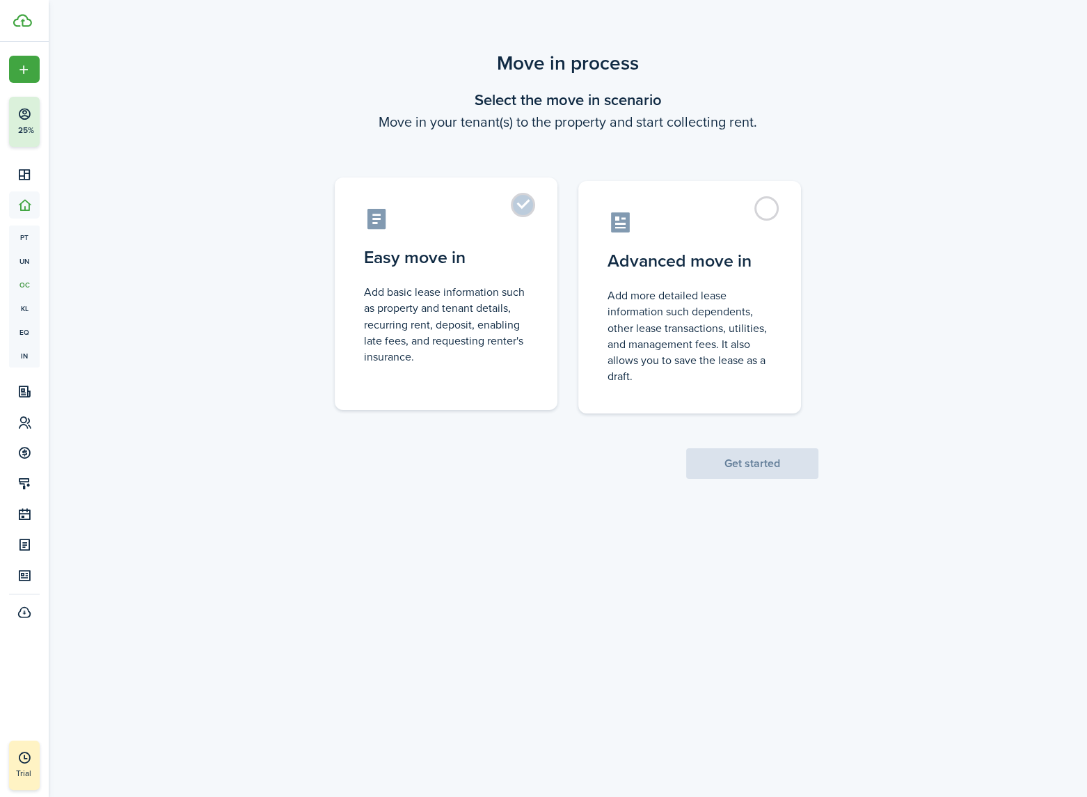
click at [458, 292] on control-radio-card-description "Add basic lease information such as property and tenant details, recurring rent…" at bounding box center [446, 324] width 164 height 81
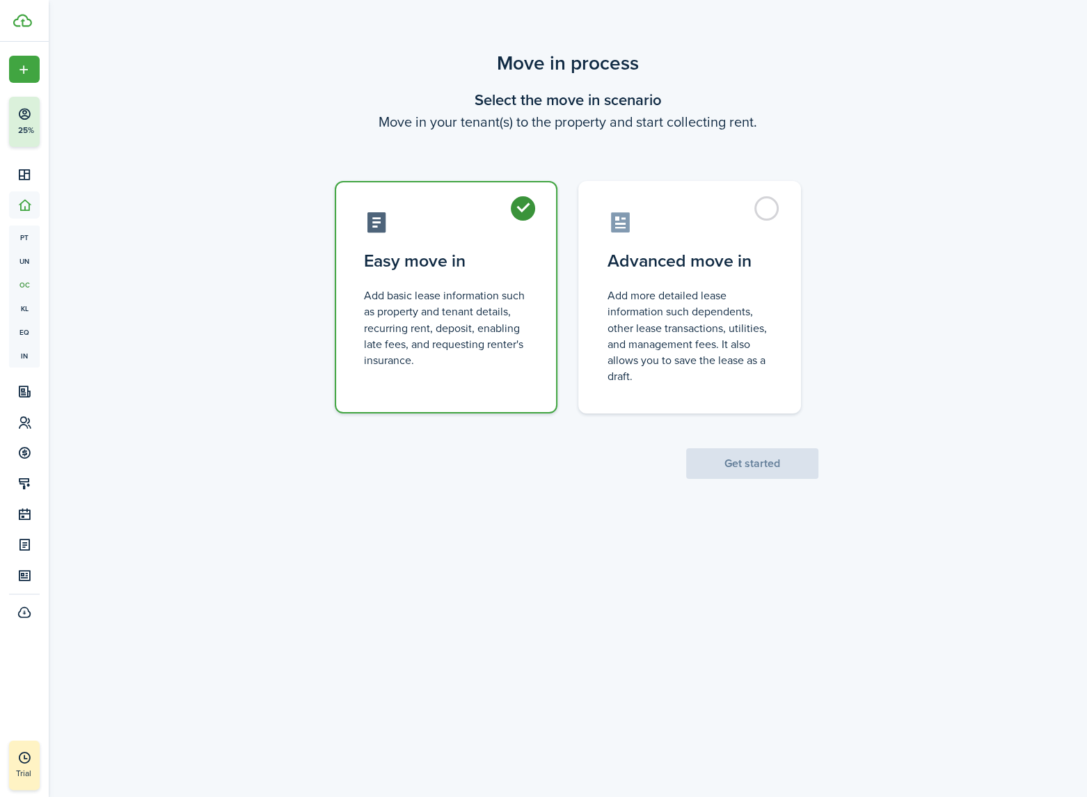
radio input "true"
click at [770, 460] on button "Get started" at bounding box center [752, 463] width 132 height 31
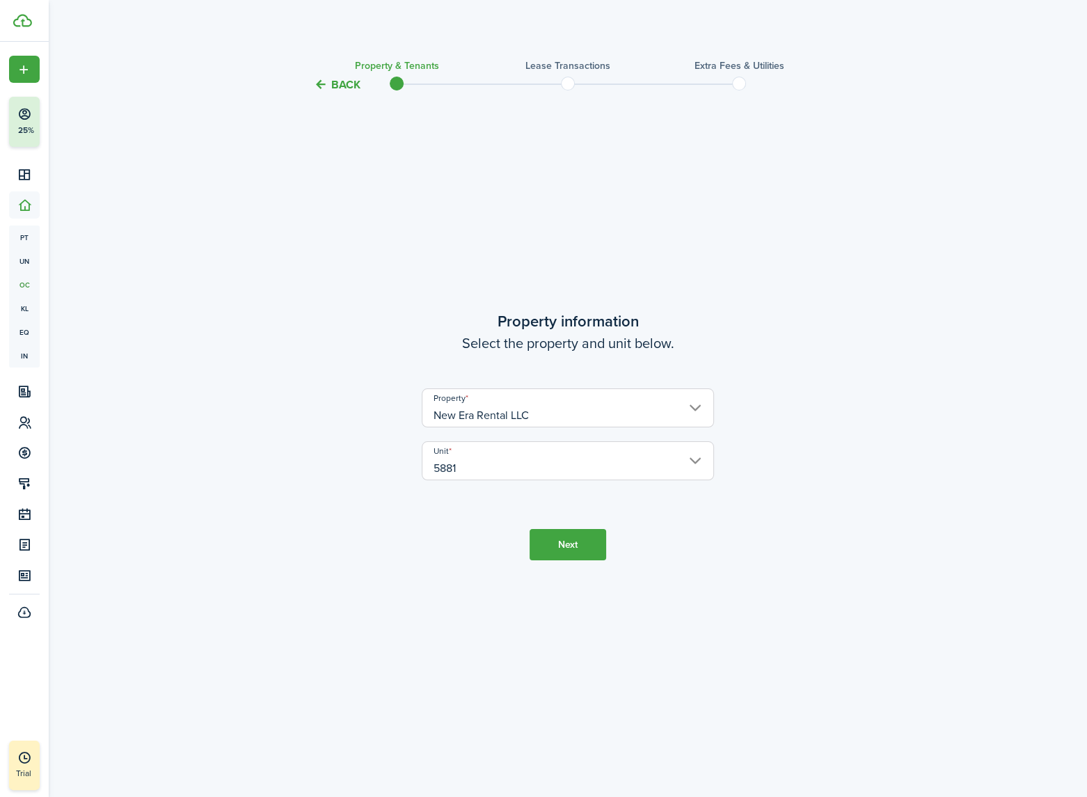
click at [578, 468] on input "5881" at bounding box center [568, 460] width 292 height 39
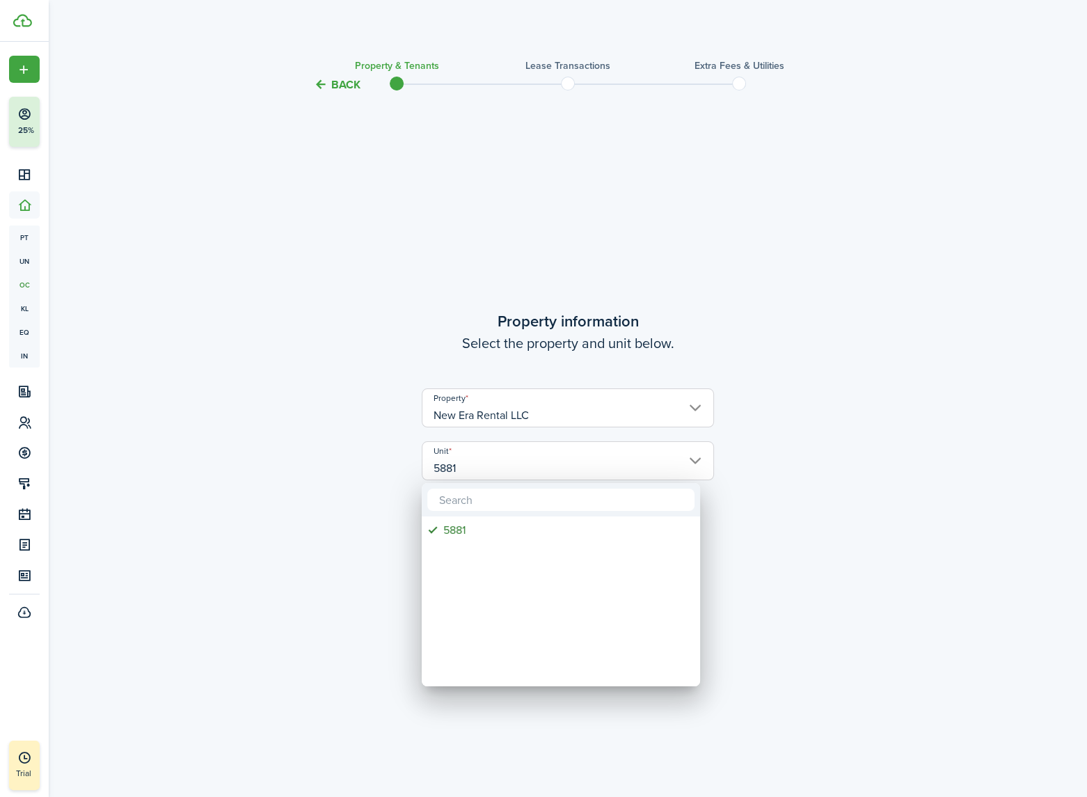
click at [911, 480] on div at bounding box center [544, 399] width 1310 height 1020
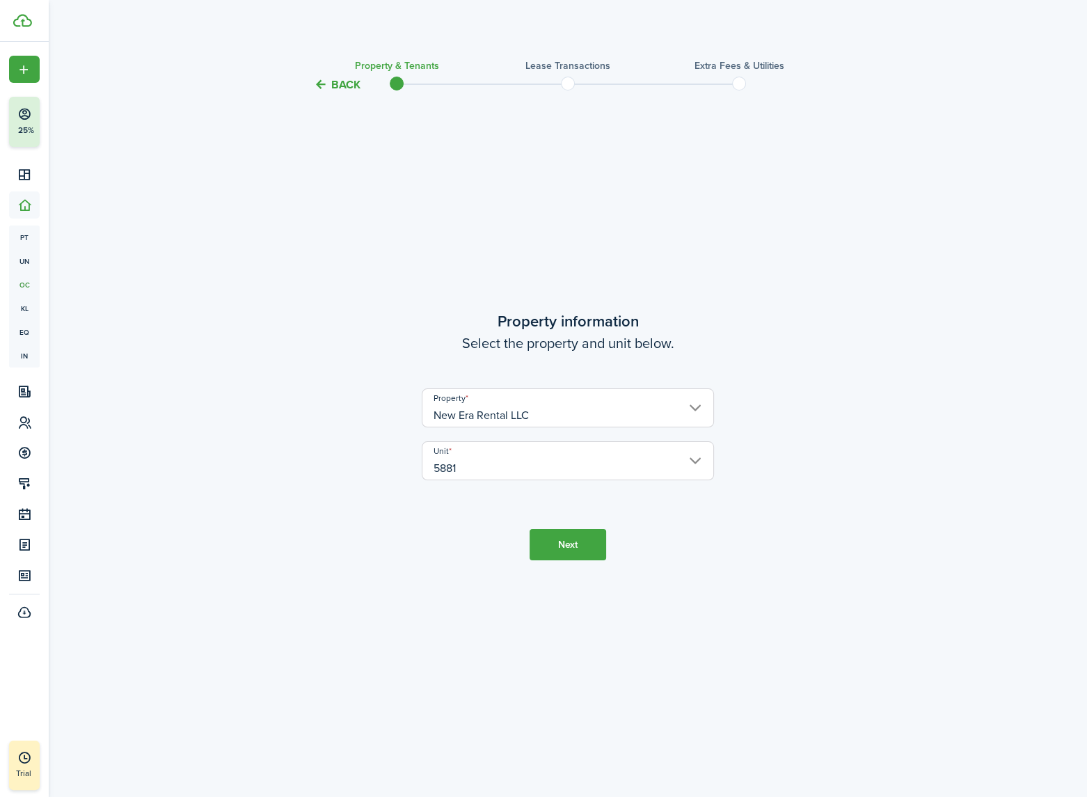
click at [562, 549] on button "Next" at bounding box center [568, 544] width 77 height 31
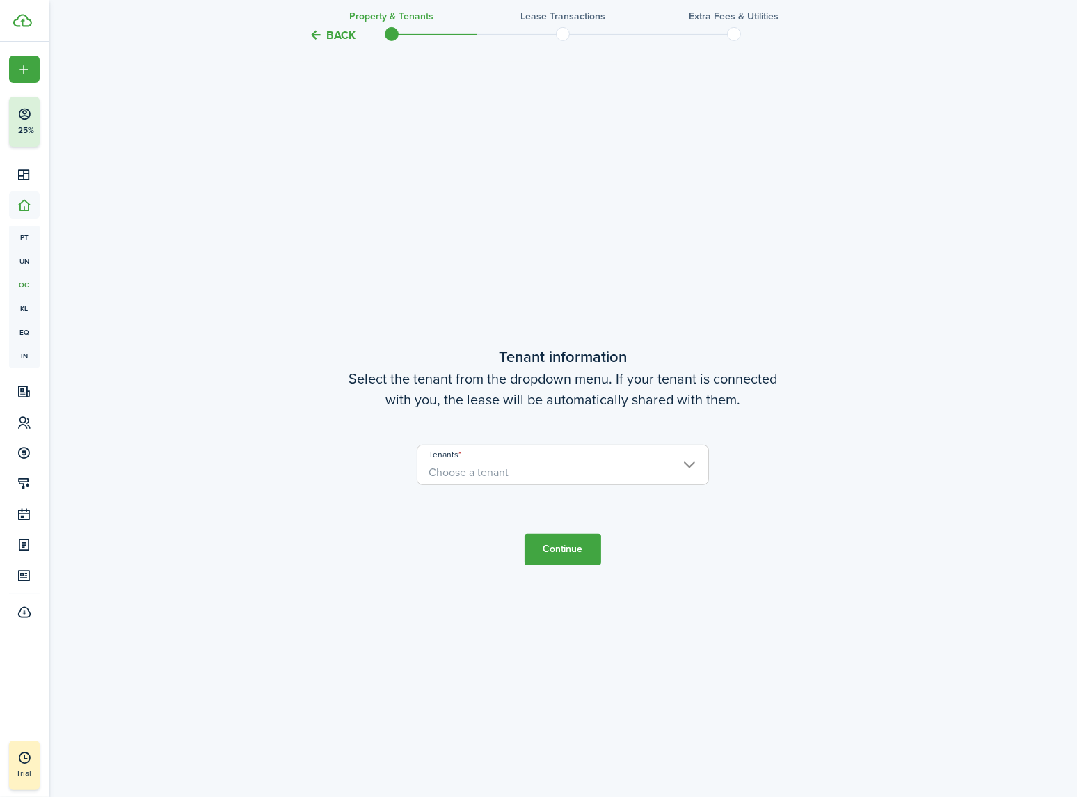
scroll to position [704, 0]
click at [500, 466] on span "Choose a tenant" at bounding box center [469, 471] width 80 height 16
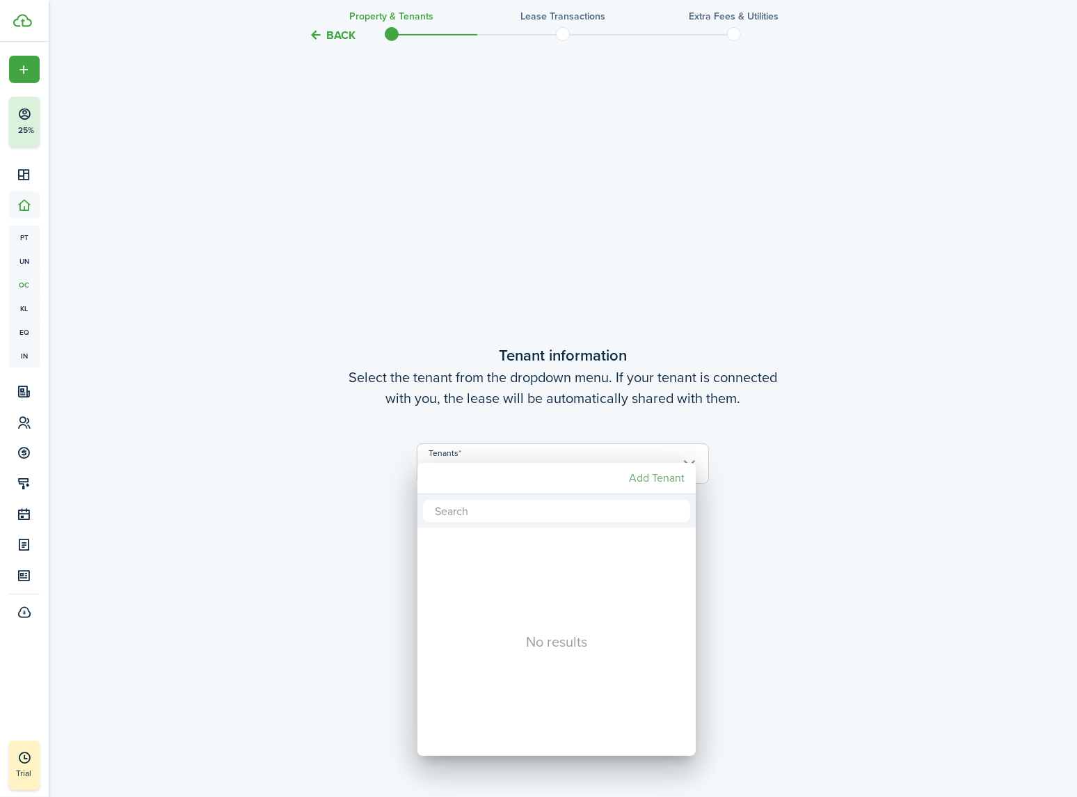
click at [662, 474] on mbsc-button "Add Tenant" at bounding box center [657, 478] width 67 height 25
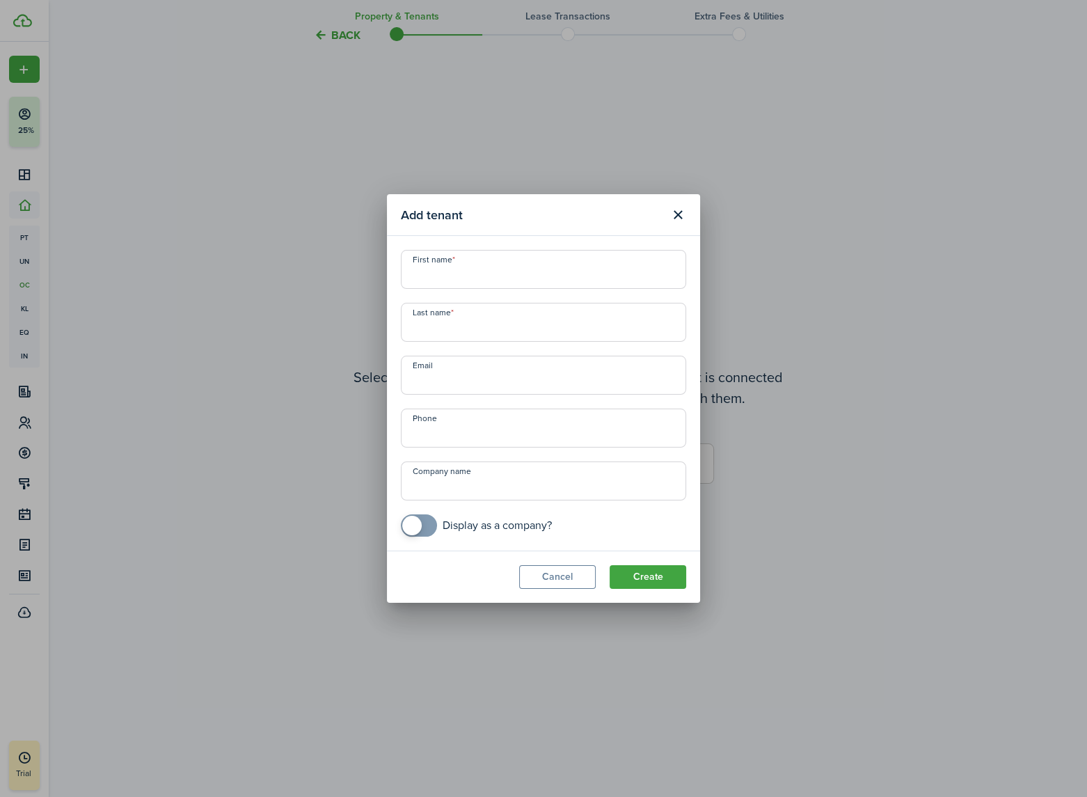
click at [464, 274] on input "First name" at bounding box center [543, 269] width 285 height 39
click at [541, 282] on input "[PERSON_NAME]" at bounding box center [543, 269] width 285 height 39
type input "[PERSON_NAME]"
paste input "[EMAIL_ADDRESS][DOMAIN_NAME]"
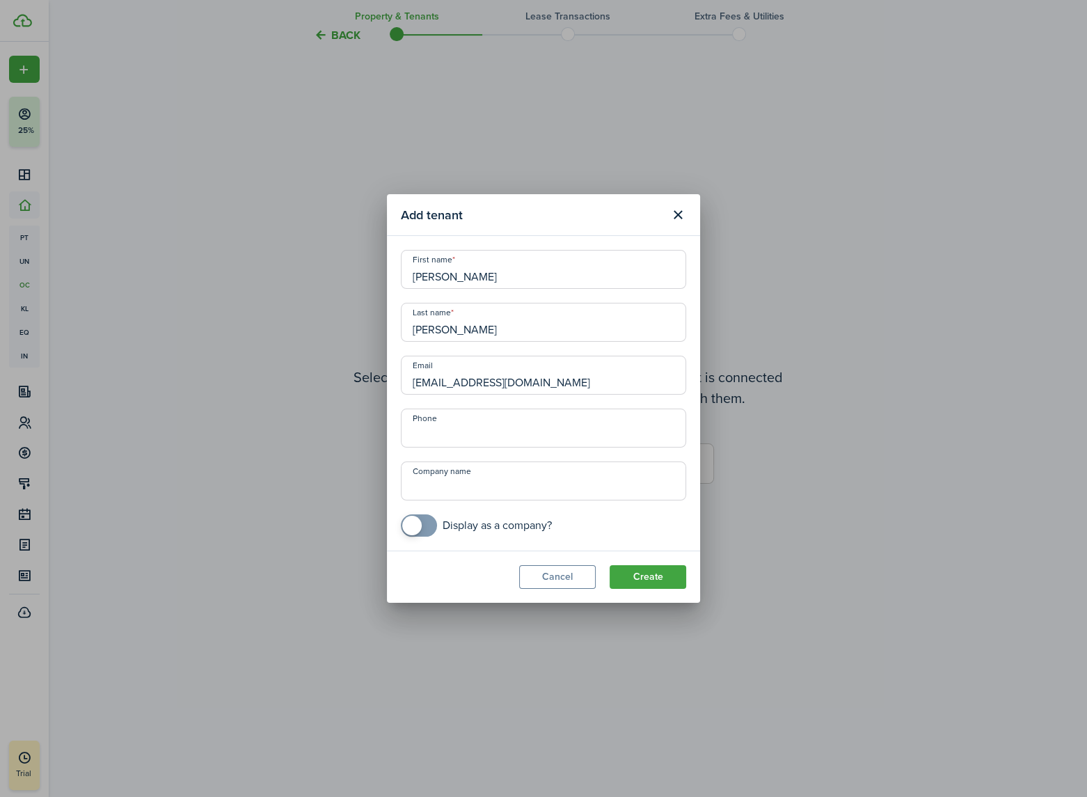
type input "[EMAIL_ADDRESS][DOMAIN_NAME]"
type input "[PHONE_NUMBER]"
click at [663, 575] on button "Create" at bounding box center [648, 577] width 77 height 24
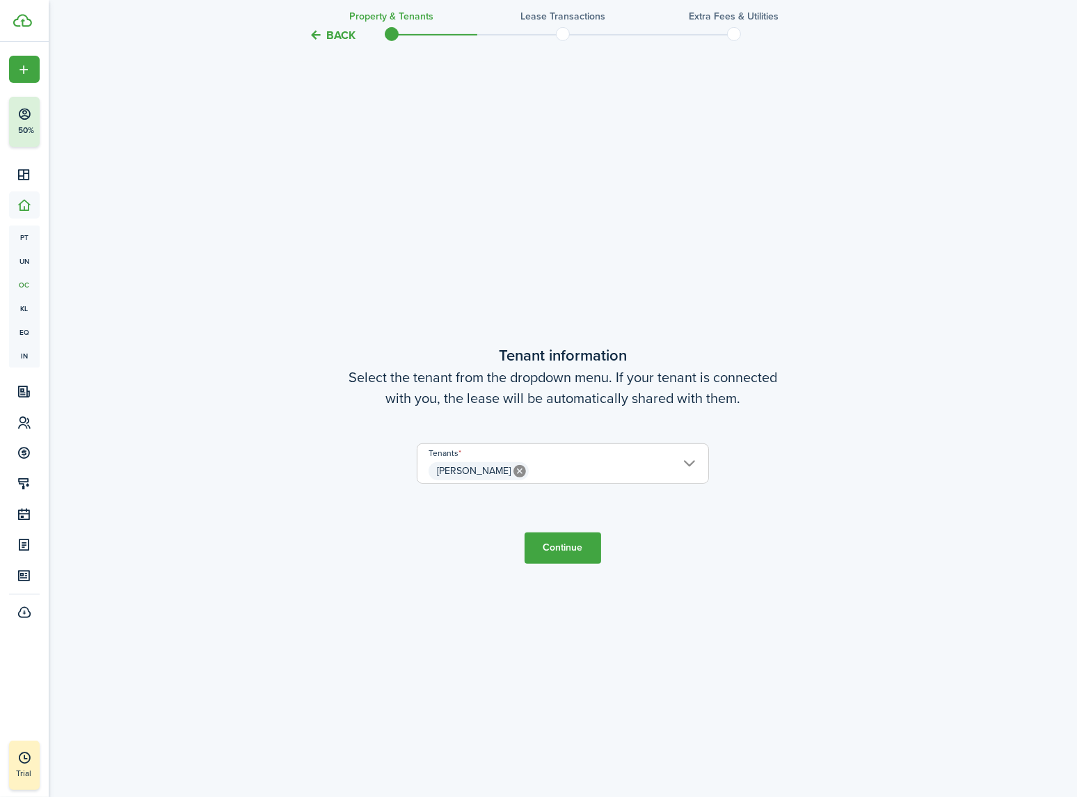
click at [582, 542] on button "Continue" at bounding box center [563, 547] width 77 height 31
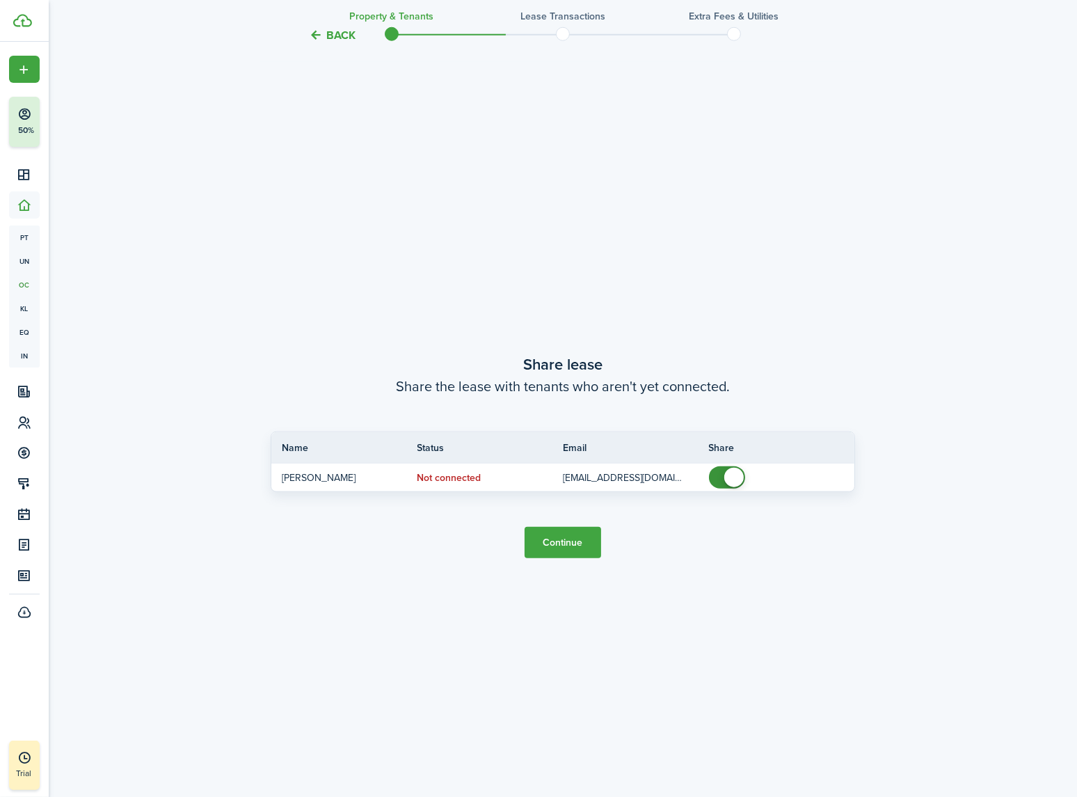
scroll to position [1501, 0]
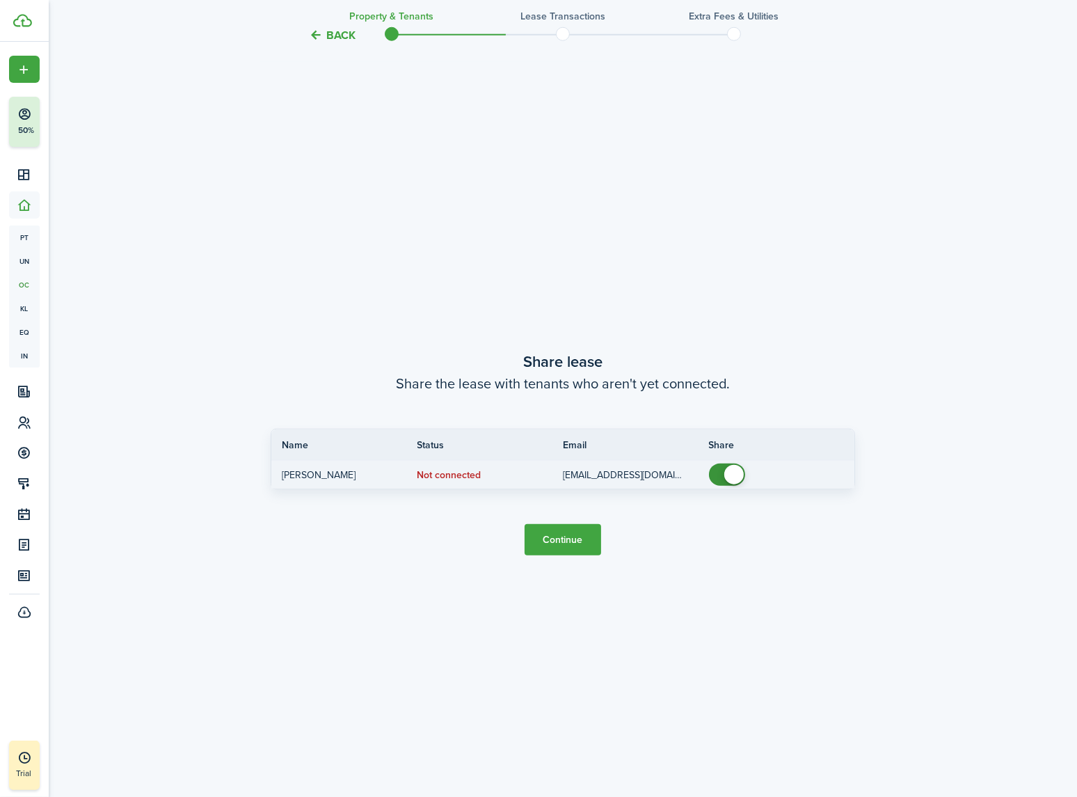
checkbox input "false"
click at [725, 472] on span at bounding box center [733, 474] width 19 height 19
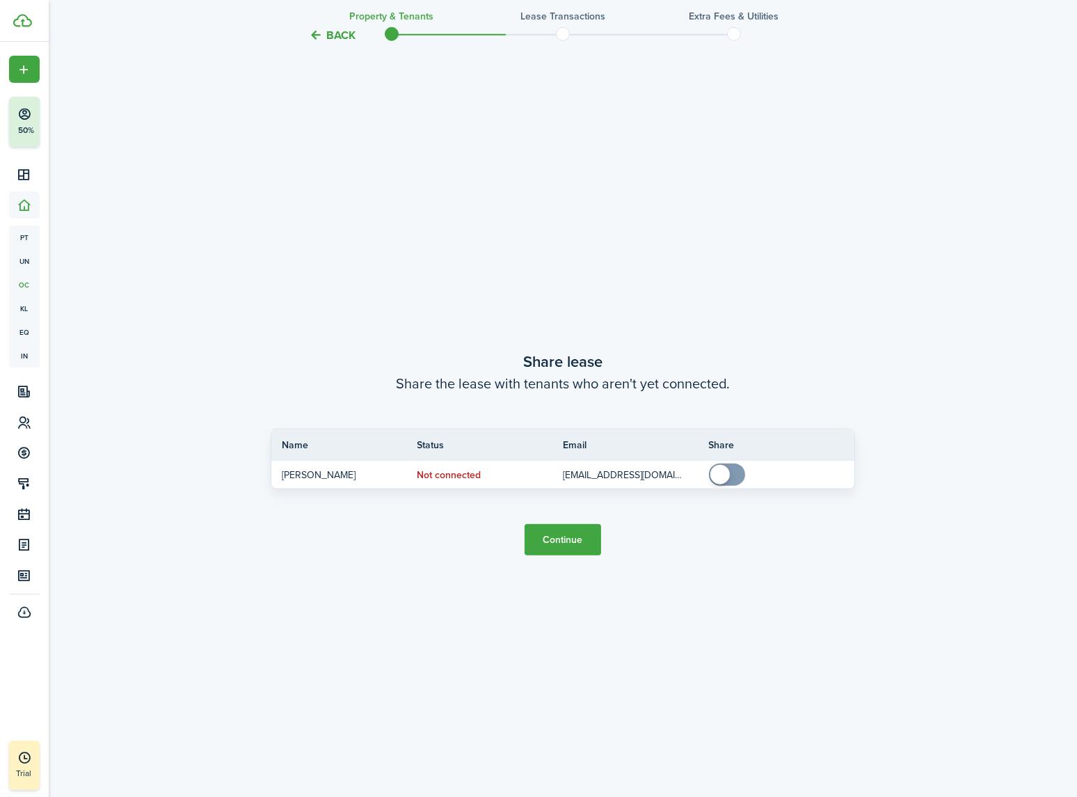
click at [561, 544] on button "Continue" at bounding box center [563, 539] width 77 height 31
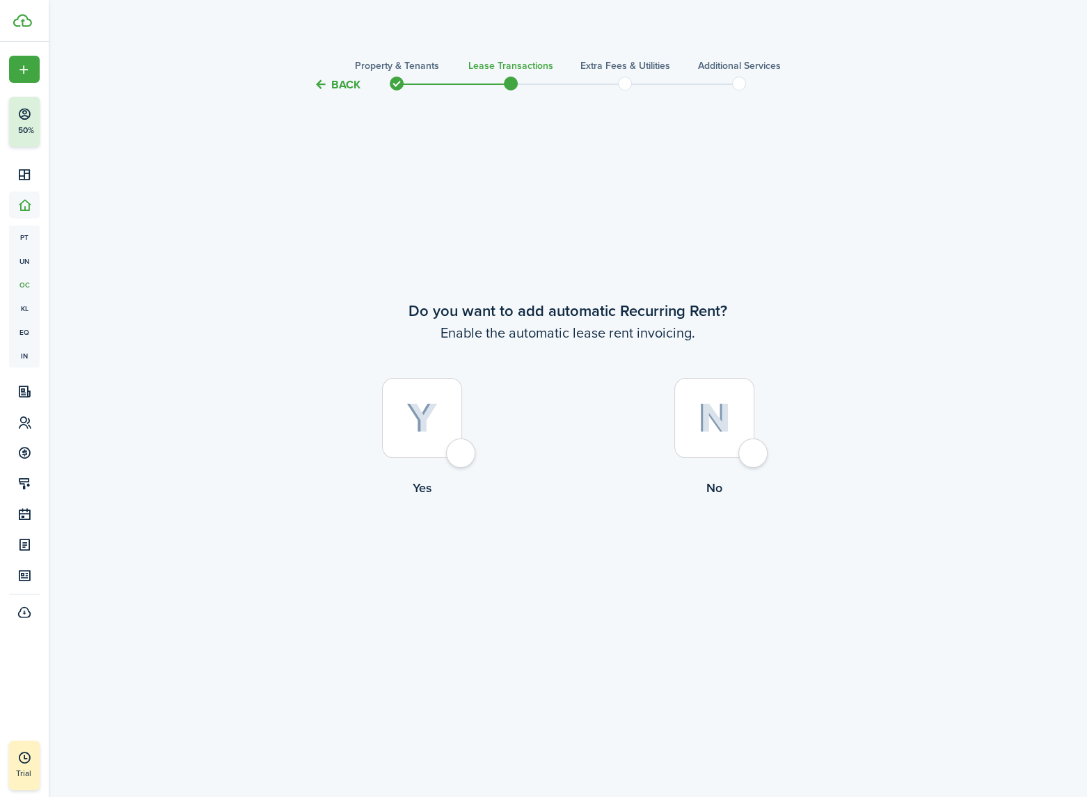
click at [415, 419] on img at bounding box center [421, 418] width 31 height 31
radio input "true"
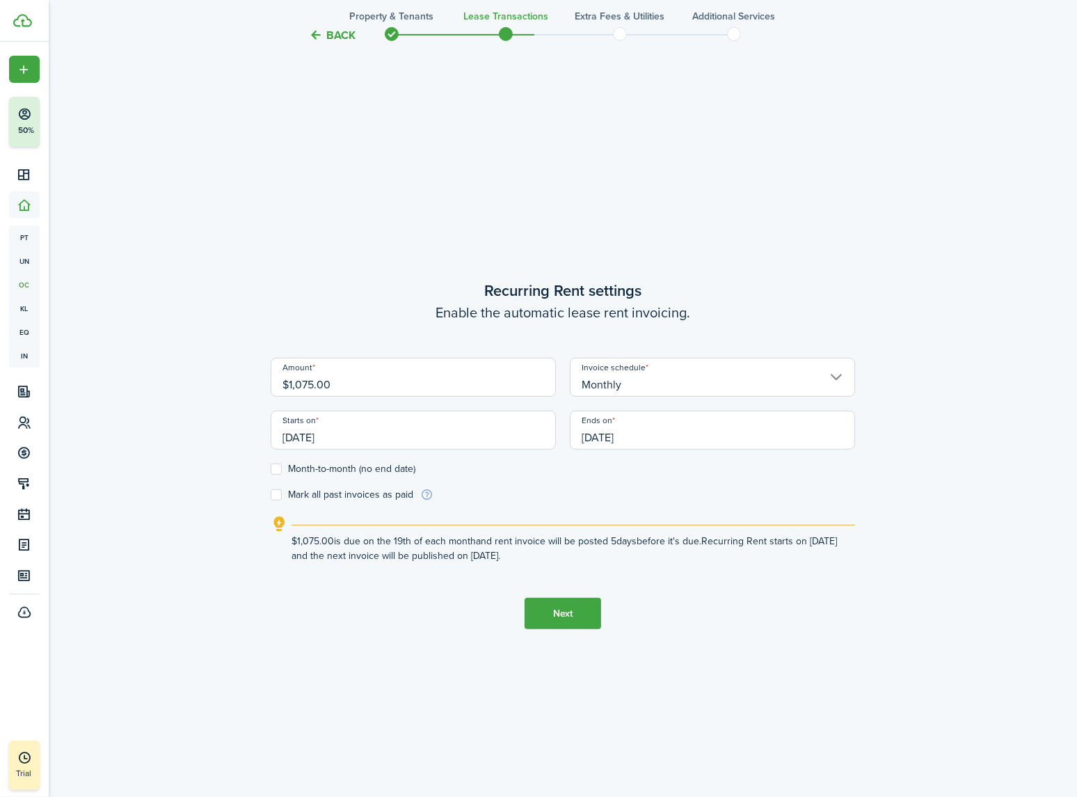
scroll to position [704, 0]
click at [375, 434] on input "[DATE]" at bounding box center [413, 429] width 285 height 39
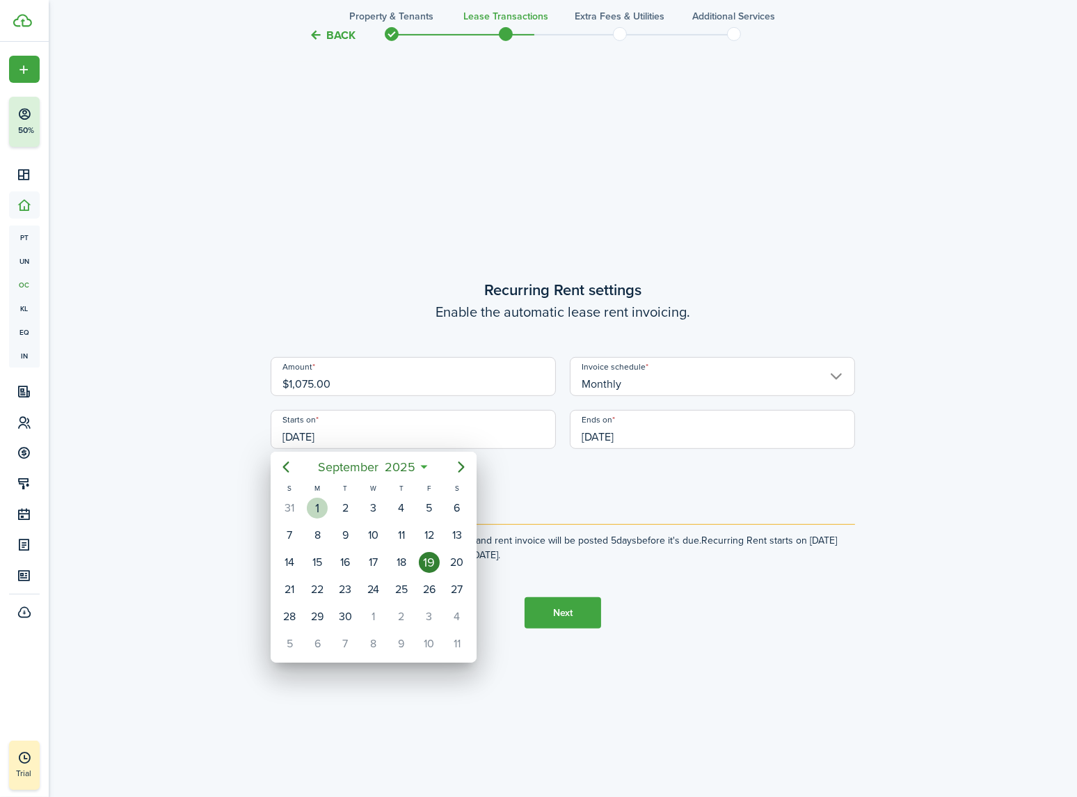
click at [314, 508] on div "1" at bounding box center [317, 508] width 21 height 21
type input "[DATE]"
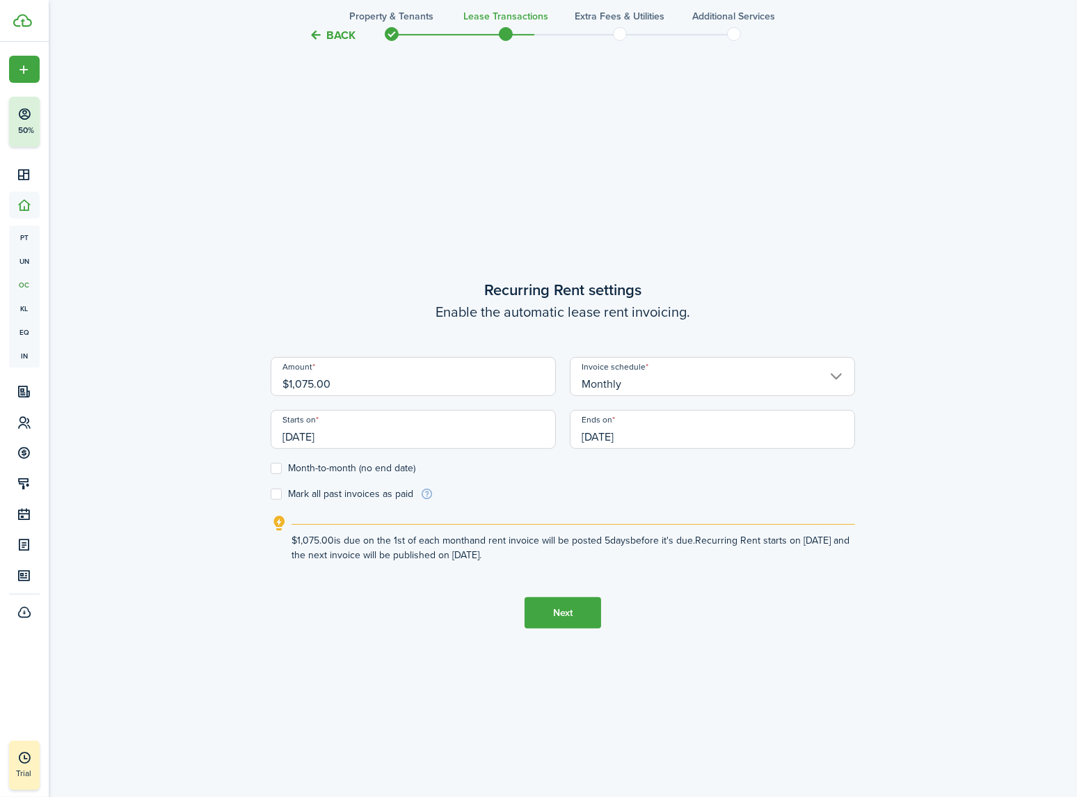
click at [278, 468] on label "Month-to-month (no end date)" at bounding box center [343, 468] width 145 height 11
click at [271, 468] on input "Month-to-month (no end date)" at bounding box center [270, 468] width 1 height 1
click at [278, 468] on label "Month-to-month (no end date)" at bounding box center [343, 468] width 145 height 11
click at [271, 468] on input "Month-to-month (no end date)" at bounding box center [270, 468] width 1 height 1
checkbox input "false"
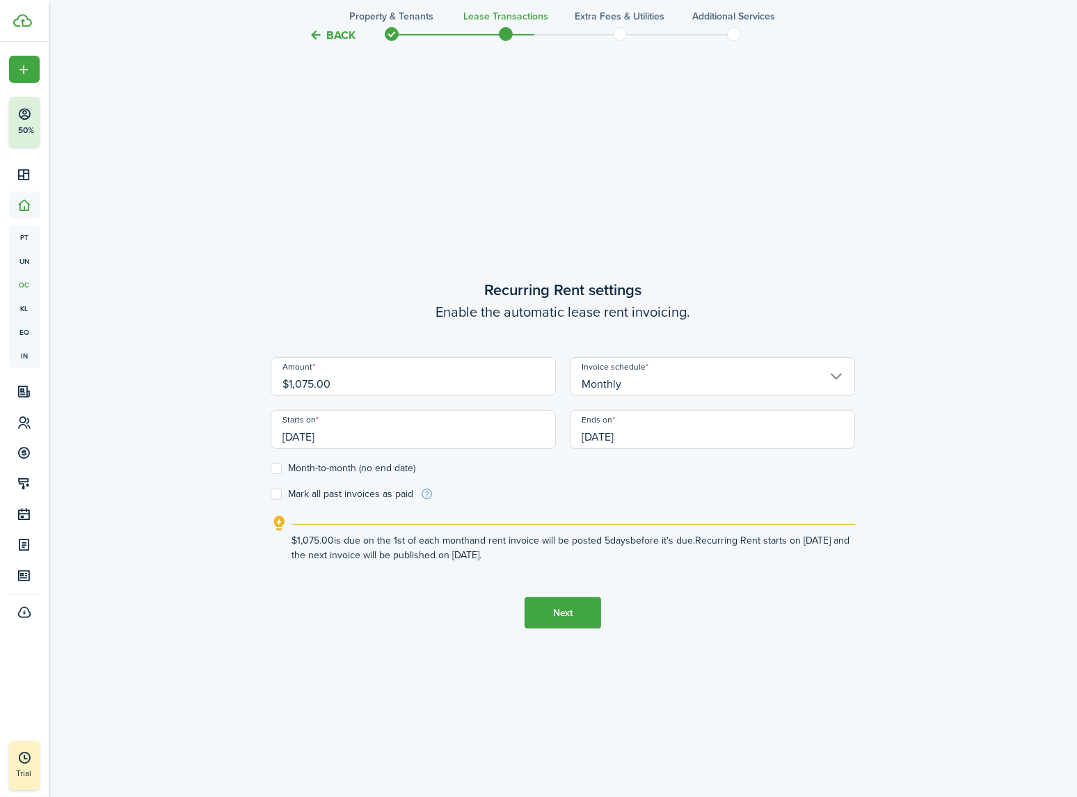
click at [276, 493] on label "Mark all past invoices as paid" at bounding box center [342, 494] width 143 height 11
click at [271, 494] on input "Mark all past invoices as paid" at bounding box center [270, 494] width 1 height 1
click at [276, 493] on label "Mark all past invoices as paid" at bounding box center [342, 494] width 143 height 11
click at [271, 494] on input "Mark all past invoices as paid" at bounding box center [270, 494] width 1 height 1
checkbox input "false"
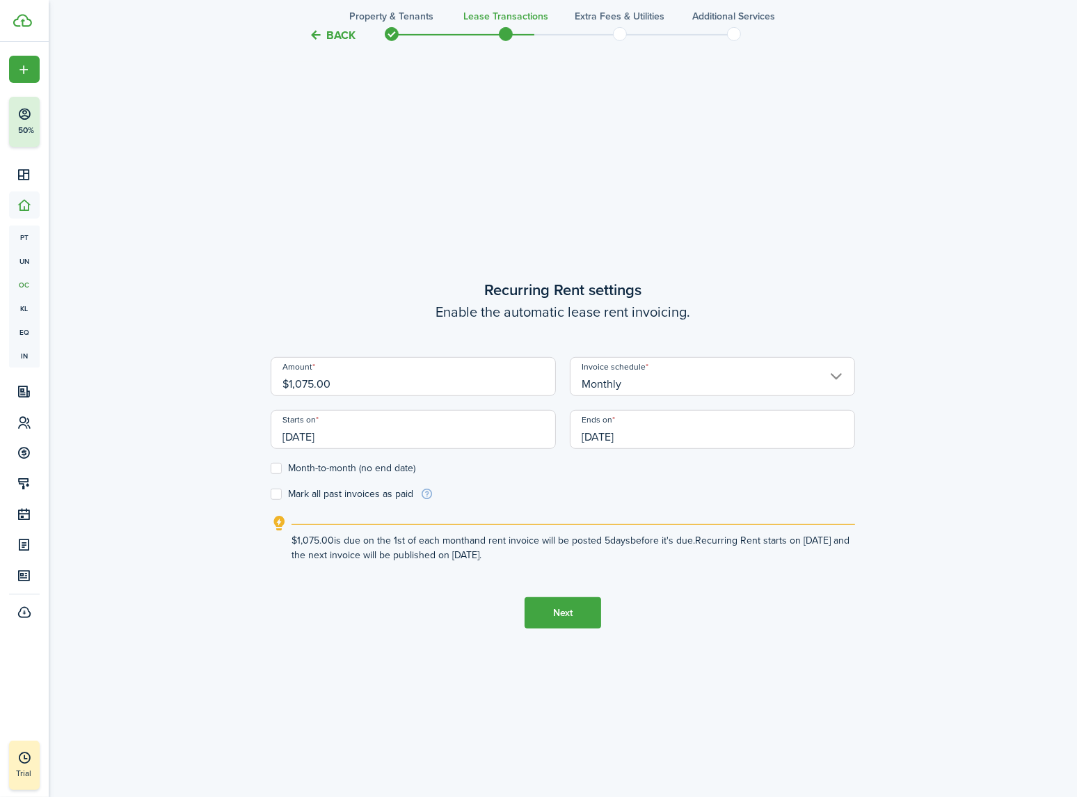
click at [578, 614] on button "Next" at bounding box center [563, 612] width 77 height 31
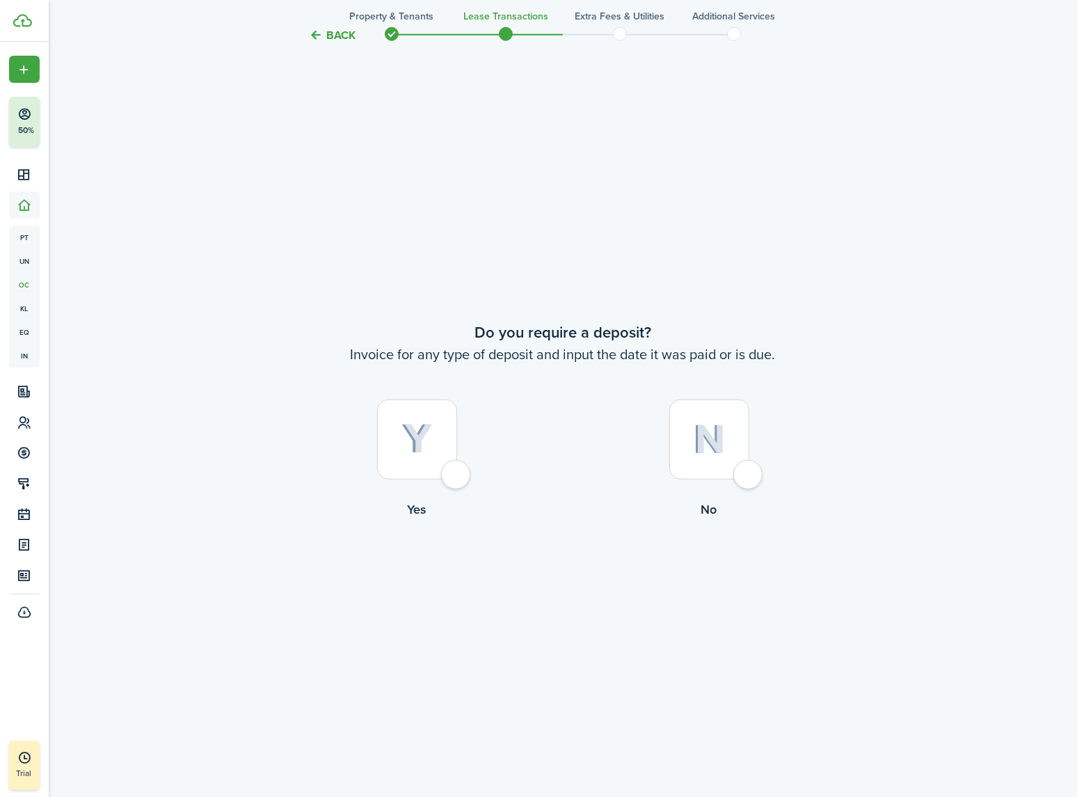
scroll to position [1501, 0]
click at [724, 466] on div at bounding box center [710, 436] width 80 height 80
radio input "true"
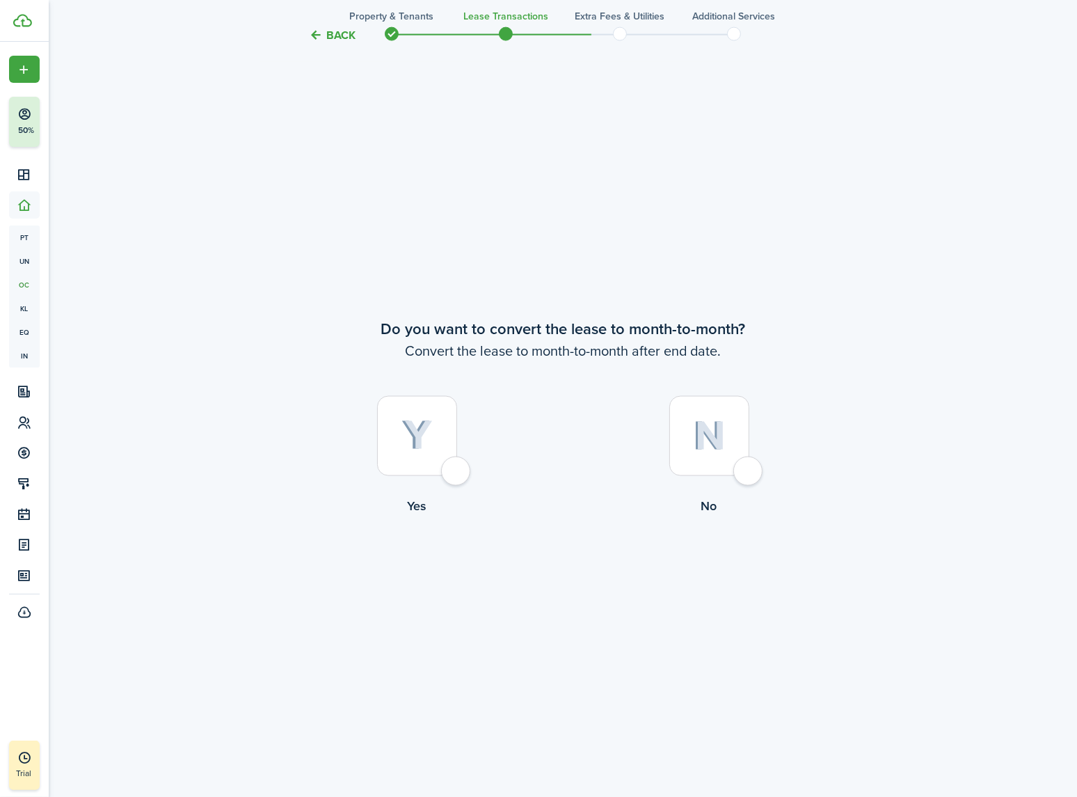
click at [745, 472] on div at bounding box center [710, 436] width 80 height 80
radio input "true"
click at [565, 571] on button "Continue" at bounding box center [563, 572] width 77 height 31
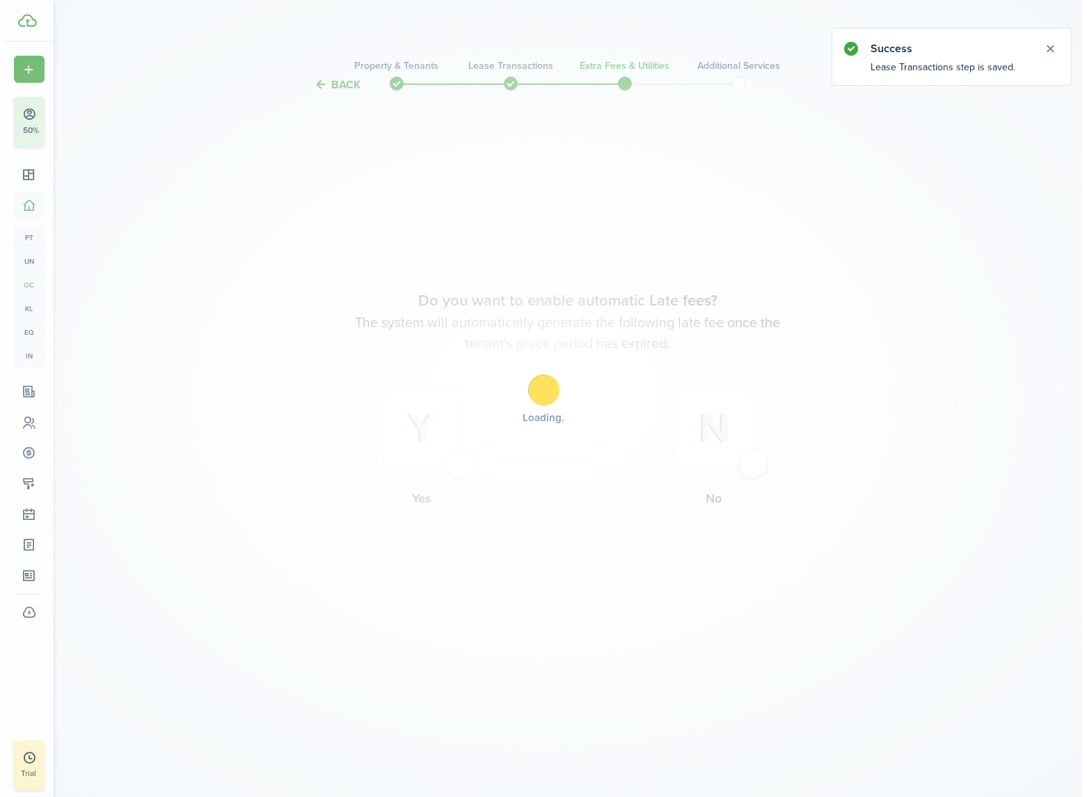
scroll to position [0, 0]
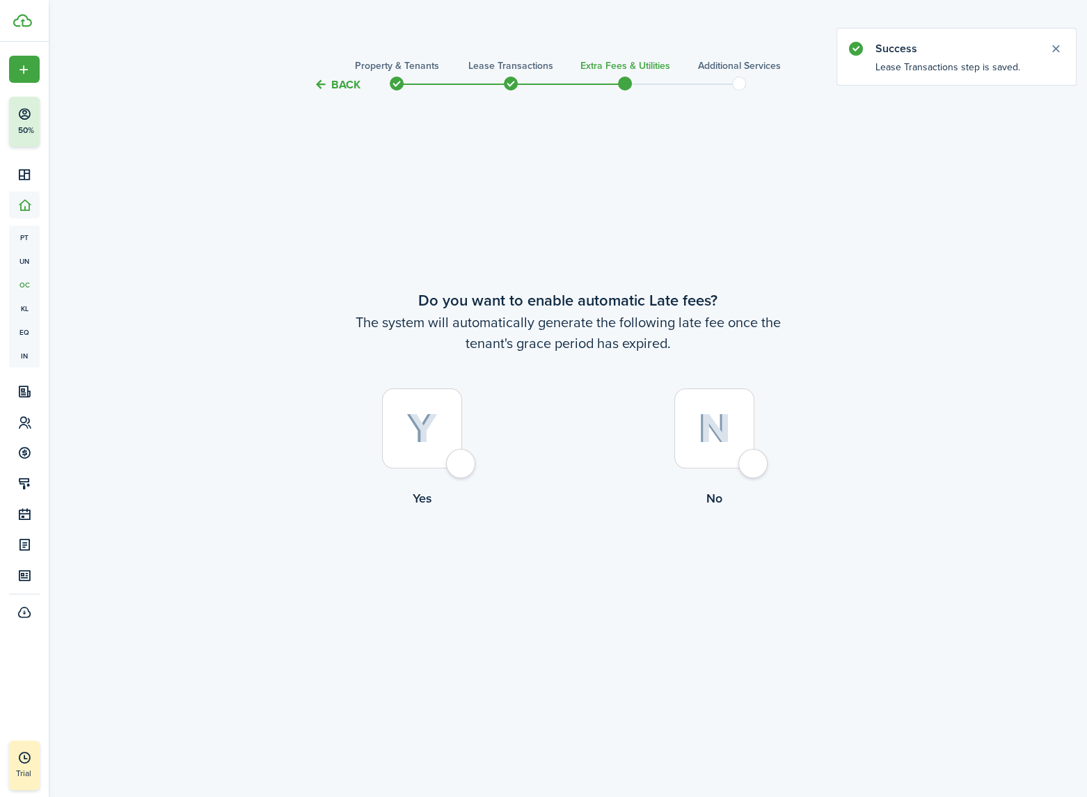
click at [754, 466] on div at bounding box center [714, 428] width 80 height 80
radio input "true"
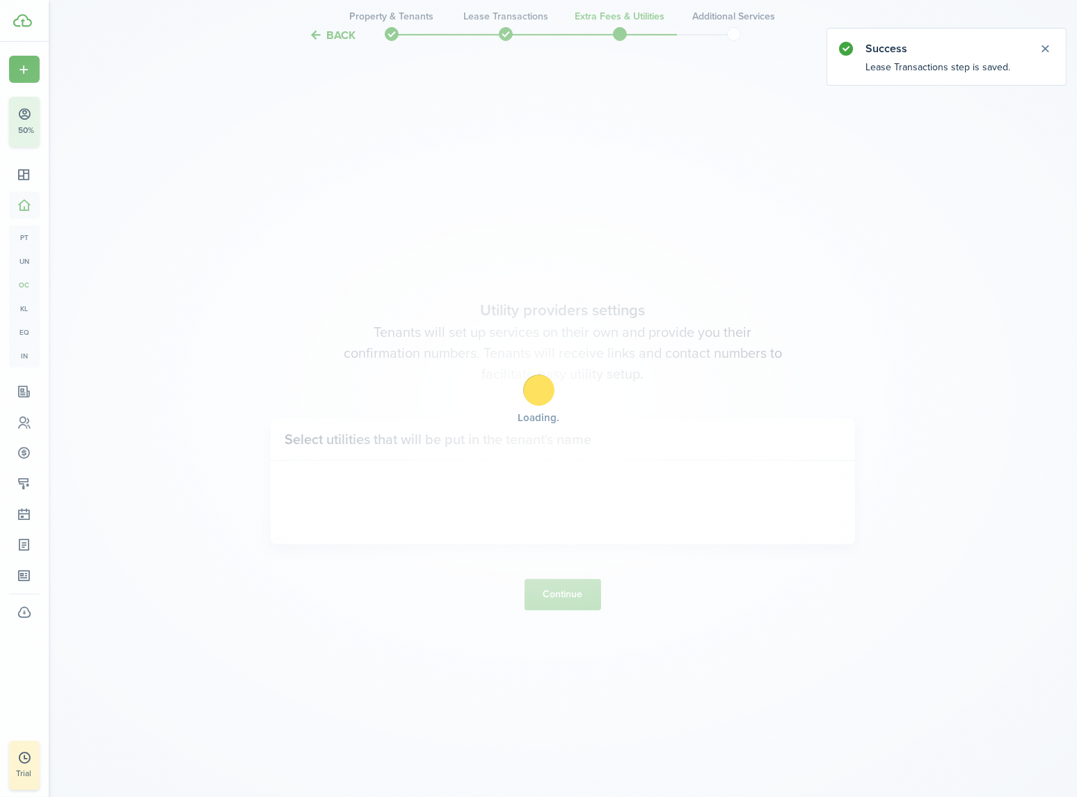
scroll to position [704, 0]
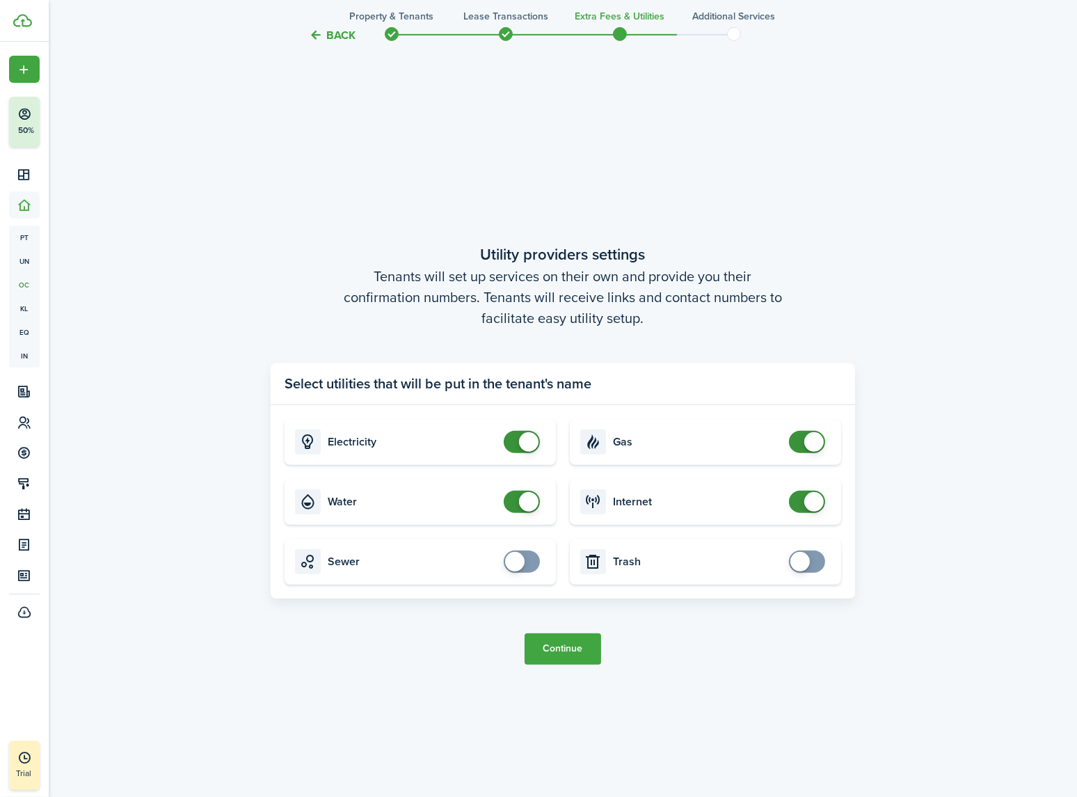
checkbox input "false"
click at [810, 500] on span at bounding box center [814, 501] width 19 height 19
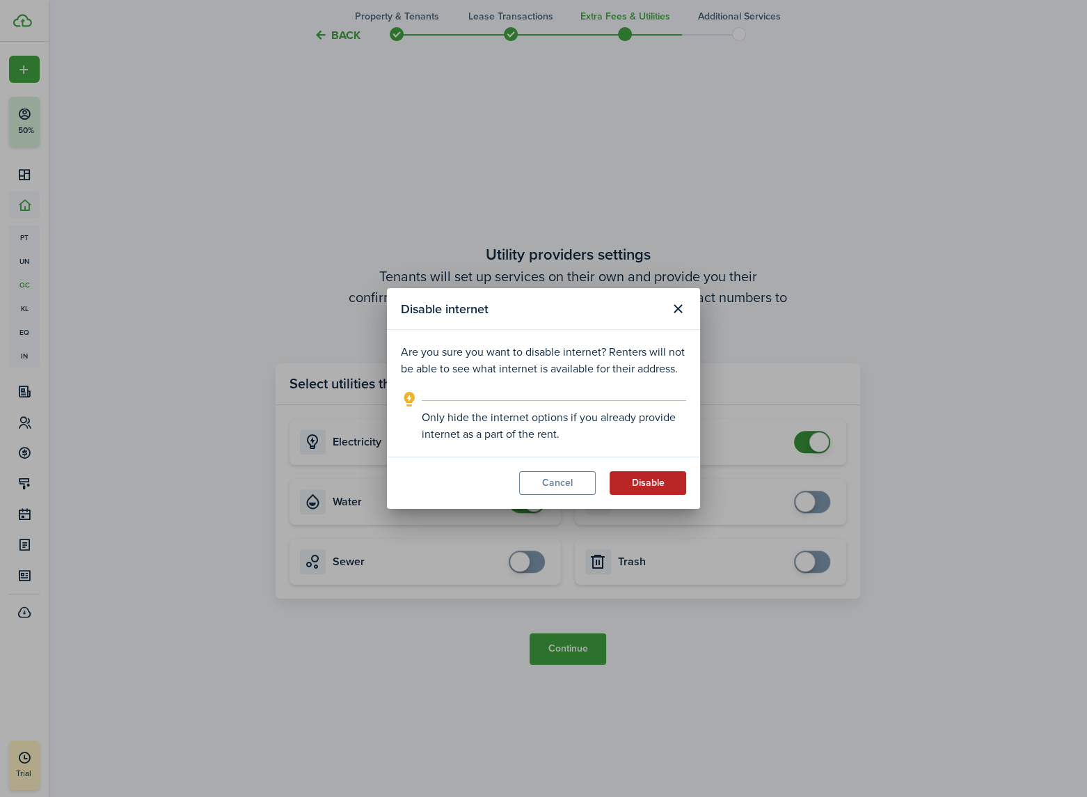
click at [647, 490] on button "Disable" at bounding box center [648, 483] width 77 height 24
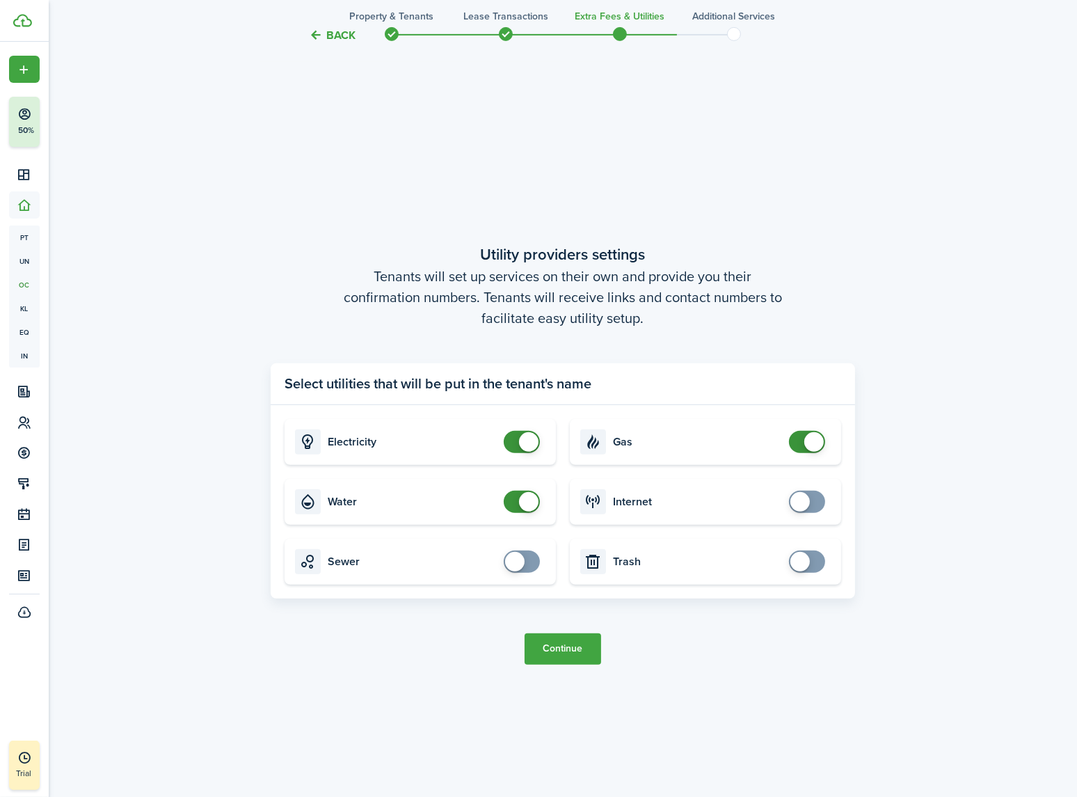
checkbox input "false"
click at [809, 440] on span at bounding box center [814, 441] width 19 height 19
checkbox input "false"
click at [518, 505] on span at bounding box center [522, 502] width 14 height 22
click at [557, 647] on button "Continue" at bounding box center [563, 648] width 77 height 31
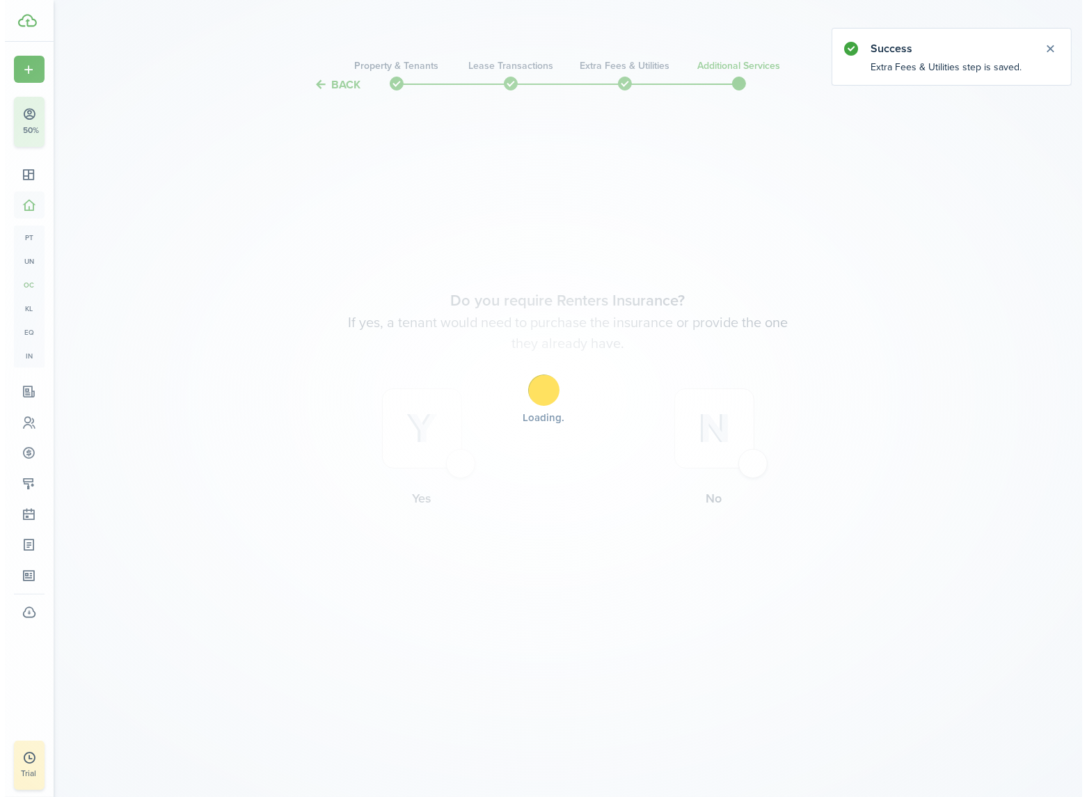
scroll to position [0, 0]
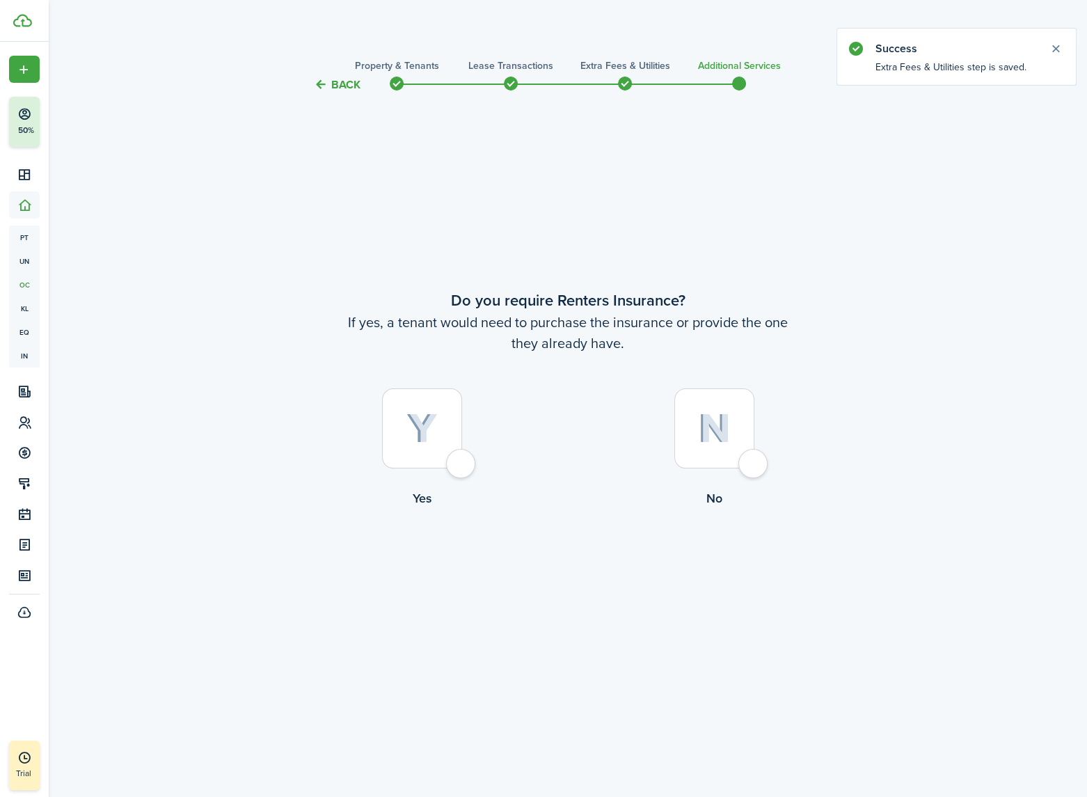
click at [462, 464] on div at bounding box center [422, 428] width 80 height 80
radio input "true"
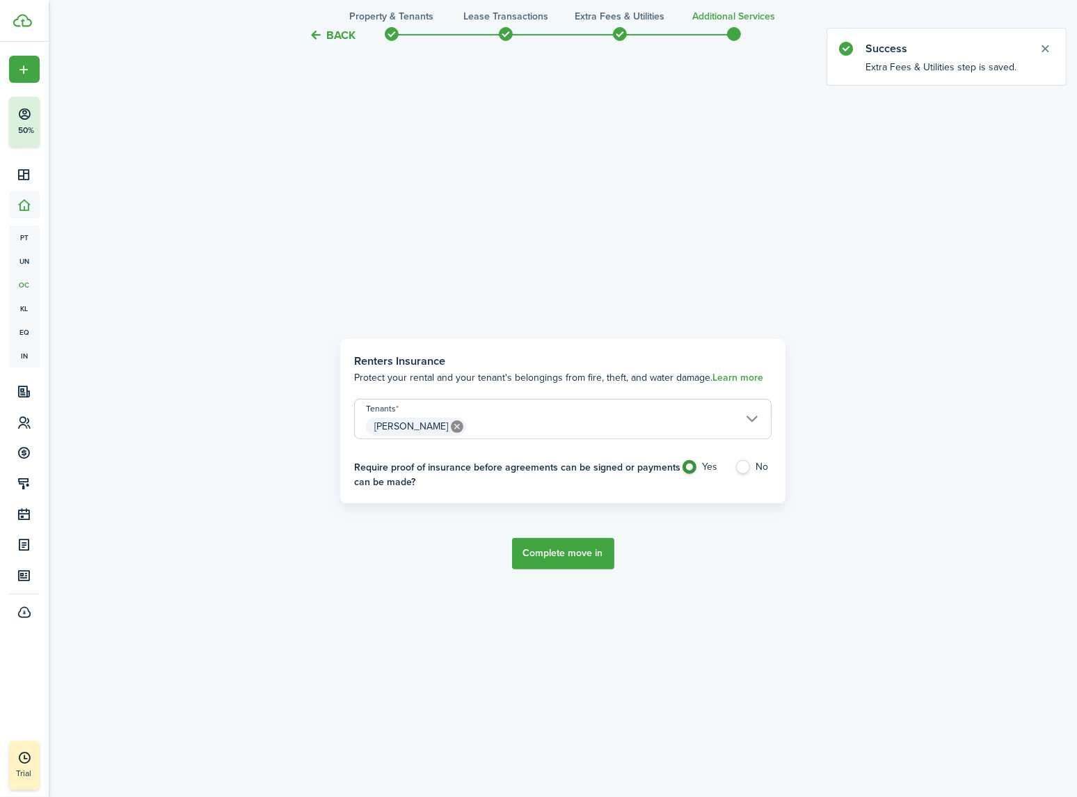
scroll to position [704, 0]
click at [552, 553] on button "Complete move in" at bounding box center [563, 552] width 102 height 31
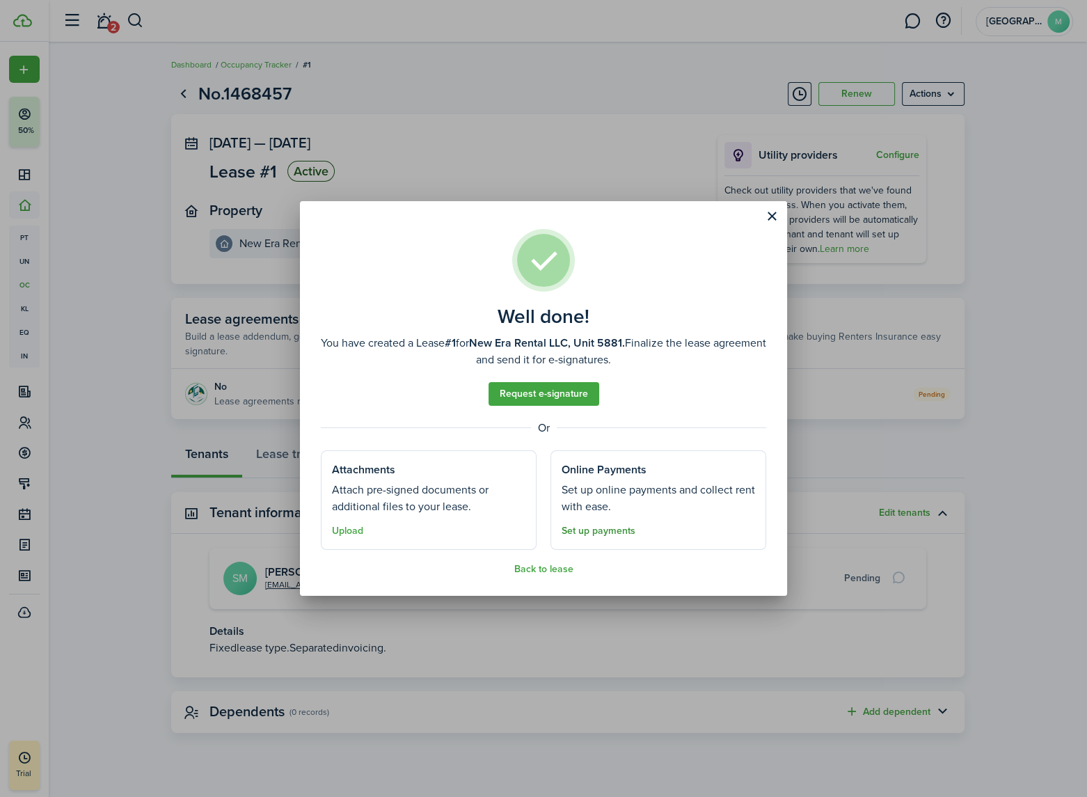
click at [599, 532] on link "Set up payments" at bounding box center [599, 530] width 74 height 11
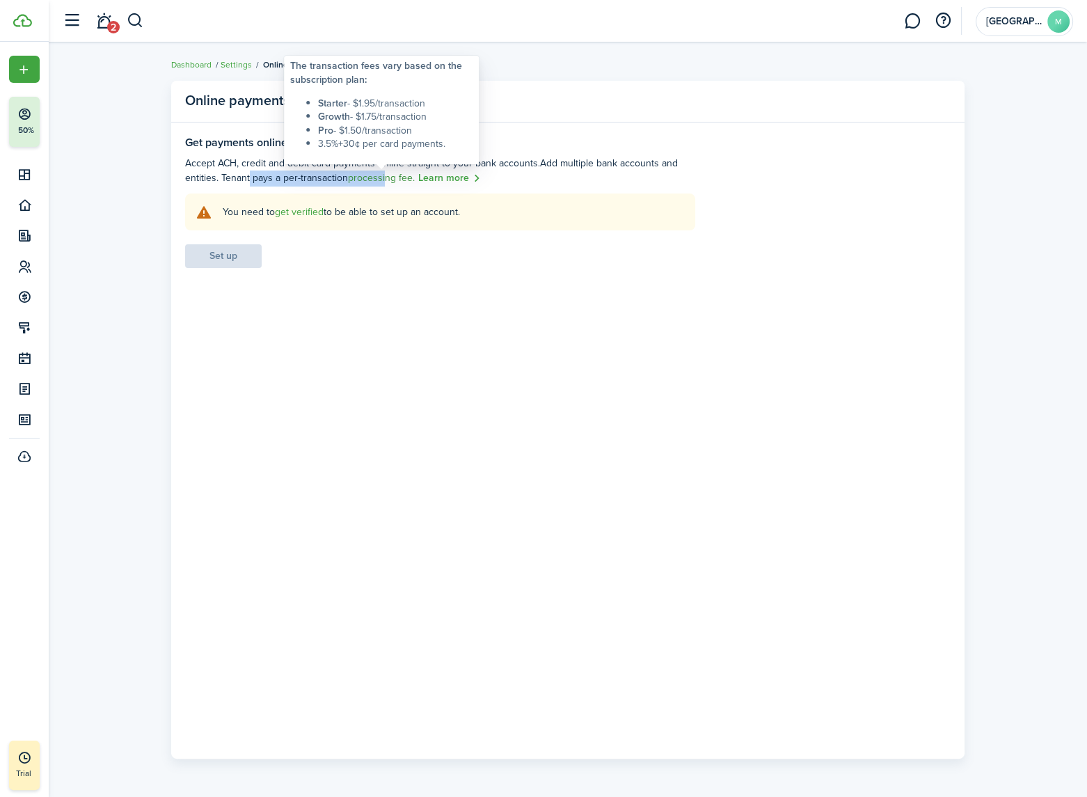
drag, startPoint x: 245, startPoint y: 179, endPoint x: 384, endPoint y: 179, distance: 139.2
click at [384, 179] on settings-fieldset-description "Accept ACH, credit and debit card payments online straight to your bank account…" at bounding box center [440, 171] width 510 height 31
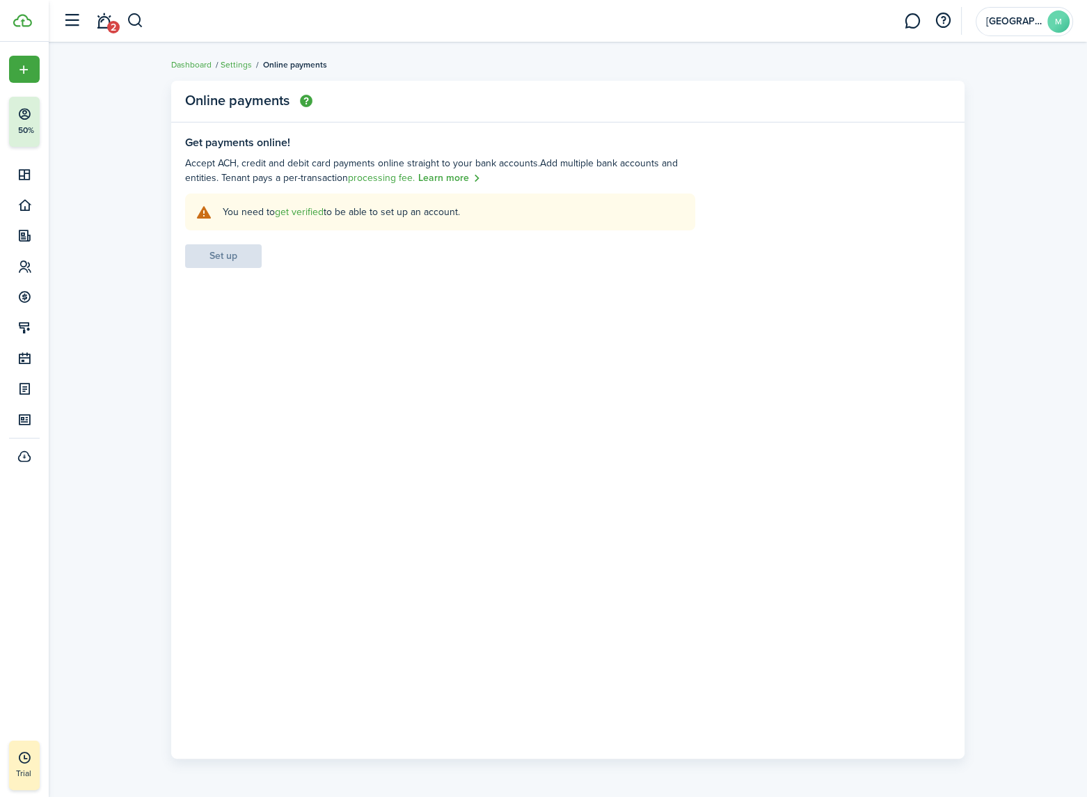
click at [511, 180] on settings-fieldset-description "Accept ACH, credit and debit card payments online straight to your bank account…" at bounding box center [440, 171] width 510 height 31
click at [298, 212] on link "get verified" at bounding box center [299, 212] width 49 height 15
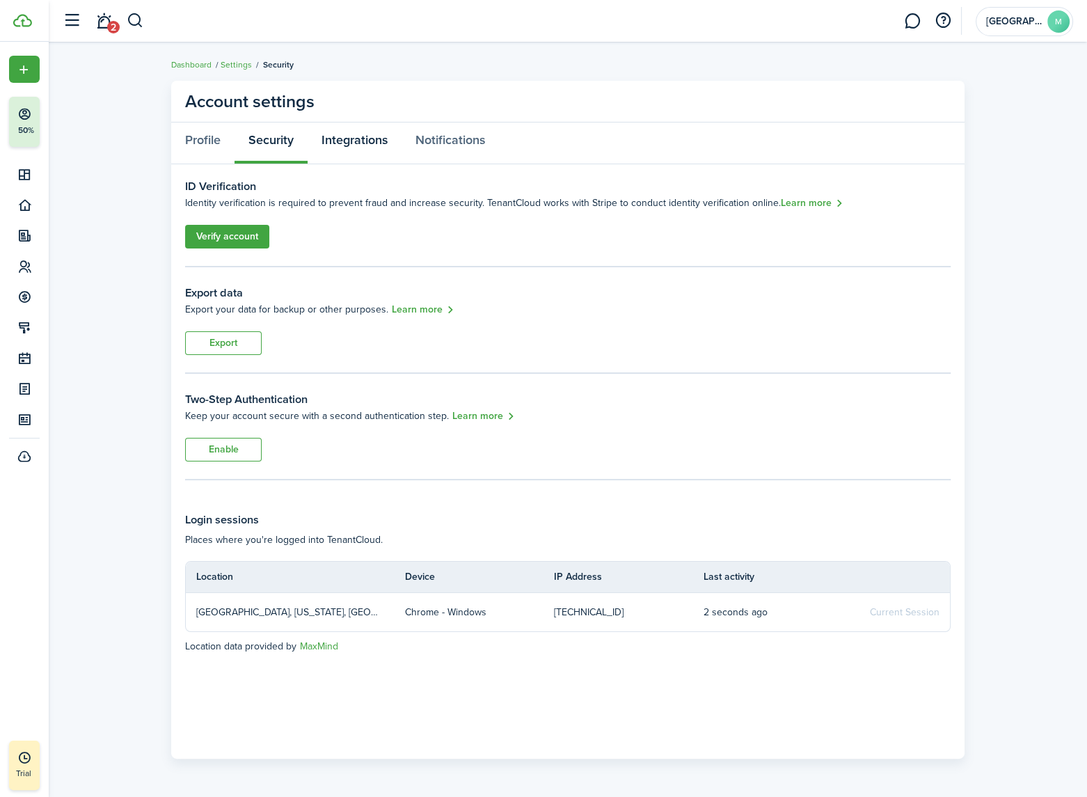
click at [353, 146] on link "Integrations" at bounding box center [355, 143] width 94 height 42
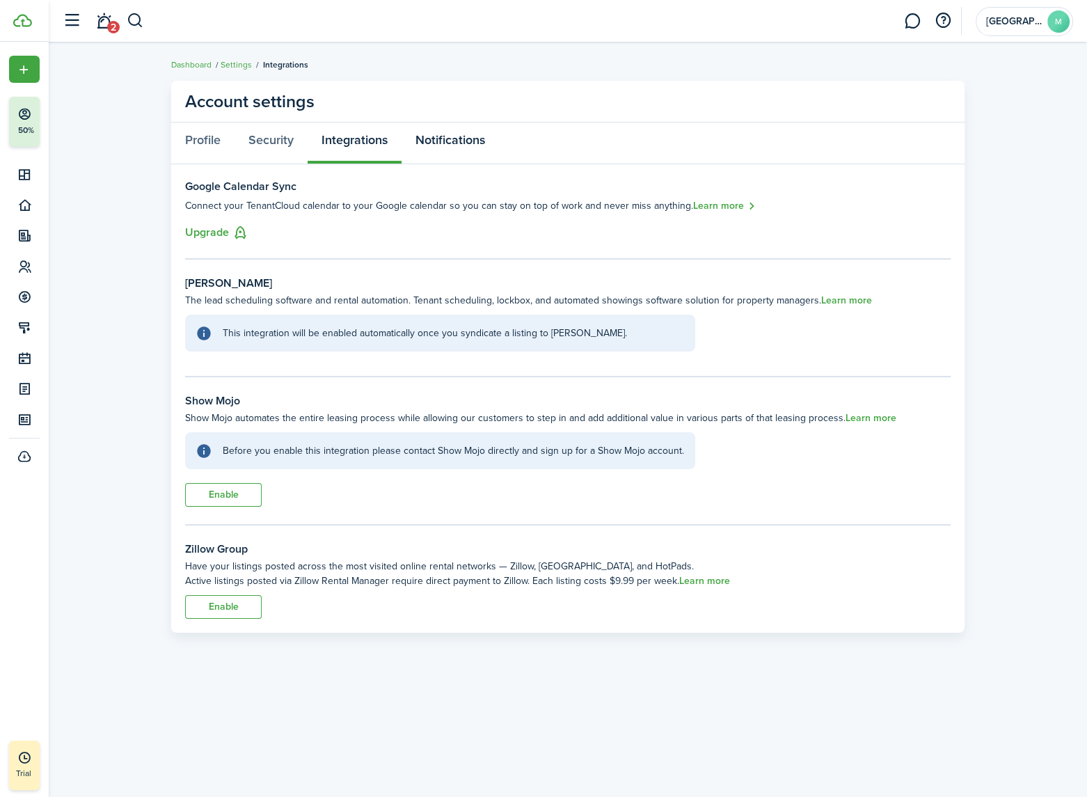
click at [445, 143] on link "Notifications" at bounding box center [450, 143] width 97 height 42
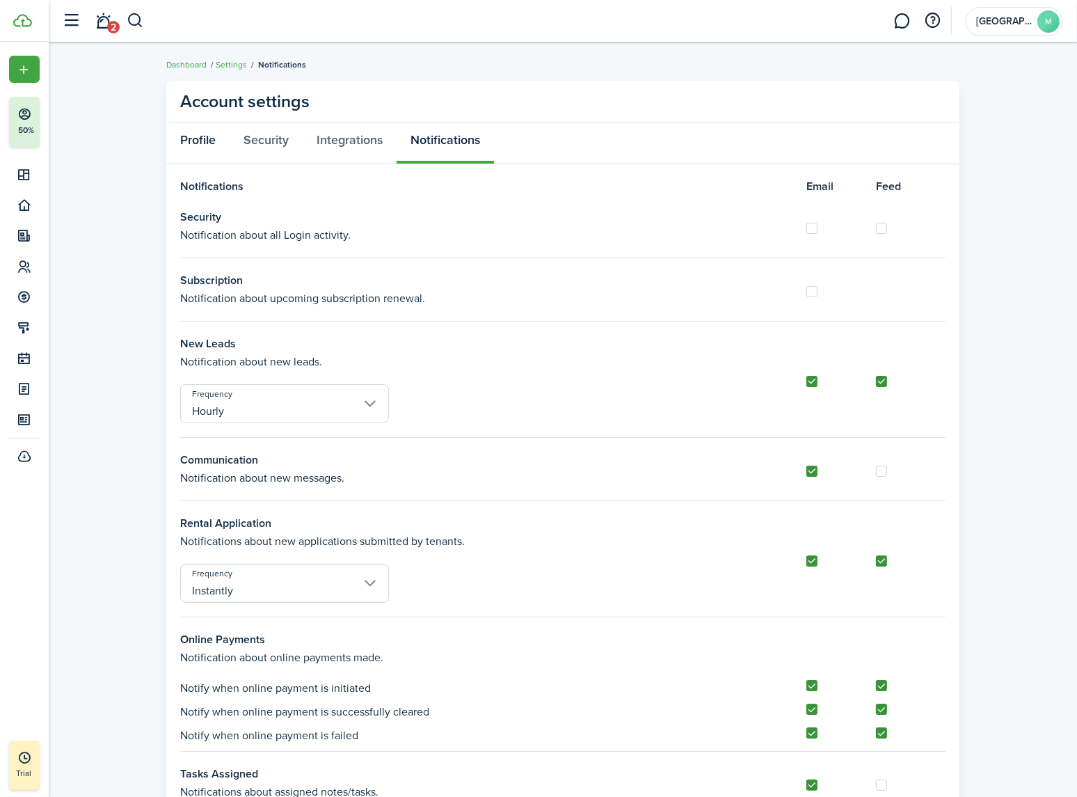
click at [201, 141] on link "Profile" at bounding box center [197, 143] width 63 height 42
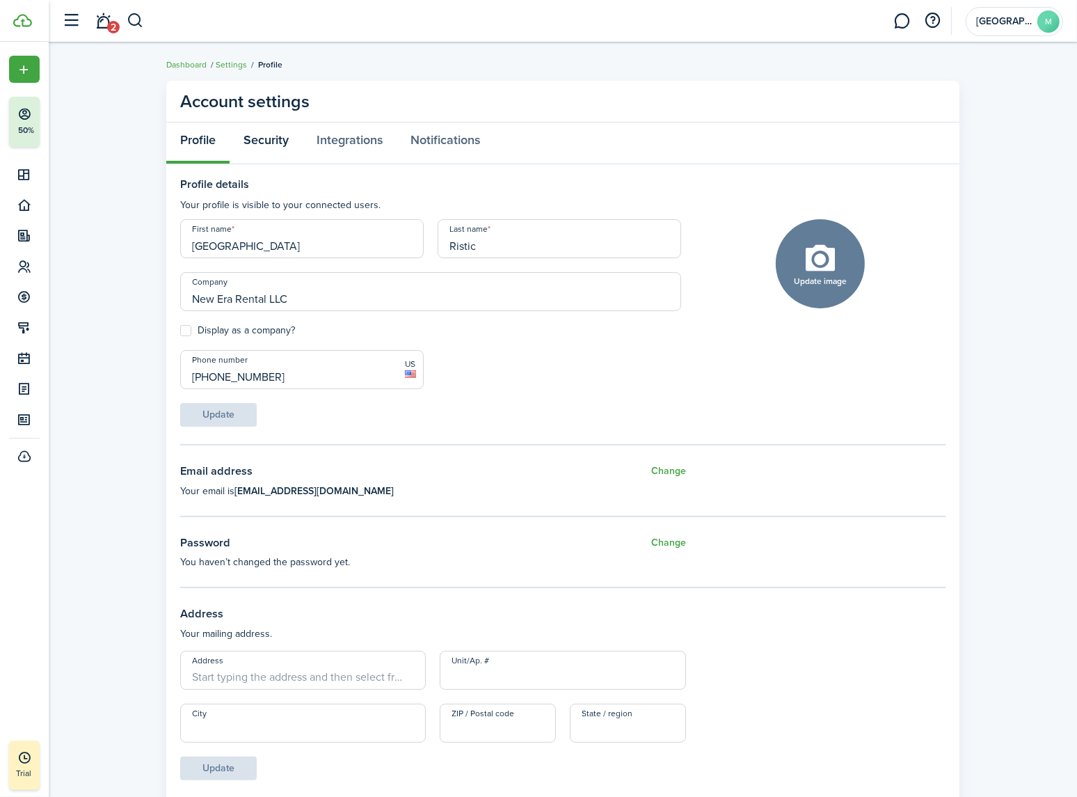
click at [271, 141] on link "Security" at bounding box center [266, 143] width 73 height 42
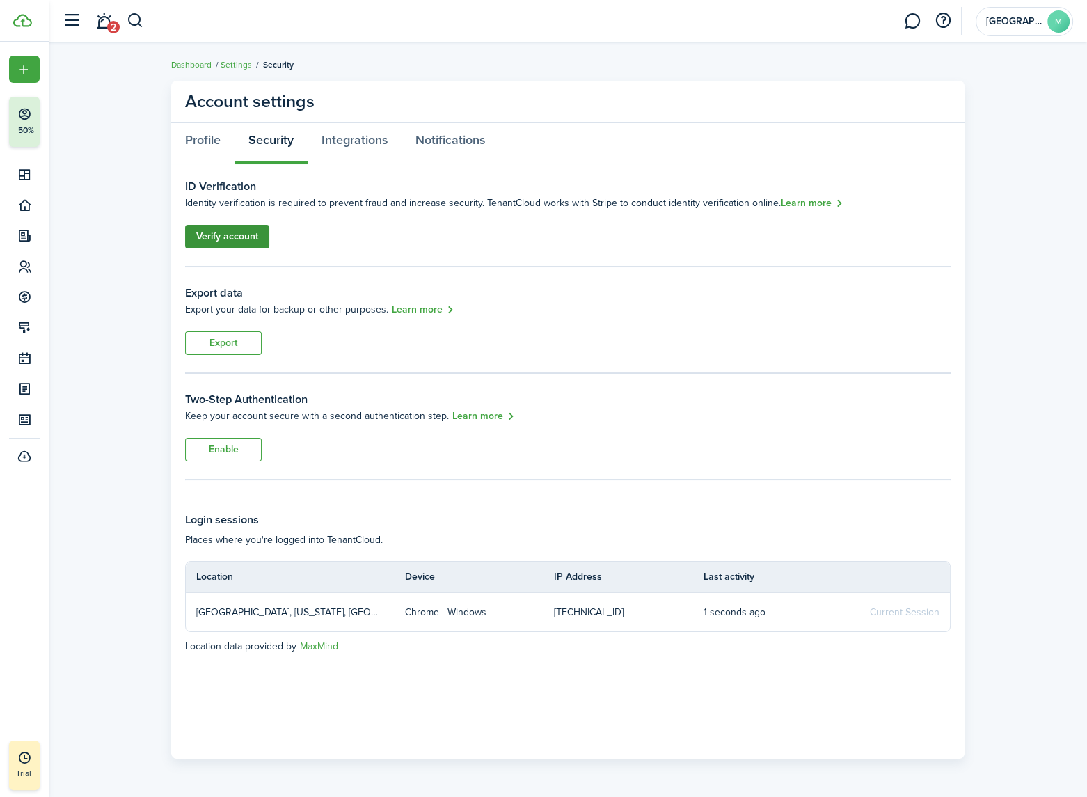
click at [233, 236] on link "Verify account" at bounding box center [227, 237] width 84 height 24
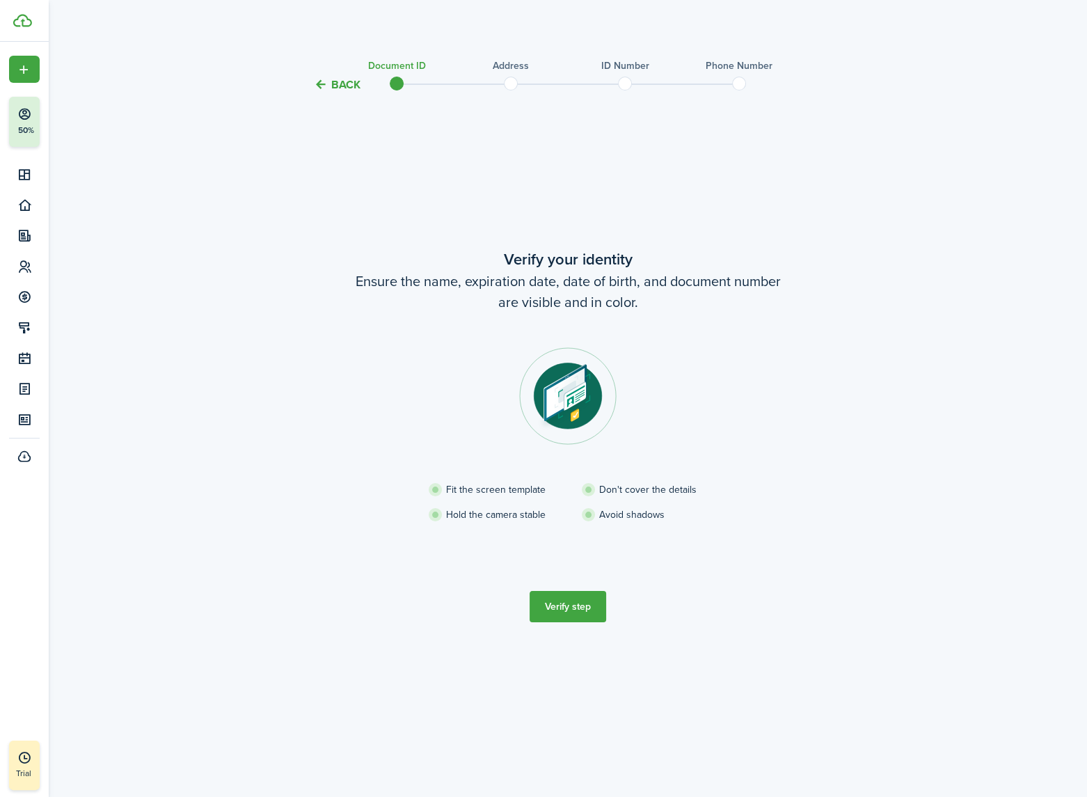
click at [565, 619] on button "Verify step" at bounding box center [568, 606] width 77 height 31
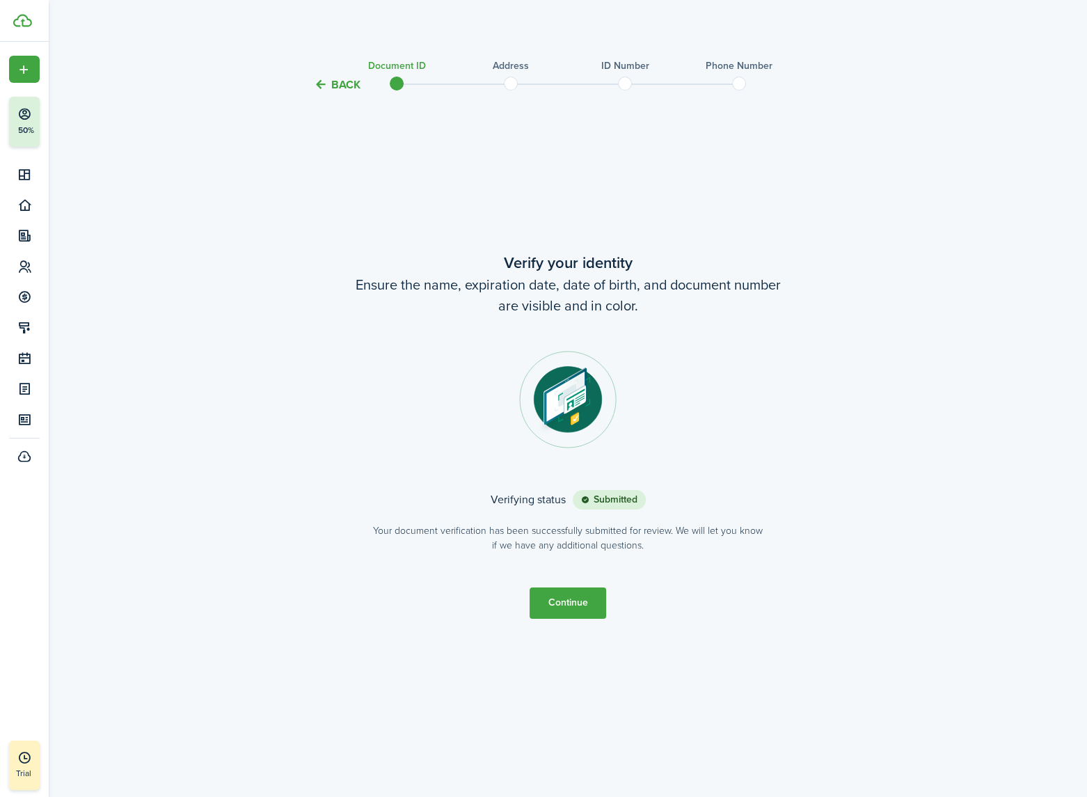
click at [569, 601] on button "Continue" at bounding box center [568, 602] width 77 height 31
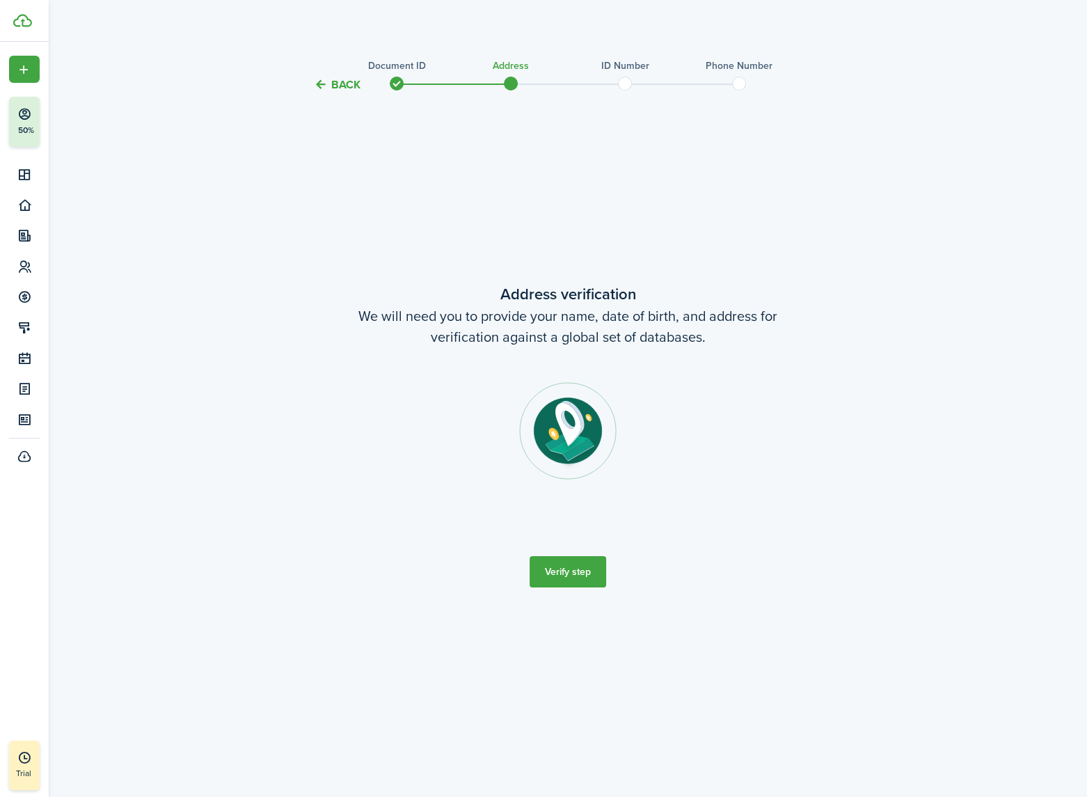
click at [572, 571] on button "Verify step" at bounding box center [568, 571] width 77 height 31
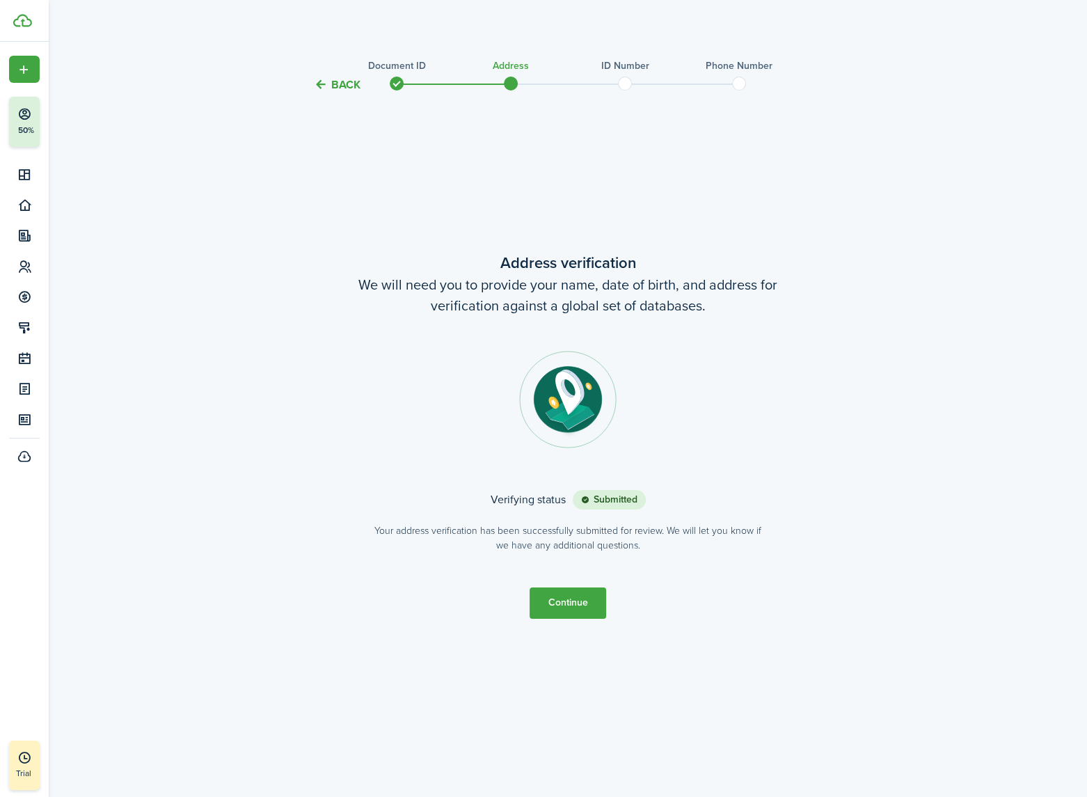
click at [571, 604] on button "Continue" at bounding box center [568, 602] width 77 height 31
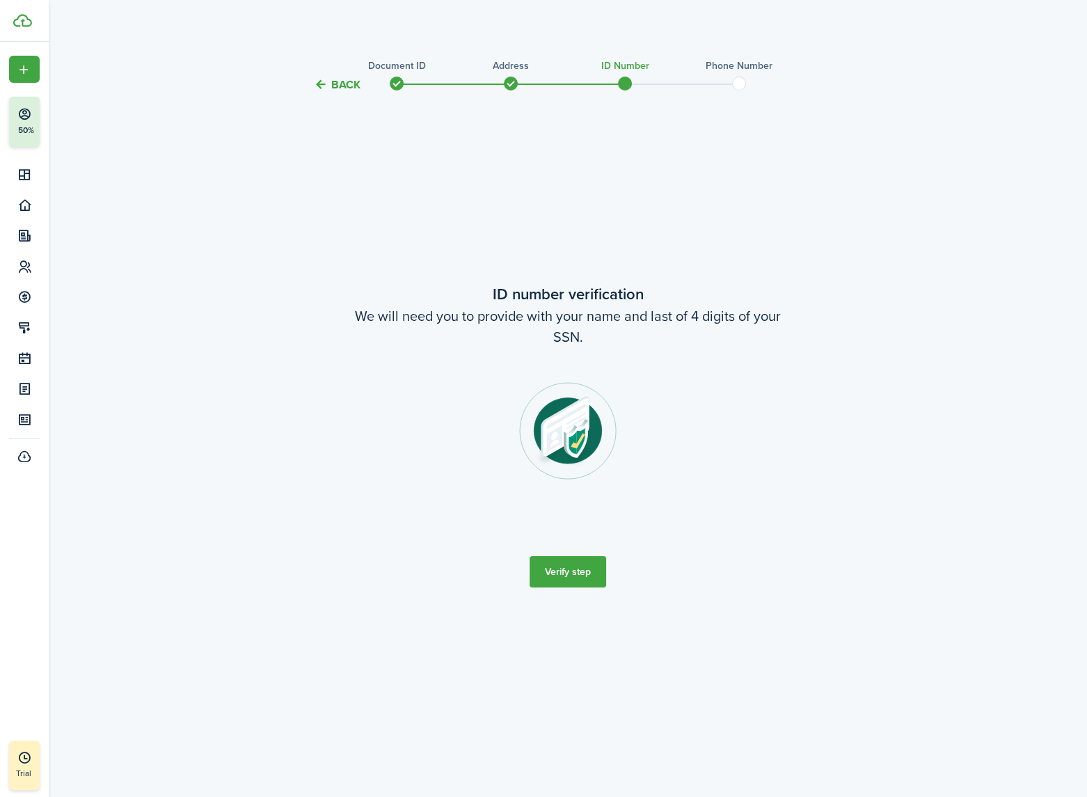
click at [564, 571] on button "Verify step" at bounding box center [568, 571] width 77 height 31
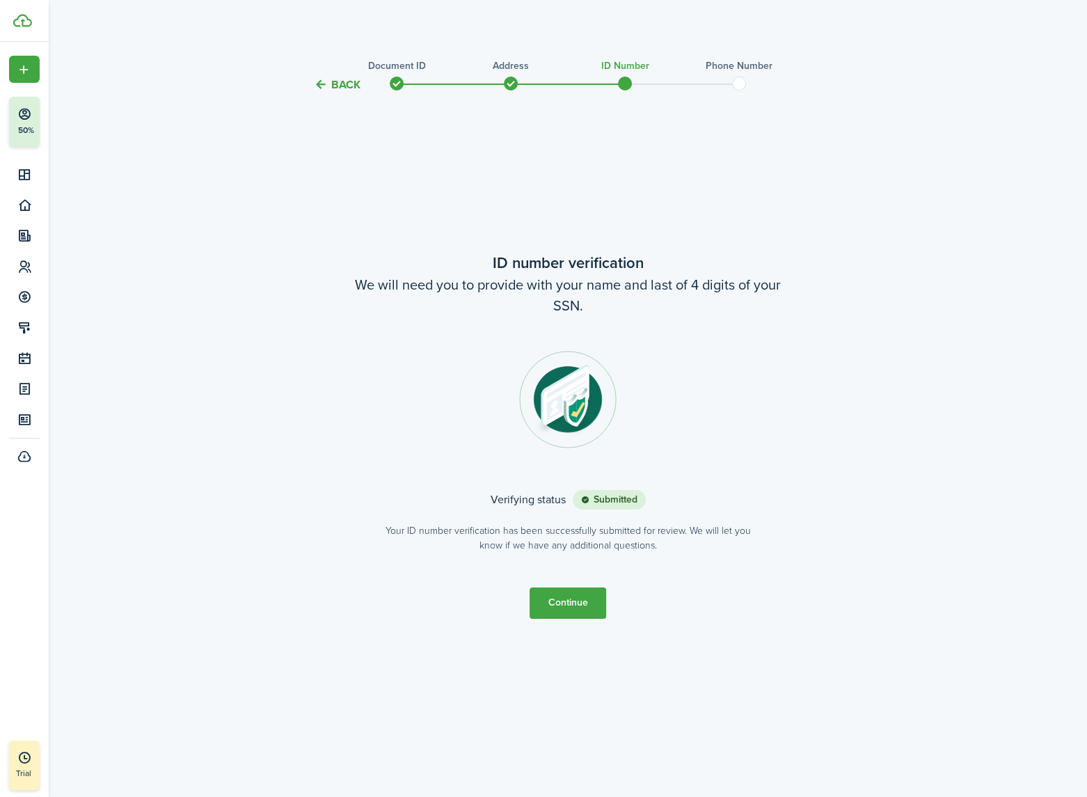
click at [573, 602] on button "Continue" at bounding box center [568, 602] width 77 height 31
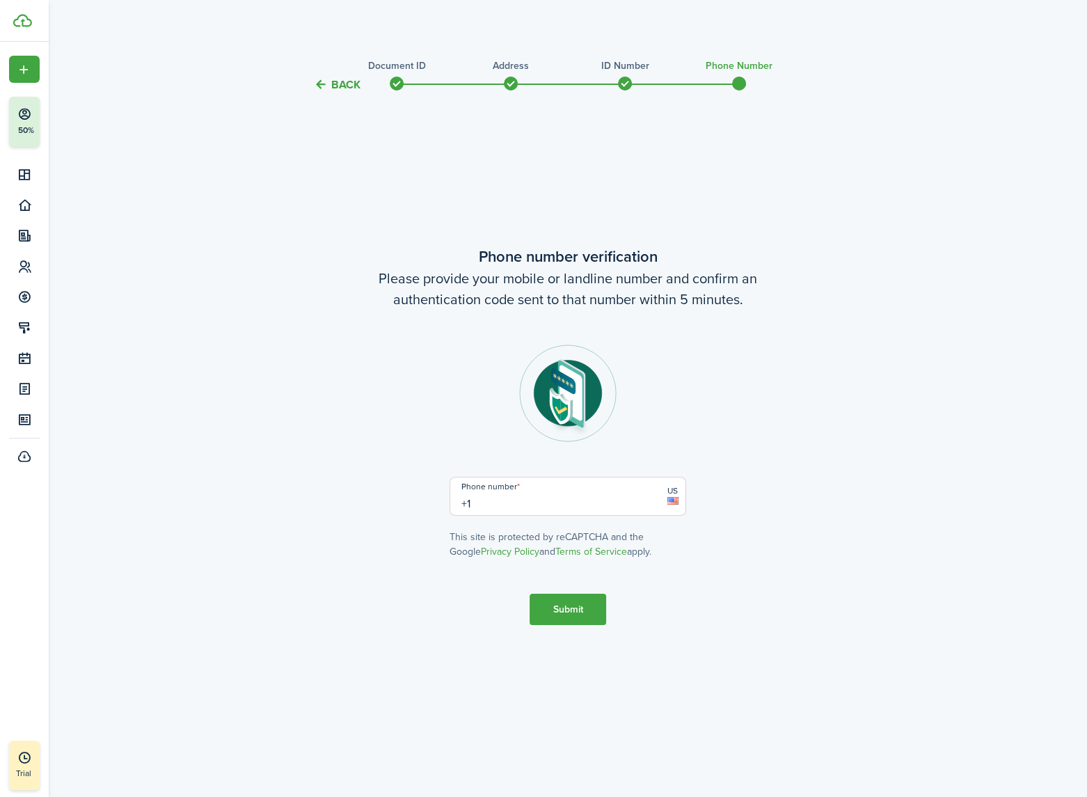
click at [512, 505] on input "+1" at bounding box center [568, 496] width 237 height 39
type input "[PHONE_NUMBER]"
click at [562, 615] on button "Submit" at bounding box center [568, 609] width 77 height 31
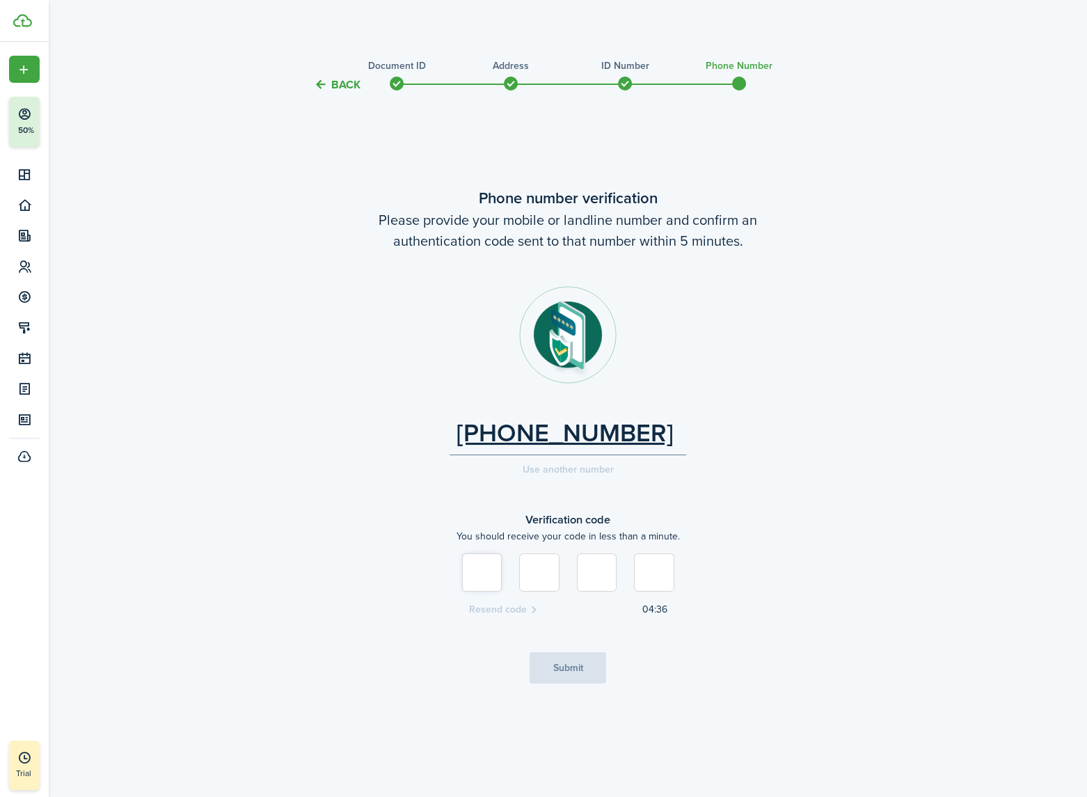
click at [490, 580] on input at bounding box center [482, 572] width 40 height 38
type input "9"
type input "2"
type input "8"
type input "7"
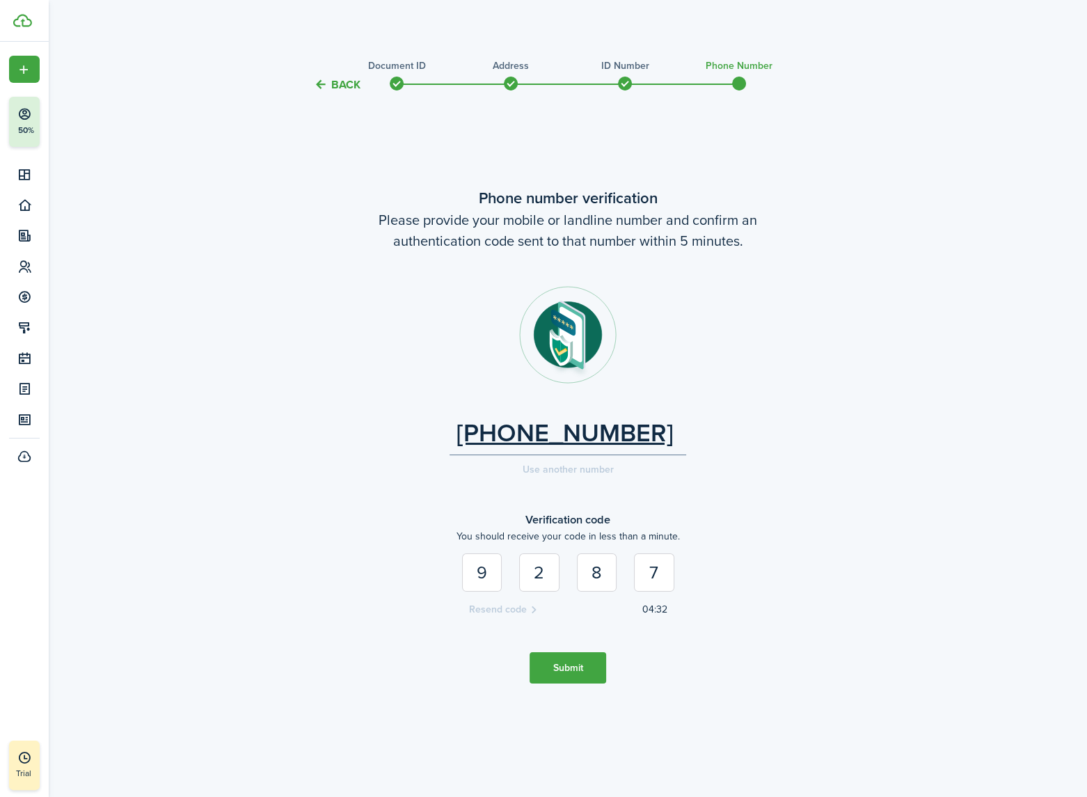
click at [566, 673] on button "Submit" at bounding box center [568, 667] width 77 height 31
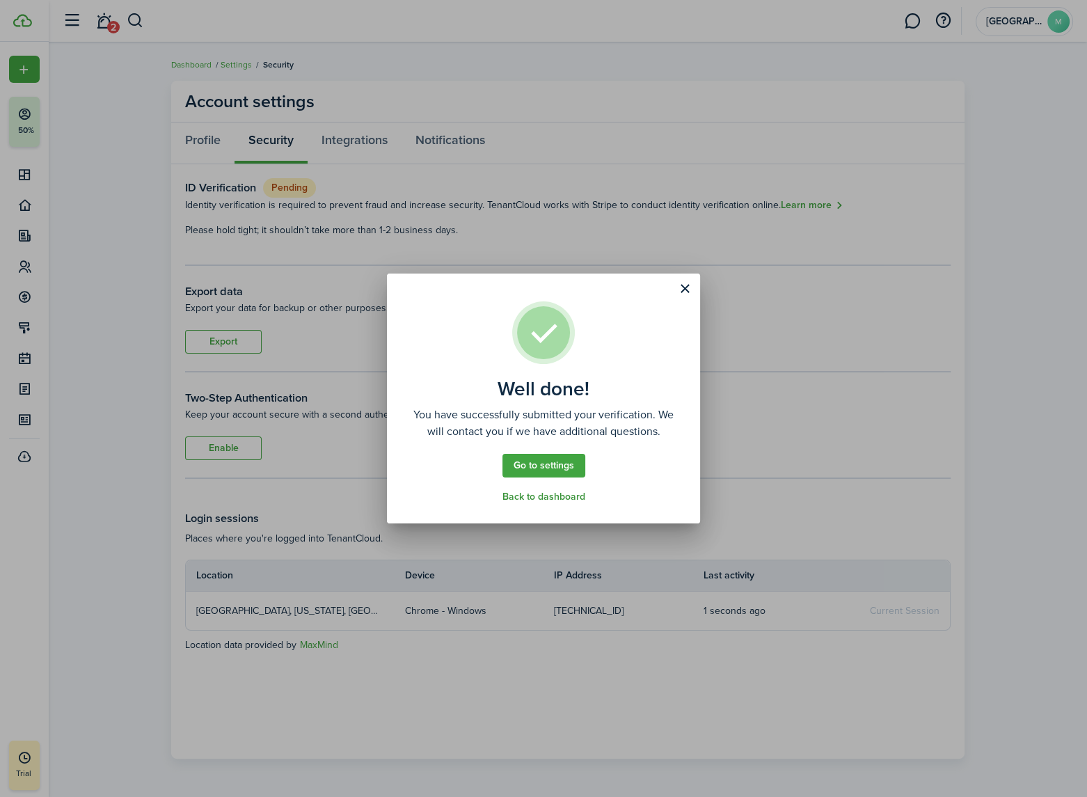
click at [550, 499] on link "Back to dashboard" at bounding box center [543, 496] width 83 height 11
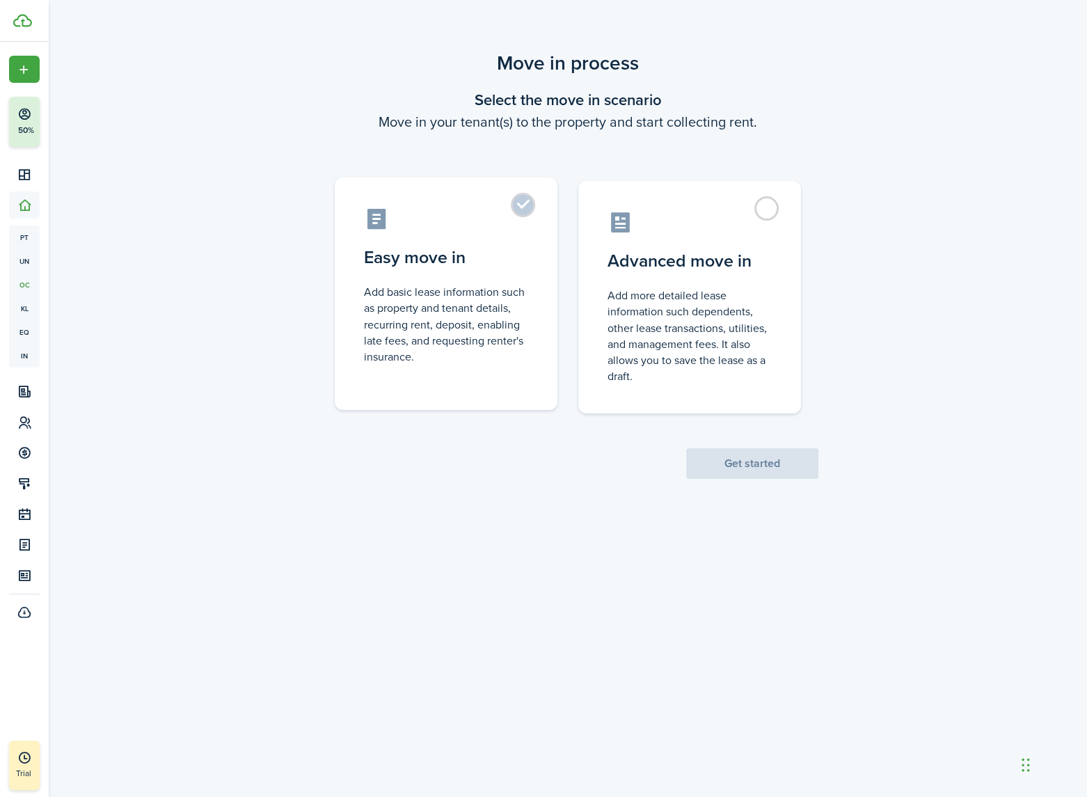
click at [473, 230] on control-radio-card-icon at bounding box center [446, 219] width 164 height 24
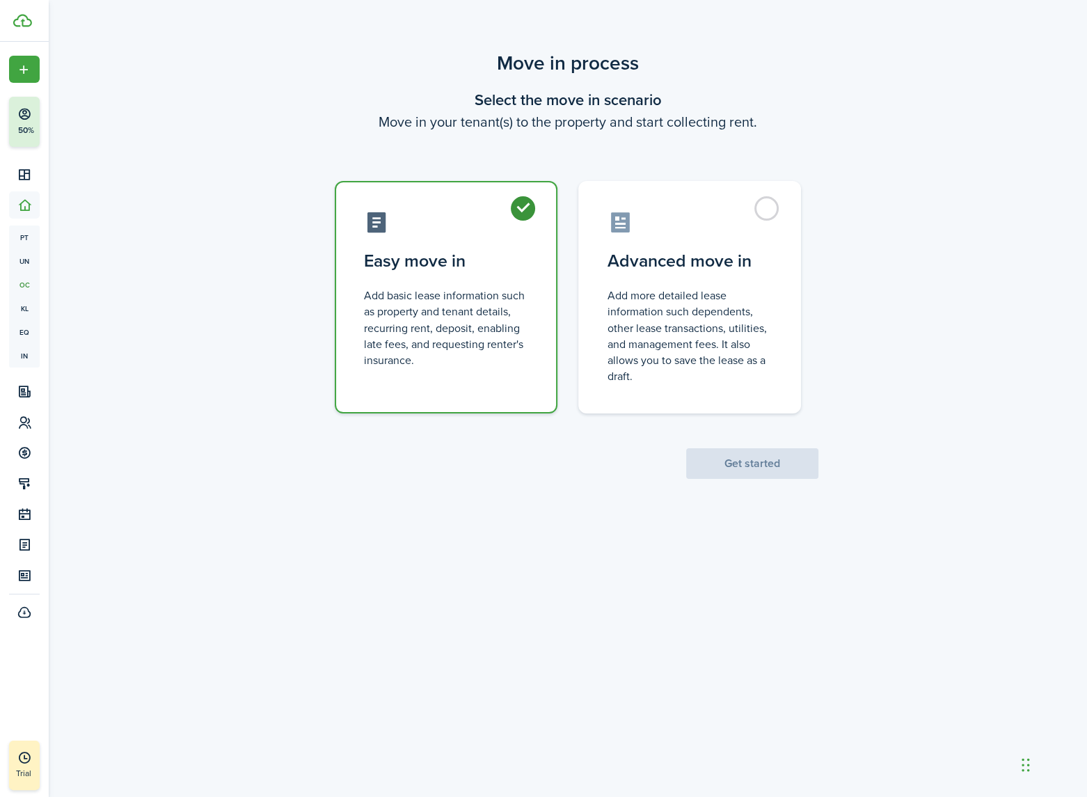
radio input "true"
click at [763, 457] on button "Get started" at bounding box center [752, 463] width 132 height 31
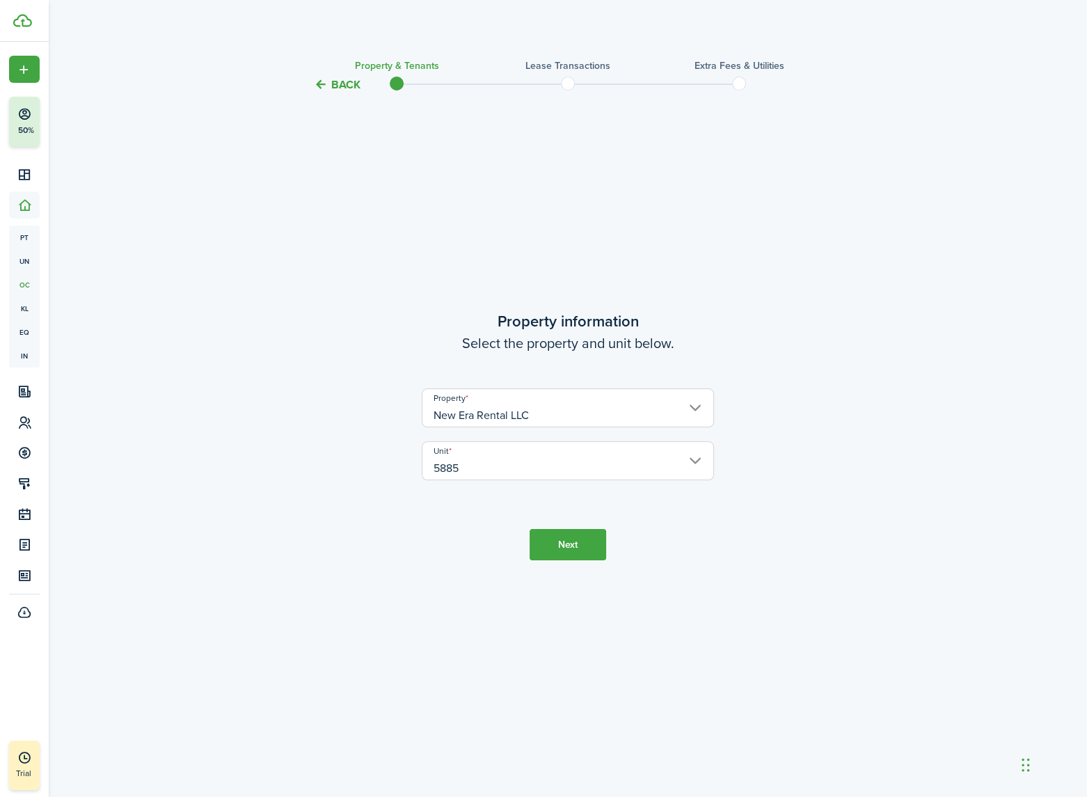
click at [553, 464] on input "5885" at bounding box center [568, 460] width 292 height 39
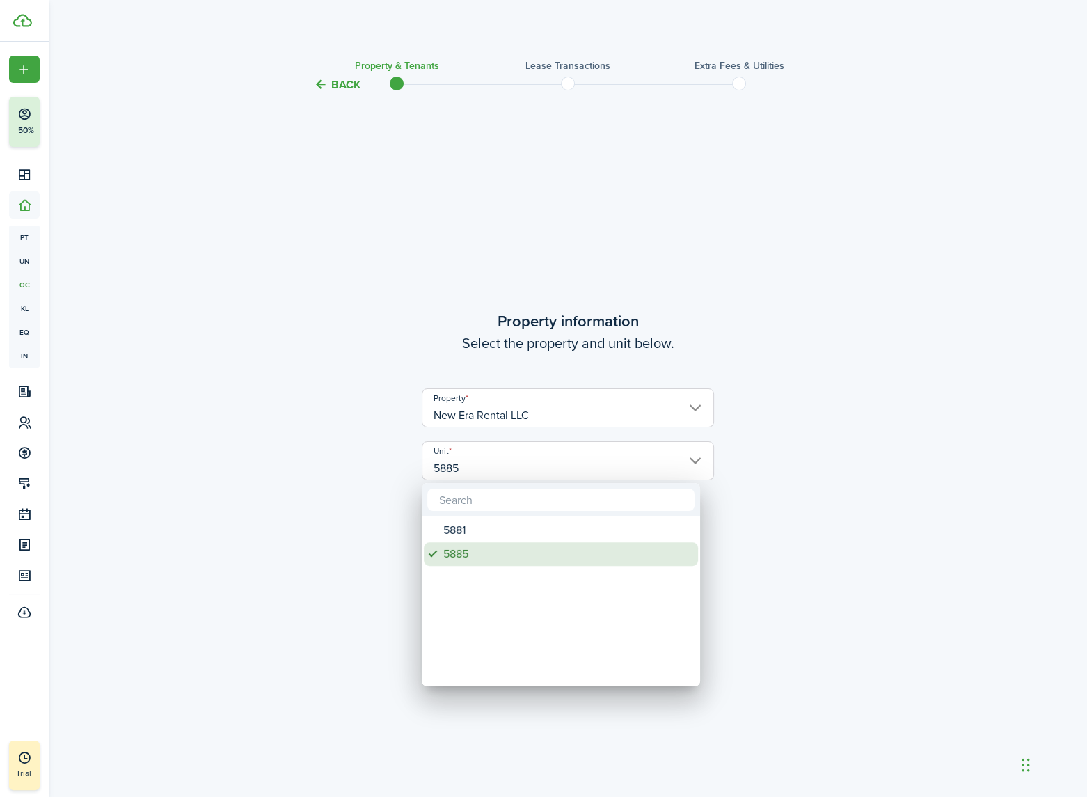
click at [477, 557] on div "5885" at bounding box center [566, 554] width 246 height 24
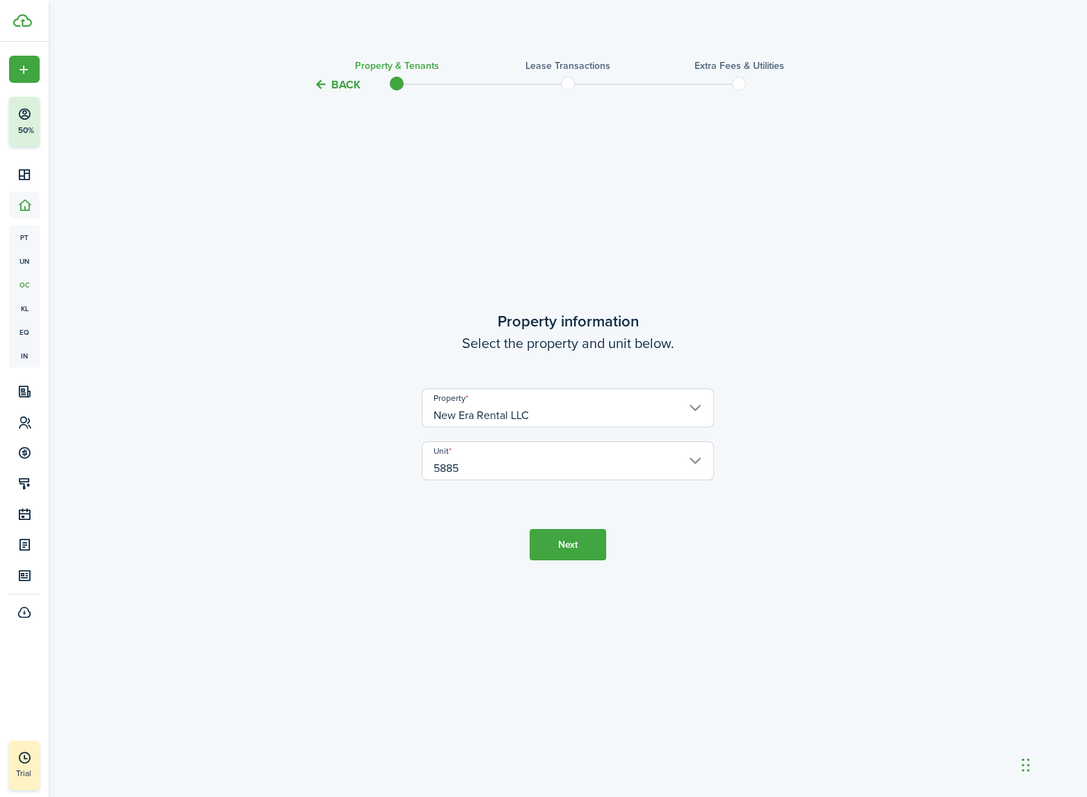
click at [578, 534] on button "Next" at bounding box center [568, 544] width 77 height 31
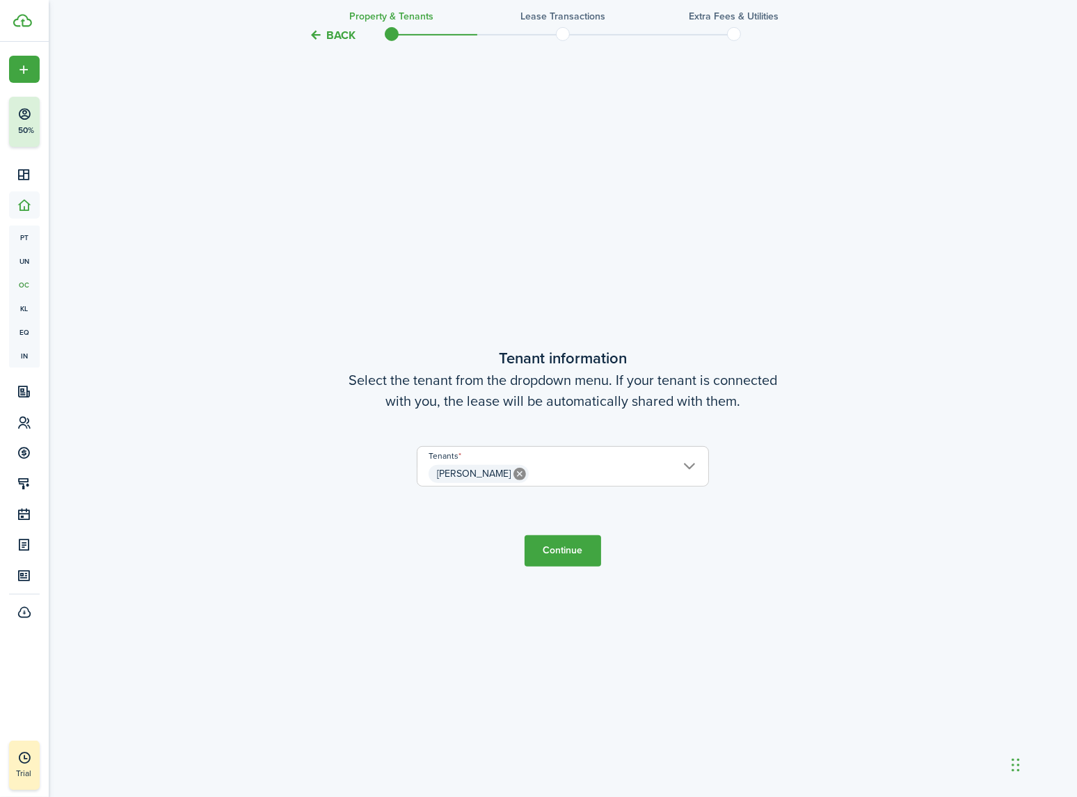
scroll to position [704, 0]
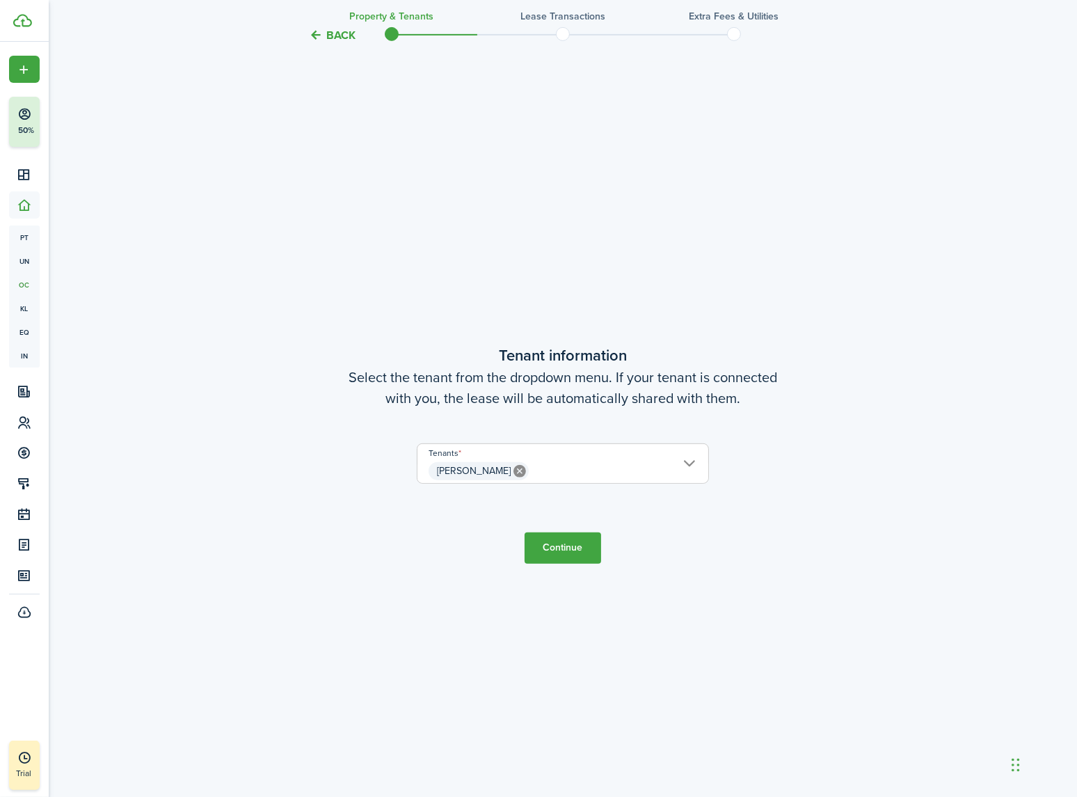
click at [707, 465] on span "[PERSON_NAME]" at bounding box center [563, 471] width 291 height 24
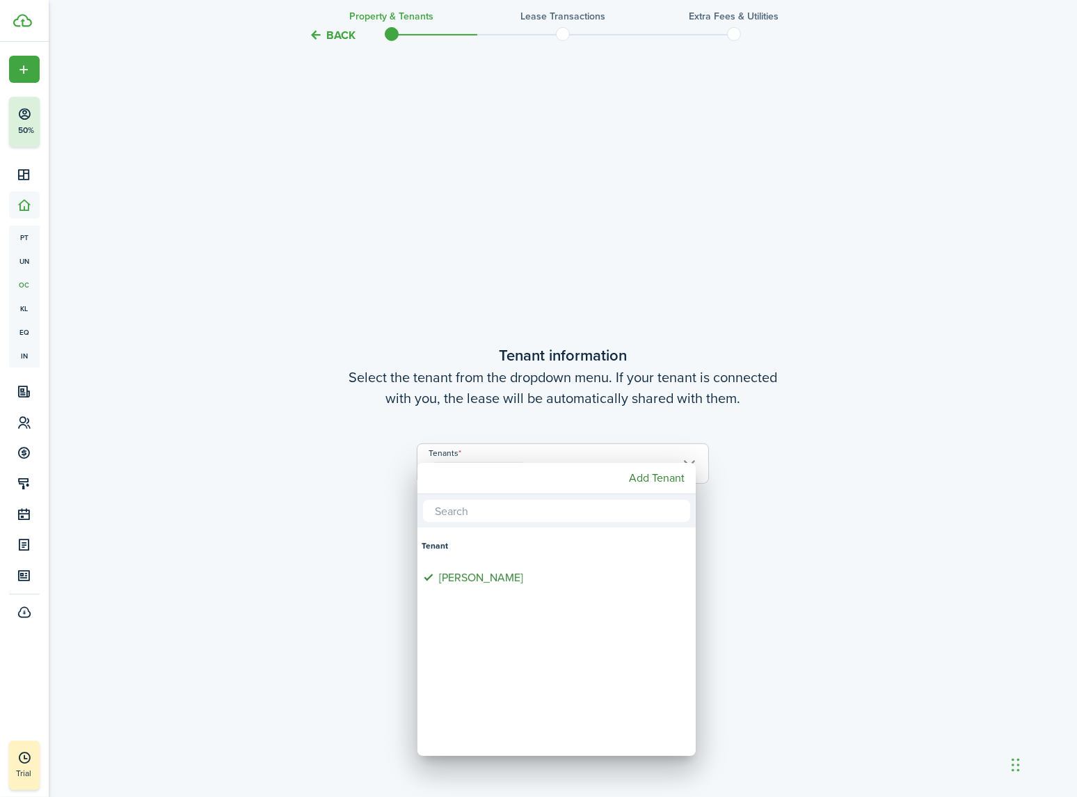
click at [679, 464] on div "Add Tenant" at bounding box center [557, 478] width 278 height 31
click at [663, 476] on mbsc-button "Add Tenant" at bounding box center [657, 478] width 67 height 25
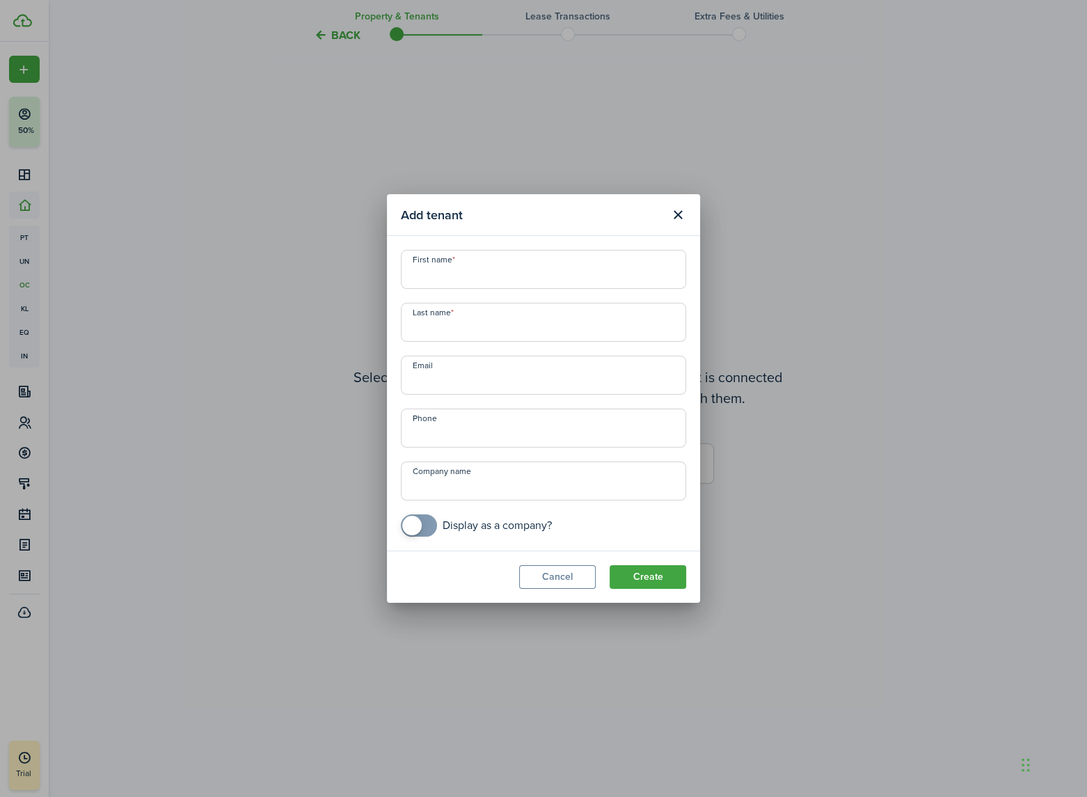
click at [440, 276] on input "First name" at bounding box center [543, 269] width 285 height 39
paste input "Esteban Orozco"
type input "Esteban Orozco"
paste input "Esteban Orozco"
type input "Orozco"
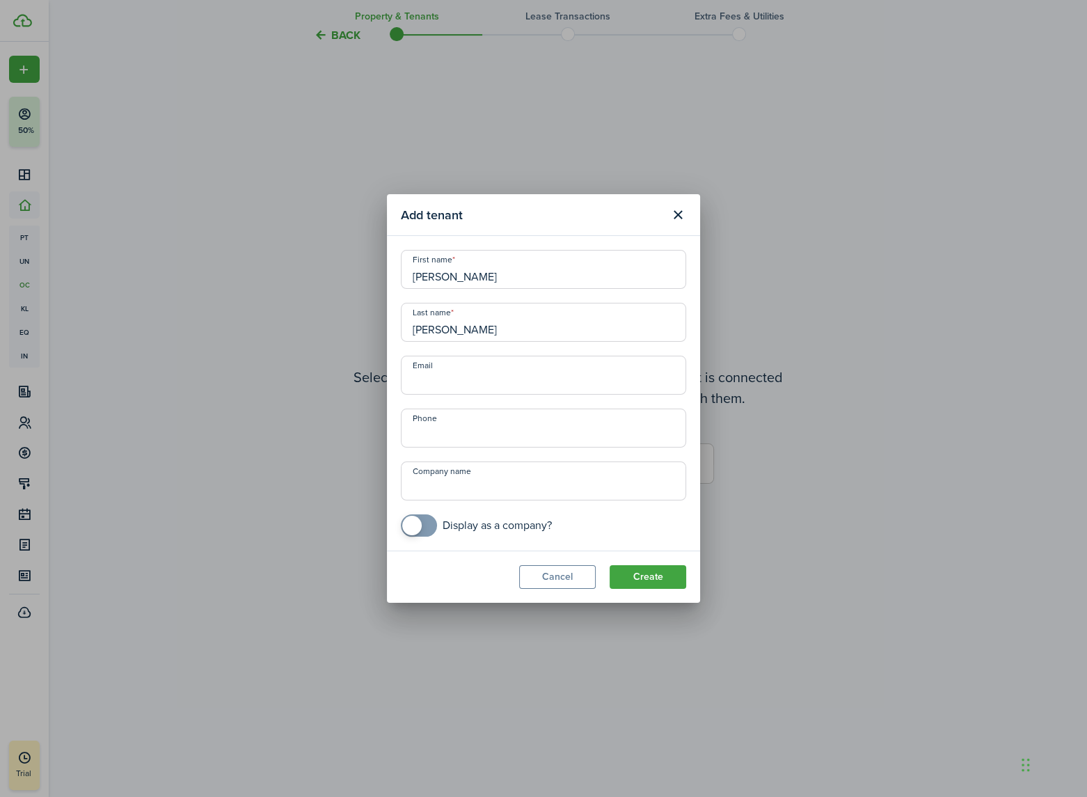
click at [539, 278] on input "Esteban Orozco" at bounding box center [543, 269] width 285 height 39
type input "Esteban"
paste input "estebanorozco1976@gmail.com"
type input "estebanorozco1976@gmail.com"
type input "+1 720-385-8883"
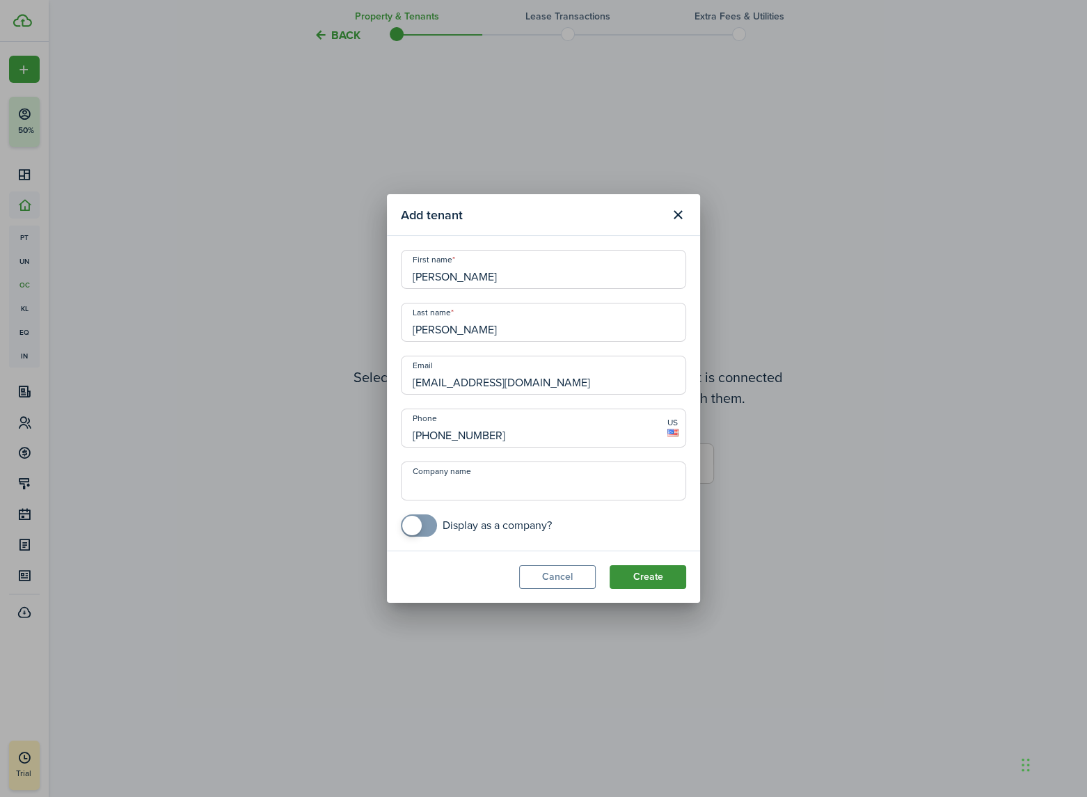
click at [653, 577] on button "Create" at bounding box center [648, 577] width 77 height 24
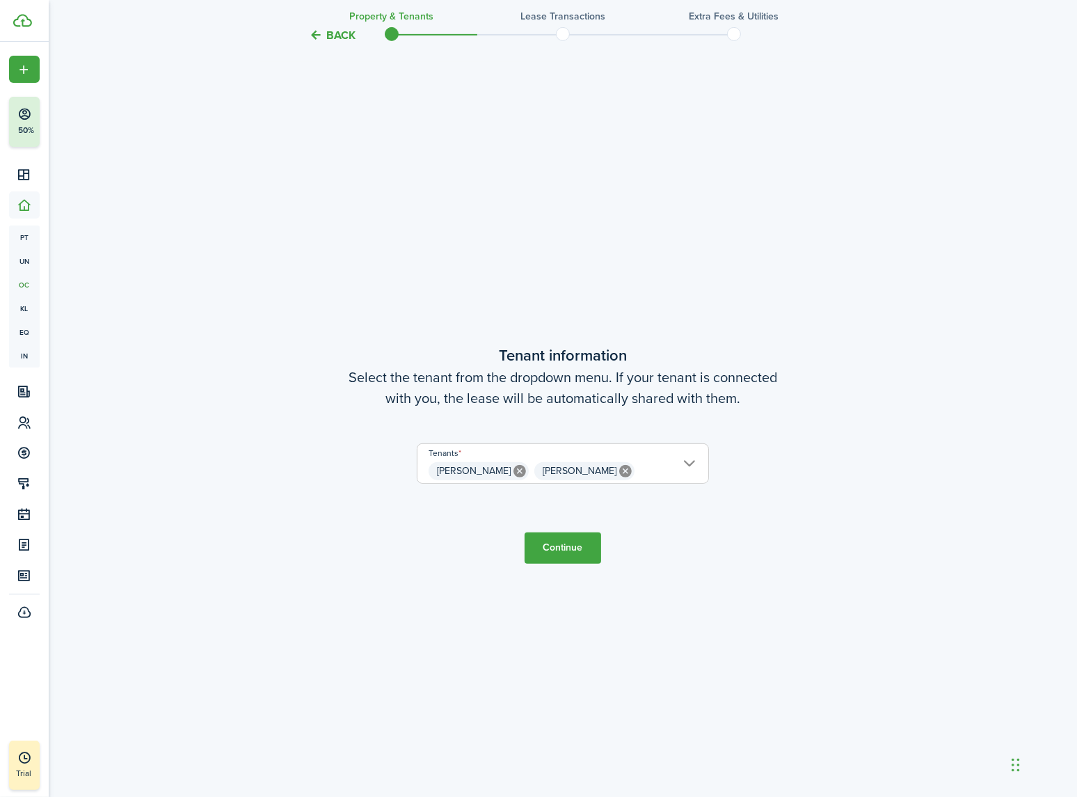
click at [684, 467] on span "Stephen Mares Esteban Orozco" at bounding box center [563, 471] width 291 height 24
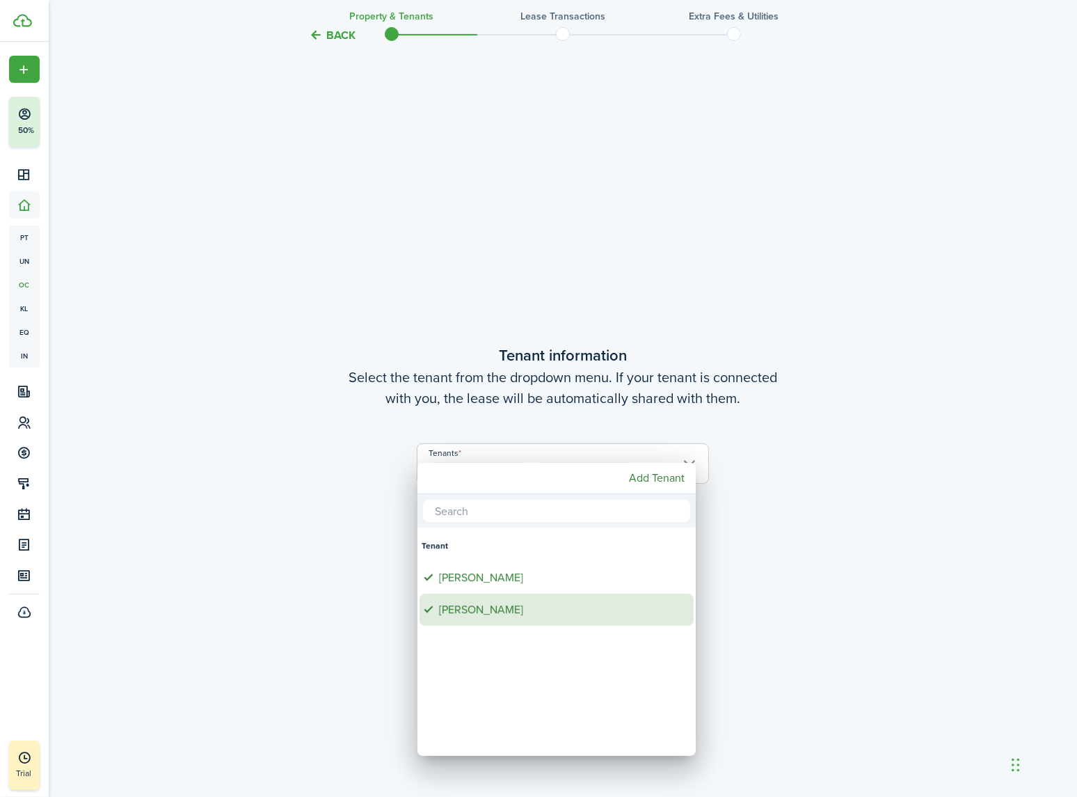
click at [484, 612] on div "[PERSON_NAME]" at bounding box center [562, 610] width 246 height 32
type input "Esteban Orozco"
click at [812, 534] on div at bounding box center [539, 399] width 1300 height 1020
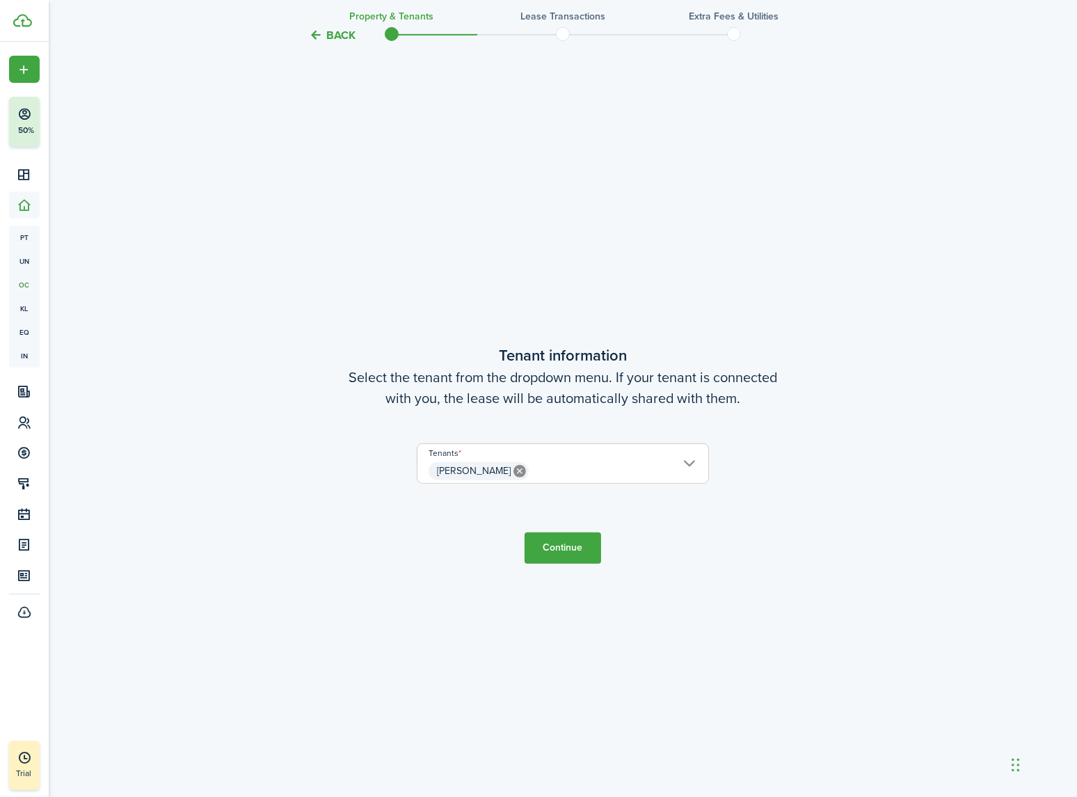
click at [558, 551] on button "Continue" at bounding box center [563, 547] width 77 height 31
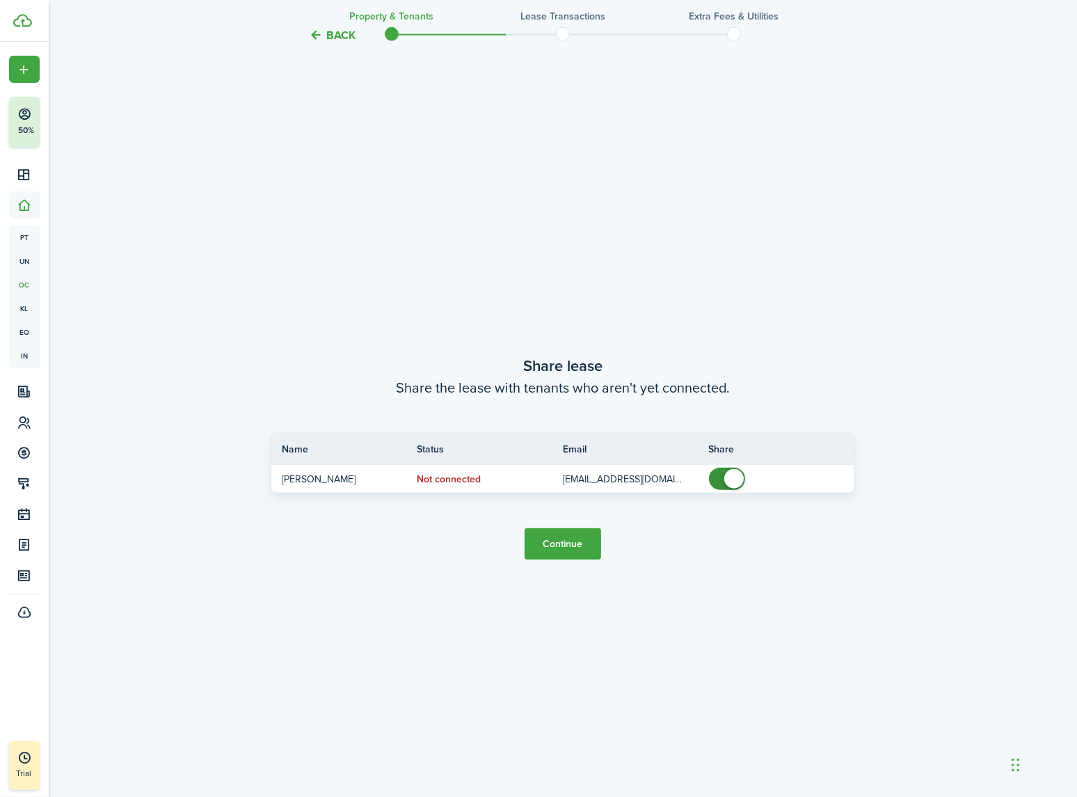
scroll to position [1501, 0]
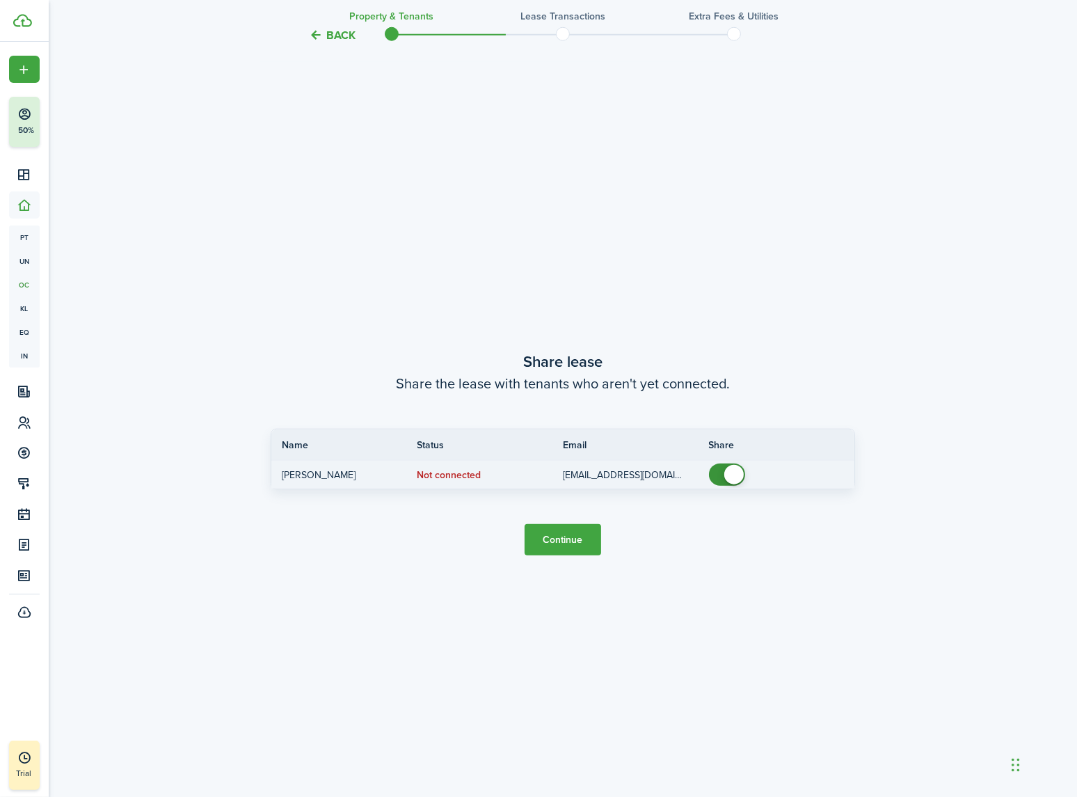
checkbox input "false"
click at [729, 475] on span at bounding box center [733, 474] width 19 height 19
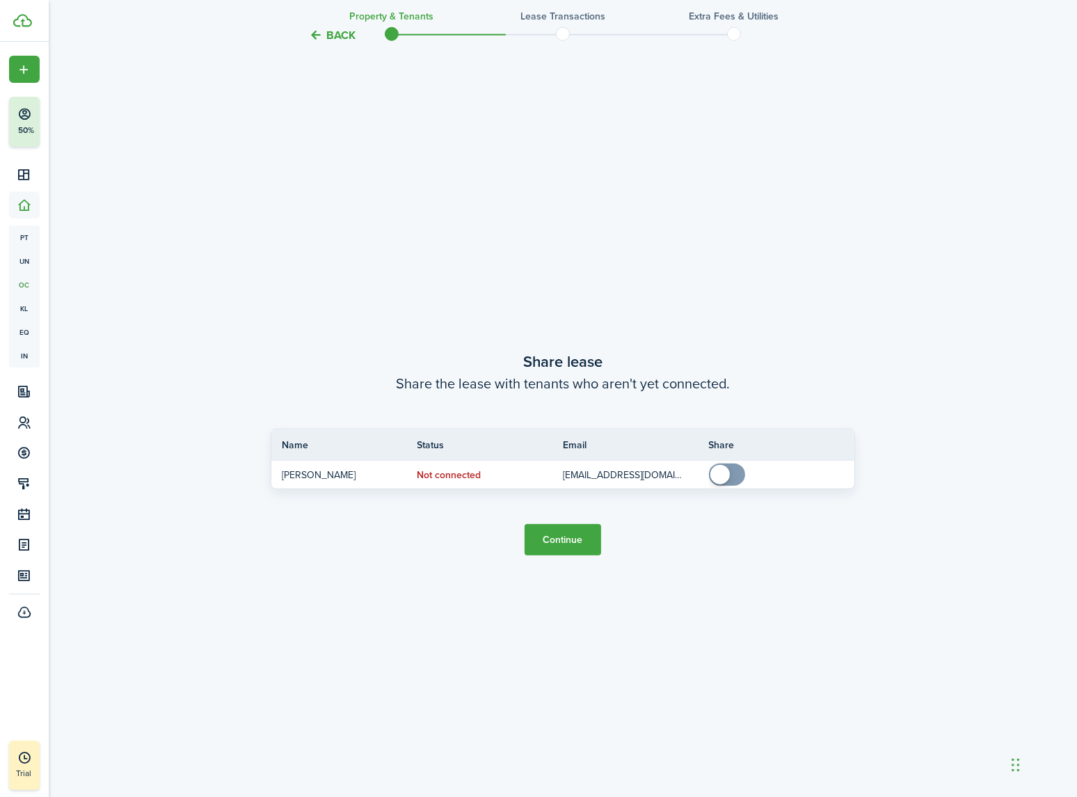
click at [572, 542] on button "Continue" at bounding box center [563, 539] width 77 height 31
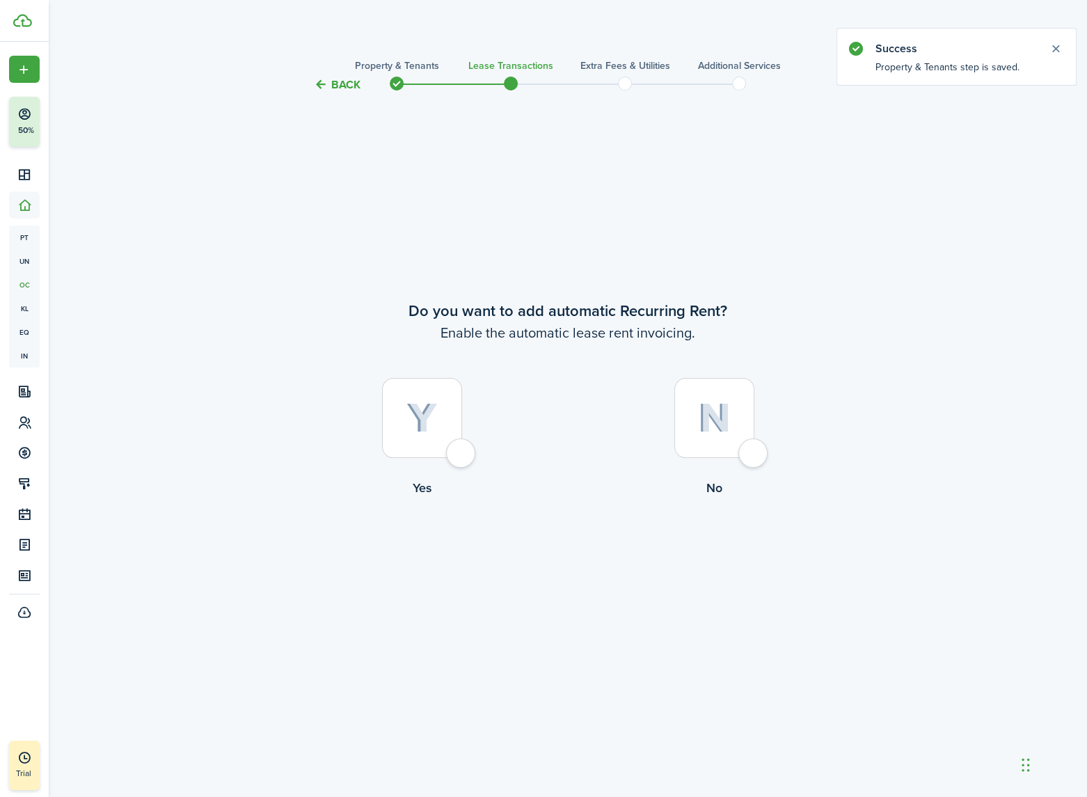
click at [455, 455] on div at bounding box center [422, 418] width 80 height 80
radio input "true"
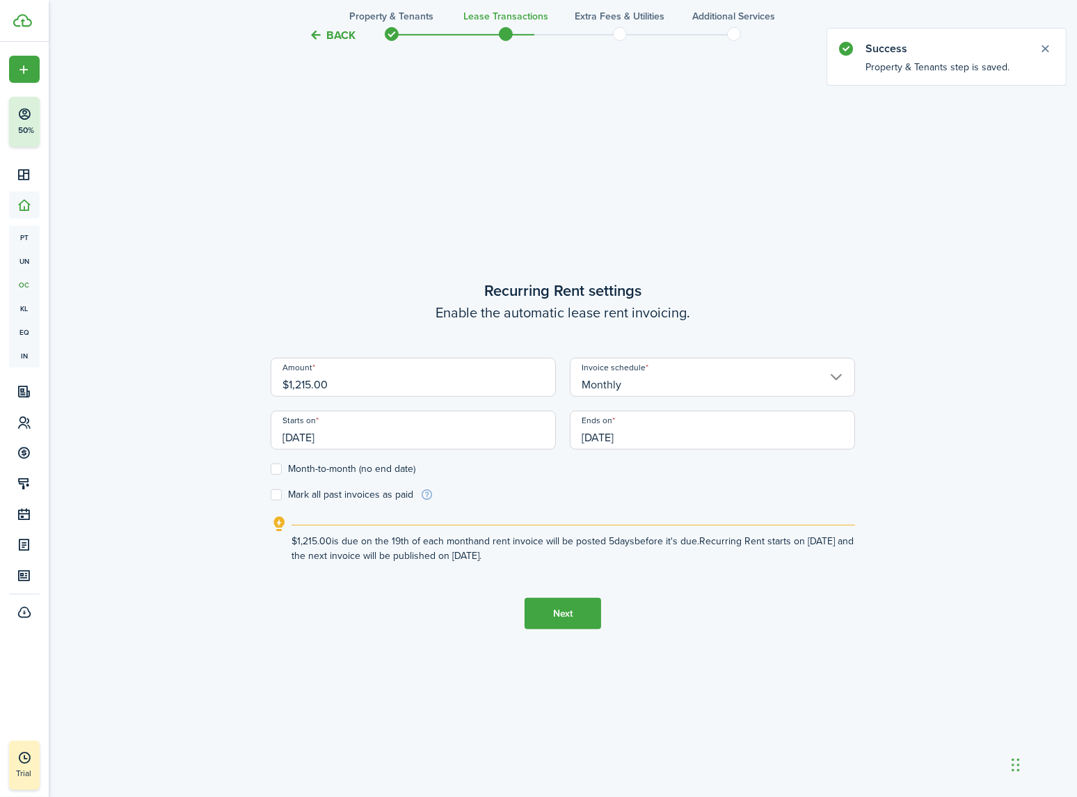
scroll to position [704, 0]
click at [350, 434] on input "[DATE]" at bounding box center [413, 429] width 285 height 39
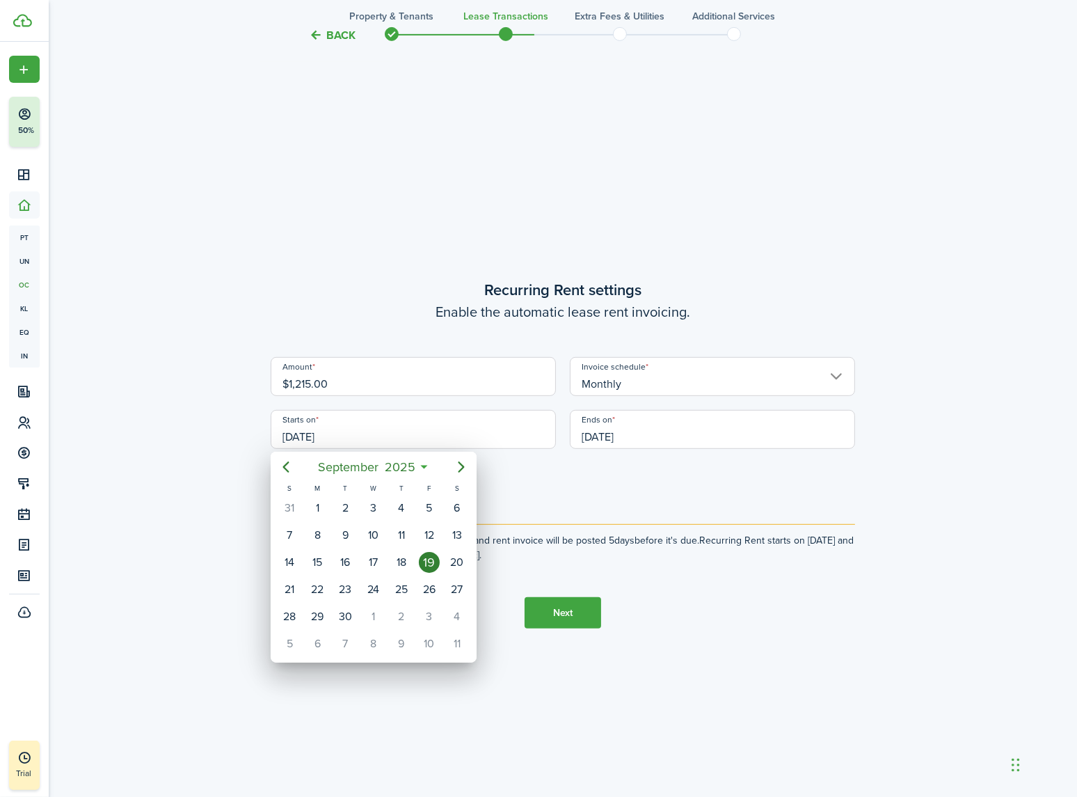
click at [428, 560] on div "19" at bounding box center [429, 562] width 21 height 21
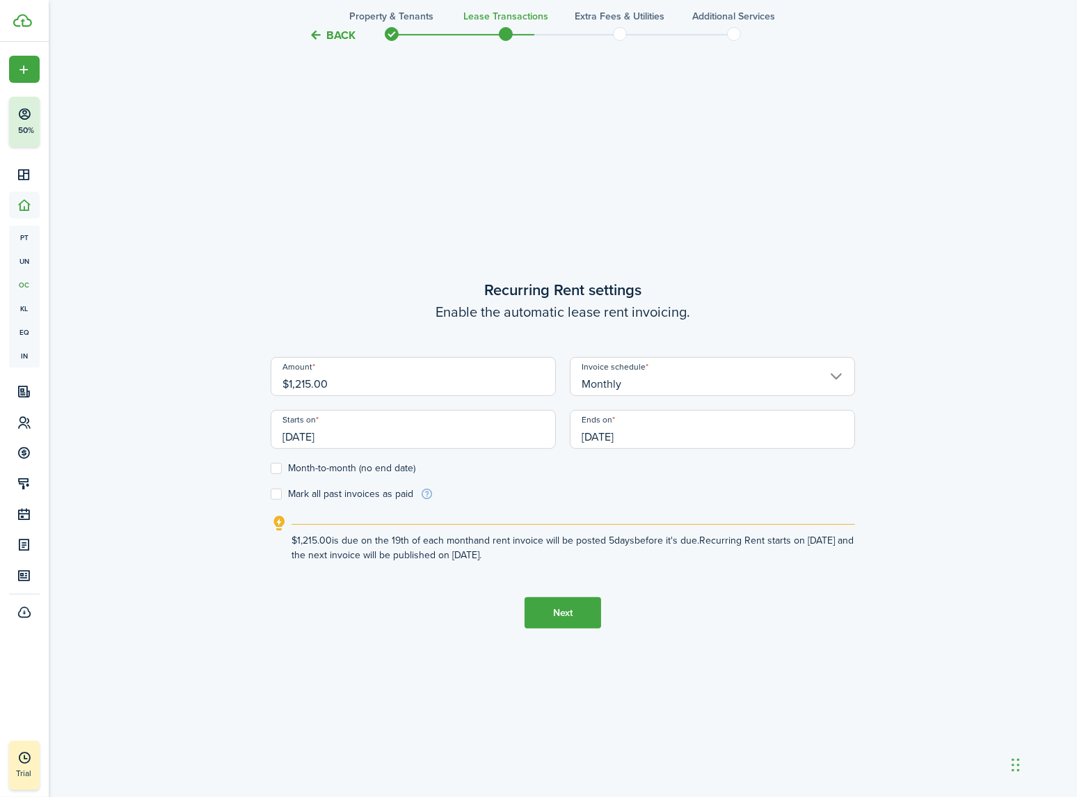
click at [576, 612] on button "Next" at bounding box center [563, 612] width 77 height 31
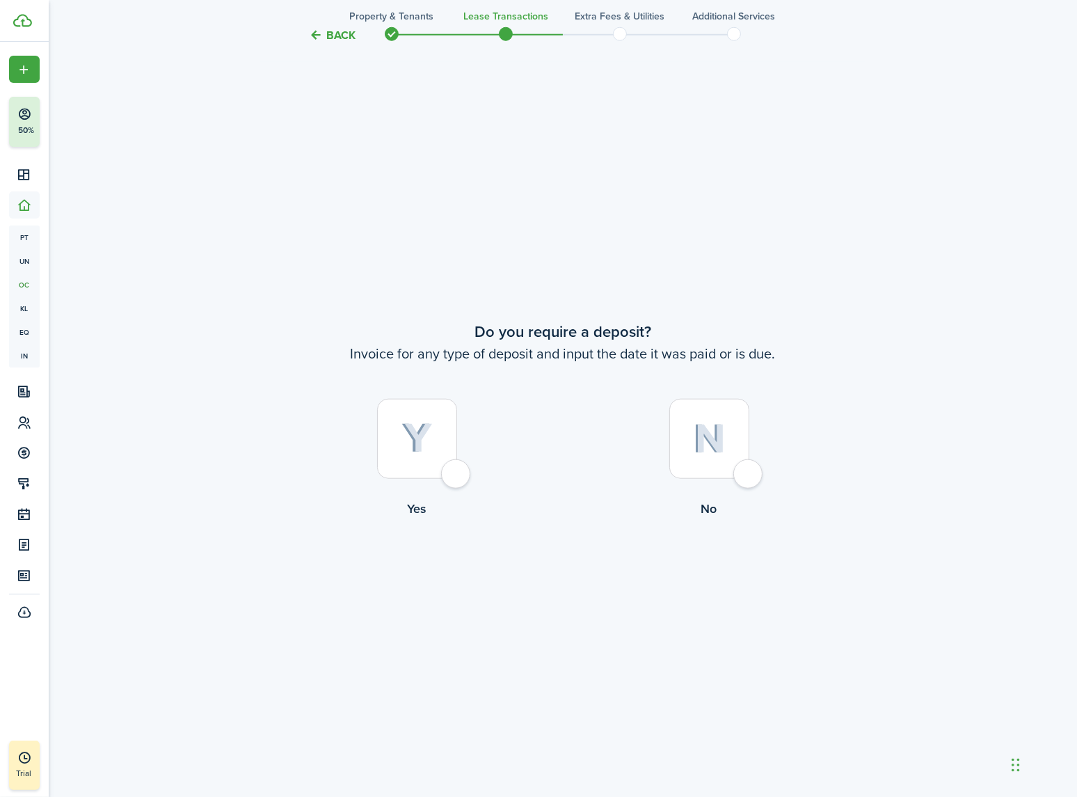
scroll to position [1501, 0]
click at [748, 470] on div at bounding box center [710, 436] width 80 height 80
radio input "true"
click at [746, 473] on div at bounding box center [710, 436] width 80 height 80
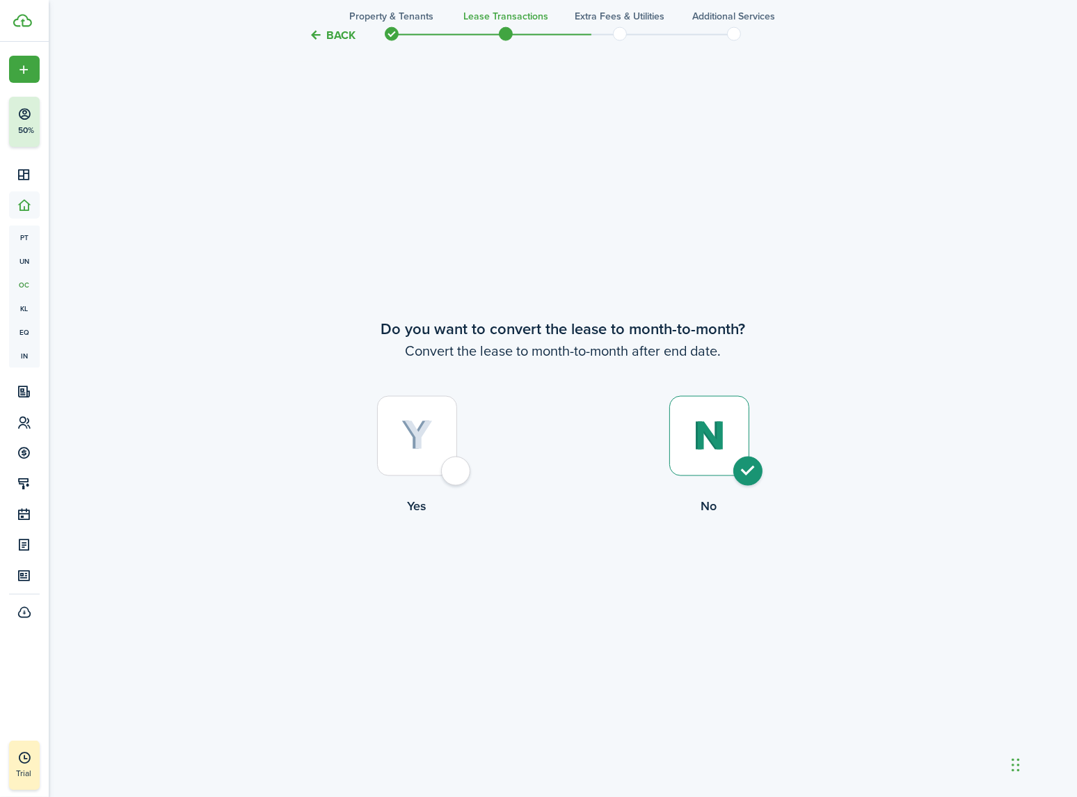
radio input "true"
click at [574, 564] on button "Continue" at bounding box center [563, 572] width 77 height 31
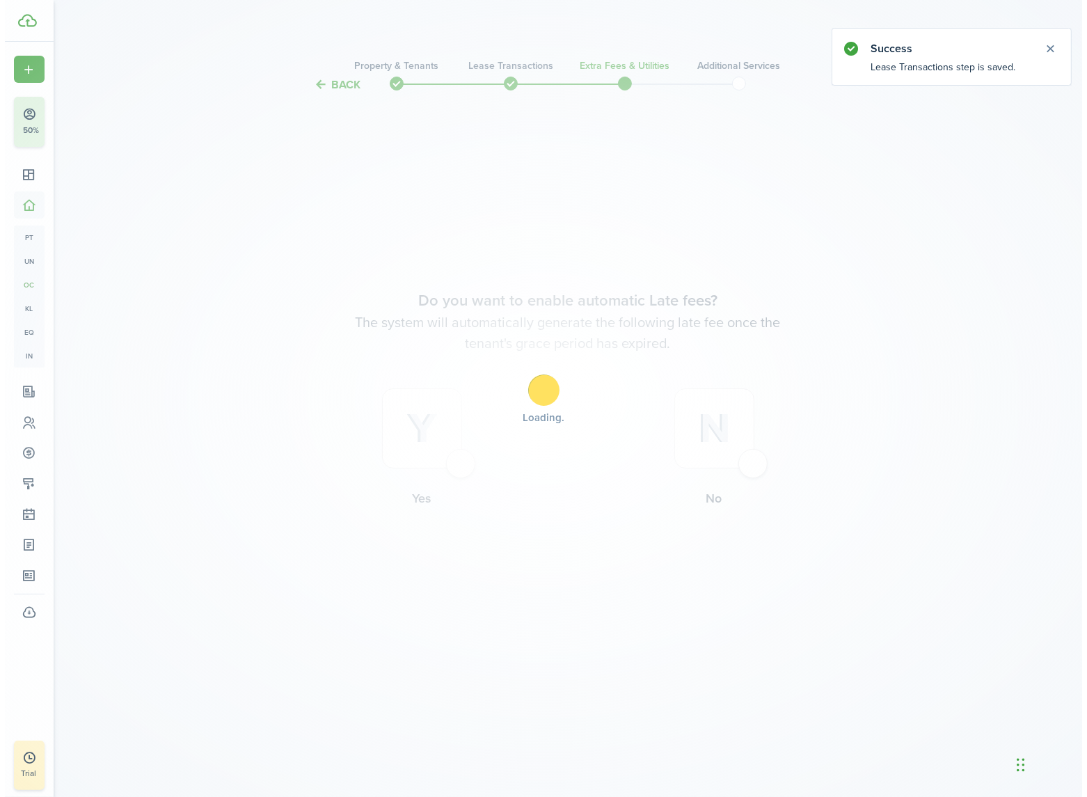
scroll to position [0, 0]
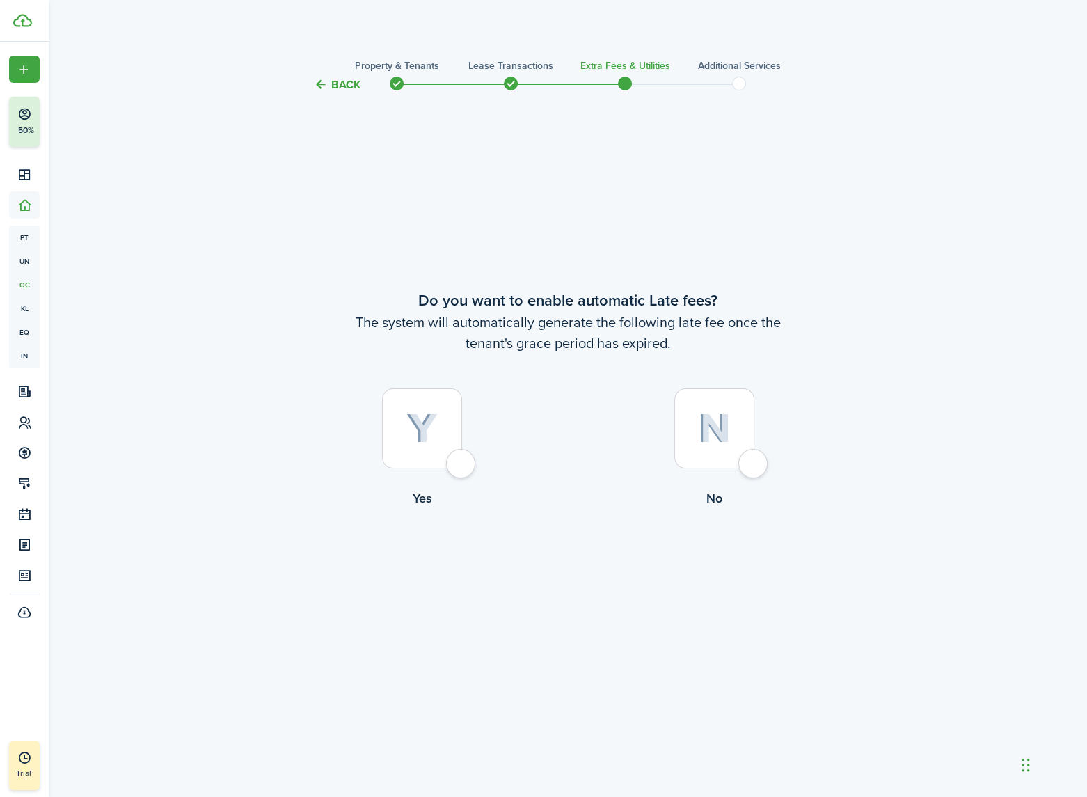
click at [750, 464] on div at bounding box center [714, 428] width 80 height 80
radio input "true"
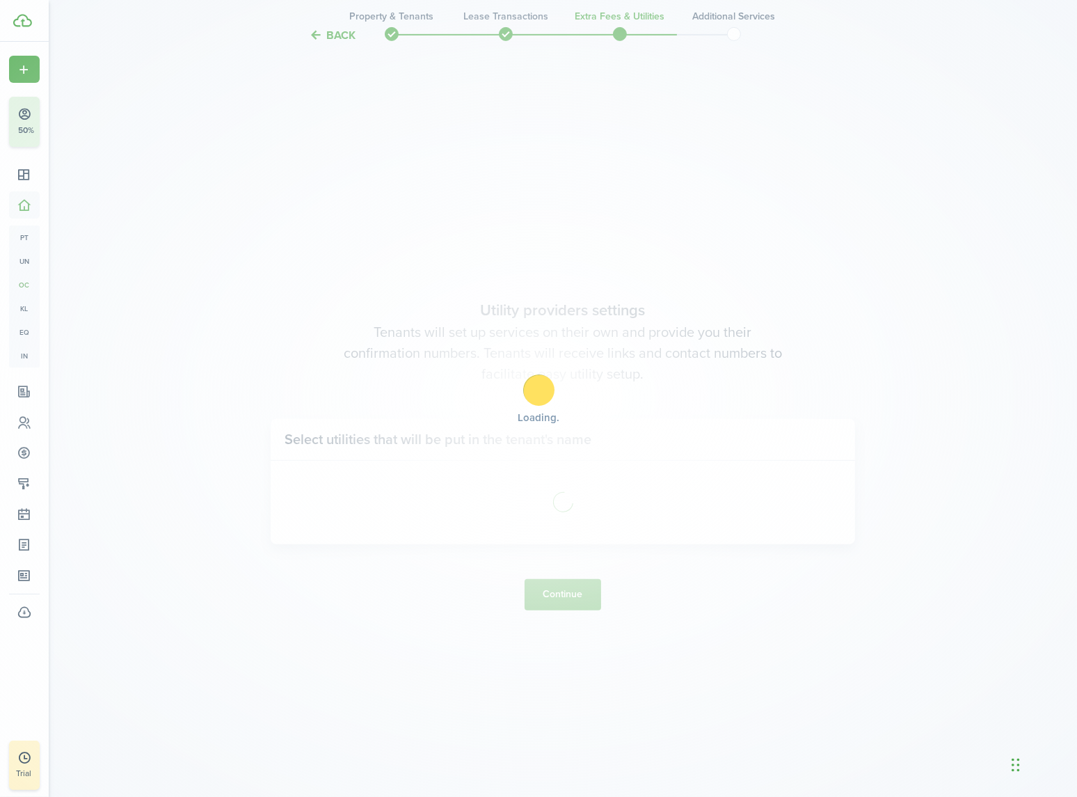
scroll to position [704, 0]
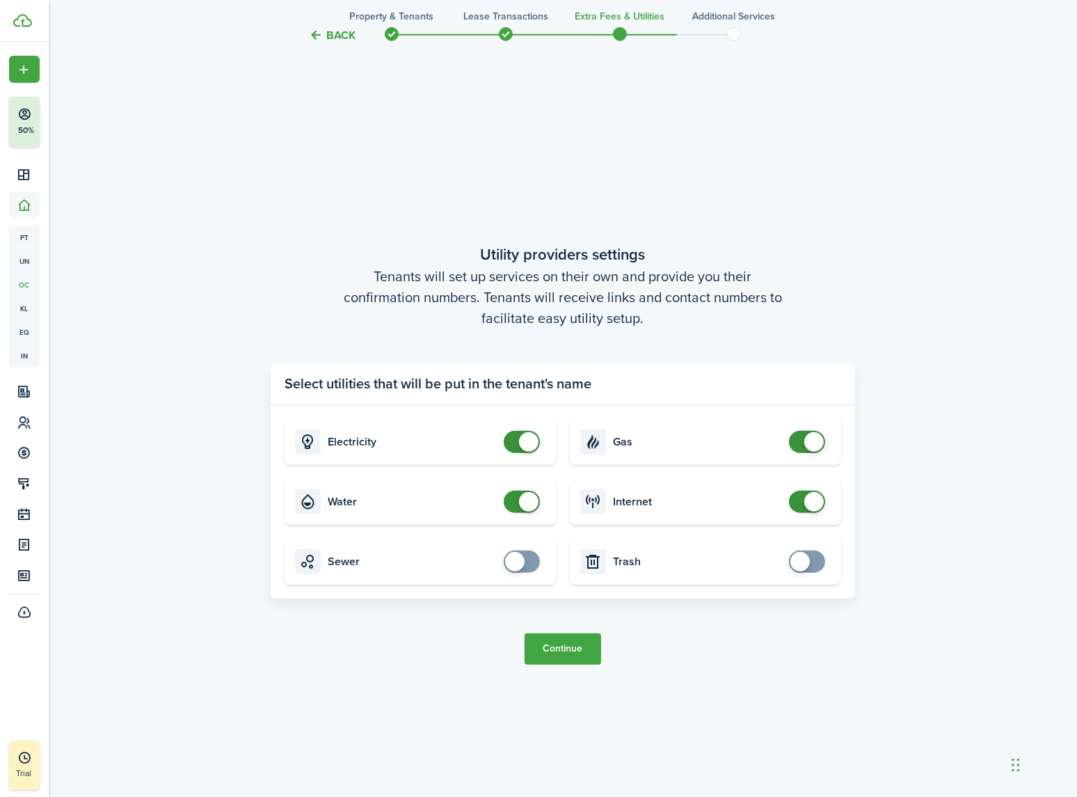
checkbox input "false"
click at [527, 500] on span at bounding box center [528, 501] width 19 height 19
click at [807, 499] on span at bounding box center [814, 501] width 19 height 19
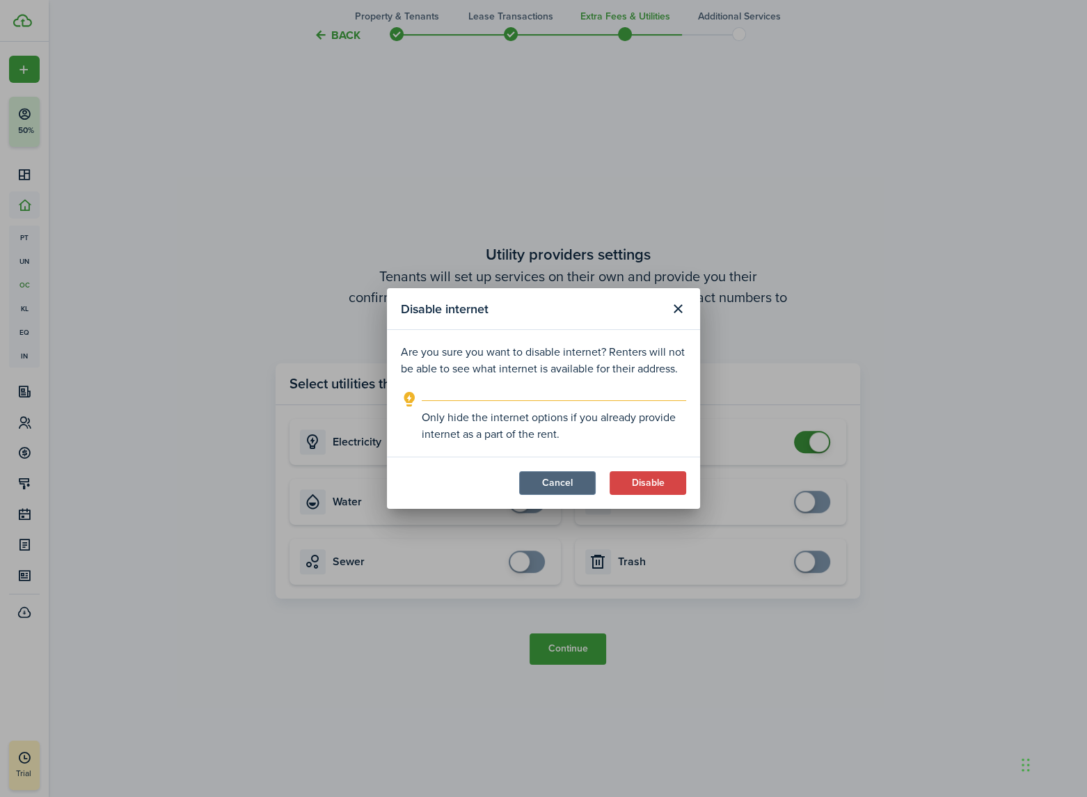
click at [557, 483] on button "Cancel" at bounding box center [557, 483] width 77 height 24
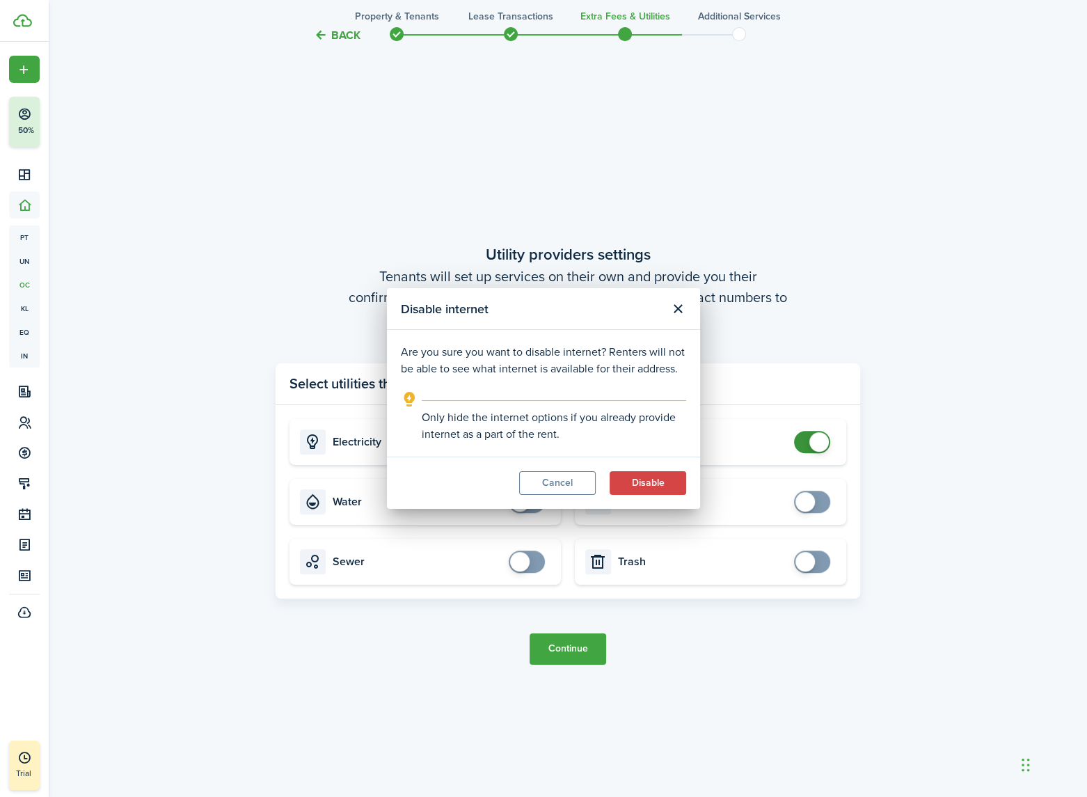
checkbox input "true"
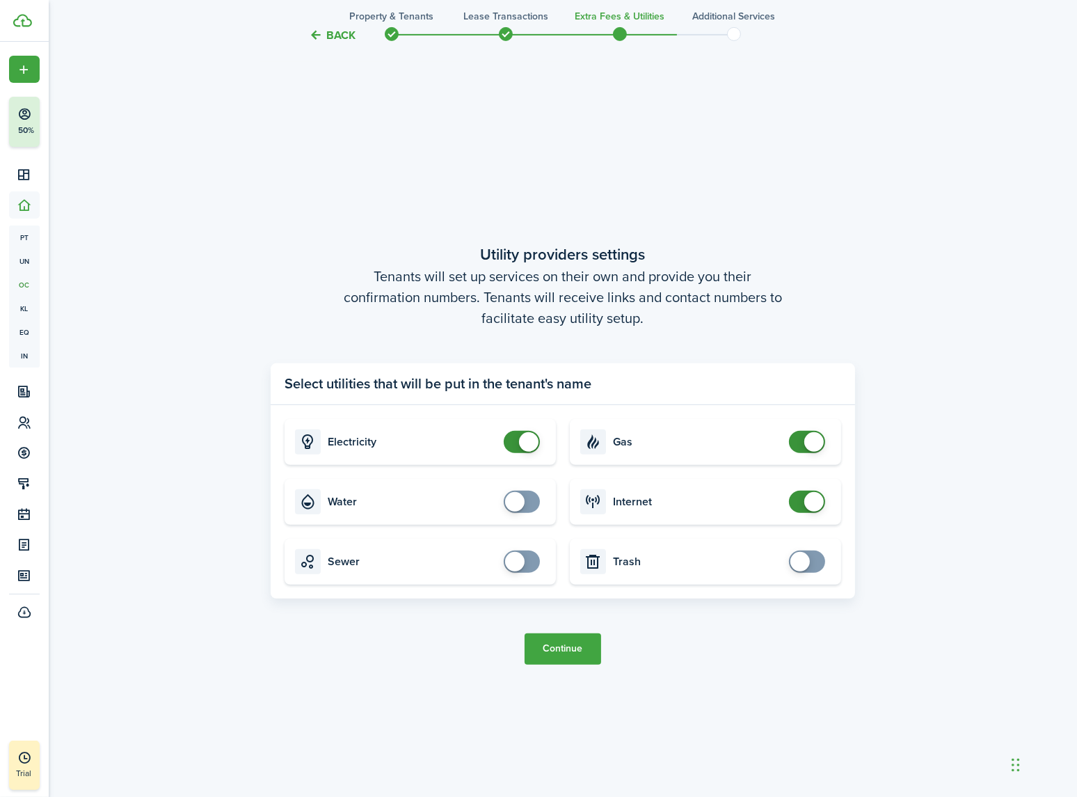
checkbox input "false"
click at [819, 443] on span at bounding box center [814, 441] width 19 height 19
click at [575, 642] on button "Continue" at bounding box center [563, 648] width 77 height 31
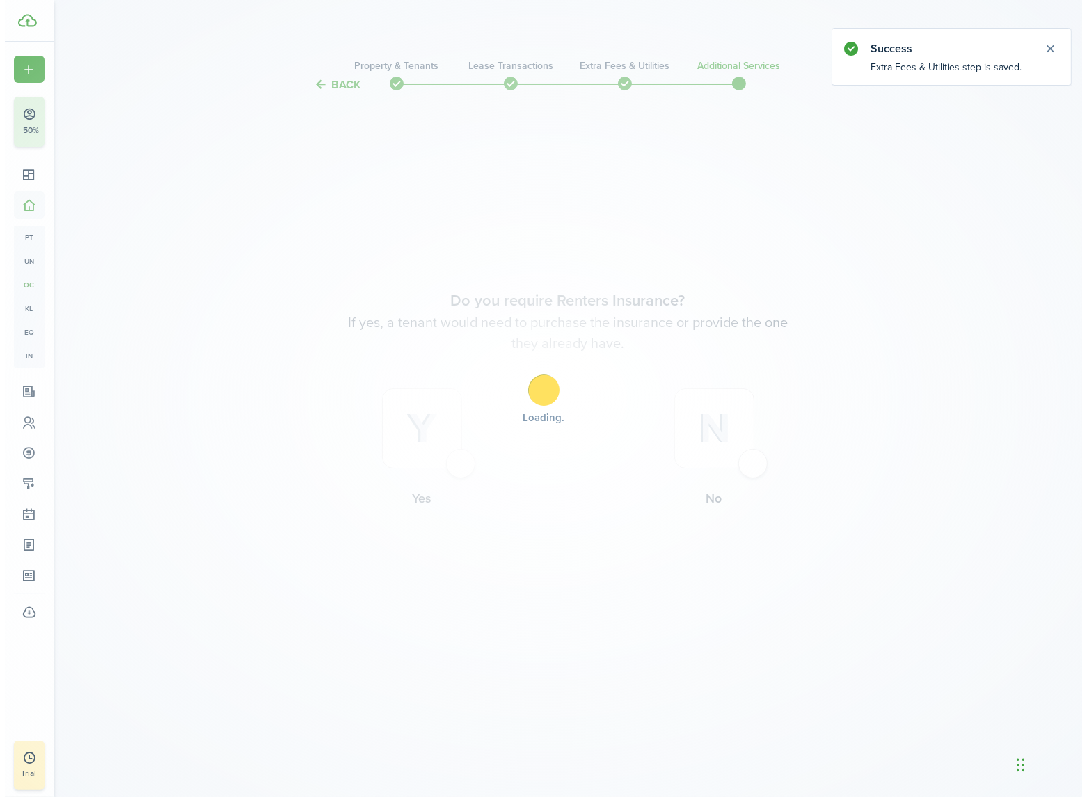
scroll to position [0, 0]
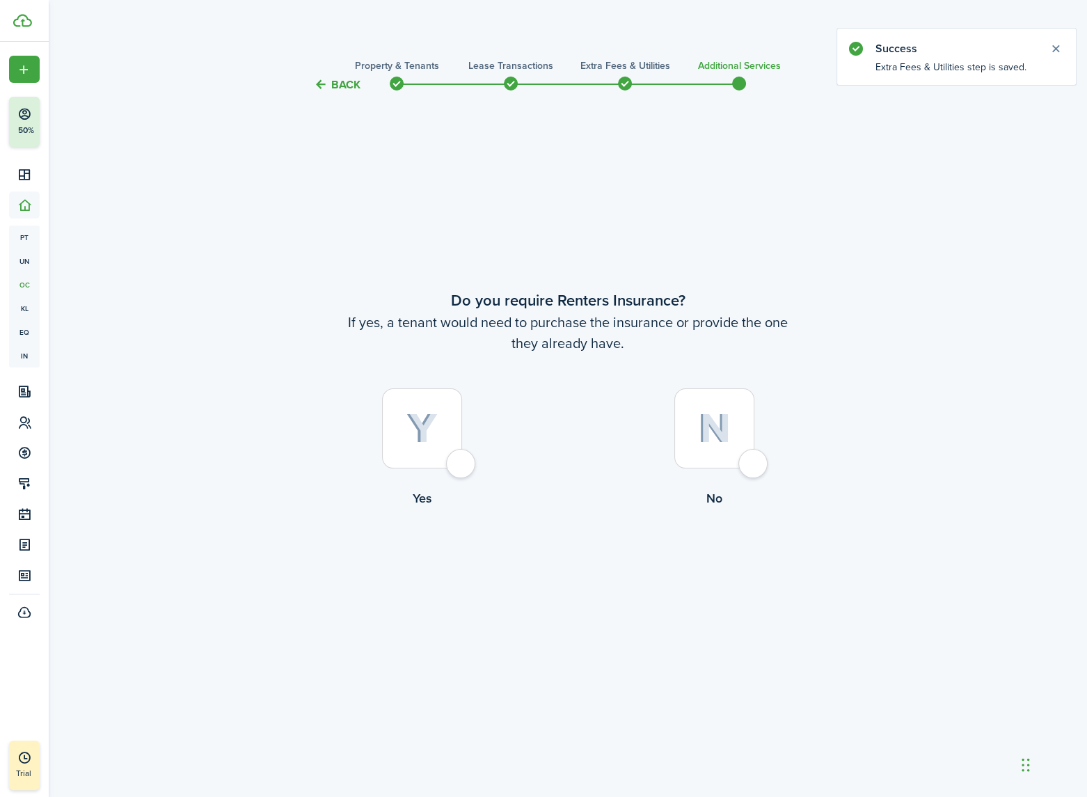
click at [457, 466] on div at bounding box center [422, 428] width 80 height 80
radio input "true"
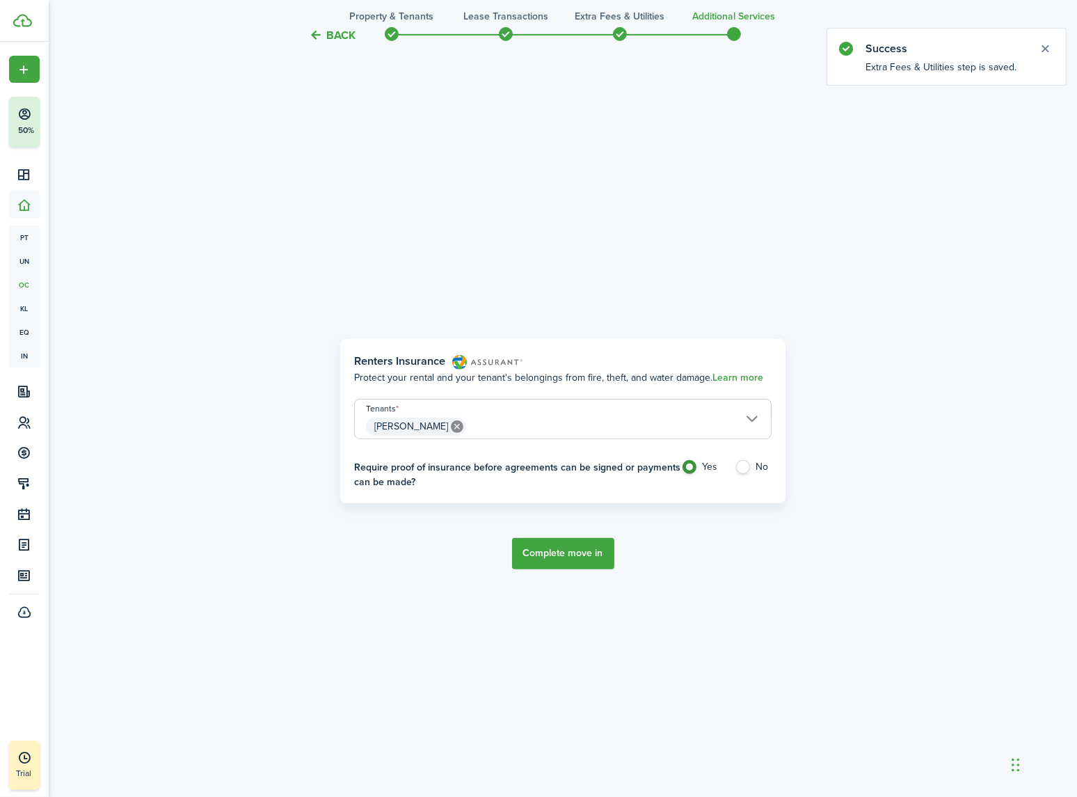
scroll to position [704, 0]
click at [556, 549] on button "Complete move in" at bounding box center [563, 552] width 102 height 31
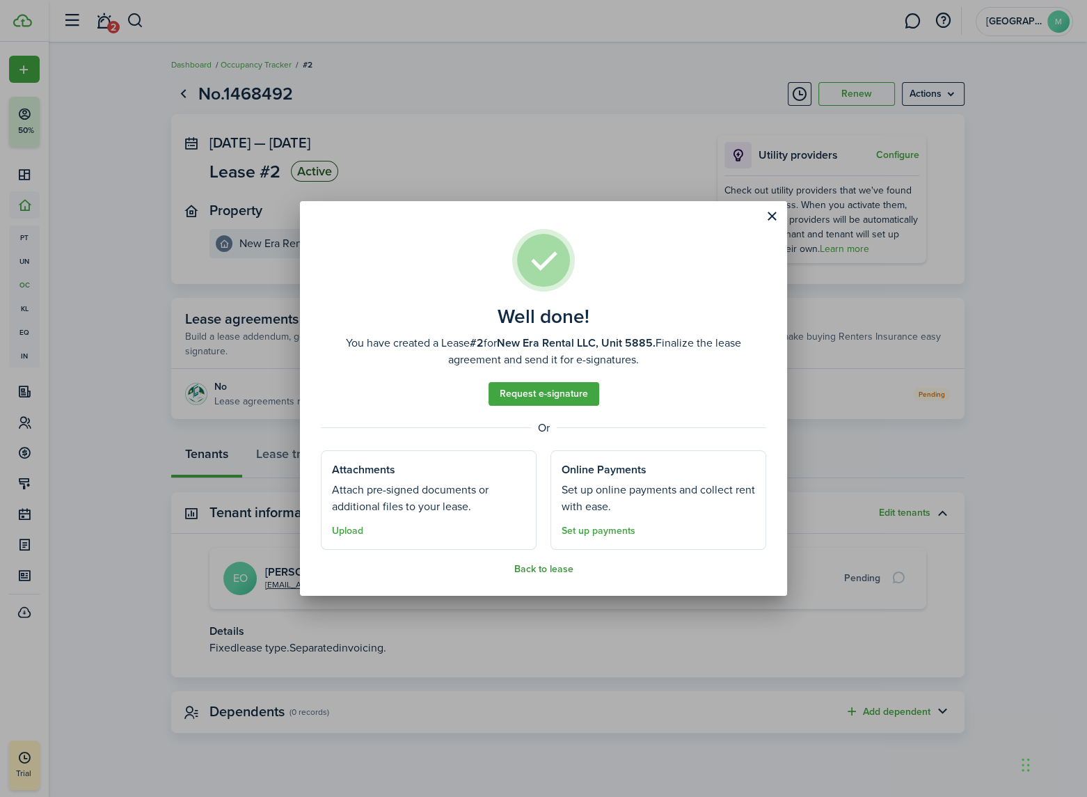
click at [539, 571] on button "Back to lease" at bounding box center [543, 569] width 59 height 11
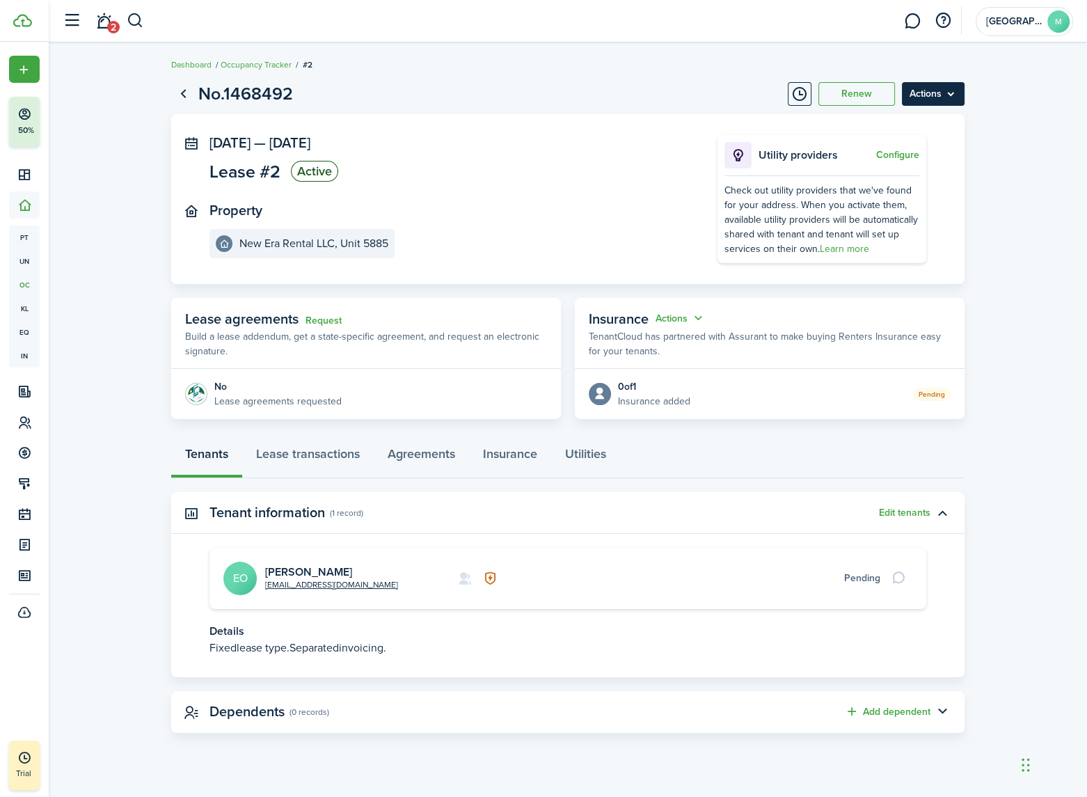
click at [940, 90] on menu-btn "Actions" at bounding box center [933, 94] width 63 height 24
click at [1004, 147] on lease-view "No.1468492 Renew Actions Sep 19, 2025 — Sep 19, 2026 Lease #2 Active Property N…" at bounding box center [568, 407] width 1038 height 666
click at [1003, 106] on lease-view "No.1468492 Renew Actions Sep 19, 2025 — Sep 19, 2026 Lease #2 Active Property N…" at bounding box center [568, 407] width 1038 height 666
drag, startPoint x: 93, startPoint y: 334, endPoint x: 92, endPoint y: 347, distance: 12.6
click at [93, 333] on lease-view "No.1468492 Renew Actions Sep 19, 2025 — Sep 19, 2026 Lease #2 Active Property N…" at bounding box center [568, 407] width 1038 height 666
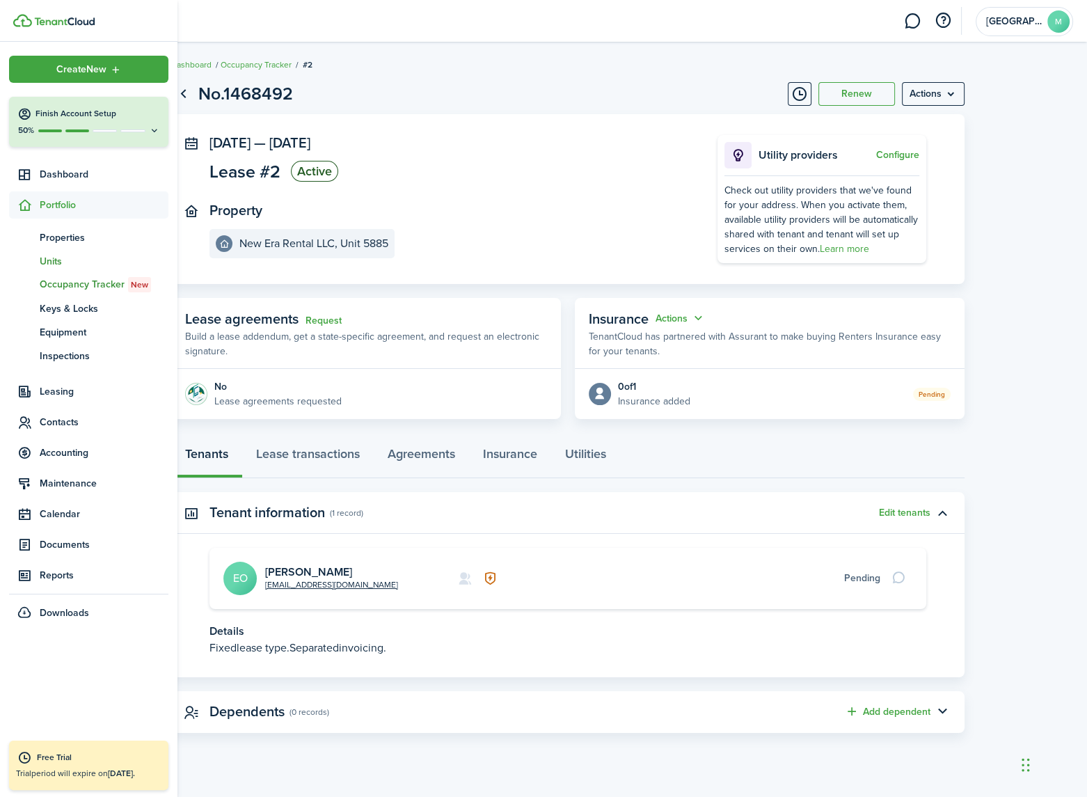
click at [60, 256] on span "Units" at bounding box center [104, 261] width 129 height 15
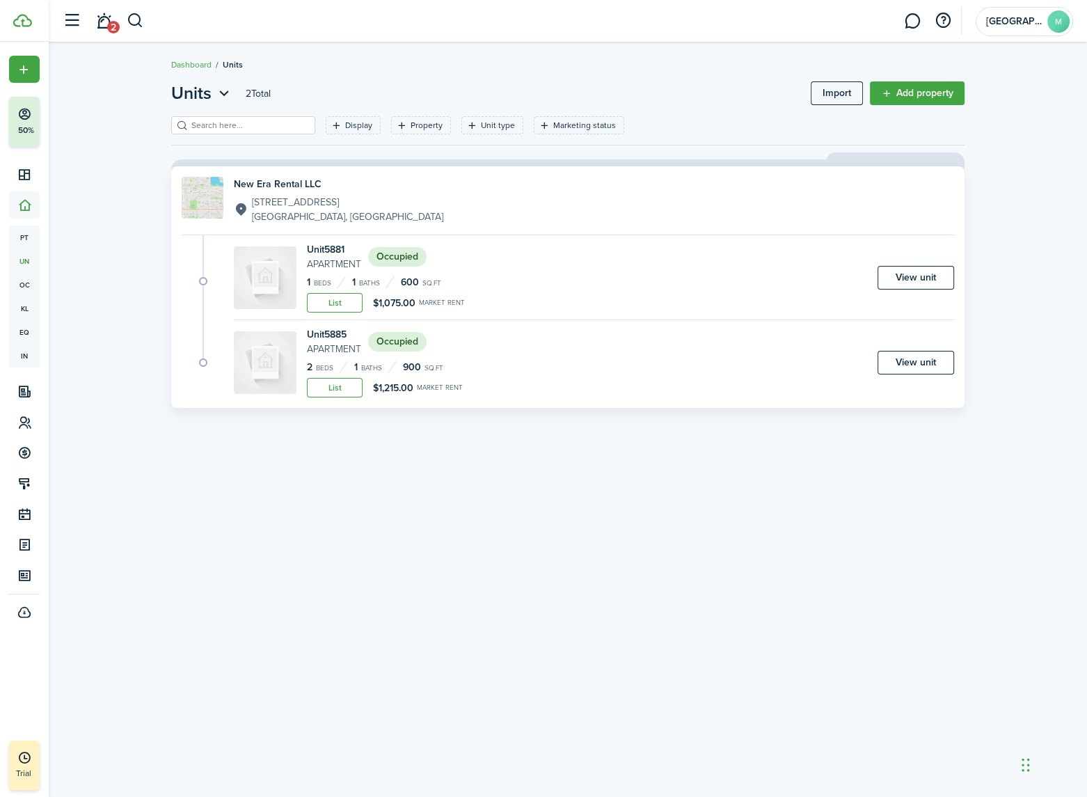
click at [482, 190] on link "New Era Rental LLC 5885 W 11th Ave Lakewood, CO, 80214, US" at bounding box center [568, 200] width 773 height 47
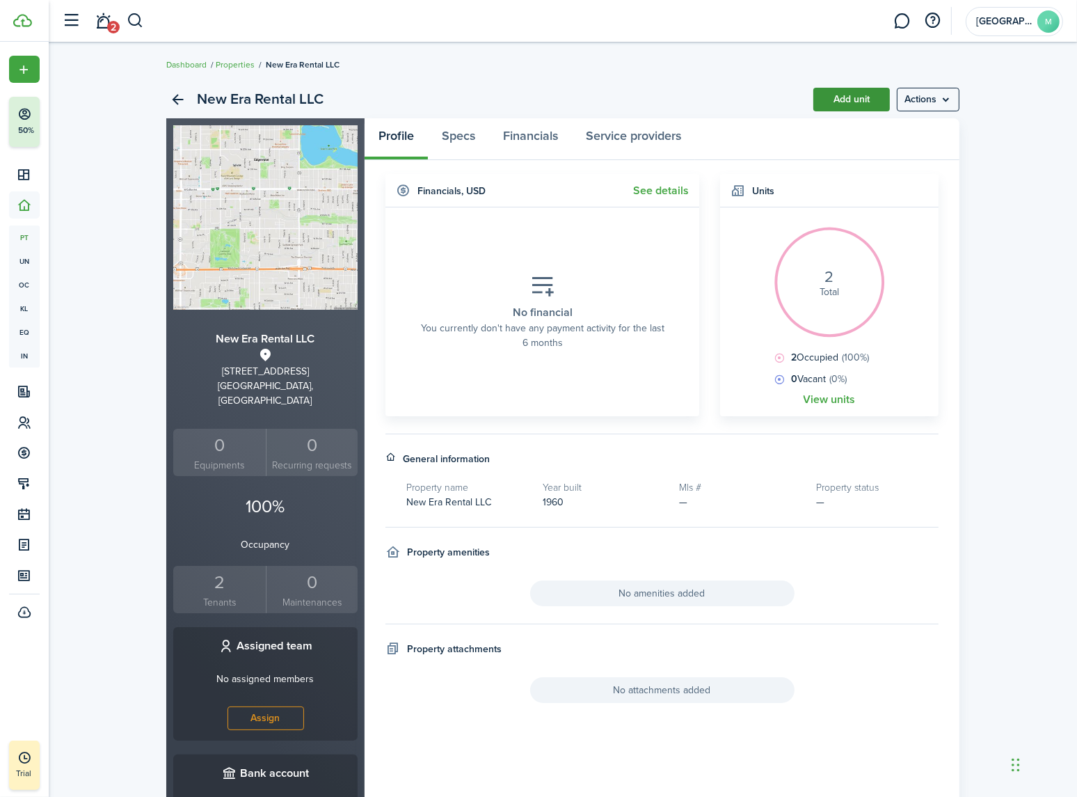
click at [845, 98] on link "Add unit" at bounding box center [852, 100] width 77 height 24
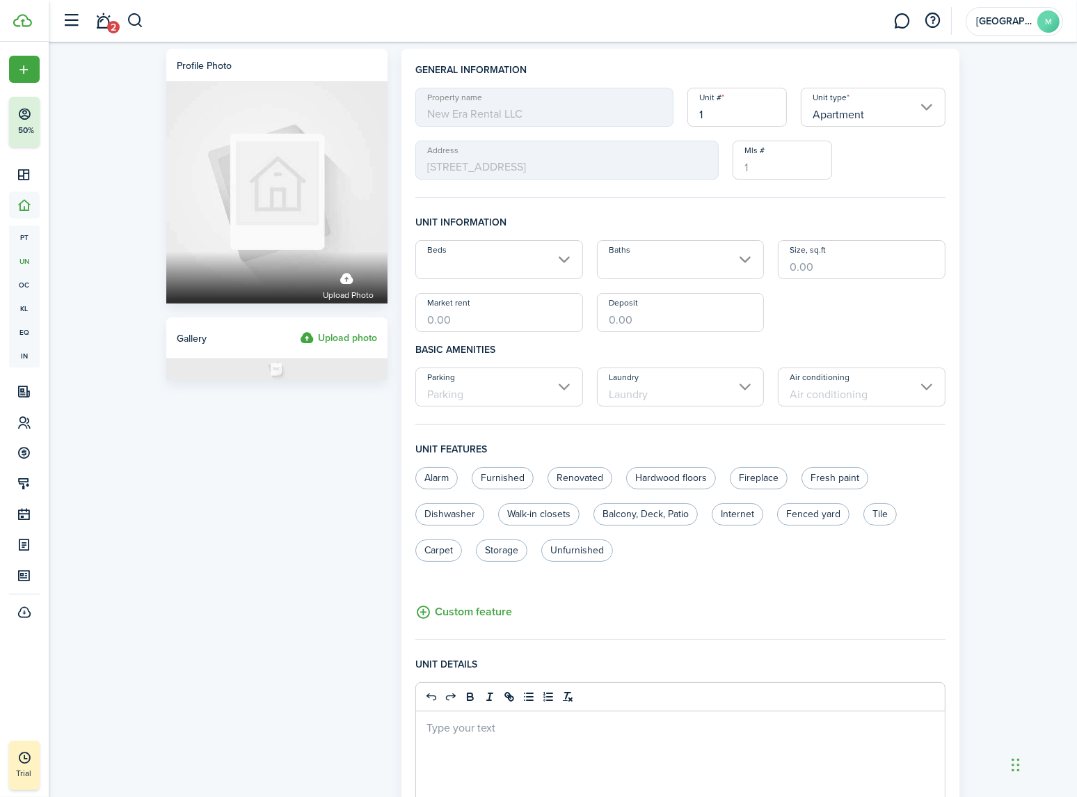
drag, startPoint x: 737, startPoint y: 118, endPoint x: 608, endPoint y: 132, distance: 129.5
click at [609, 132] on div "Property name New Era Rental LLC Unit # 1 Unit type Apartment Address 5885 W 11…" at bounding box center [681, 134] width 544 height 92
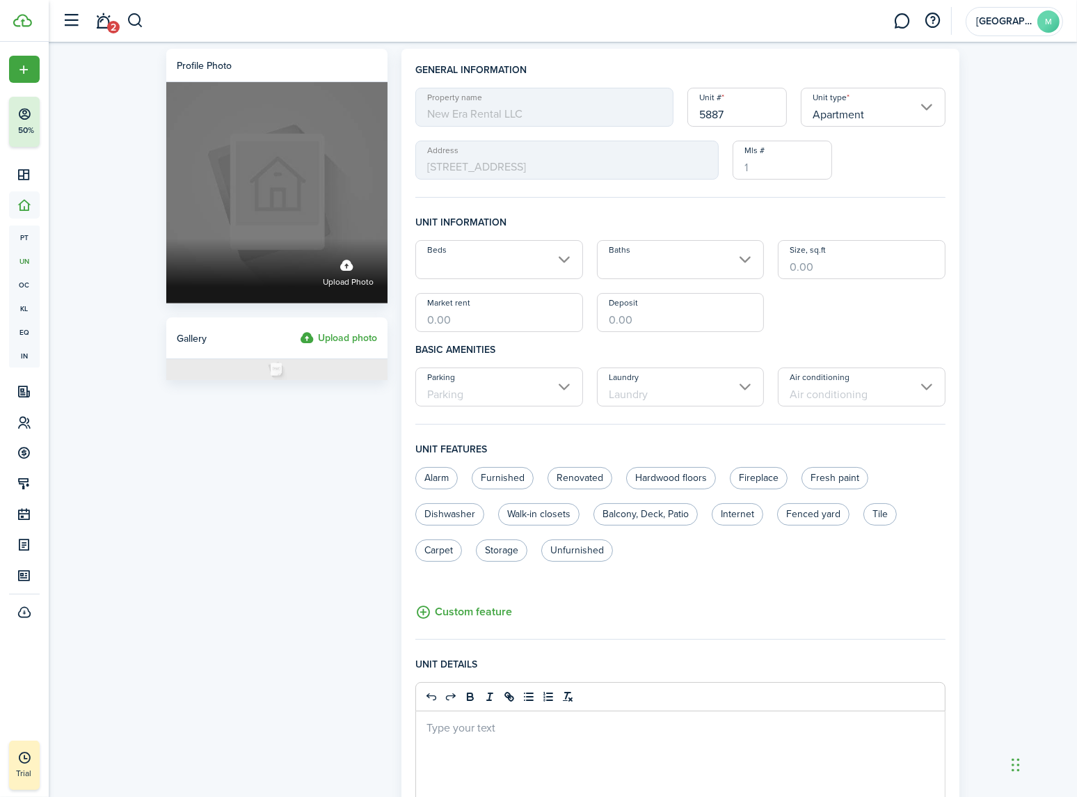
type input "5887"
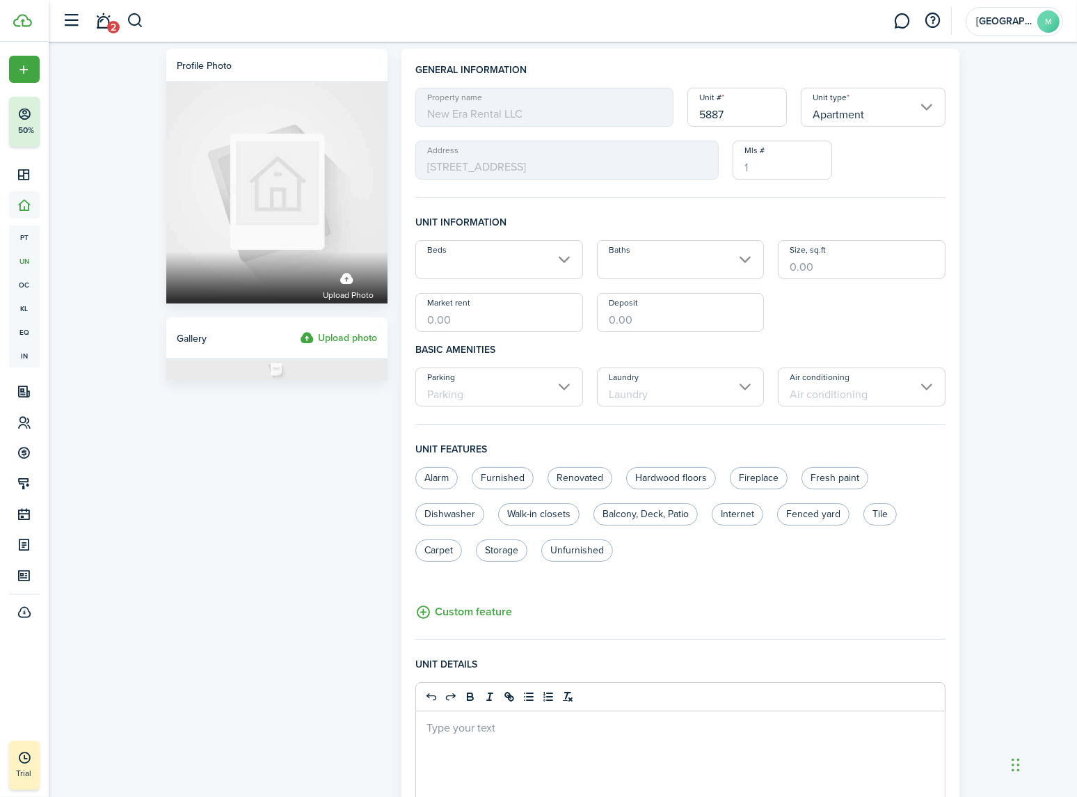
click at [509, 260] on input "Beds" at bounding box center [499, 259] width 168 height 39
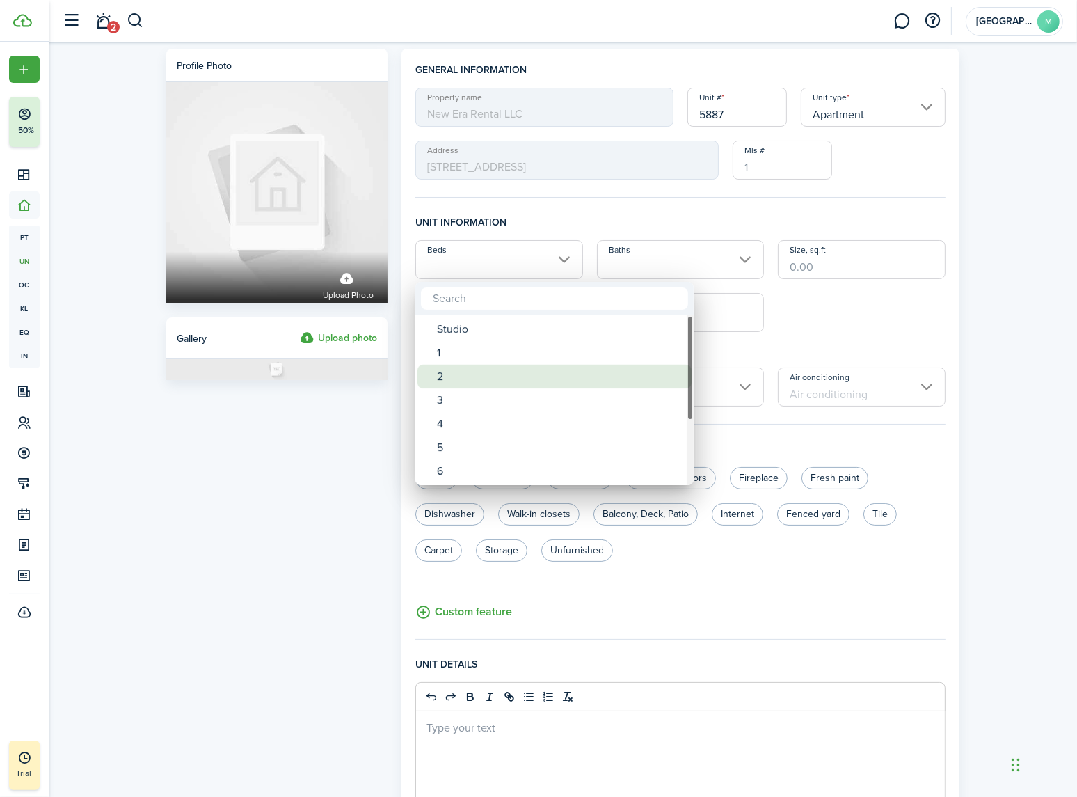
click at [453, 372] on div "2" at bounding box center [560, 377] width 246 height 24
type input "2"
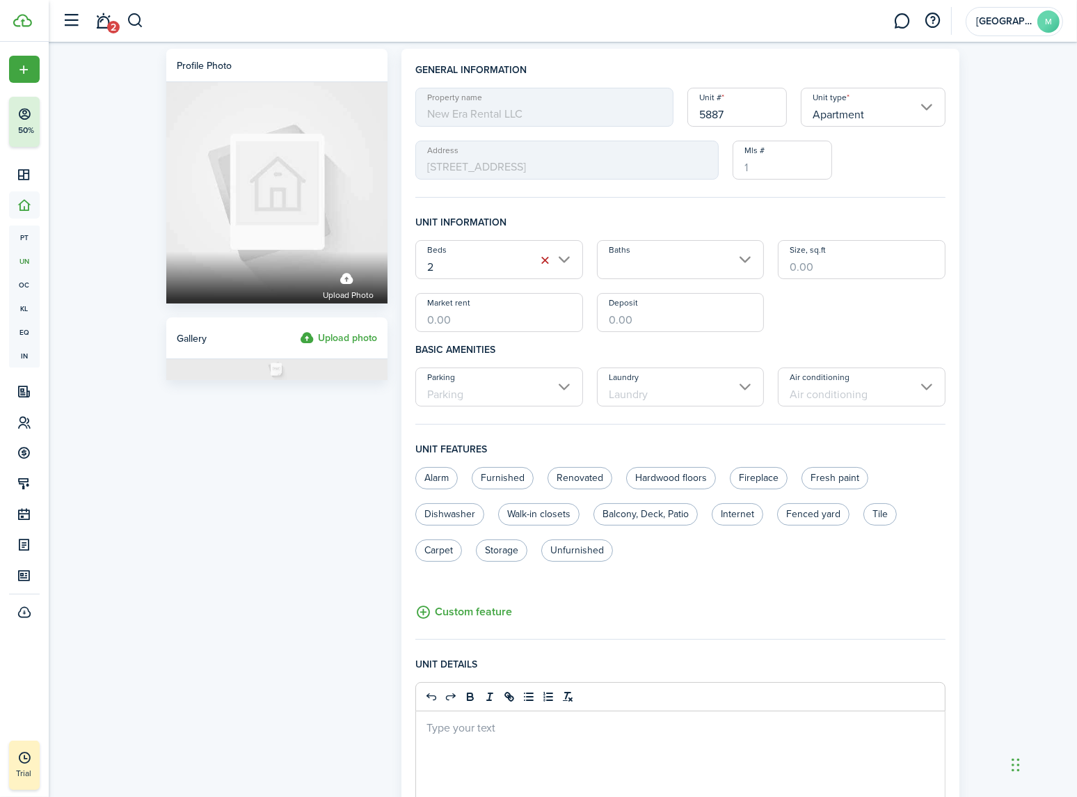
click at [646, 262] on input "Baths" at bounding box center [681, 259] width 168 height 39
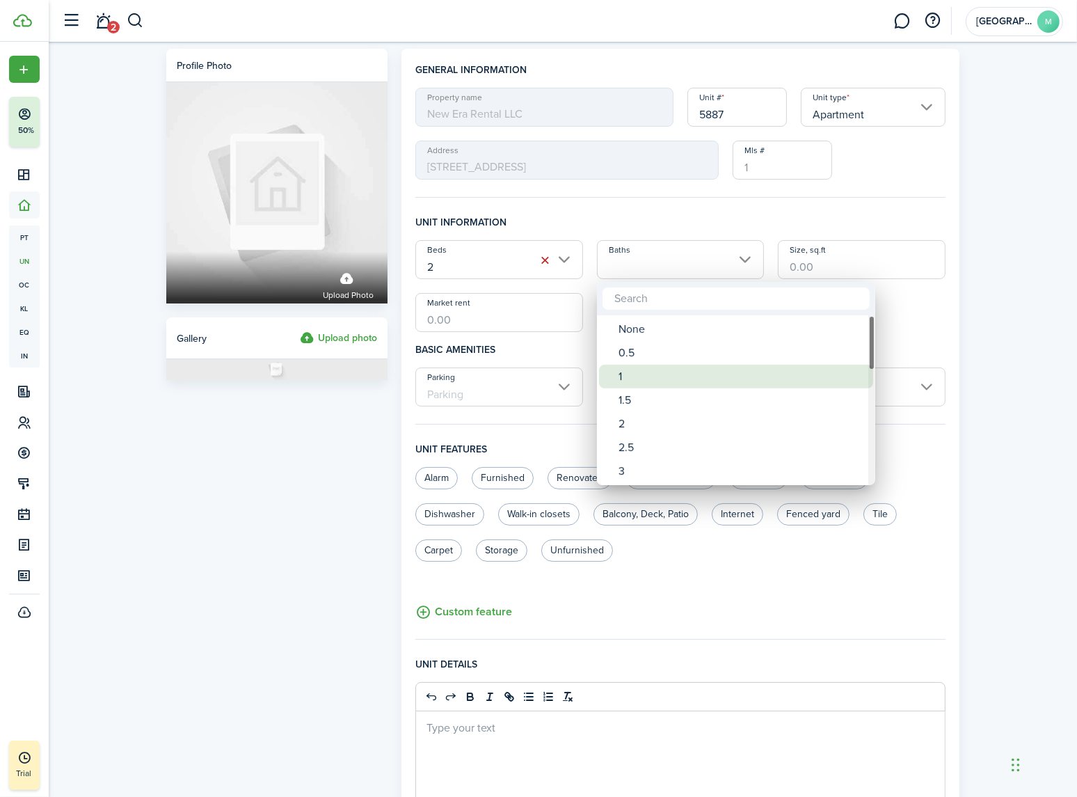
click at [630, 371] on div "1" at bounding box center [742, 377] width 246 height 24
type input "1"
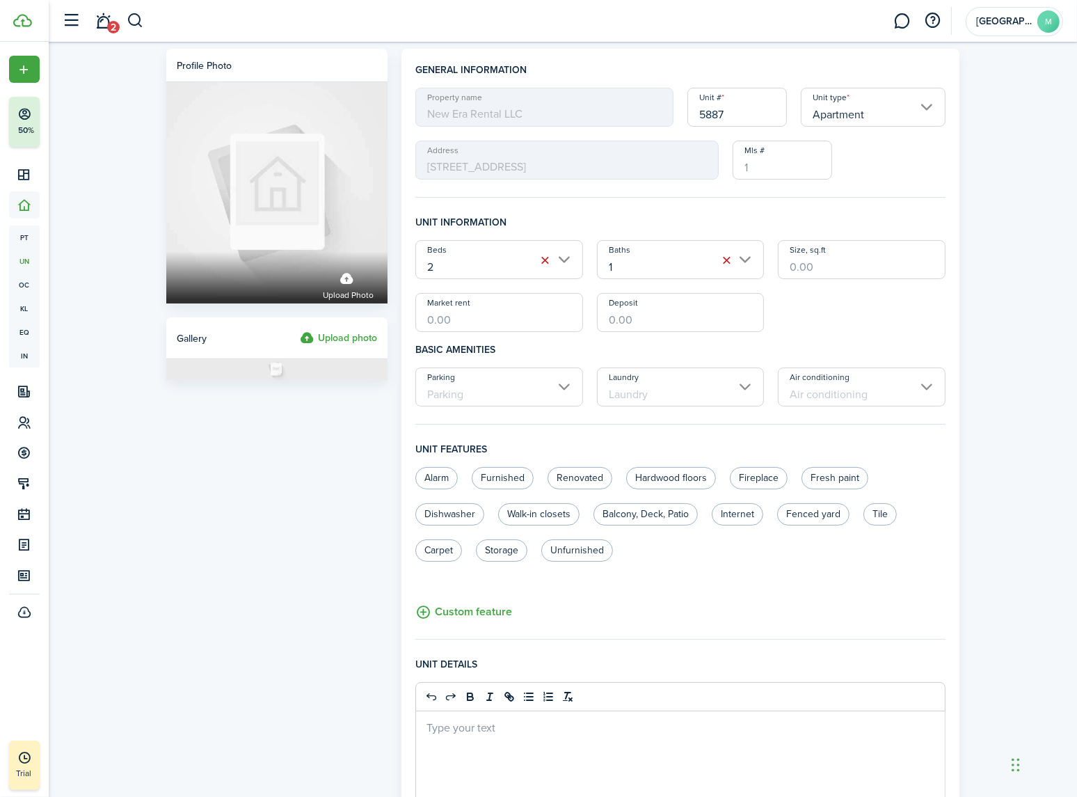
click at [819, 260] on input "Size, sq.ft" at bounding box center [862, 259] width 168 height 39
type input "900"
type input "$1,325.00"
type input "$300.00"
click at [571, 386] on input "Parking" at bounding box center [499, 386] width 168 height 39
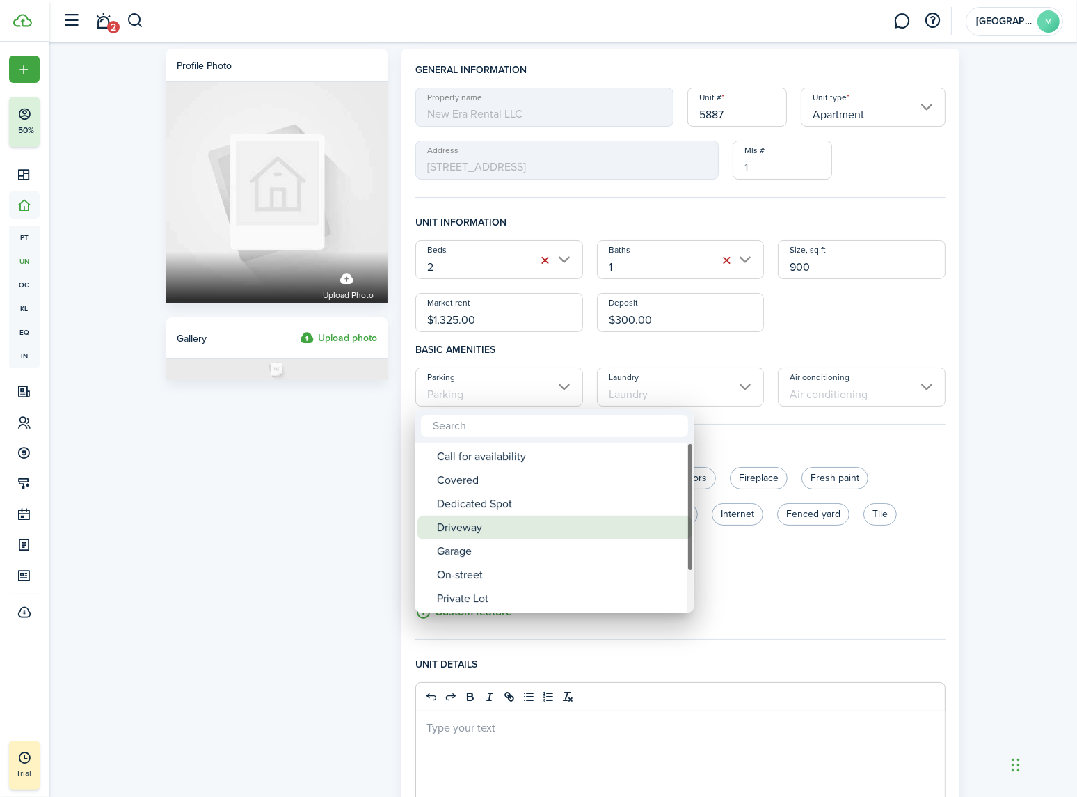
click at [488, 530] on div "Driveway" at bounding box center [560, 528] width 246 height 24
type input "Driveway"
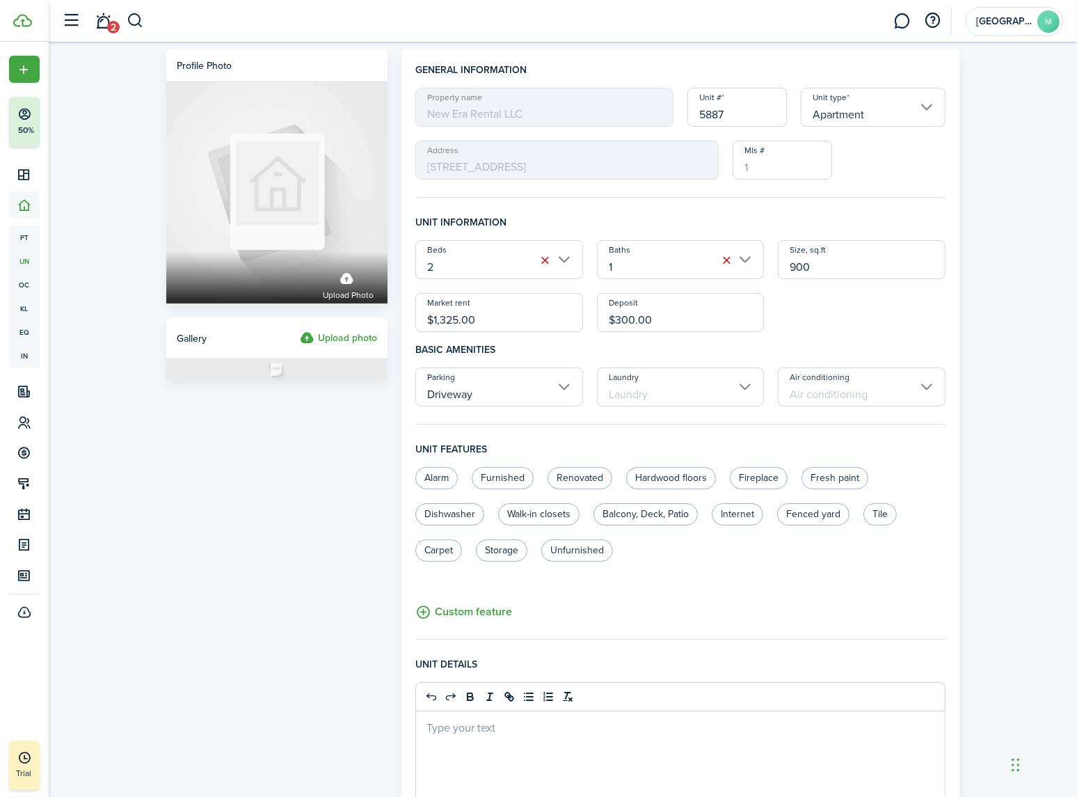
click at [698, 391] on input "Laundry" at bounding box center [681, 386] width 168 height 39
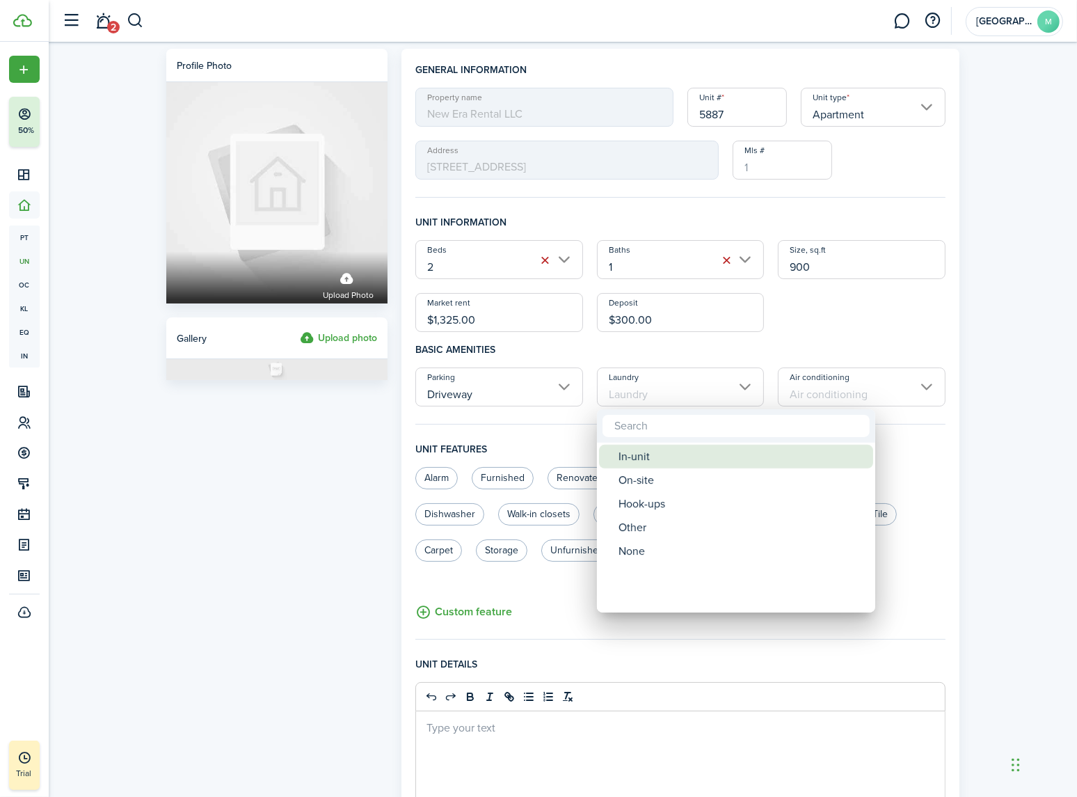
click at [649, 459] on div "In-unit" at bounding box center [742, 457] width 246 height 24
type input "In-unit"
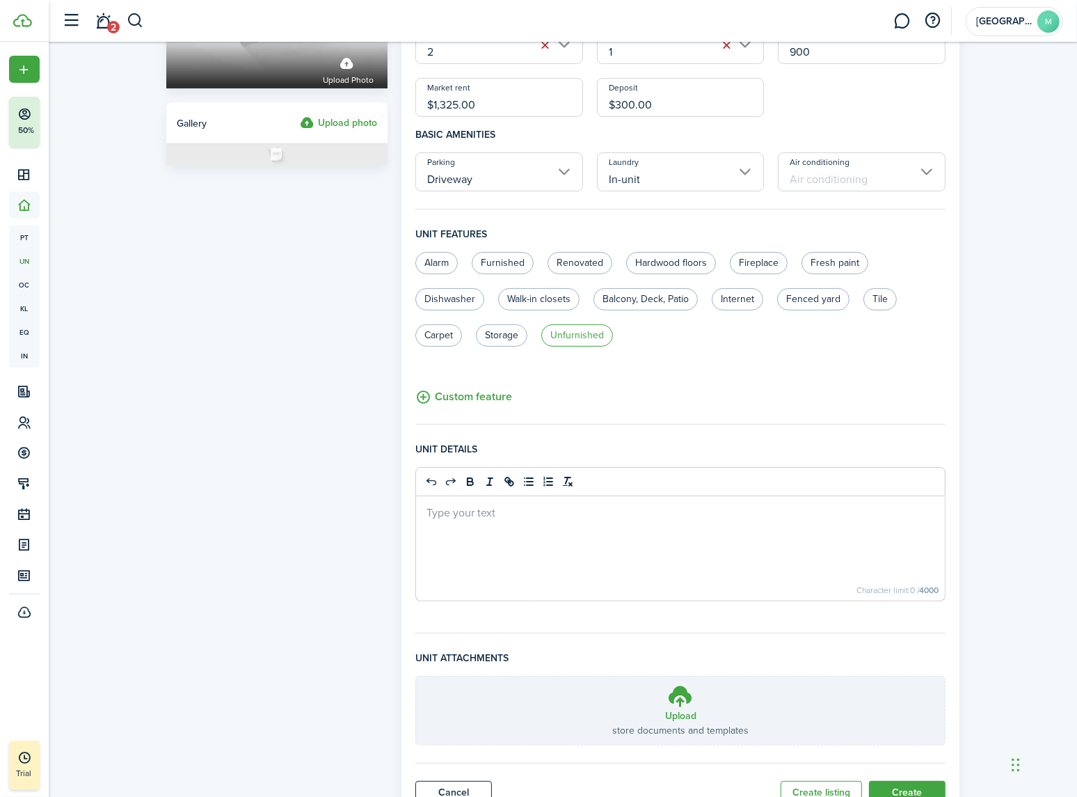
scroll to position [273, 0]
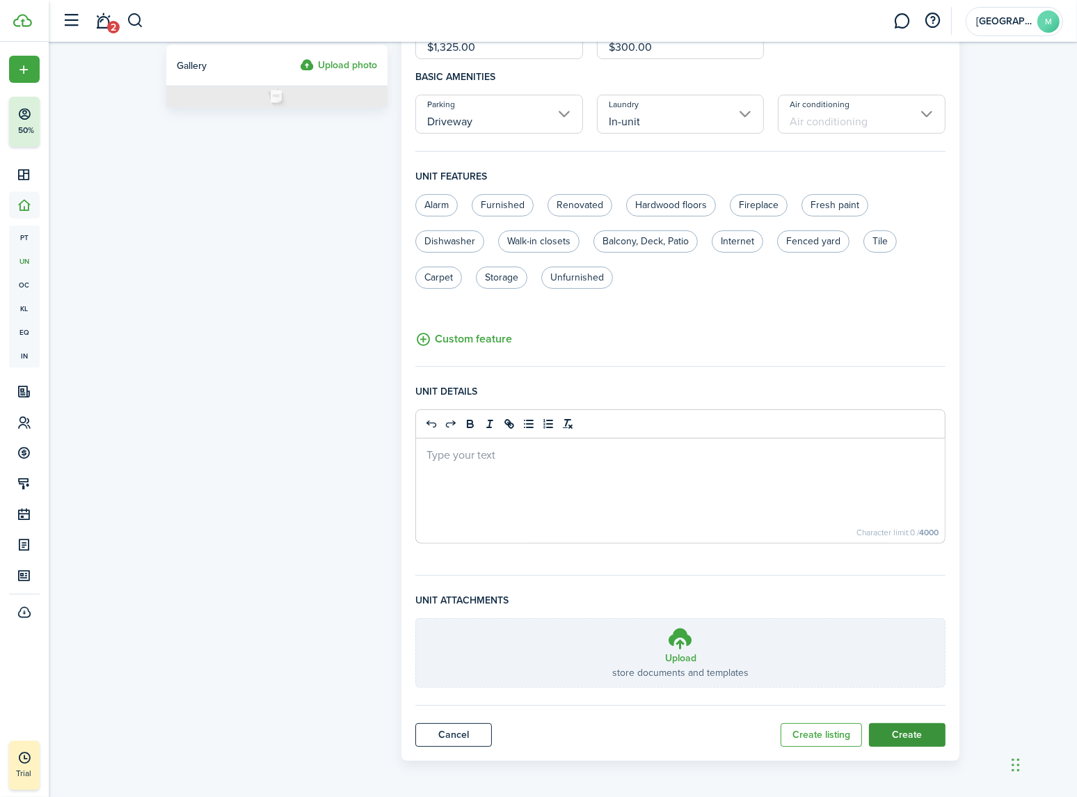
click at [914, 731] on button "Create" at bounding box center [907, 735] width 77 height 24
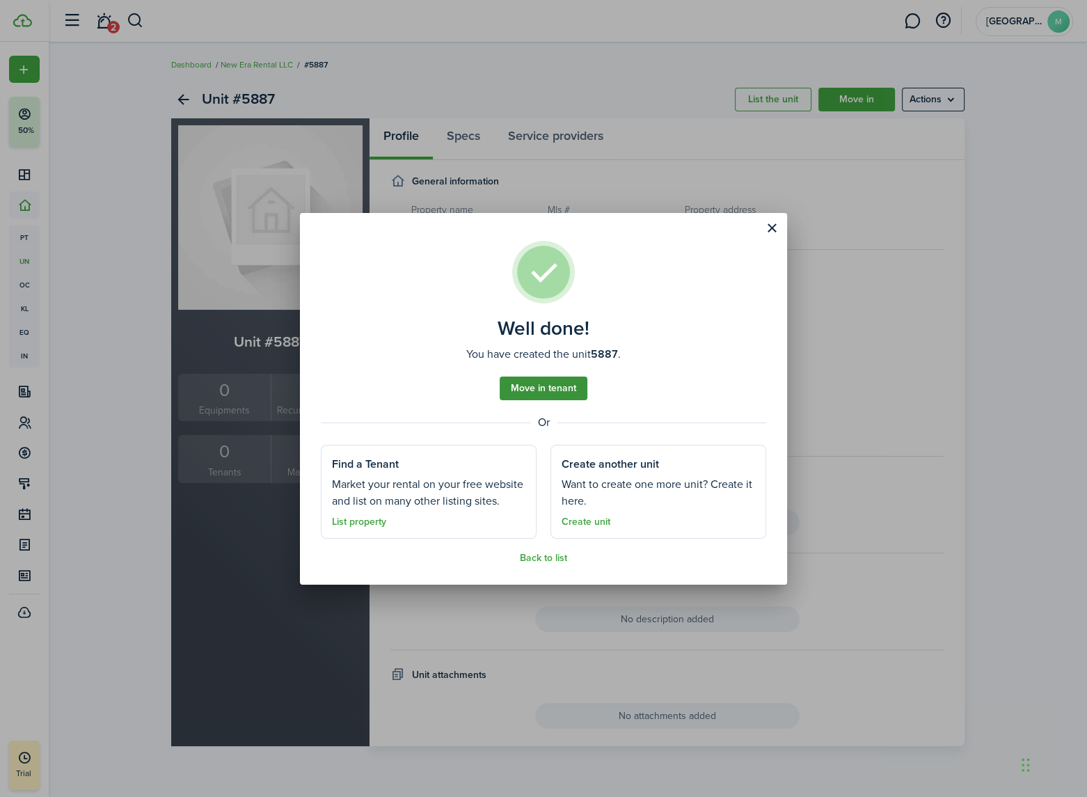
click at [545, 389] on link "Move in tenant" at bounding box center [544, 389] width 88 height 24
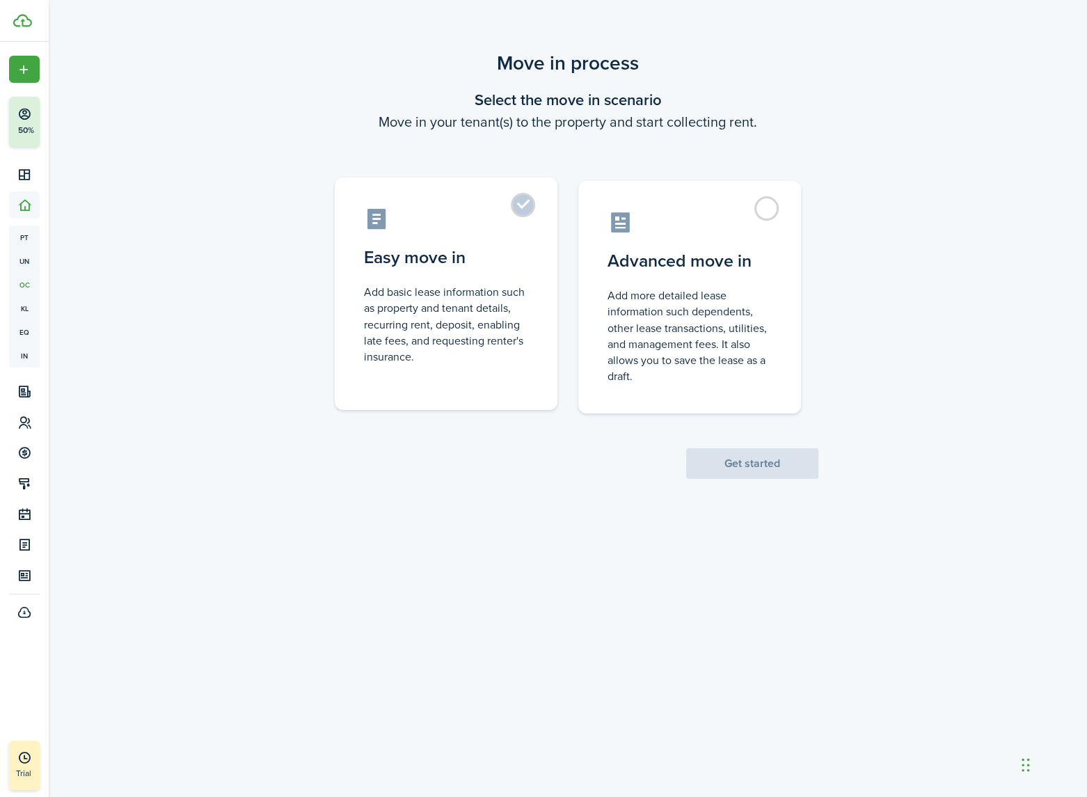
click at [490, 248] on control-radio-card-title "Easy move in" at bounding box center [446, 257] width 164 height 25
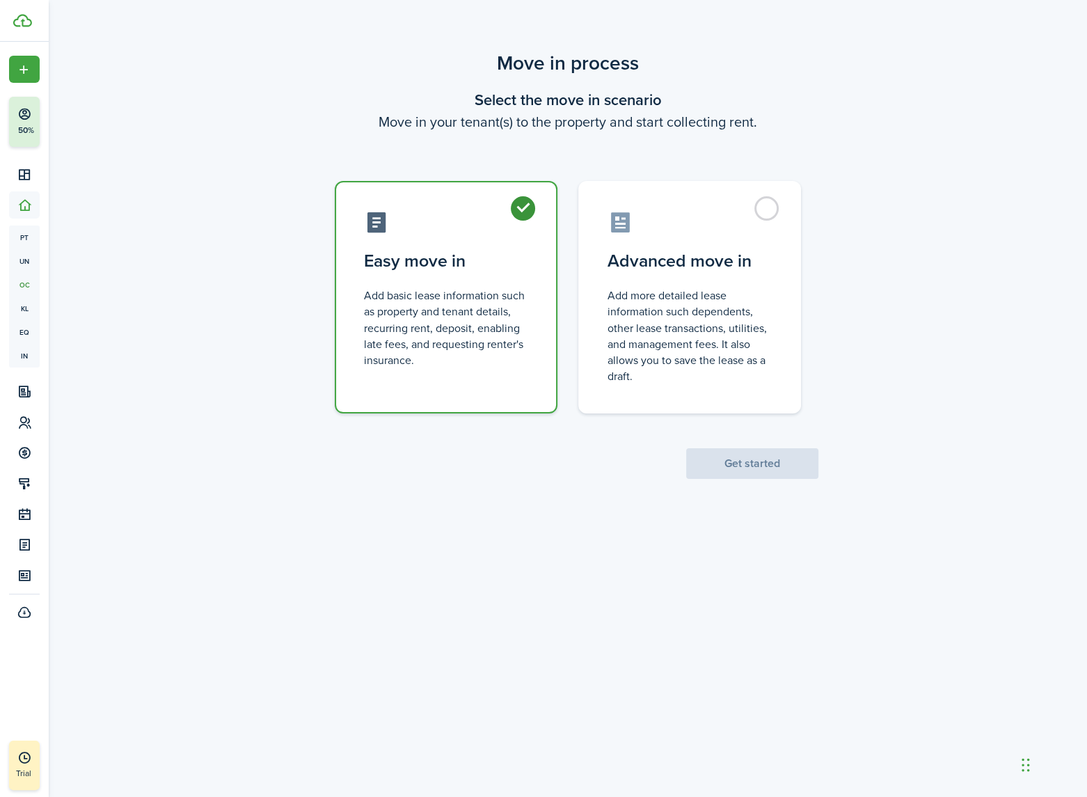
radio input "true"
click at [778, 470] on button "Get started" at bounding box center [752, 463] width 132 height 31
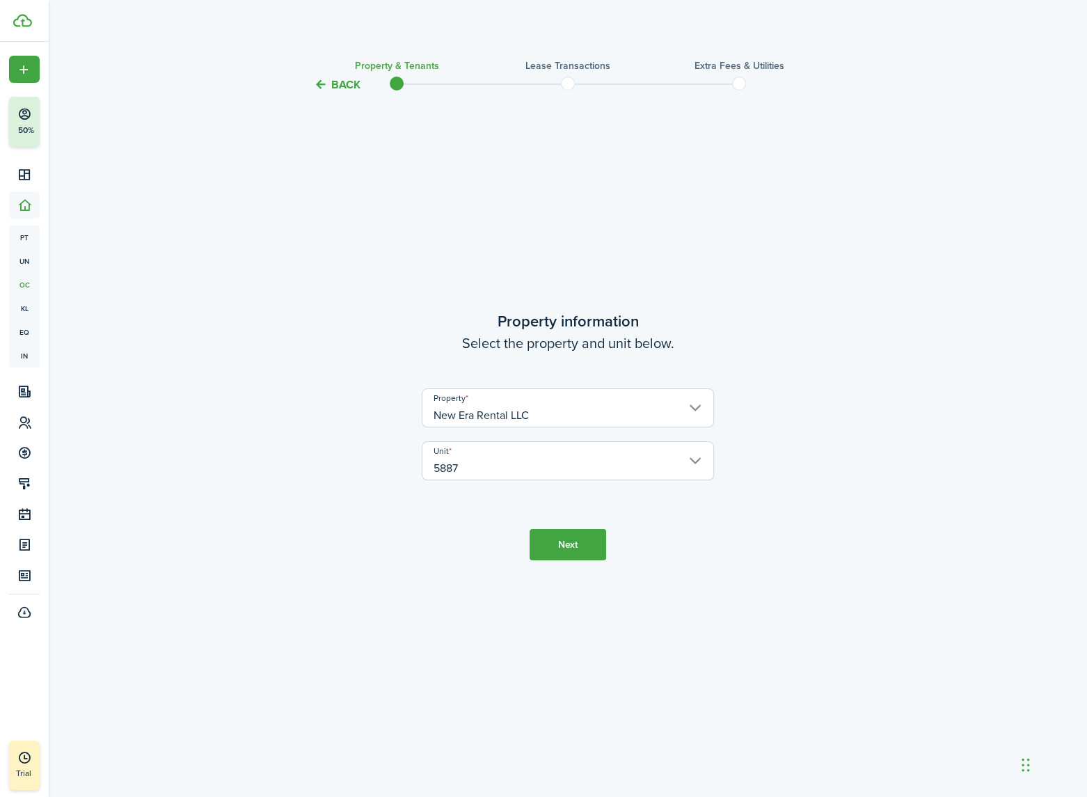
click at [487, 468] on input "5887" at bounding box center [568, 460] width 292 height 39
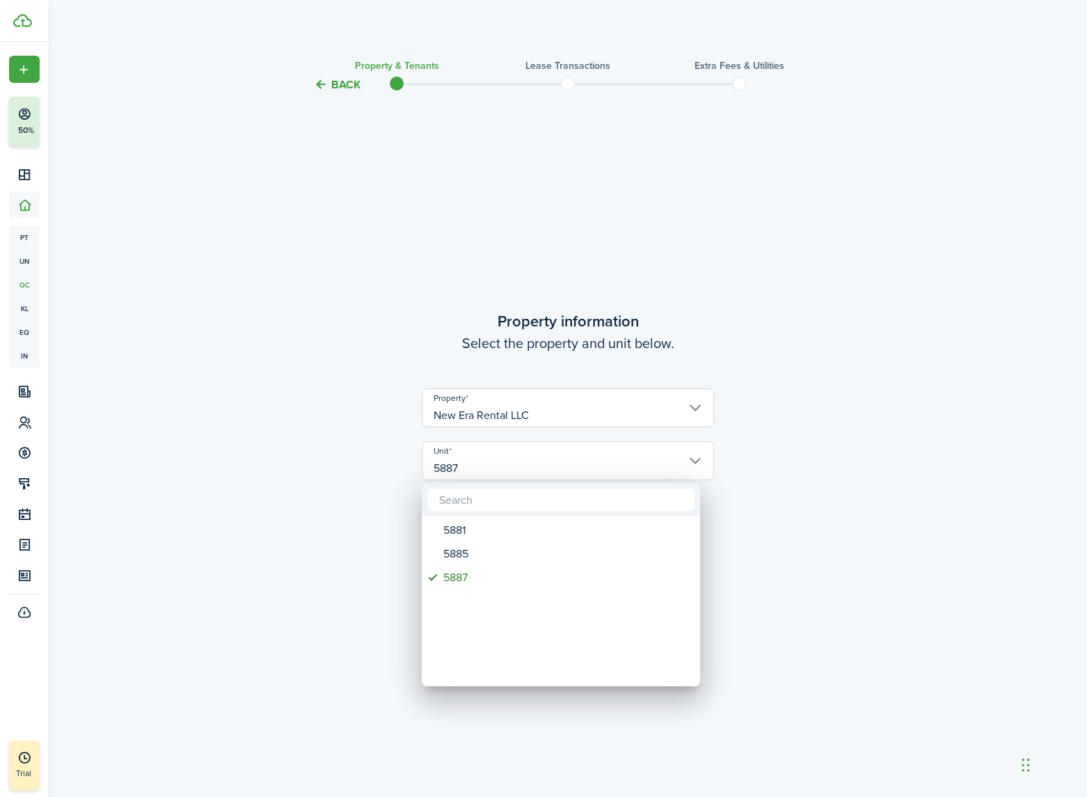
click at [775, 578] on div at bounding box center [544, 399] width 1310 height 1020
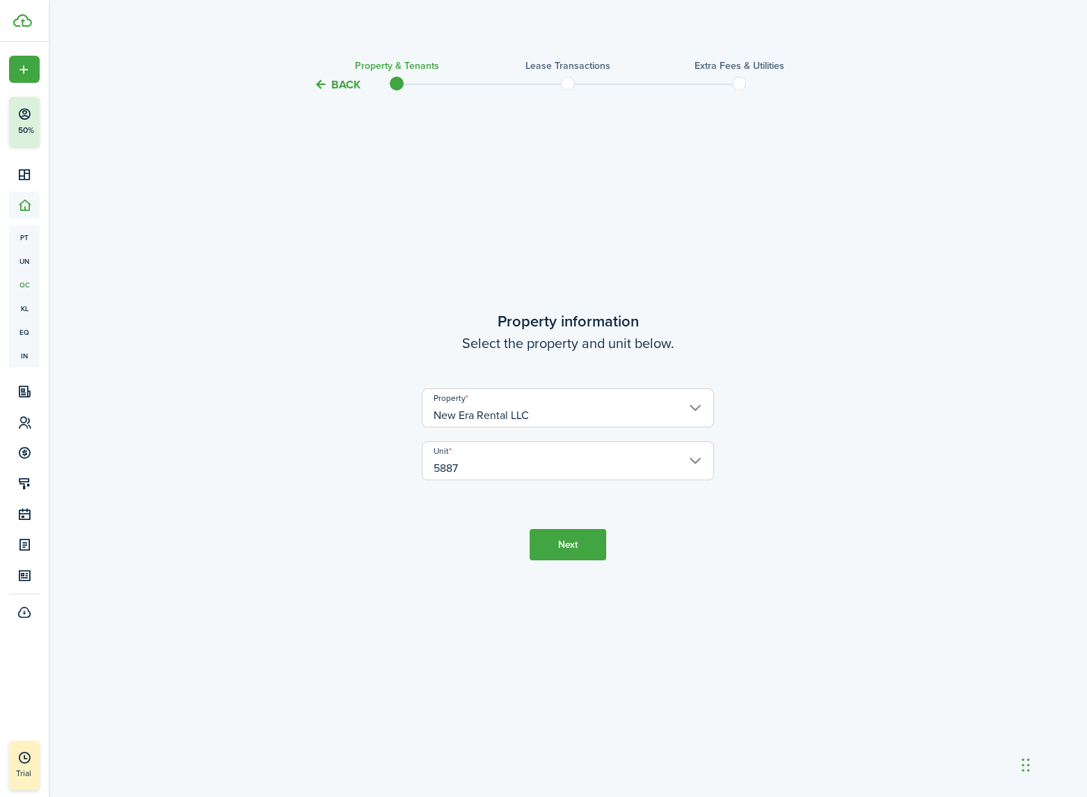
drag, startPoint x: 568, startPoint y: 550, endPoint x: 576, endPoint y: 551, distance: 8.4
click at [569, 548] on button "Next" at bounding box center [568, 544] width 77 height 31
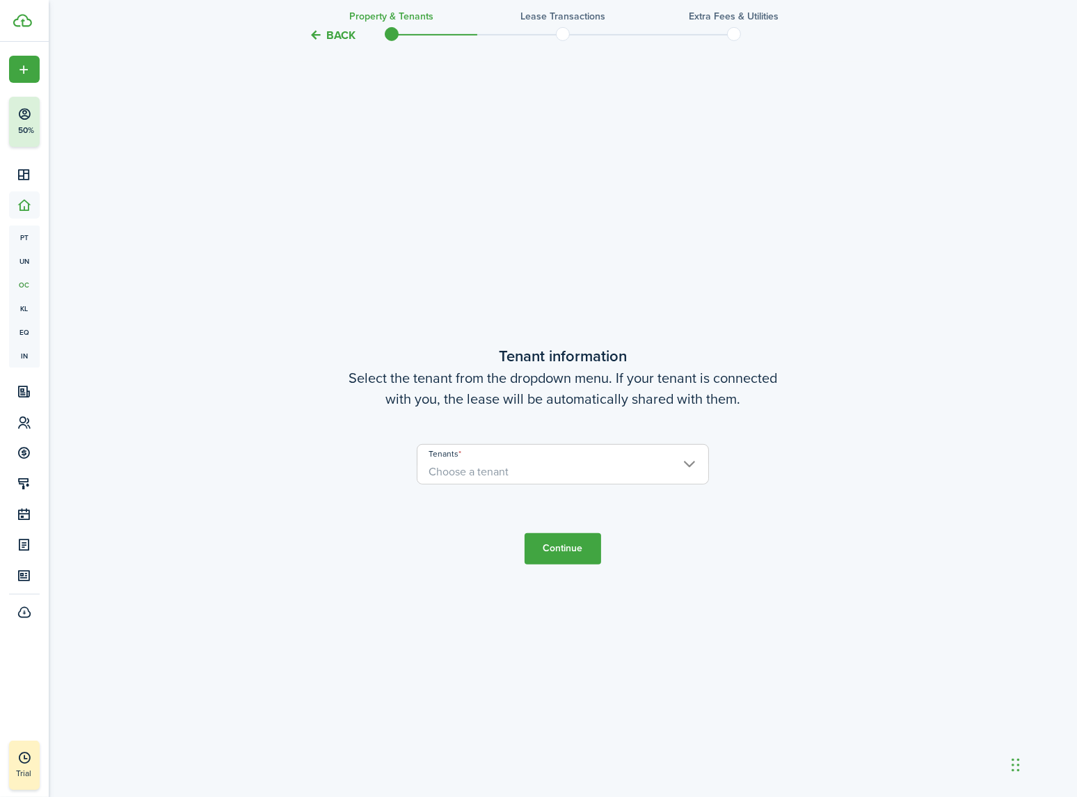
scroll to position [704, 0]
click at [471, 466] on span "Choose a tenant" at bounding box center [469, 471] width 80 height 16
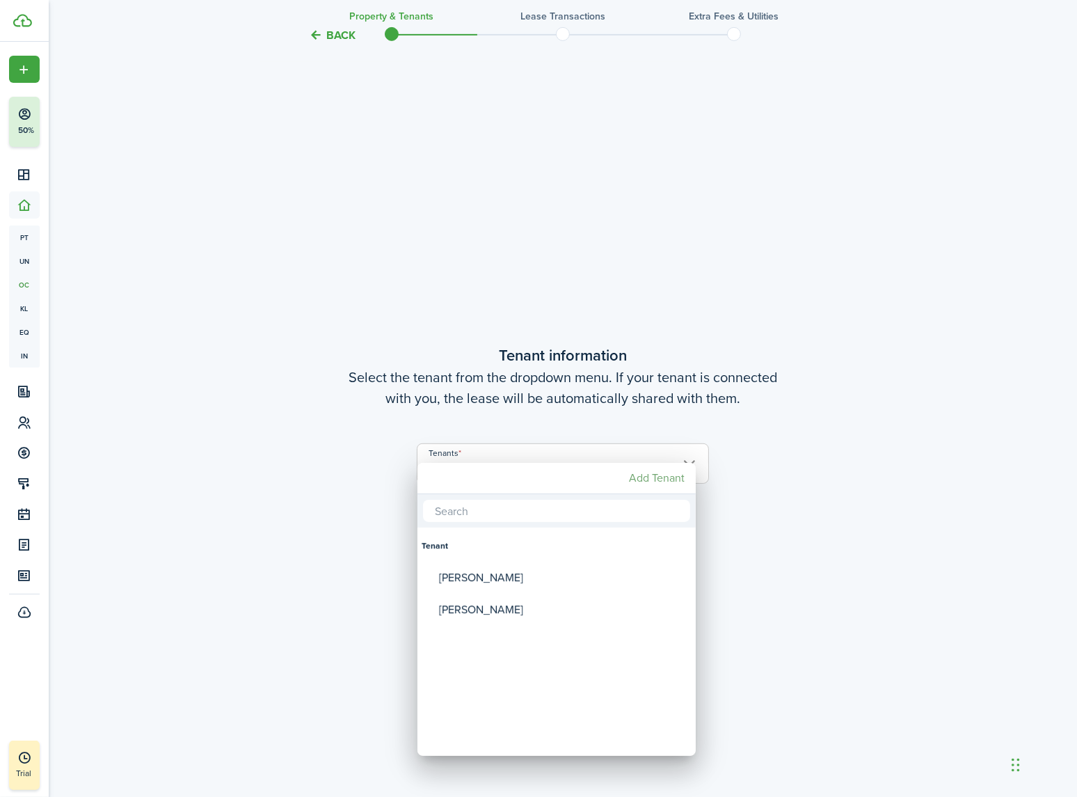
click at [649, 477] on mbsc-button "Add Tenant" at bounding box center [657, 478] width 67 height 25
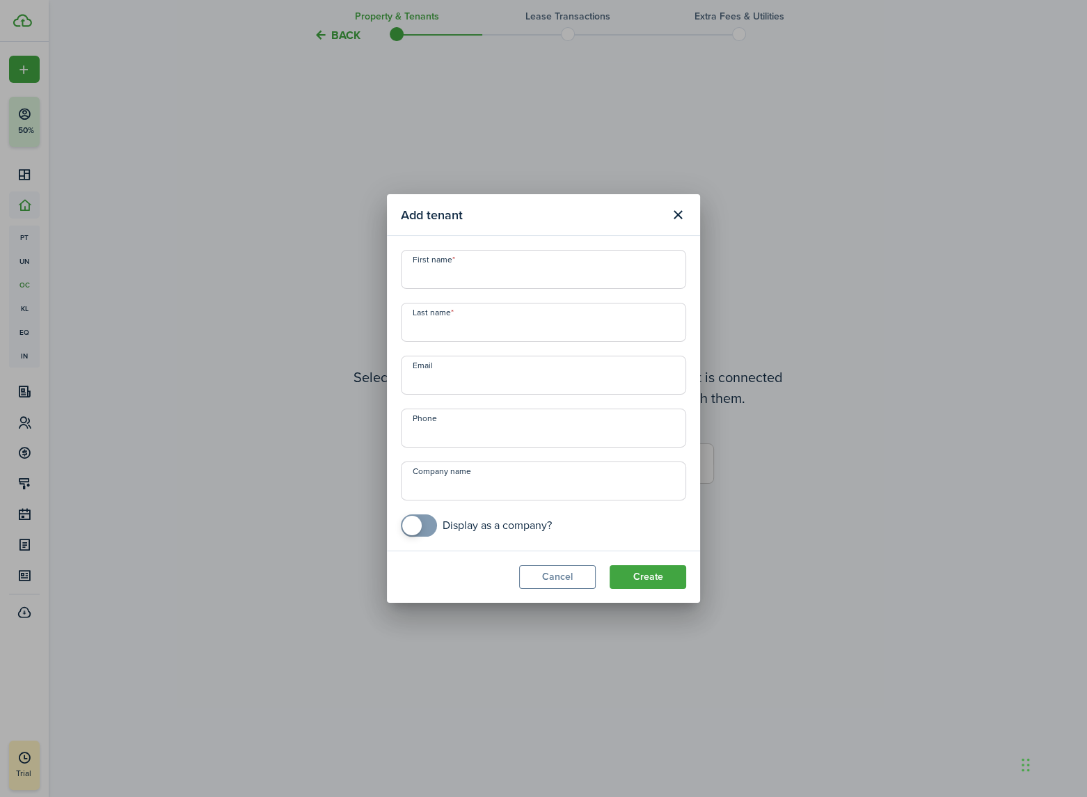
click at [460, 271] on input "First name" at bounding box center [543, 269] width 285 height 39
paste input "Michael Thorp"
type input "Michael Thorp"
type input "Thorp"
paste input "av.michael1976@gmail.com"
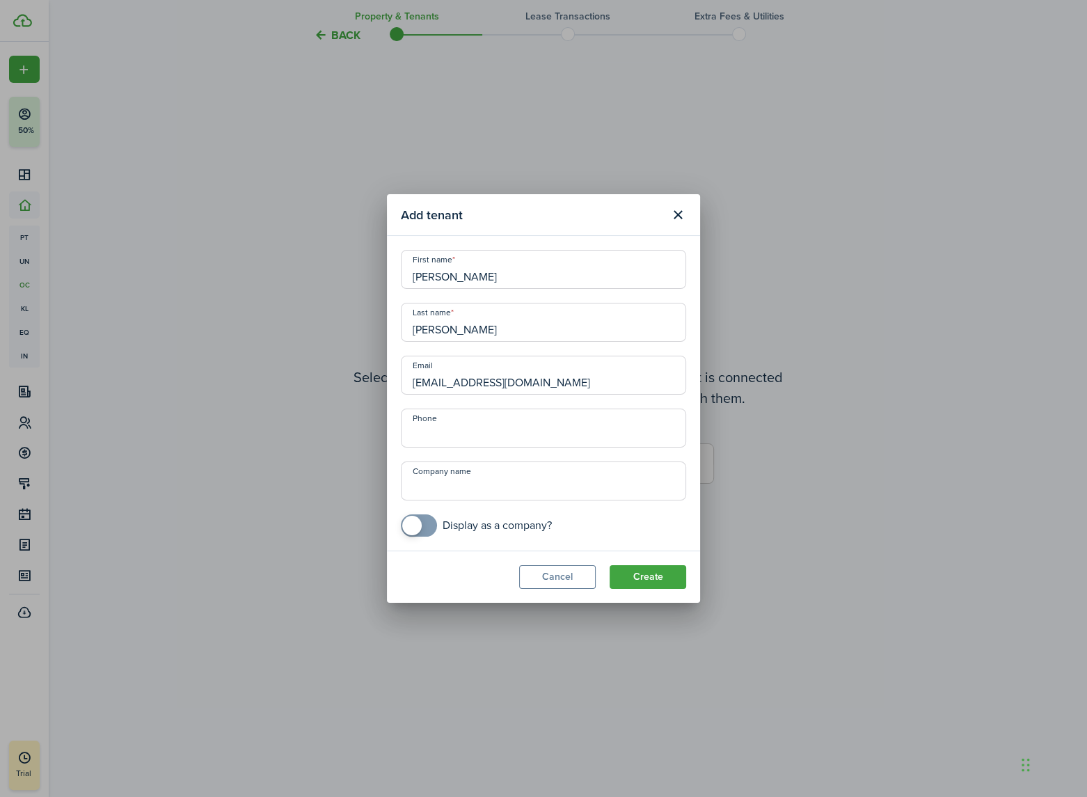
type input "av.michael1976@gmail.com"
type input "+1 720-590-0540"
click at [650, 582] on button "Create" at bounding box center [648, 577] width 77 height 24
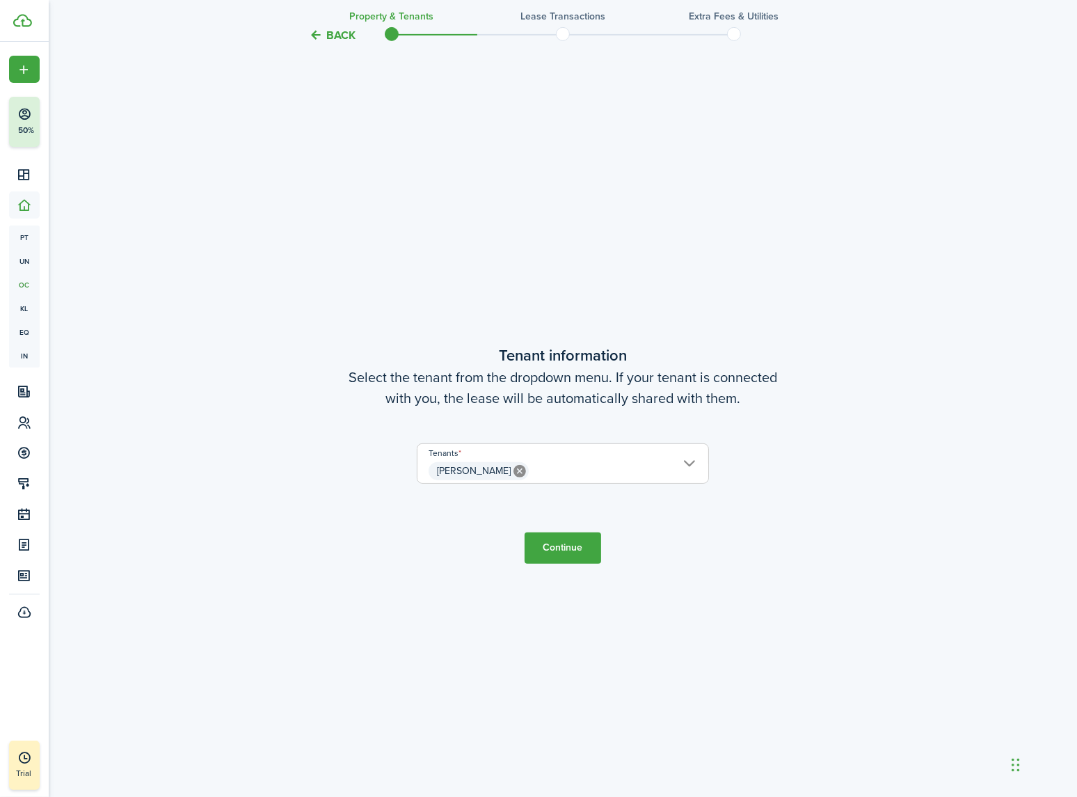
click at [678, 465] on span "Michael Thorp Thorp" at bounding box center [563, 471] width 291 height 24
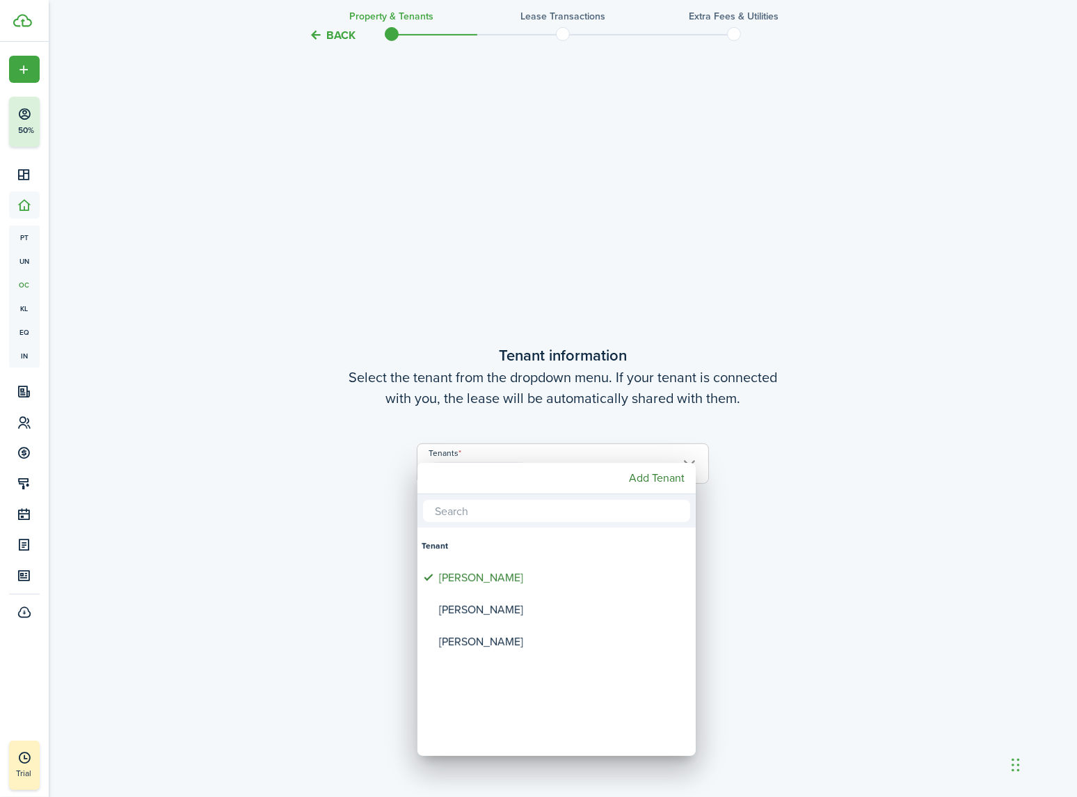
click at [850, 473] on div at bounding box center [539, 399] width 1300 height 1020
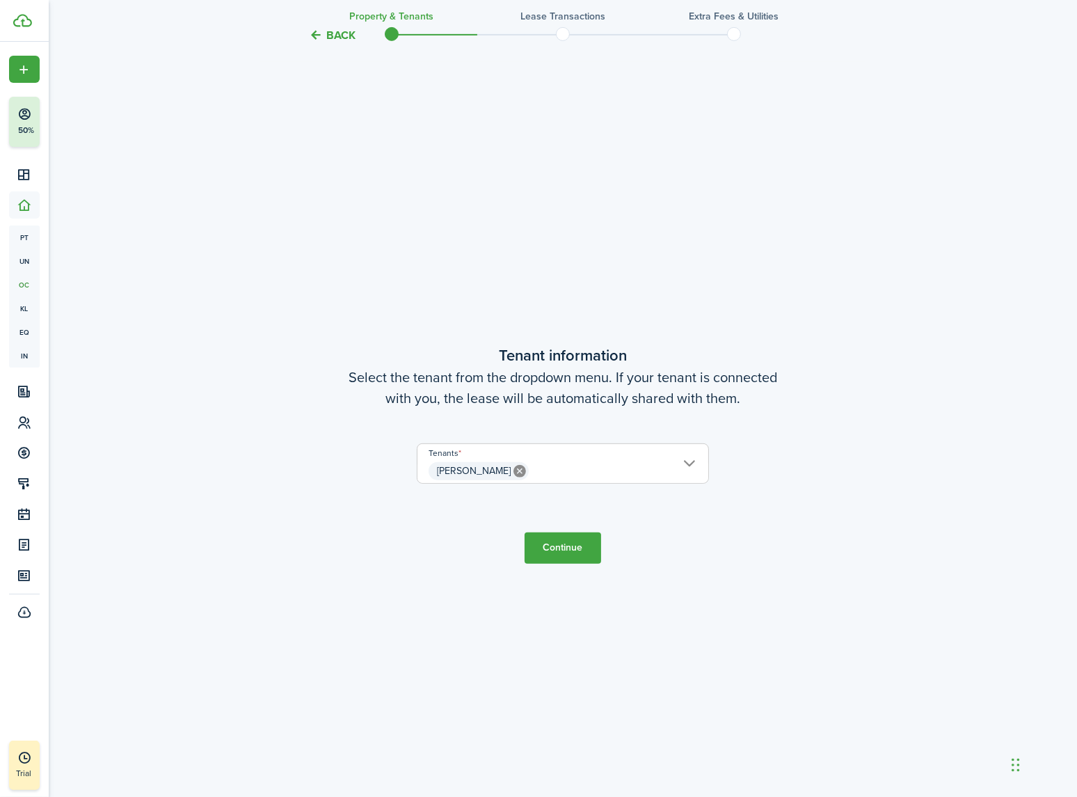
click at [578, 548] on button "Continue" at bounding box center [563, 547] width 77 height 31
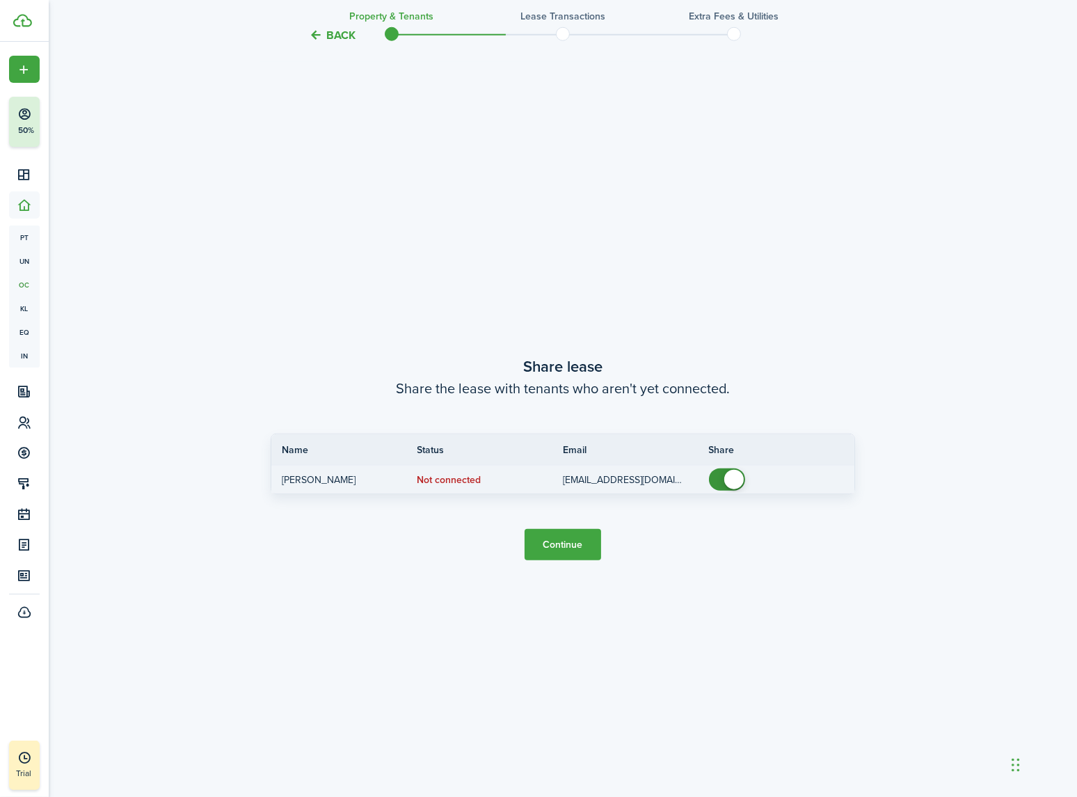
scroll to position [1501, 0]
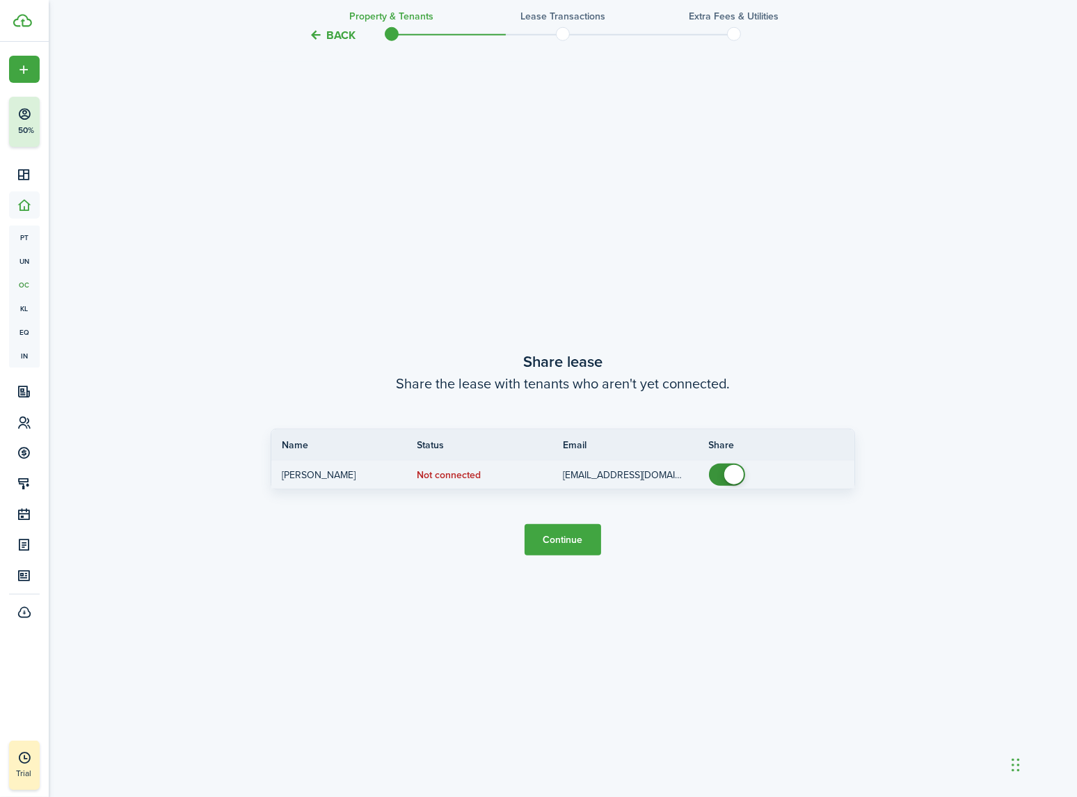
checkbox input "false"
click at [724, 469] on span at bounding box center [727, 475] width 14 height 22
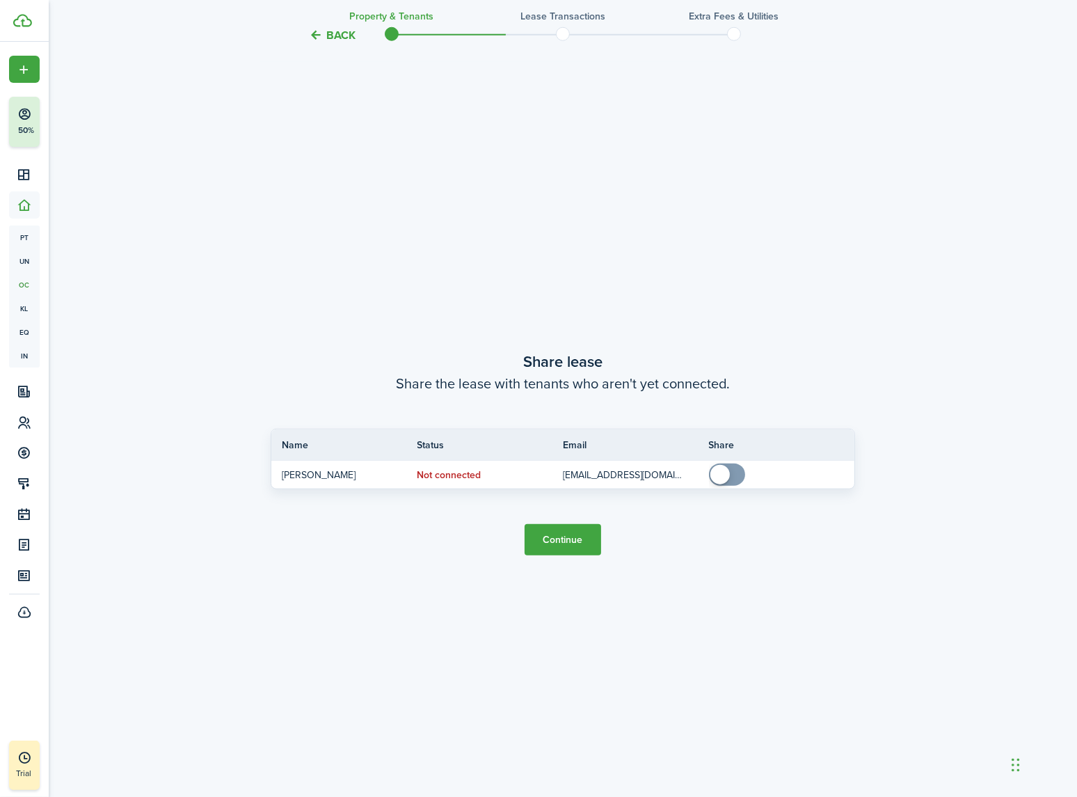
click at [553, 538] on button "Continue" at bounding box center [563, 539] width 77 height 31
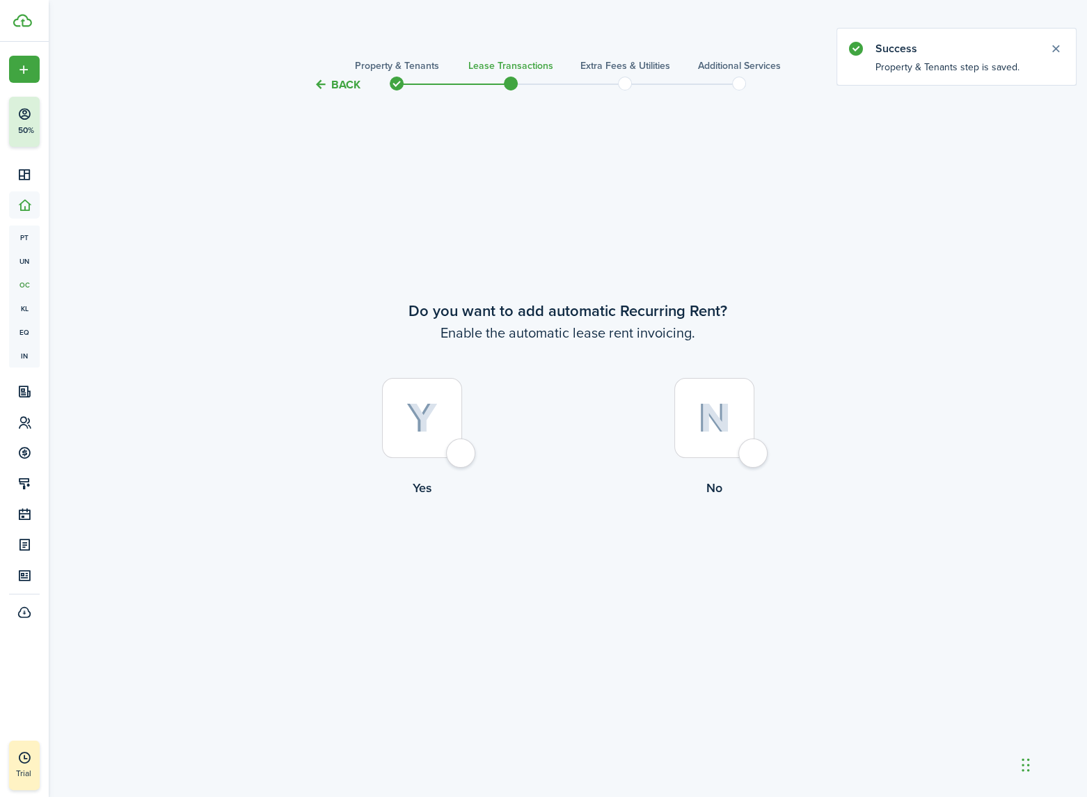
click at [459, 448] on div at bounding box center [422, 418] width 80 height 80
radio input "true"
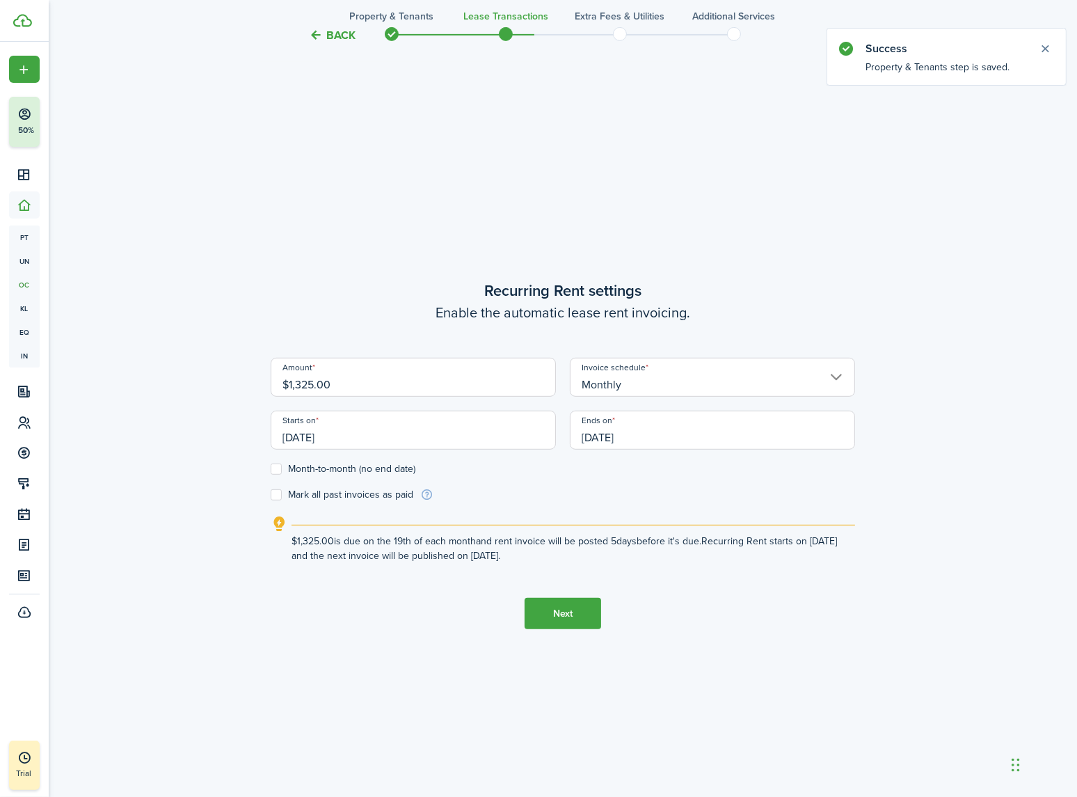
scroll to position [704, 0]
click at [553, 619] on button "Next" at bounding box center [563, 612] width 77 height 31
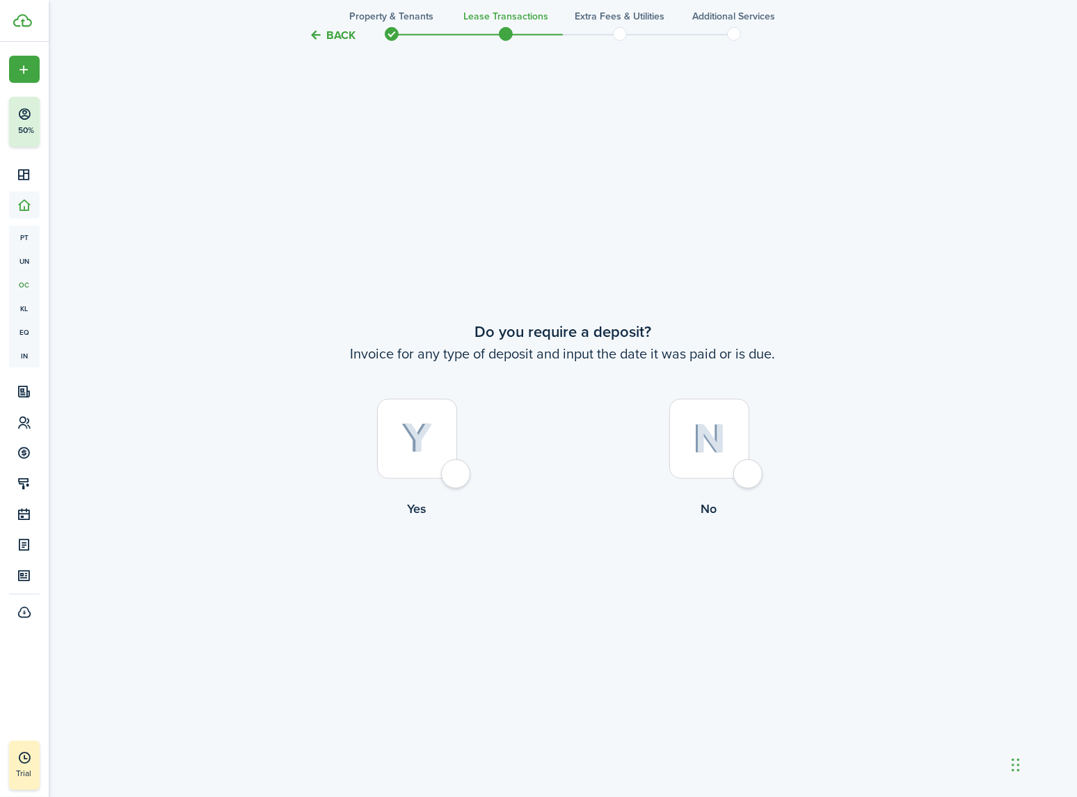
scroll to position [1501, 0]
click at [750, 471] on div at bounding box center [710, 436] width 80 height 80
radio input "true"
click at [742, 471] on div at bounding box center [710, 436] width 80 height 80
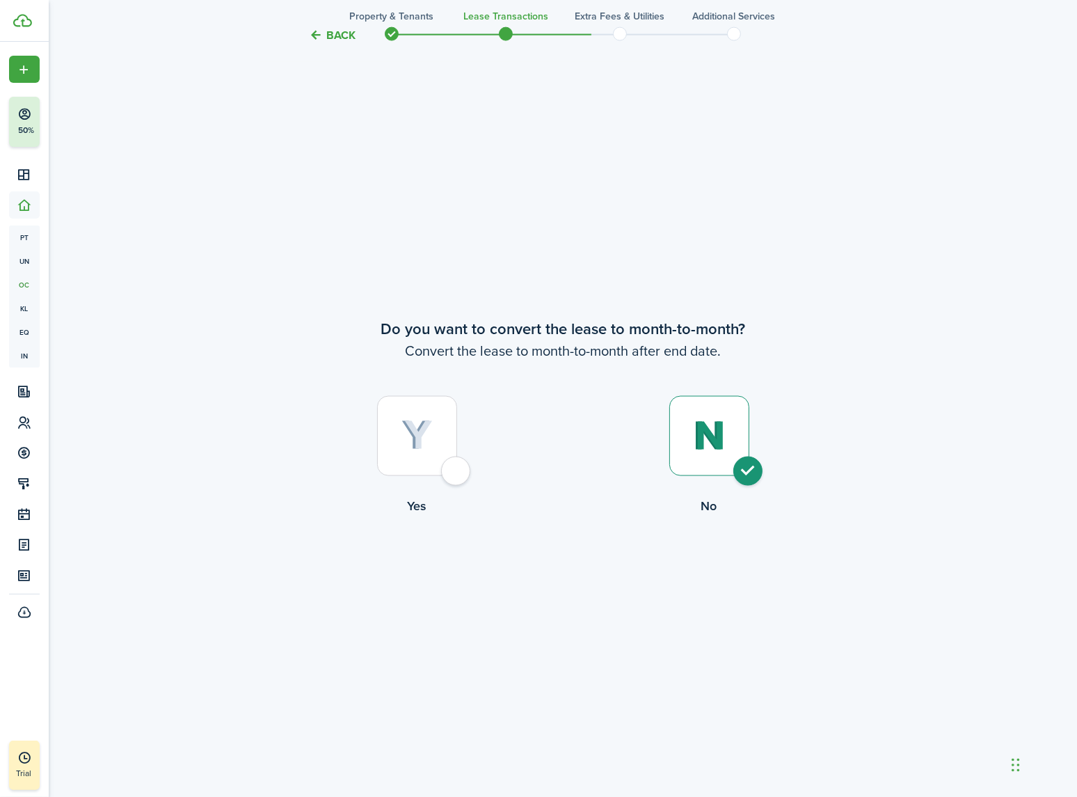
radio input "true"
click at [585, 571] on button "Continue" at bounding box center [563, 572] width 77 height 31
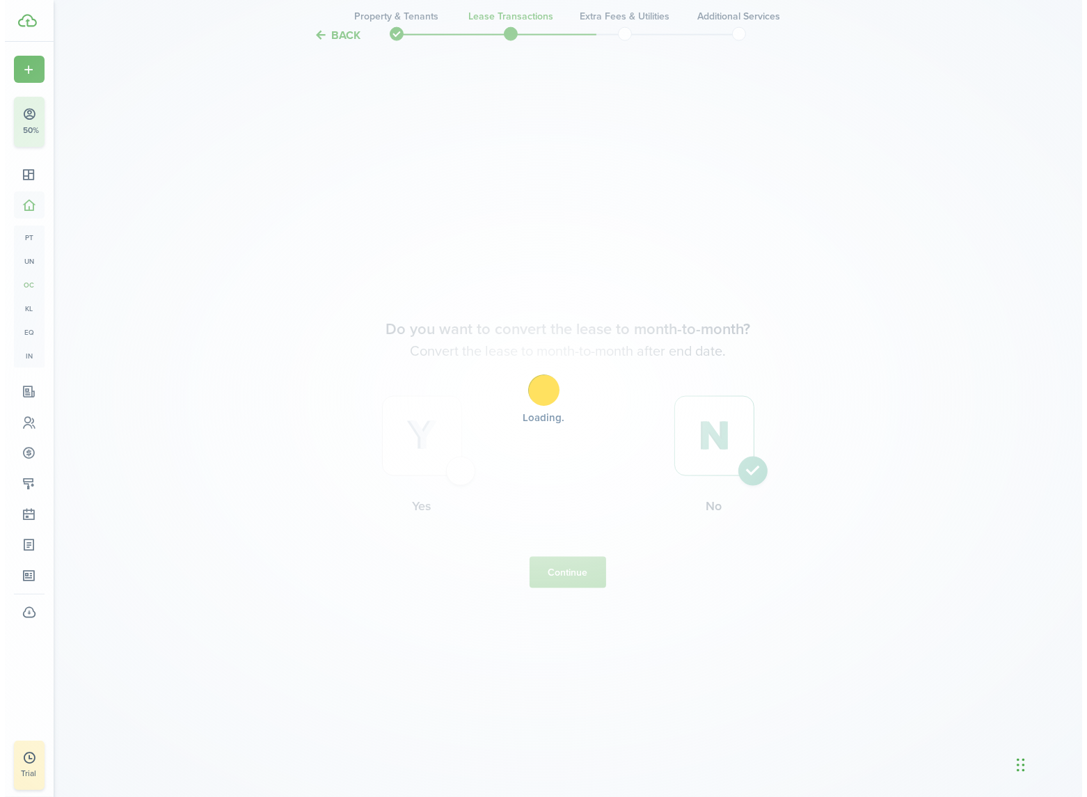
scroll to position [0, 0]
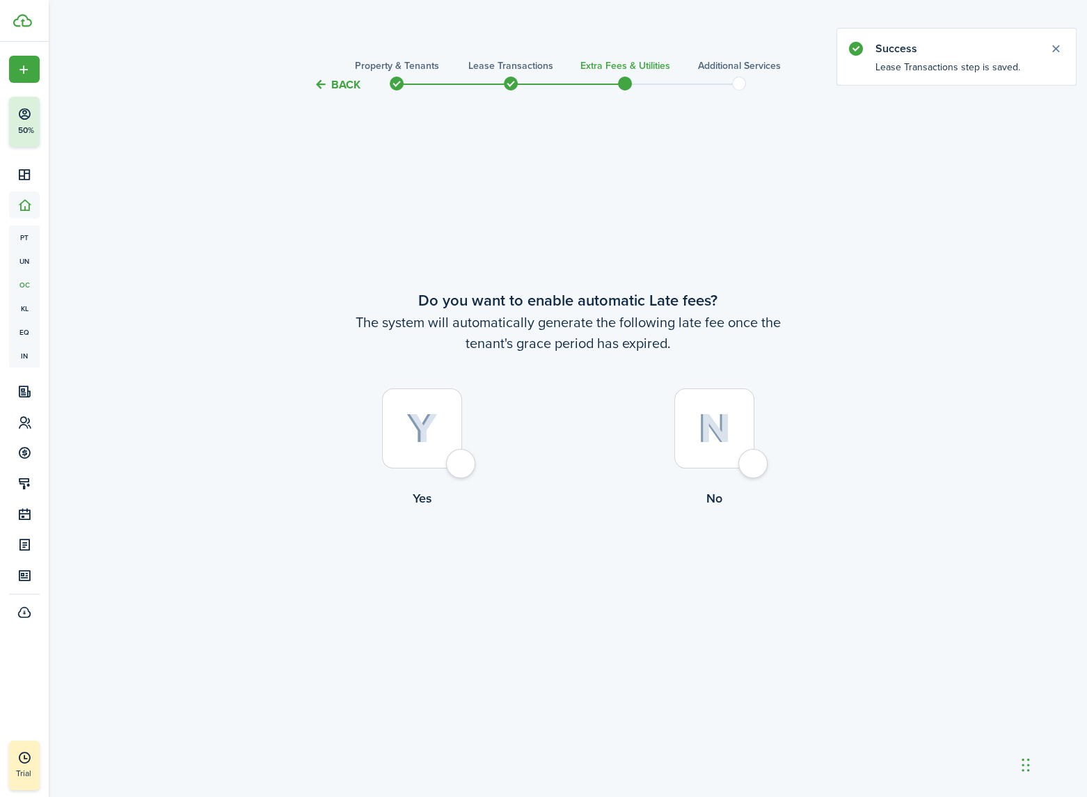
click at [750, 464] on div at bounding box center [714, 428] width 80 height 80
radio input "true"
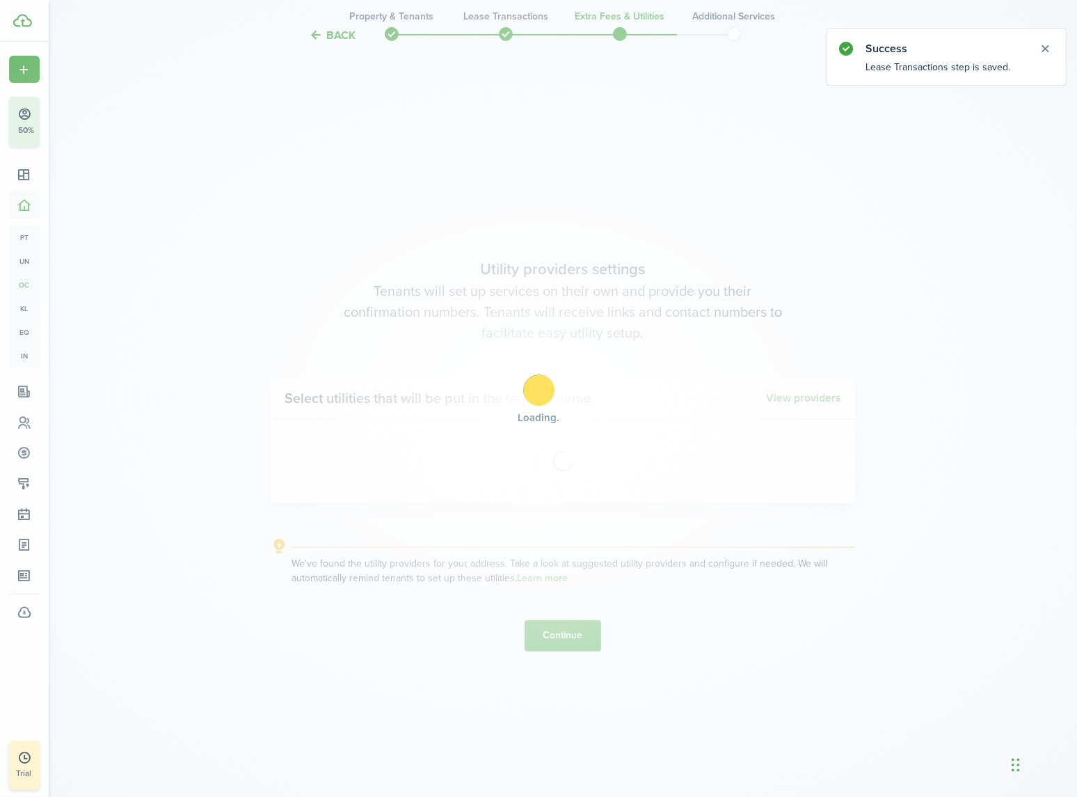
scroll to position [704, 0]
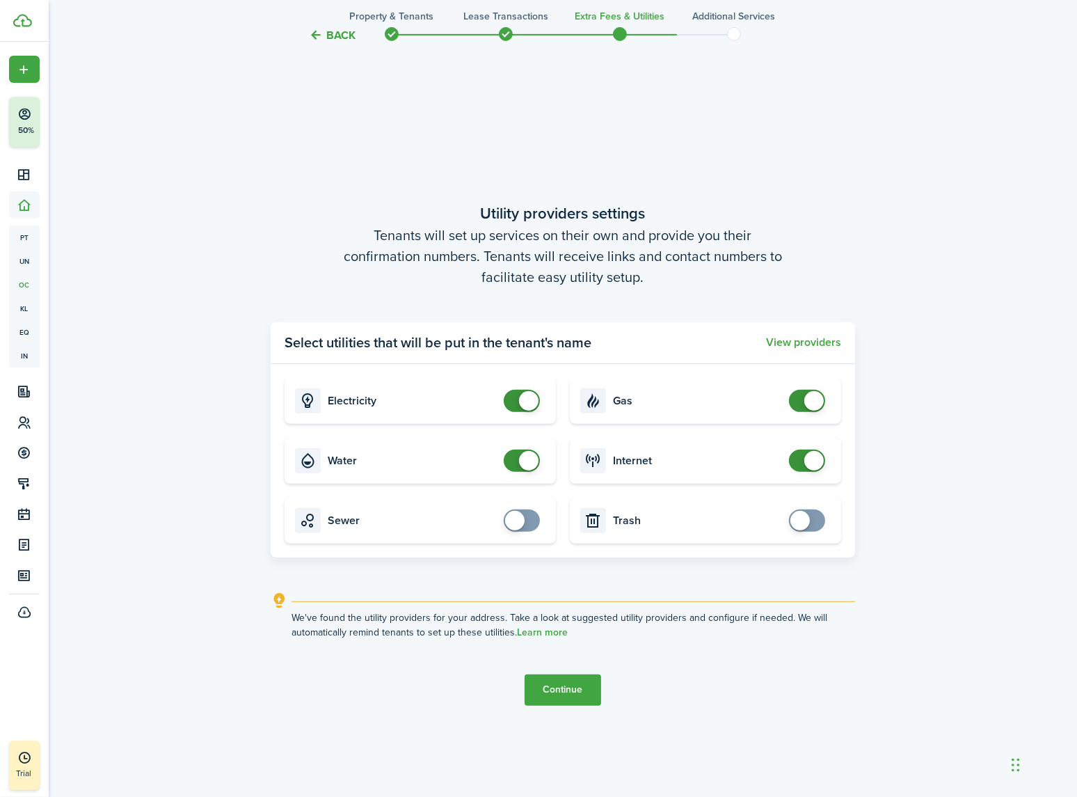
checkbox input "false"
click at [522, 461] on span at bounding box center [528, 460] width 19 height 19
checkbox input "false"
click at [809, 397] on span at bounding box center [814, 400] width 19 height 19
click at [567, 695] on button "Continue" at bounding box center [563, 689] width 77 height 31
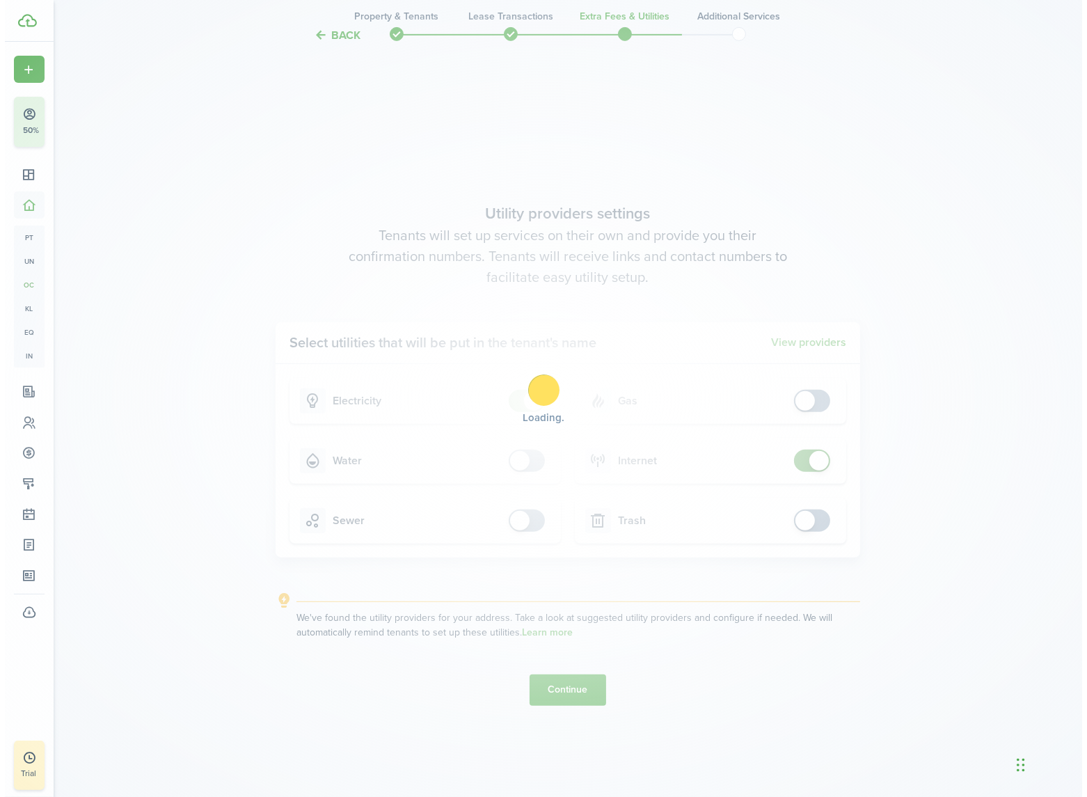
scroll to position [0, 0]
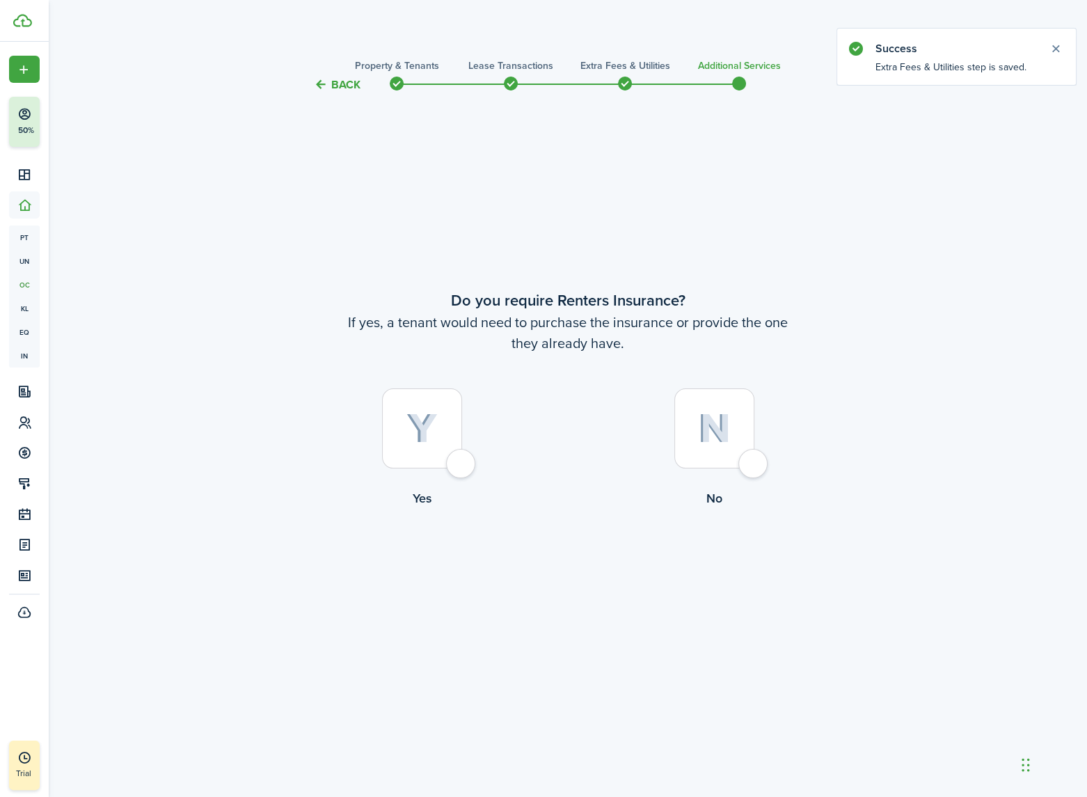
click at [459, 460] on div at bounding box center [422, 428] width 80 height 80
radio input "true"
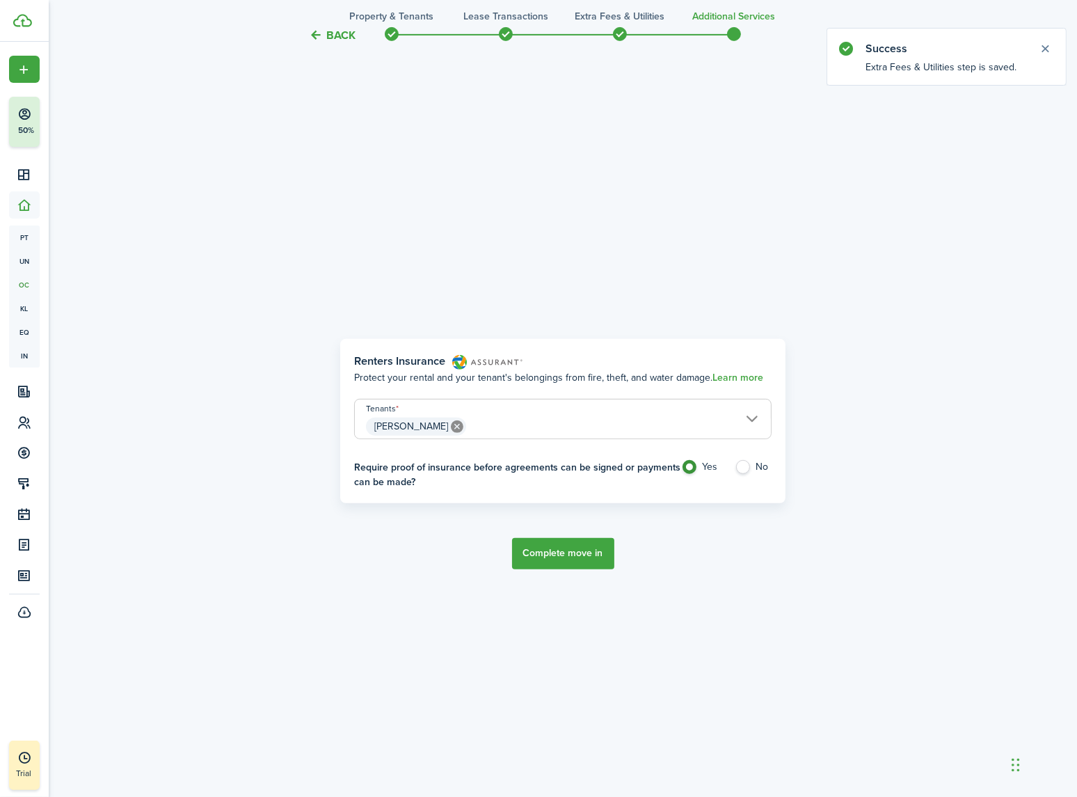
scroll to position [704, 0]
click at [565, 553] on button "Complete move in" at bounding box center [563, 552] width 102 height 31
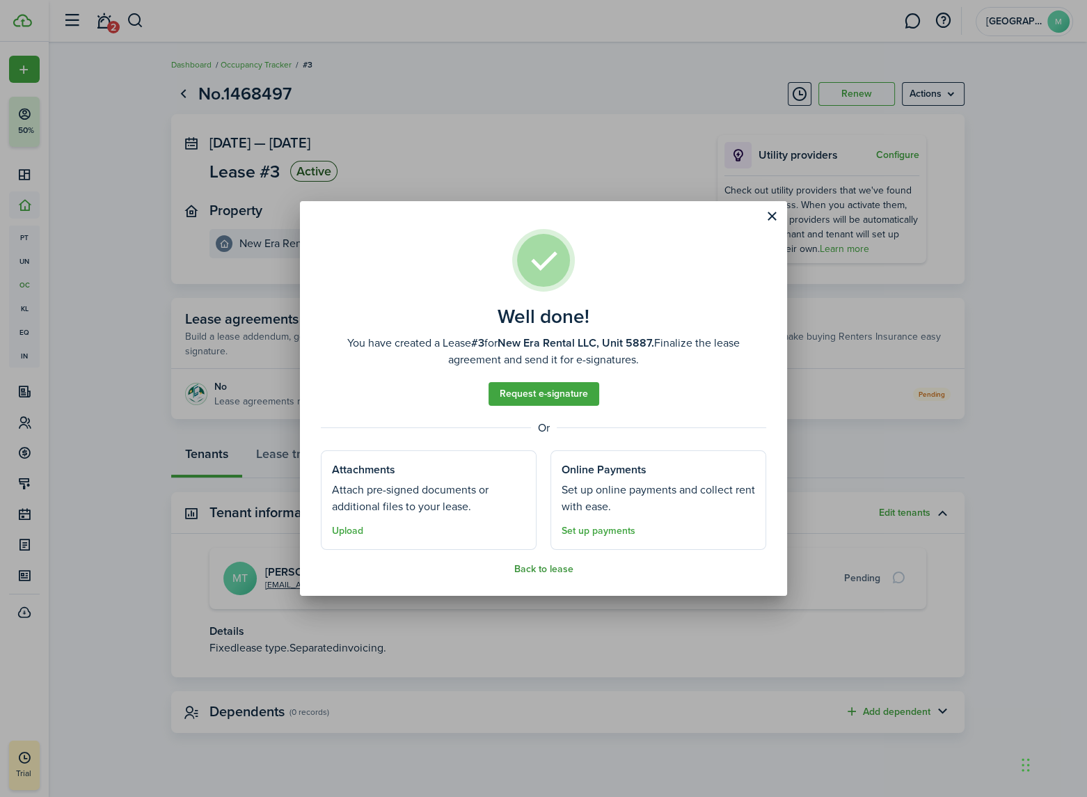
click at [539, 570] on button "Back to lease" at bounding box center [543, 569] width 59 height 11
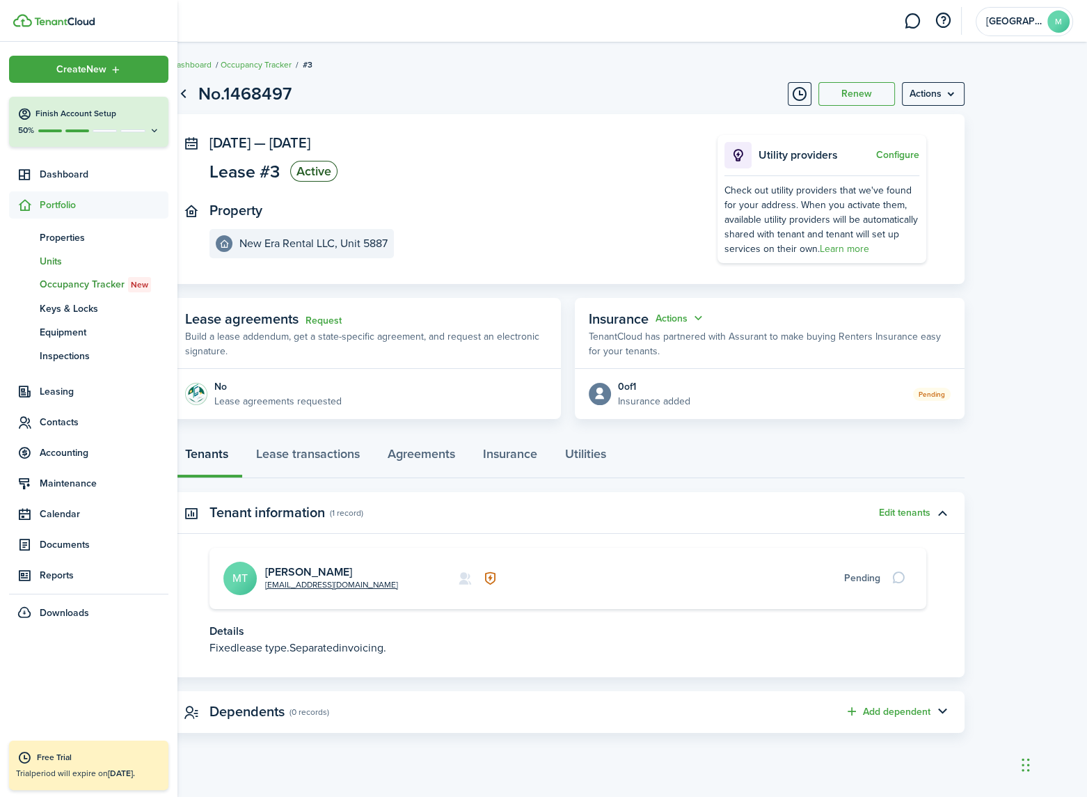
click at [56, 260] on span "Units" at bounding box center [104, 261] width 129 height 15
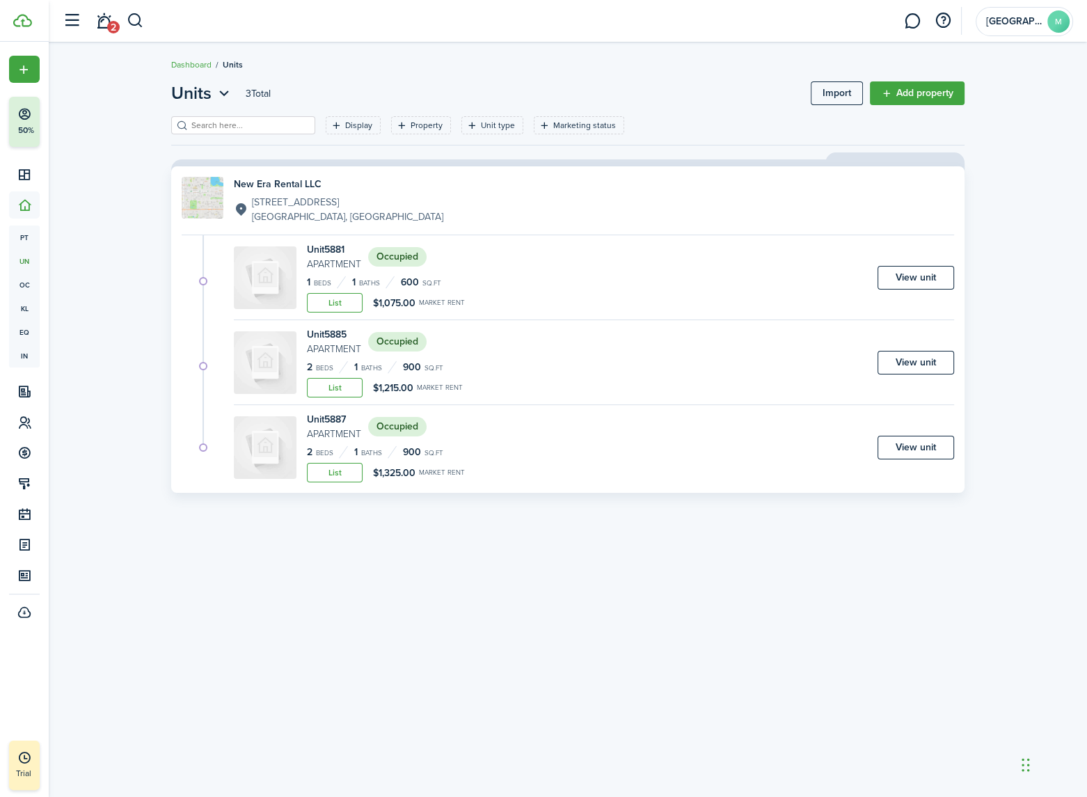
click at [388, 202] on link "New Era Rental LLC 5885 W 11th Ave Lakewood, CO, 80214, US" at bounding box center [568, 200] width 773 height 47
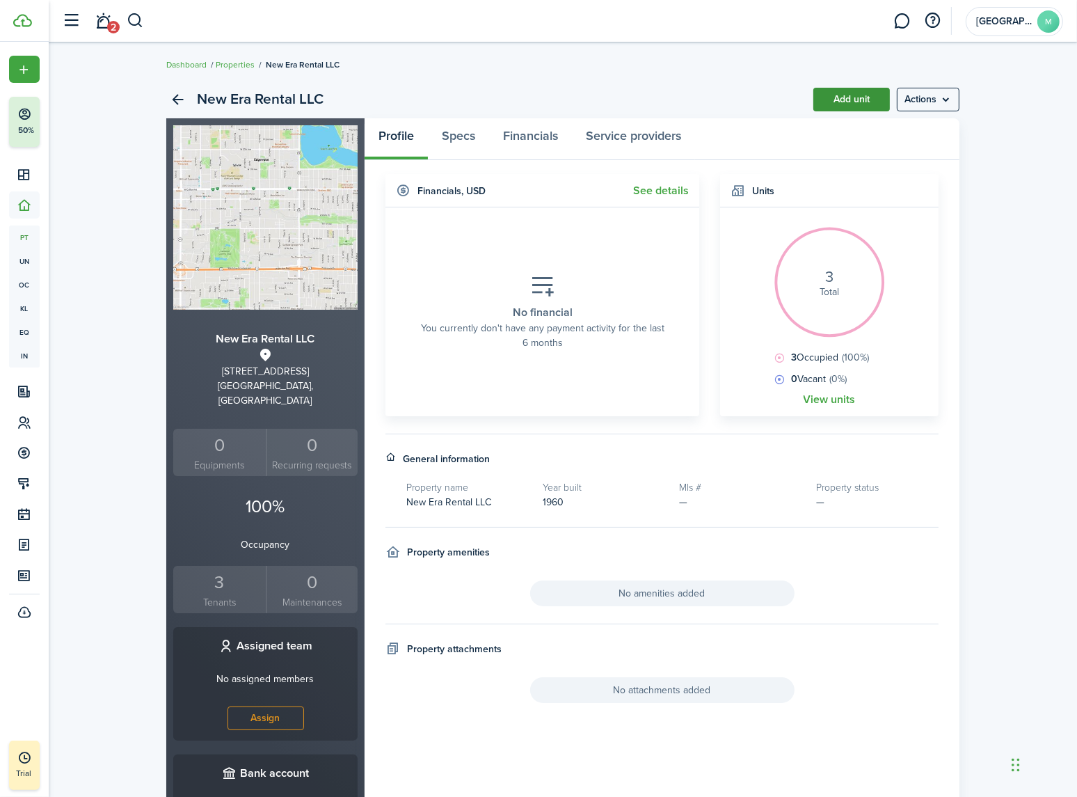
click at [856, 98] on link "Add unit" at bounding box center [852, 100] width 77 height 24
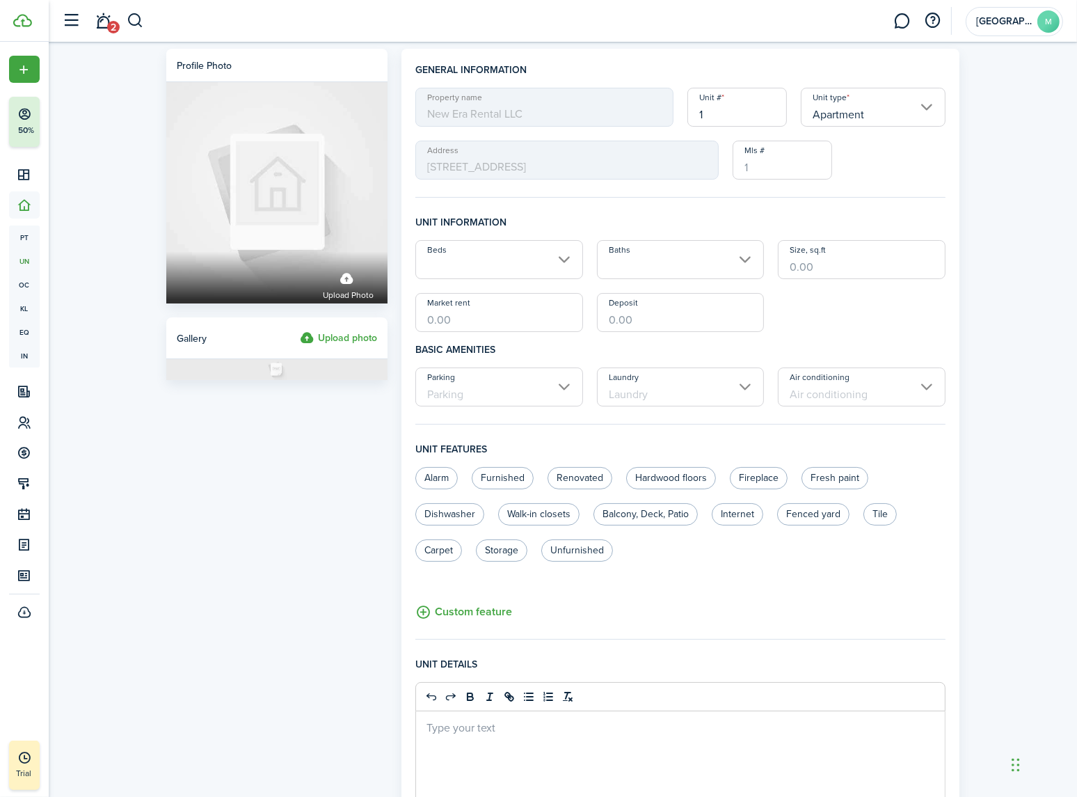
click at [543, 134] on div "Property name New Era Rental LLC Unit # 1 Unit type Apartment Address 5885 W 11…" at bounding box center [681, 134] width 544 height 92
type input "5889"
click at [487, 264] on input "Beds" at bounding box center [499, 259] width 168 height 39
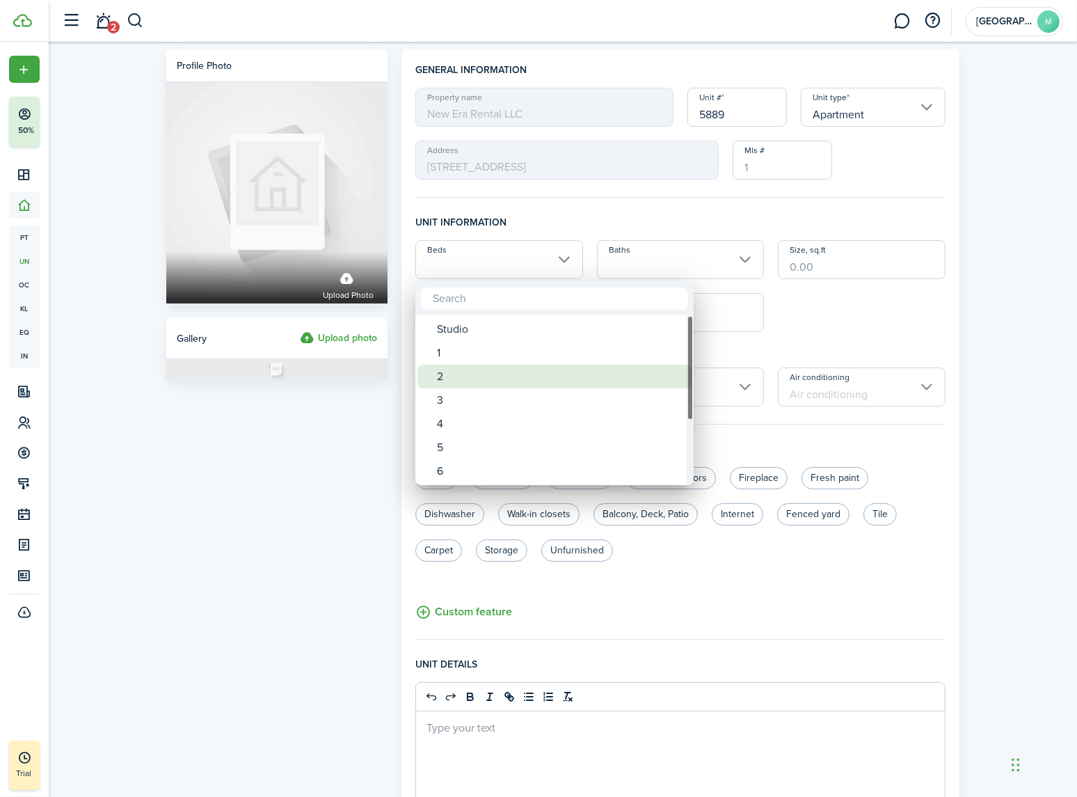
click at [444, 373] on div "2" at bounding box center [560, 377] width 246 height 24
type input "2"
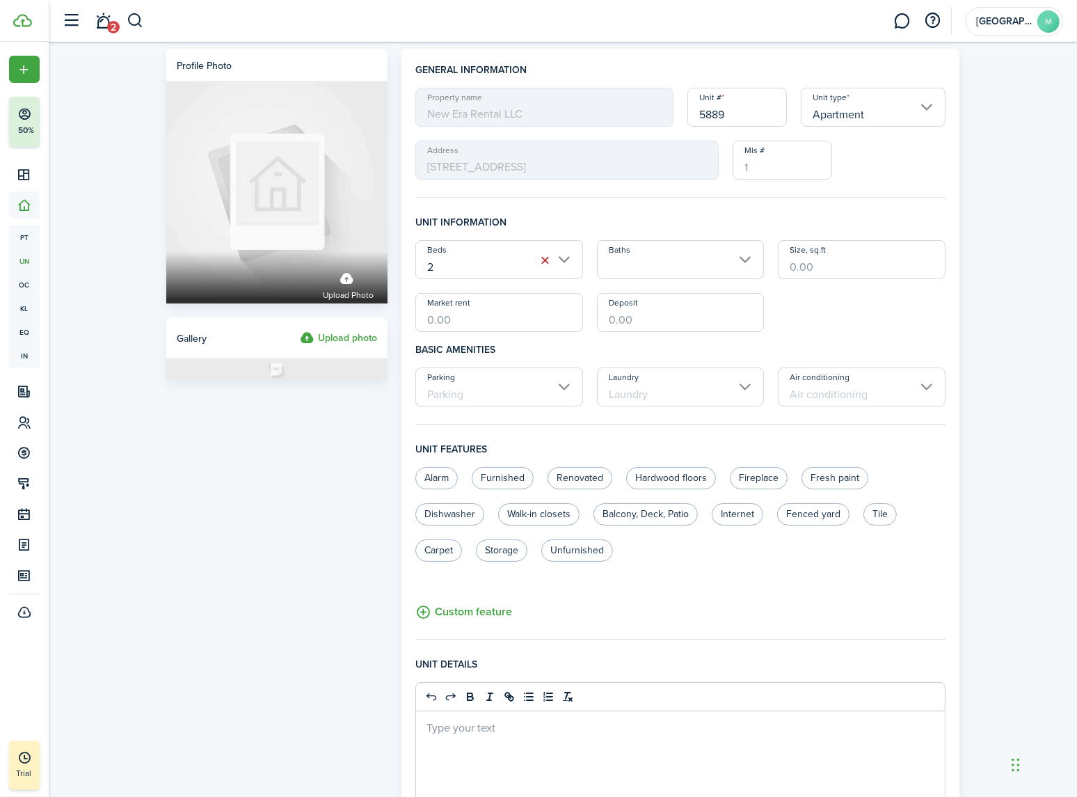
click at [646, 273] on input "Baths" at bounding box center [681, 259] width 168 height 39
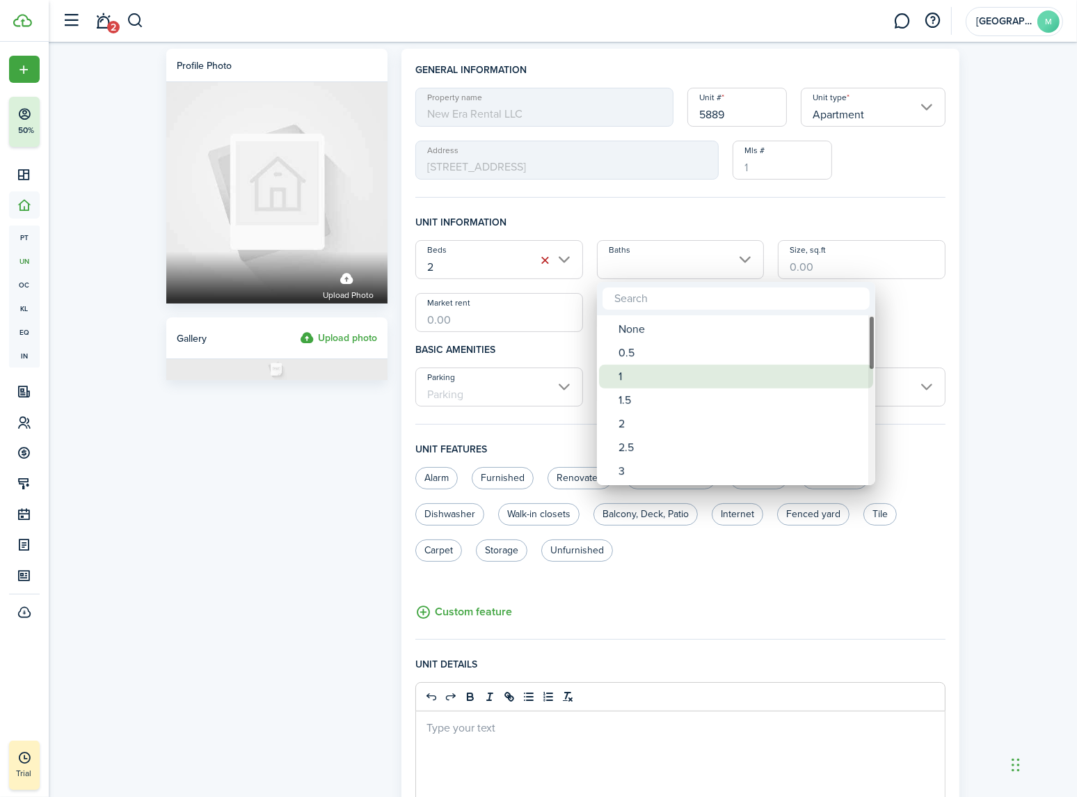
click at [629, 374] on div "1" at bounding box center [742, 377] width 246 height 24
type input "1"
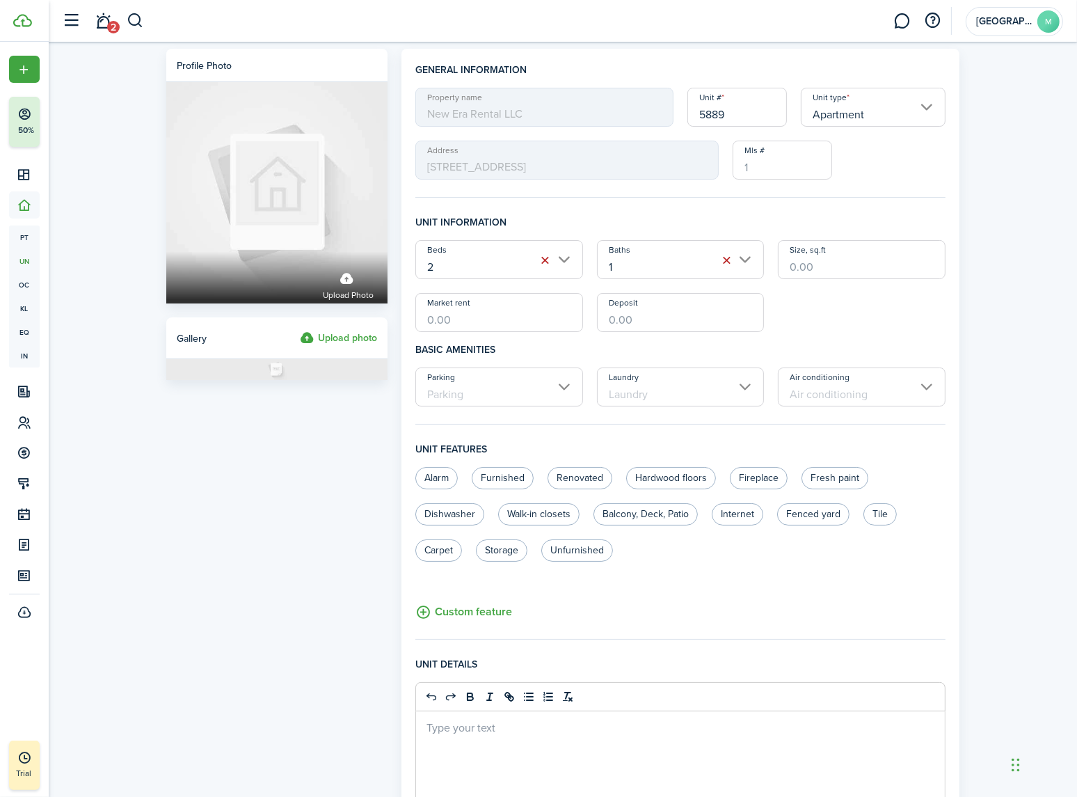
click at [825, 262] on input "Size, sq.ft" at bounding box center [862, 259] width 168 height 39
type input "900"
type input "$1,425.00"
click at [544, 386] on input "Parking" at bounding box center [499, 386] width 168 height 39
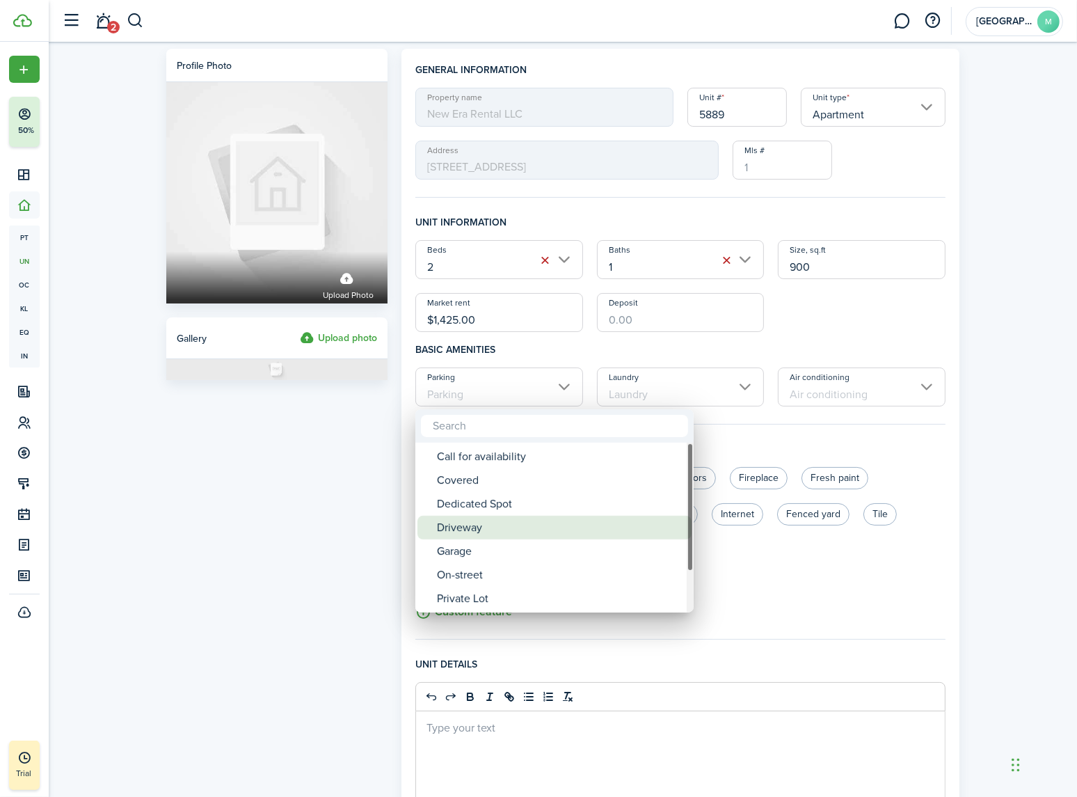
click at [474, 527] on div "Driveway" at bounding box center [560, 528] width 246 height 24
type input "Driveway"
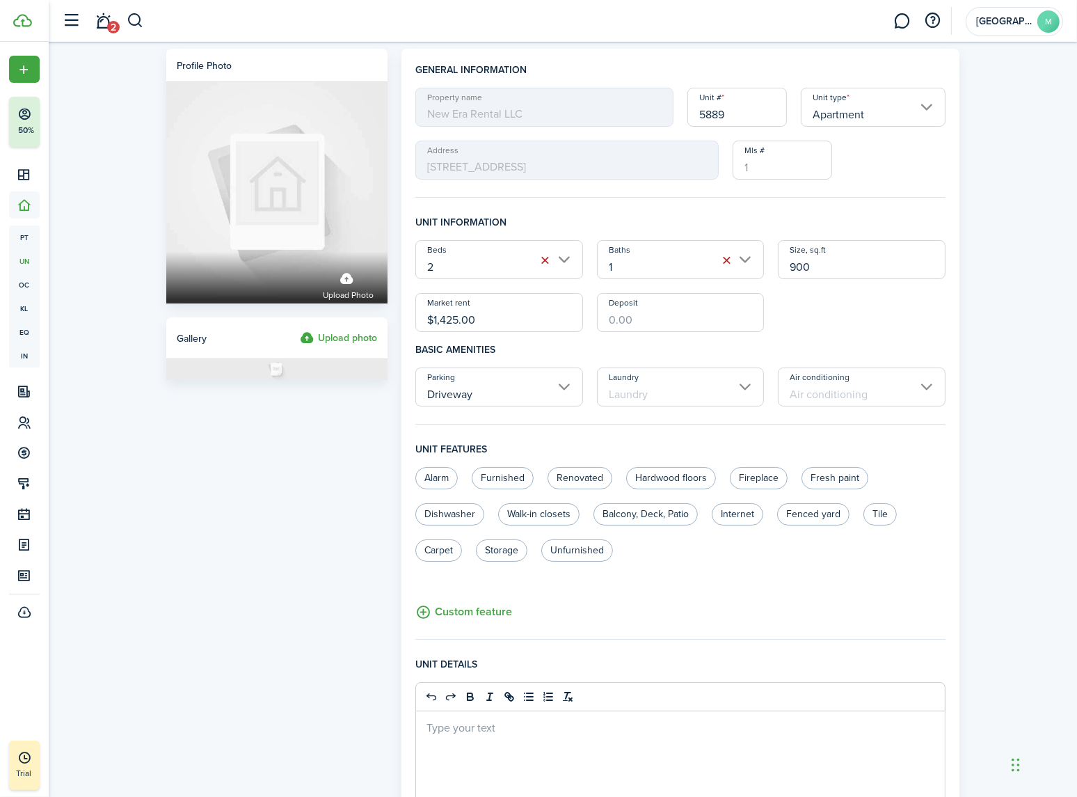
click at [685, 393] on input "Laundry" at bounding box center [681, 386] width 168 height 39
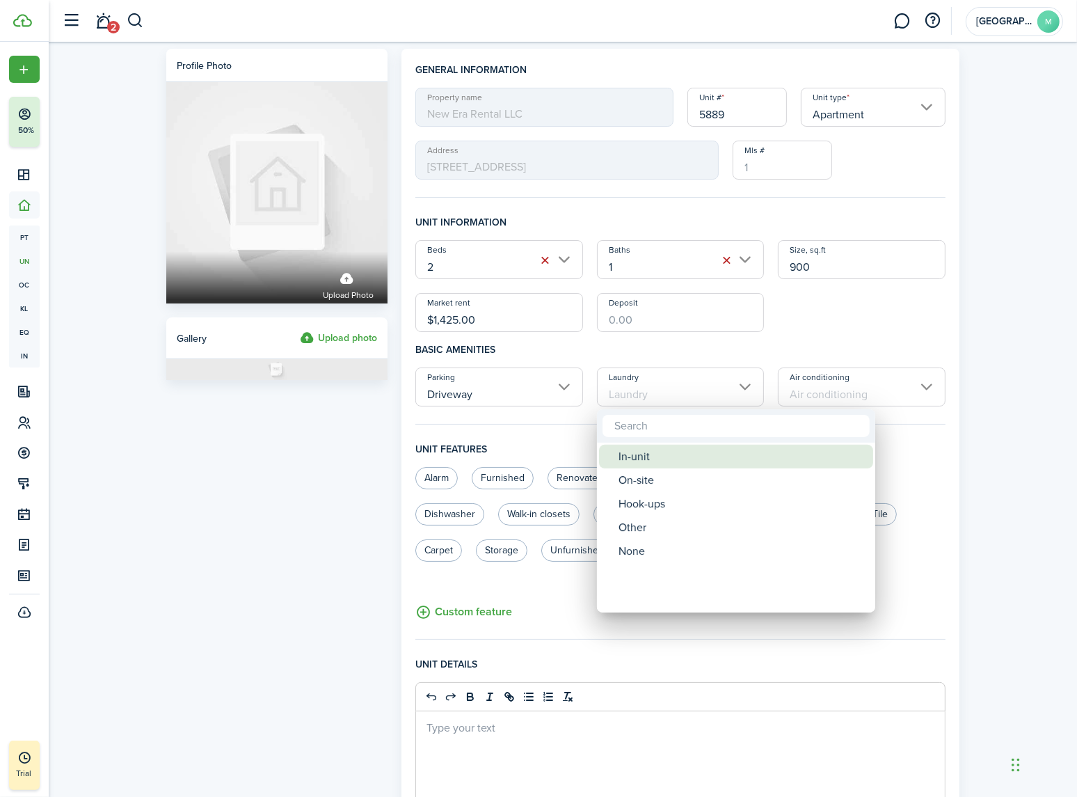
click at [633, 454] on div "In-unit" at bounding box center [742, 457] width 246 height 24
type input "In-unit"
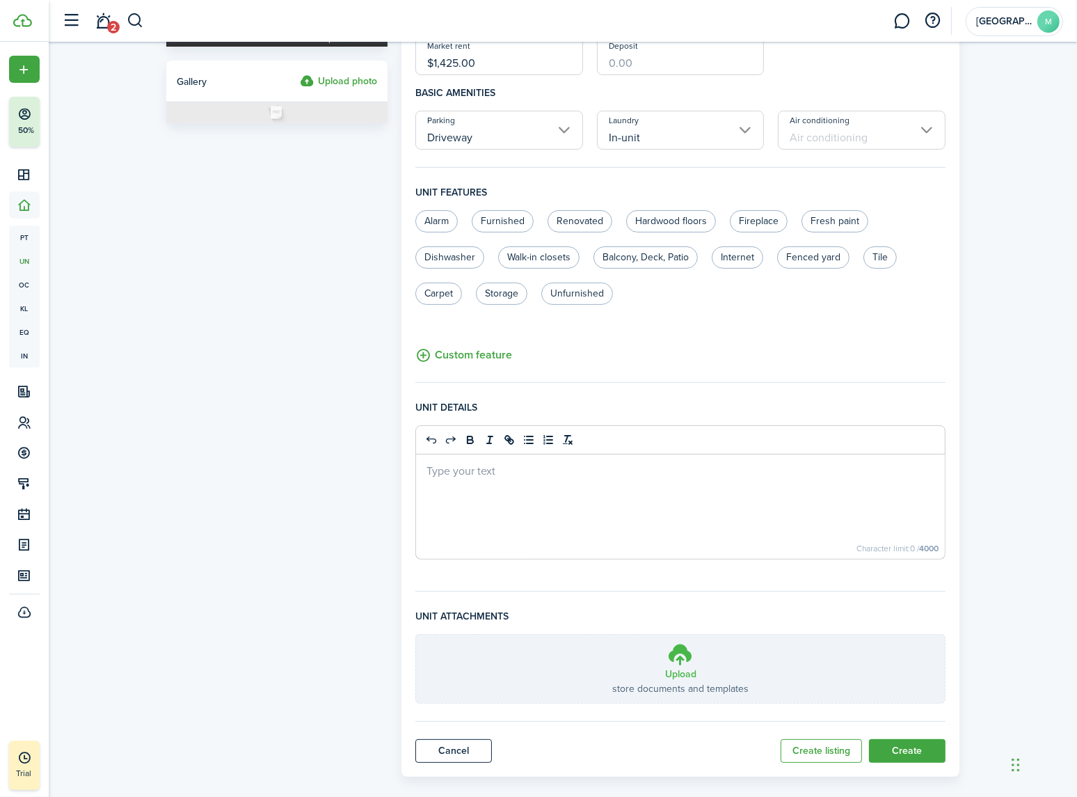
scroll to position [273, 0]
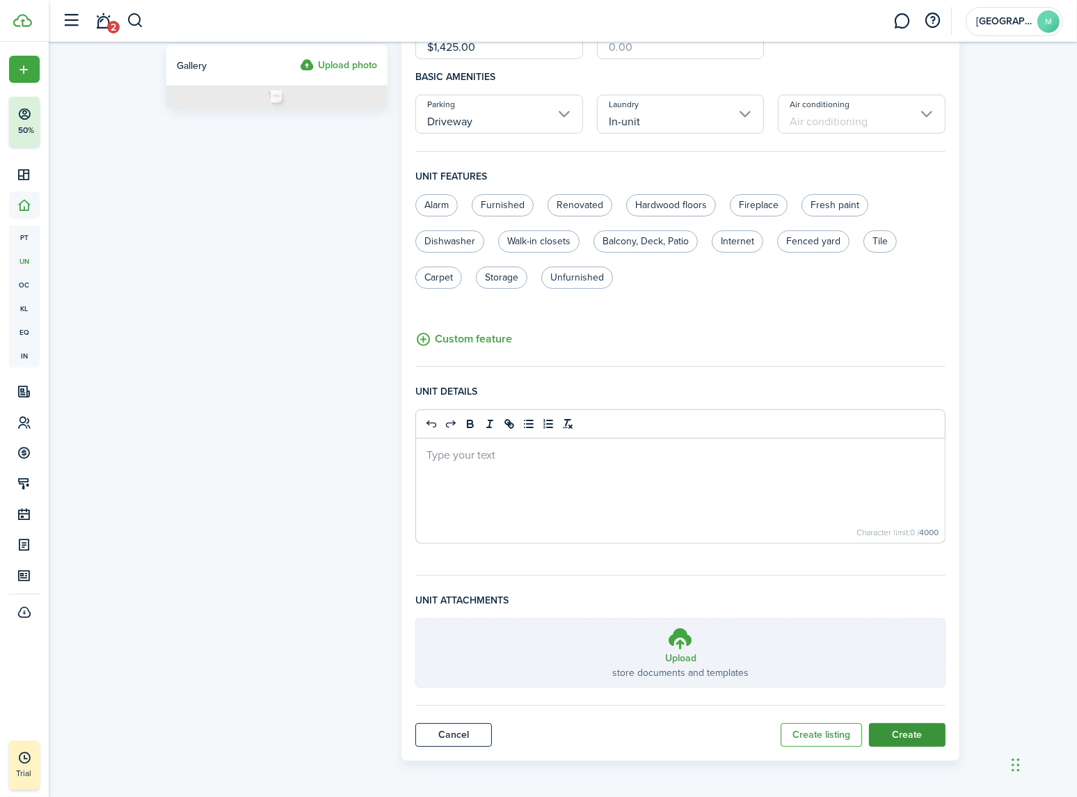
click at [912, 729] on button "Create" at bounding box center [907, 735] width 77 height 24
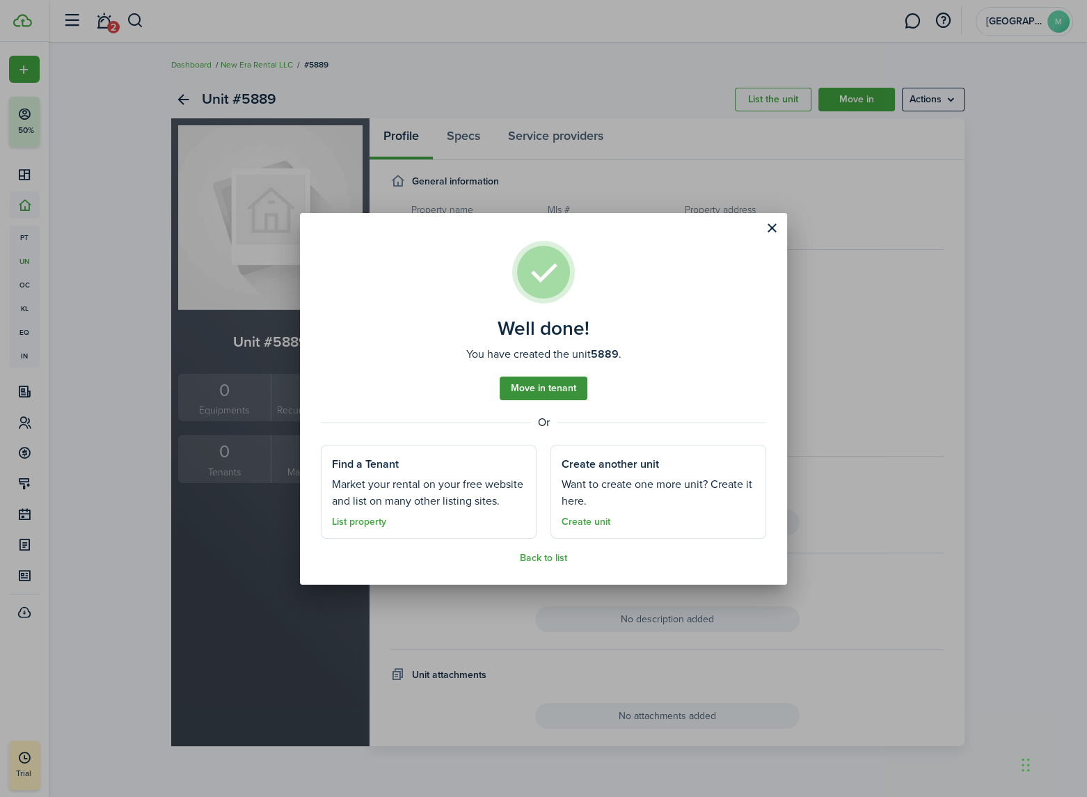
click at [547, 389] on link "Move in tenant" at bounding box center [544, 389] width 88 height 24
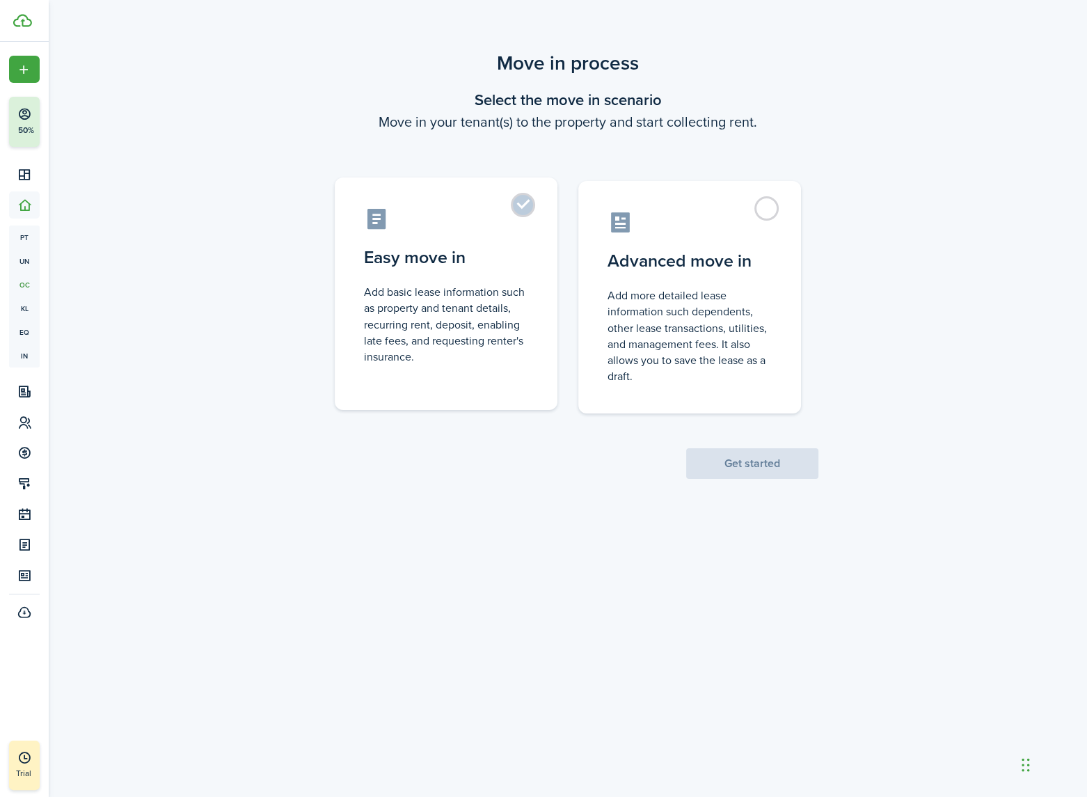
click at [435, 250] on control-radio-card-title "Easy move in" at bounding box center [446, 257] width 164 height 25
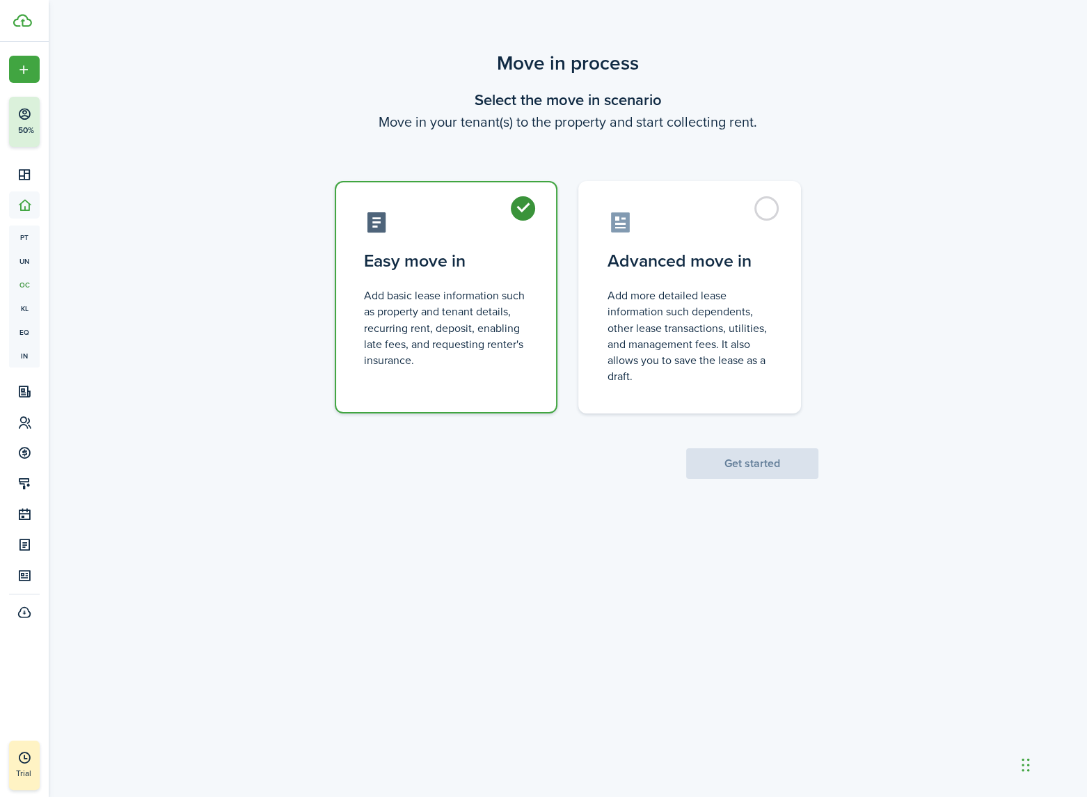
radio input "true"
click at [738, 466] on button "Get started" at bounding box center [752, 463] width 132 height 31
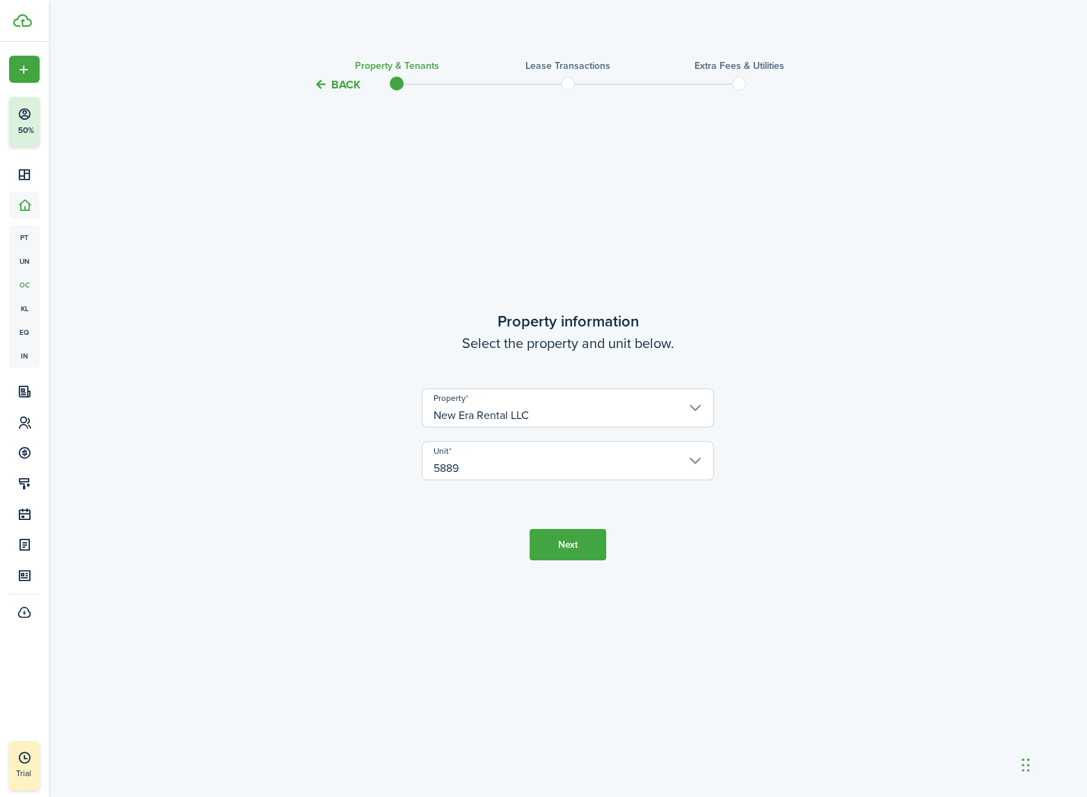
click at [565, 546] on button "Next" at bounding box center [568, 544] width 77 height 31
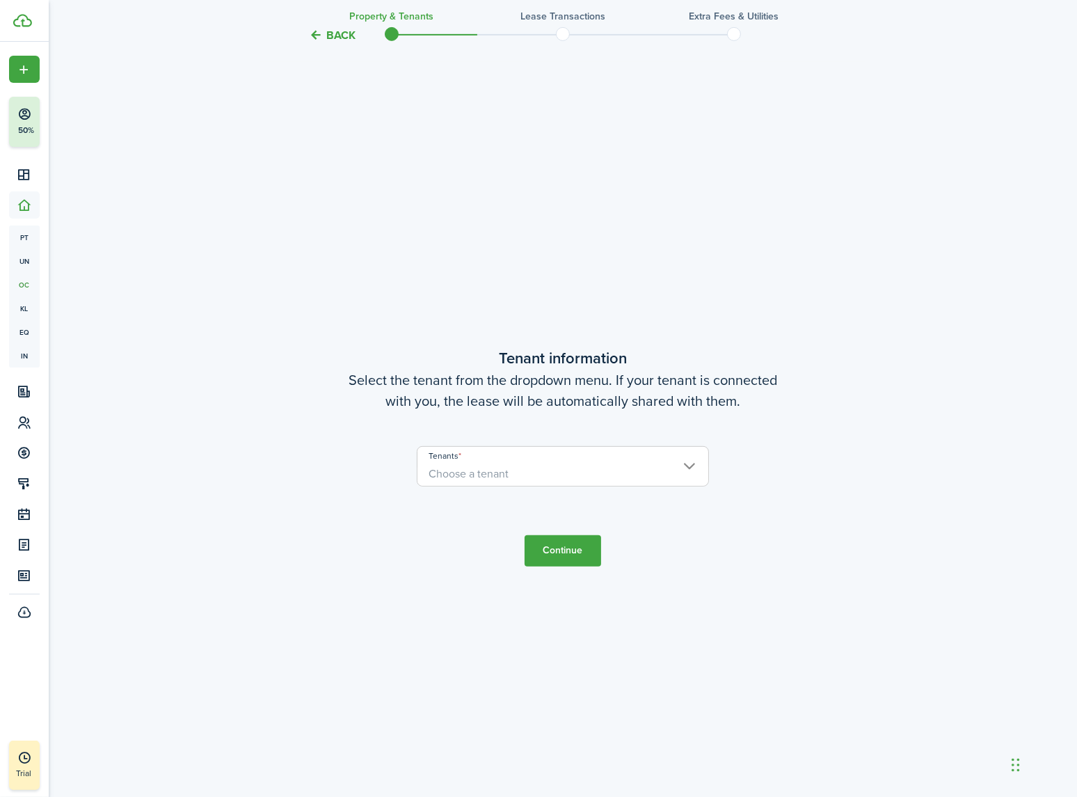
scroll to position [704, 0]
click at [506, 472] on span "Choose a tenant" at bounding box center [469, 471] width 80 height 16
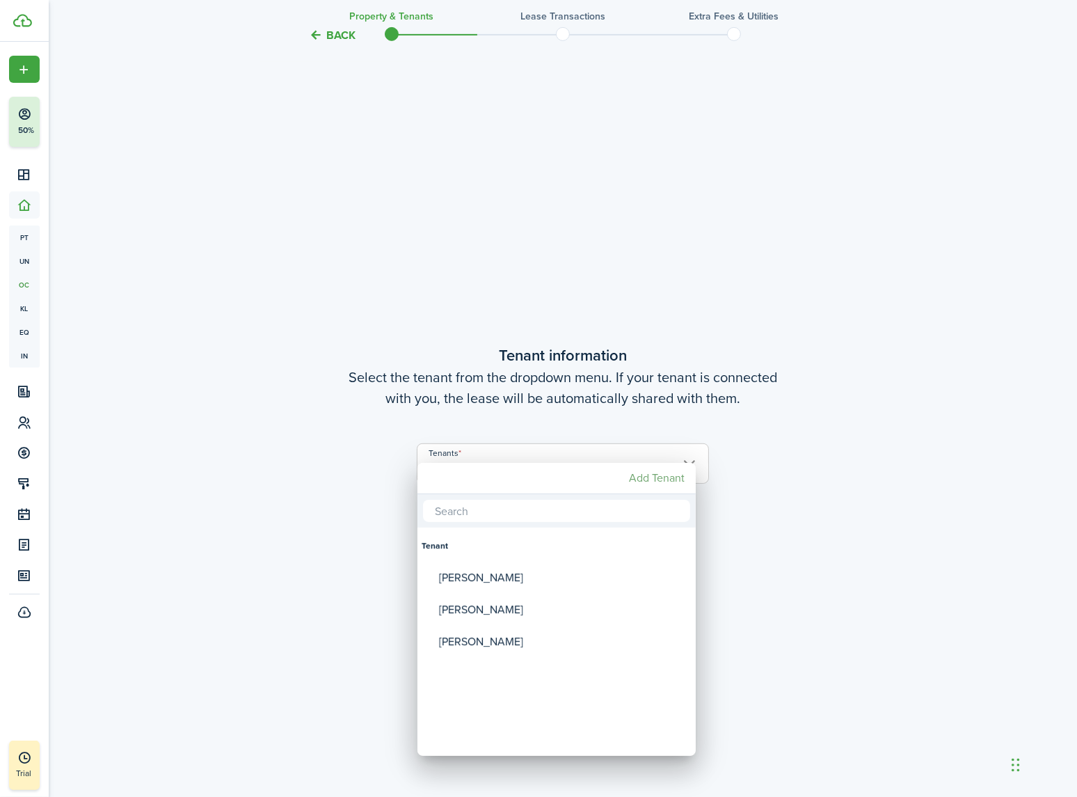
click at [657, 484] on mbsc-button "Add Tenant" at bounding box center [657, 478] width 67 height 25
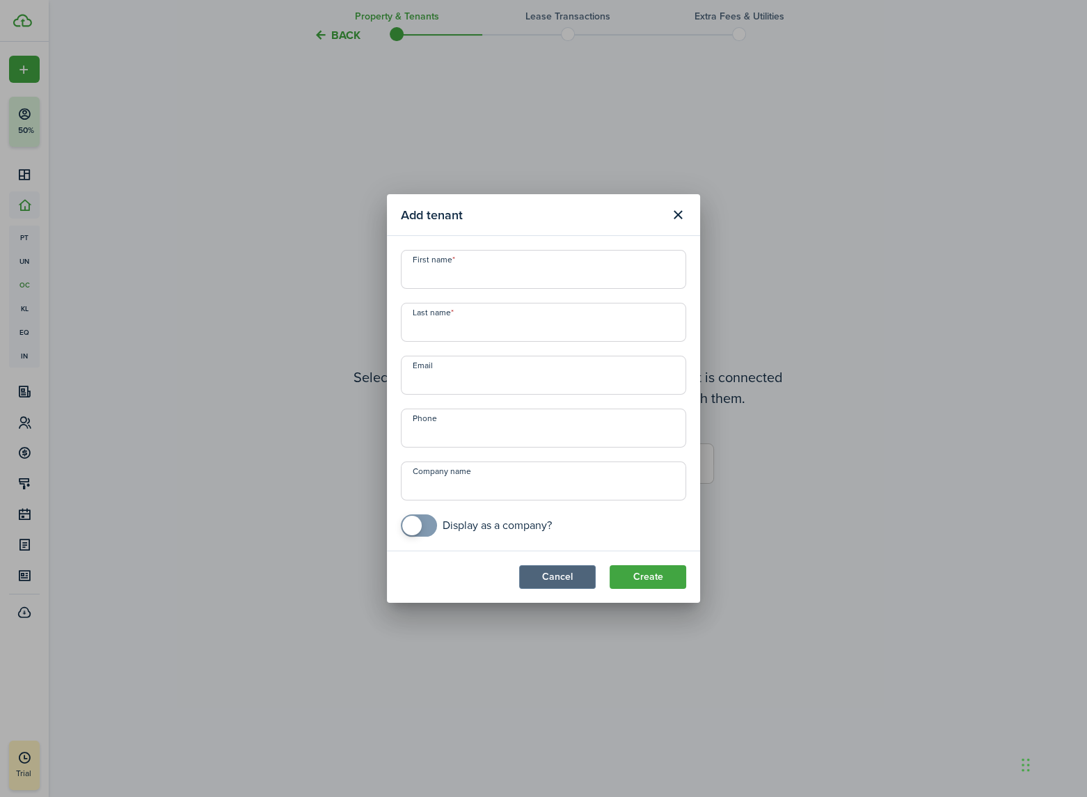
click at [563, 576] on button "Cancel" at bounding box center [557, 577] width 77 height 24
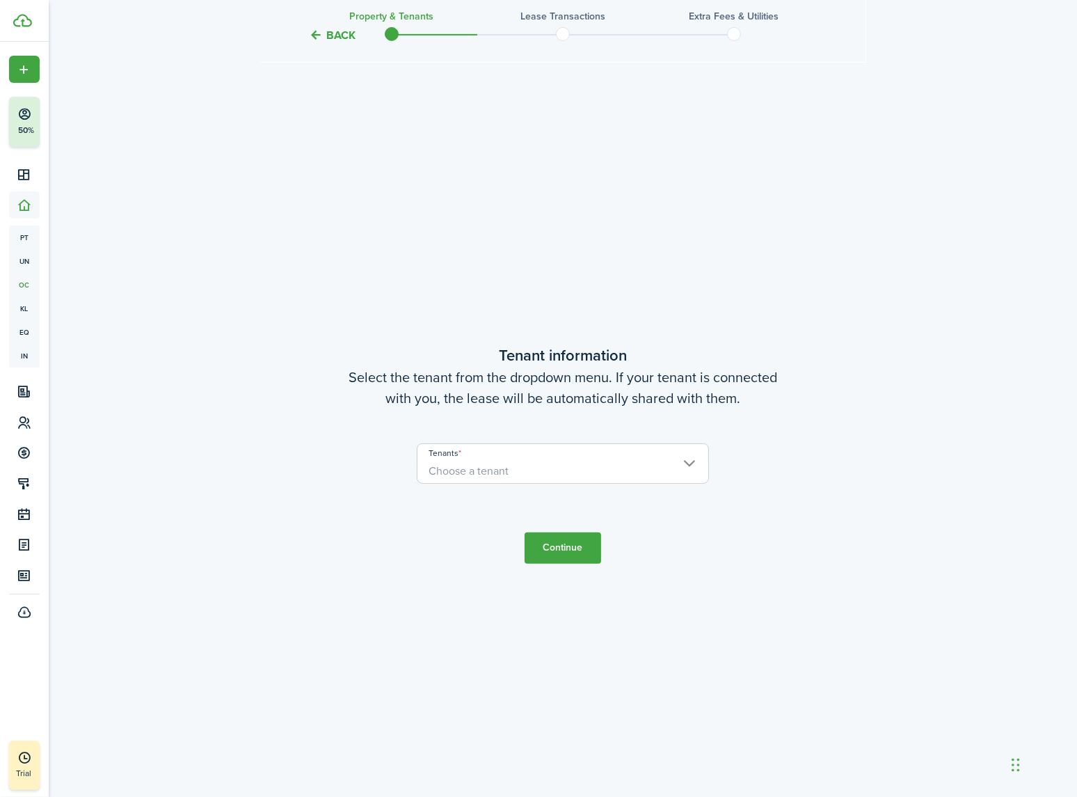
click at [520, 467] on span "Choose a tenant" at bounding box center [563, 471] width 291 height 24
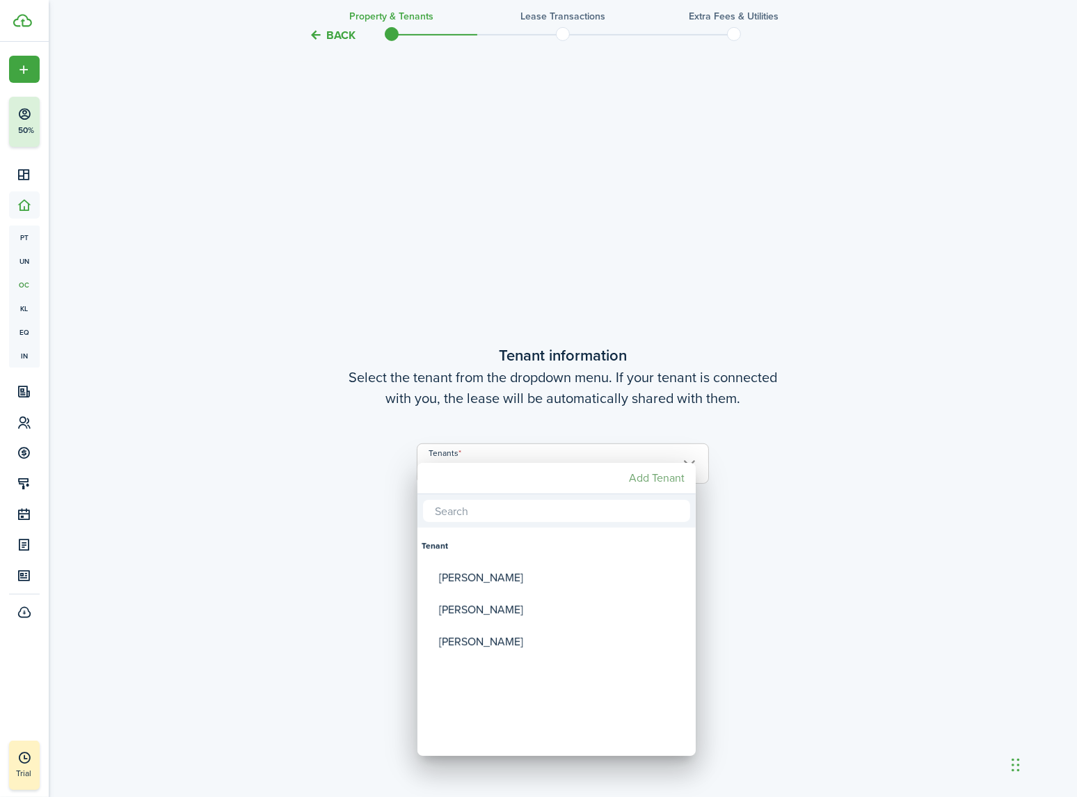
click at [647, 476] on mbsc-button "Add Tenant" at bounding box center [657, 478] width 67 height 25
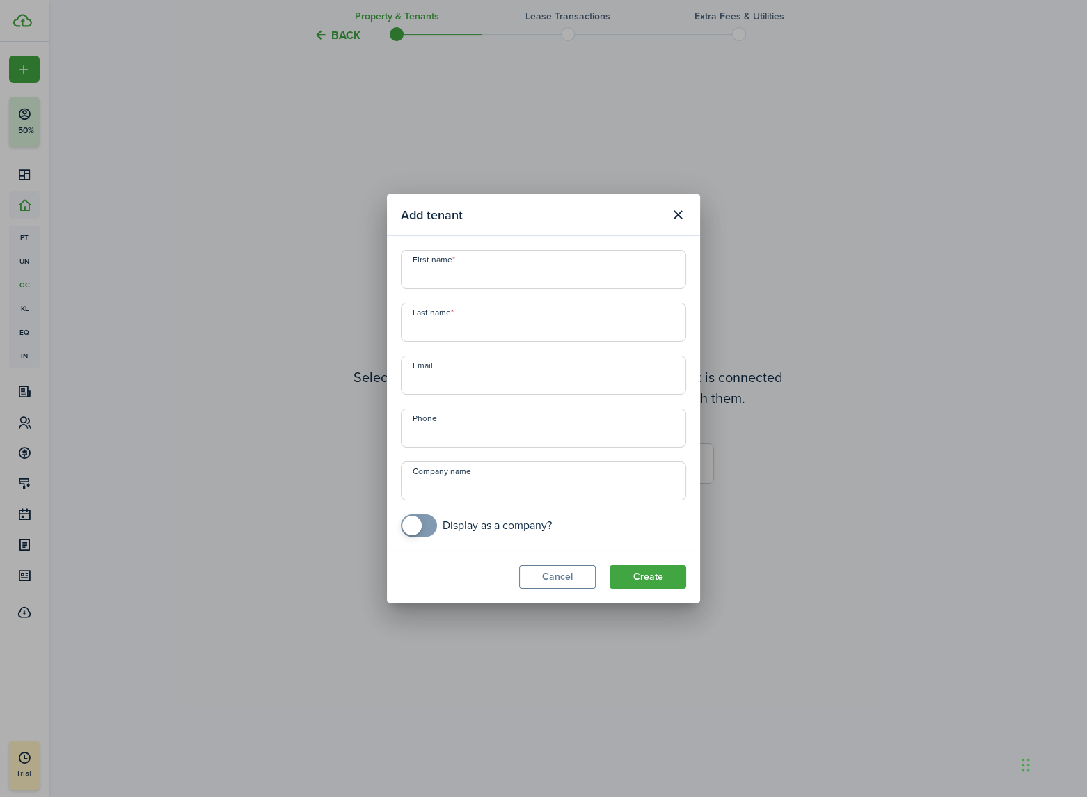
click at [478, 272] on input "First name" at bounding box center [543, 269] width 285 height 39
paste input "Austin Geske"
type input "Austin Geske"
type input "Geske"
click at [518, 280] on input "Austin Geske" at bounding box center [543, 269] width 285 height 39
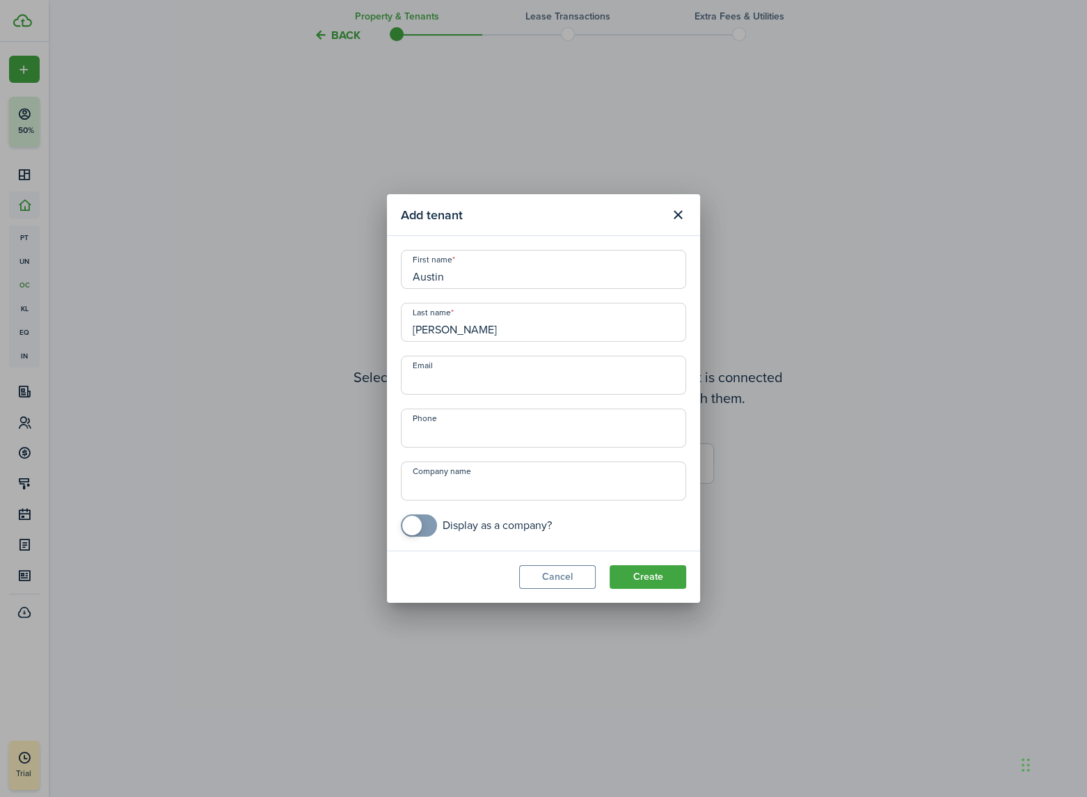
type input "Austin"
paste input "Ageske28@gmail.com"
type input "Ageske28@gmail.com"
type input "+1 720-951-6020"
click at [638, 572] on button "Create" at bounding box center [648, 577] width 77 height 24
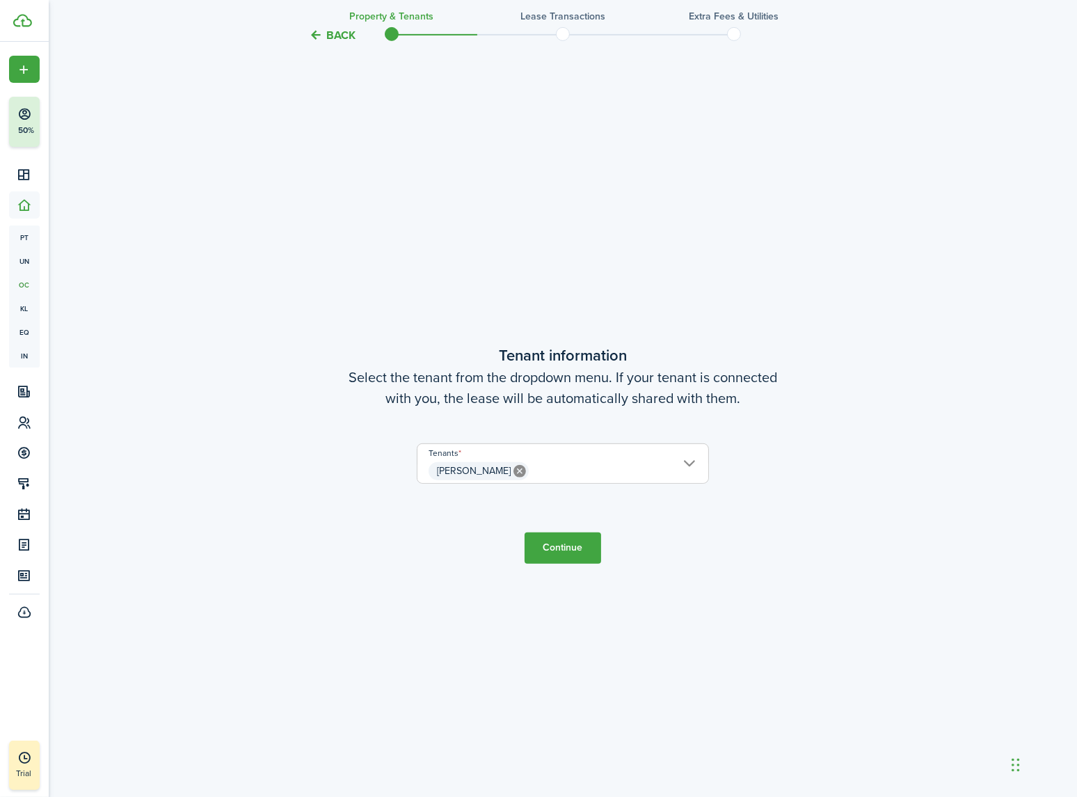
click at [567, 548] on button "Continue" at bounding box center [563, 547] width 77 height 31
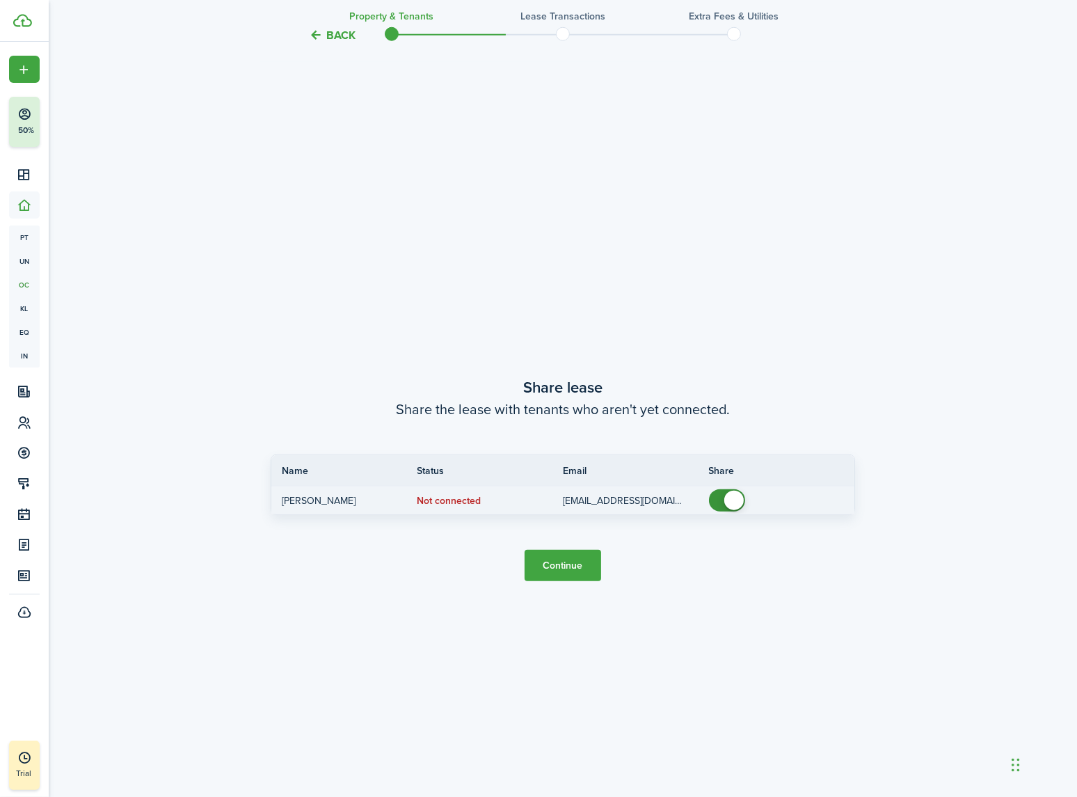
scroll to position [1501, 0]
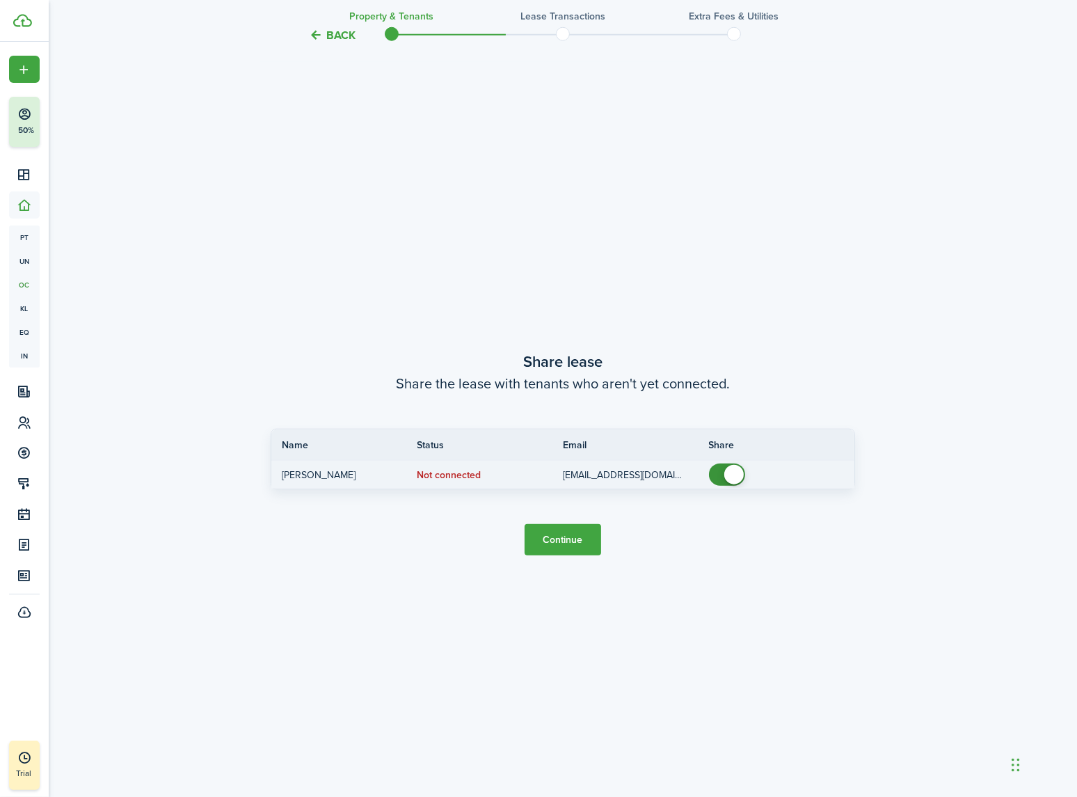
checkbox input "false"
click at [724, 476] on span at bounding box center [727, 475] width 14 height 22
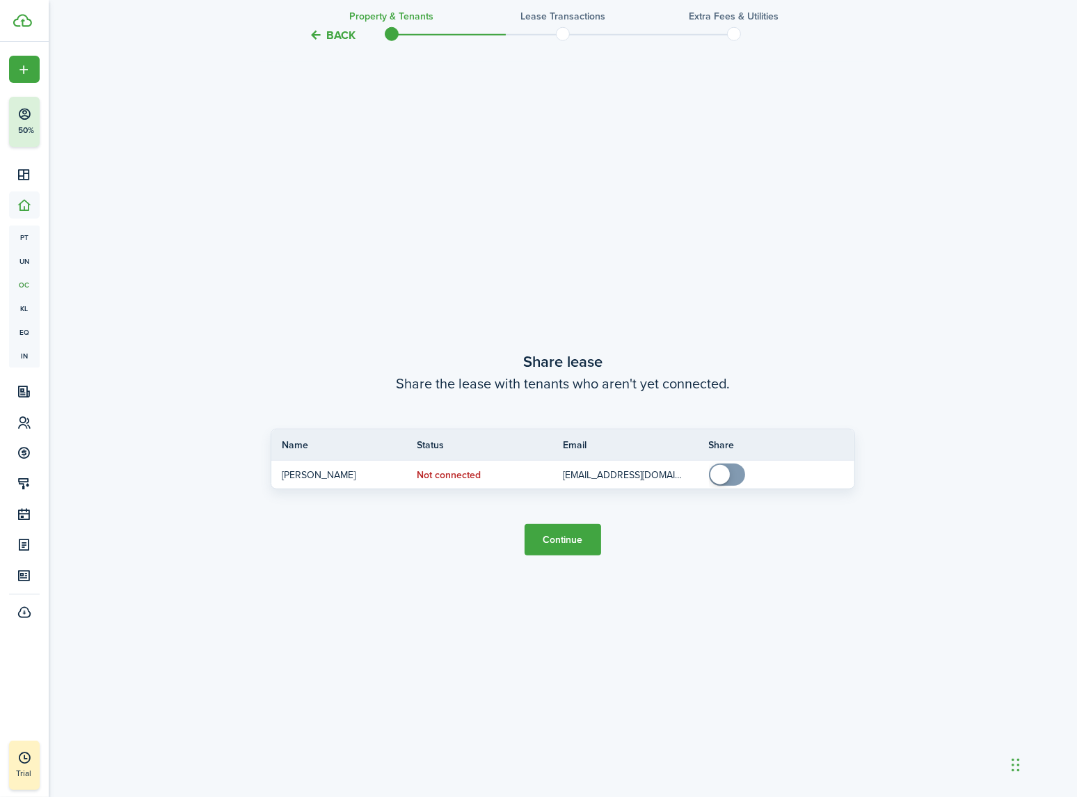
click at [561, 544] on button "Continue" at bounding box center [563, 539] width 77 height 31
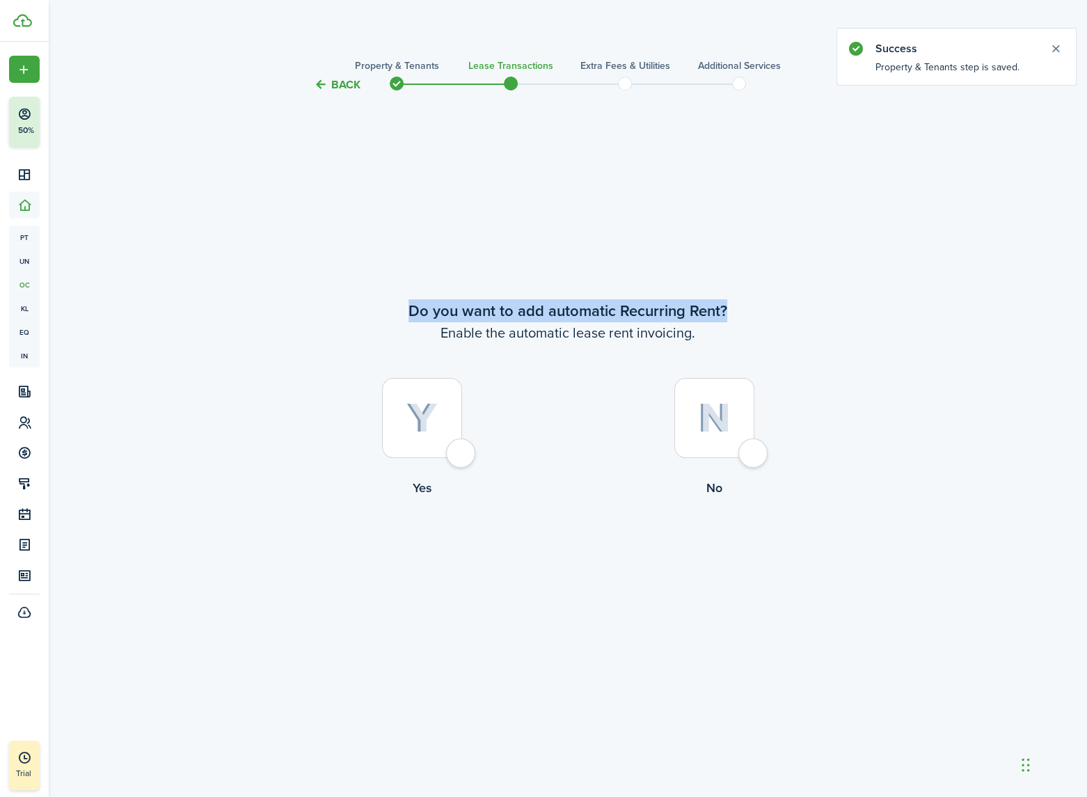
drag, startPoint x: 409, startPoint y: 306, endPoint x: 810, endPoint y: 322, distance: 401.2
click at [743, 319] on wizard-step-header-title "Do you want to add automatic Recurring Rent?" at bounding box center [568, 310] width 585 height 23
click at [810, 322] on wizard-step-header-description "Enable the automatic lease rent invoicing." at bounding box center [568, 332] width 585 height 21
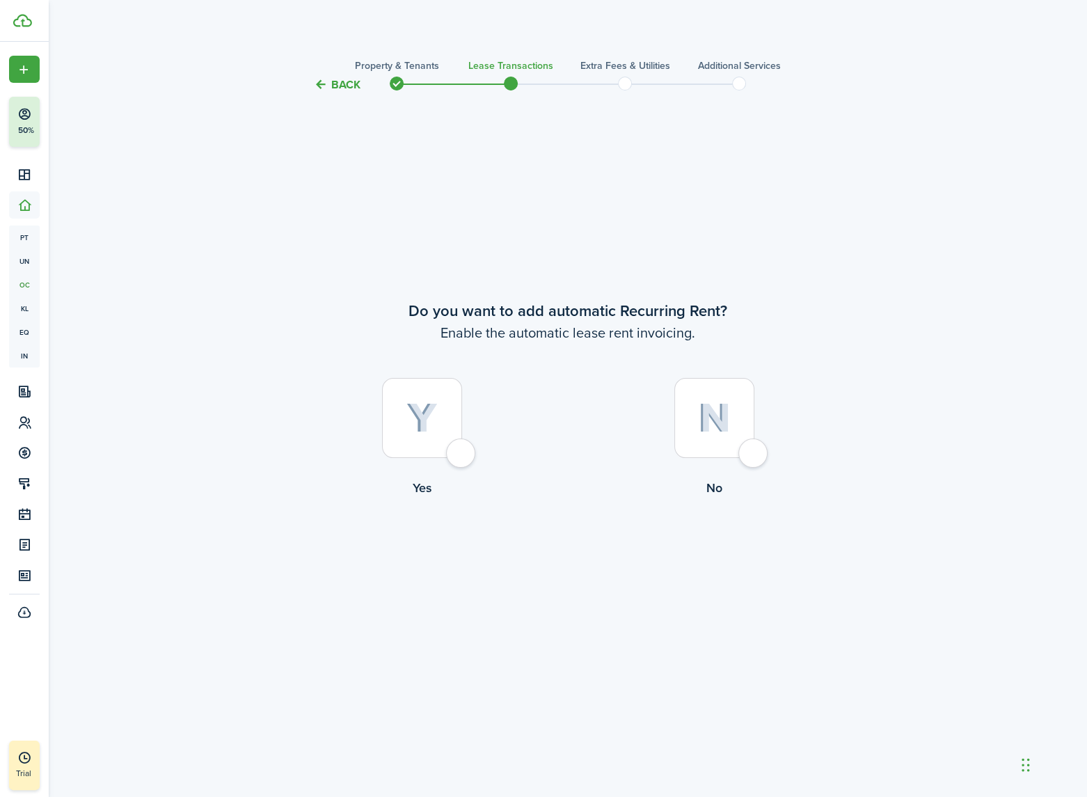
click at [462, 448] on div at bounding box center [422, 418] width 80 height 80
radio input "true"
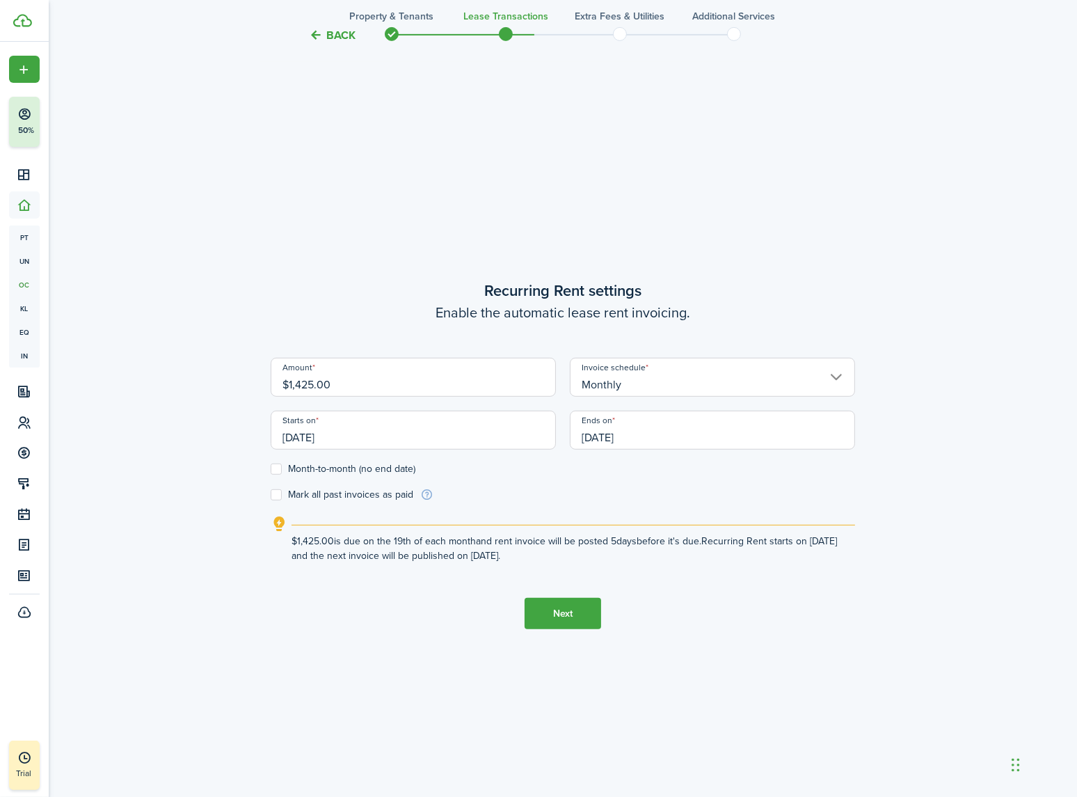
scroll to position [704, 0]
click at [567, 613] on button "Next" at bounding box center [563, 612] width 77 height 31
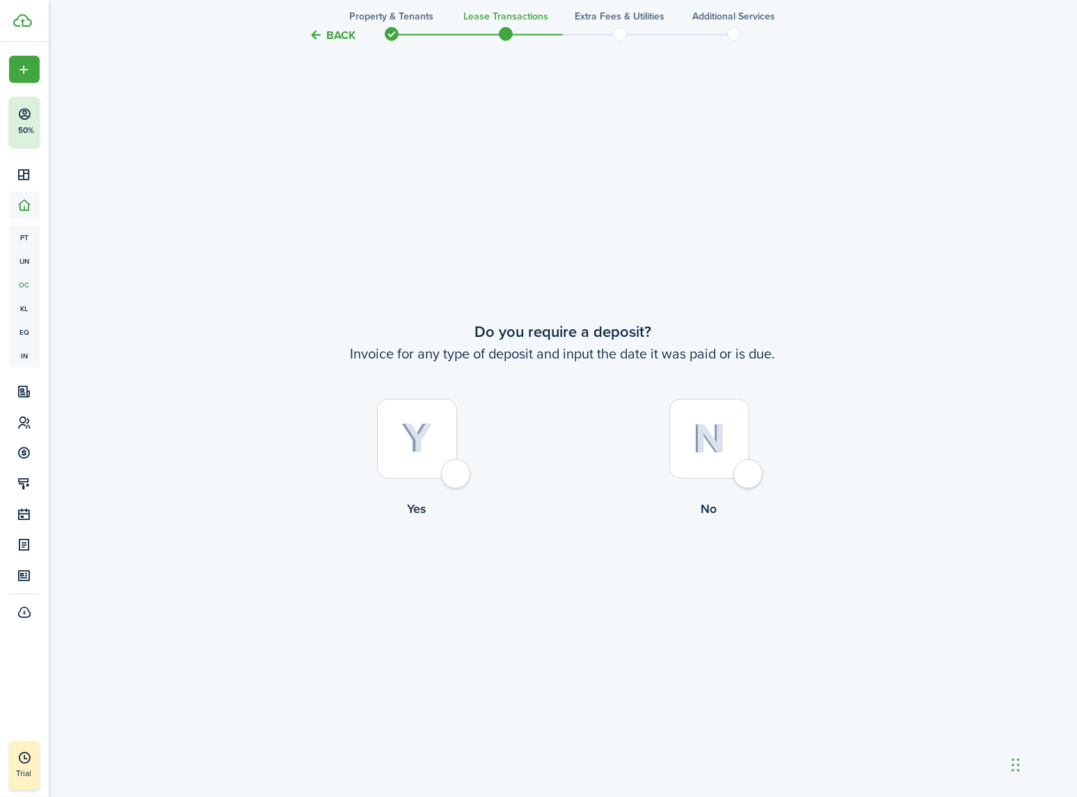
scroll to position [1501, 0]
drag, startPoint x: 348, startPoint y: 349, endPoint x: 402, endPoint y: 347, distance: 53.6
click at [387, 344] on wizard-step-header-description "Invoice for any type of deposit and input the date it was paid or is due." at bounding box center [563, 350] width 585 height 21
click at [447, 357] on wizard-step-header-description "Invoice for any type of deposit and input the date it was paid or is due." at bounding box center [563, 350] width 585 height 21
drag, startPoint x: 797, startPoint y: 349, endPoint x: 530, endPoint y: 363, distance: 266.9
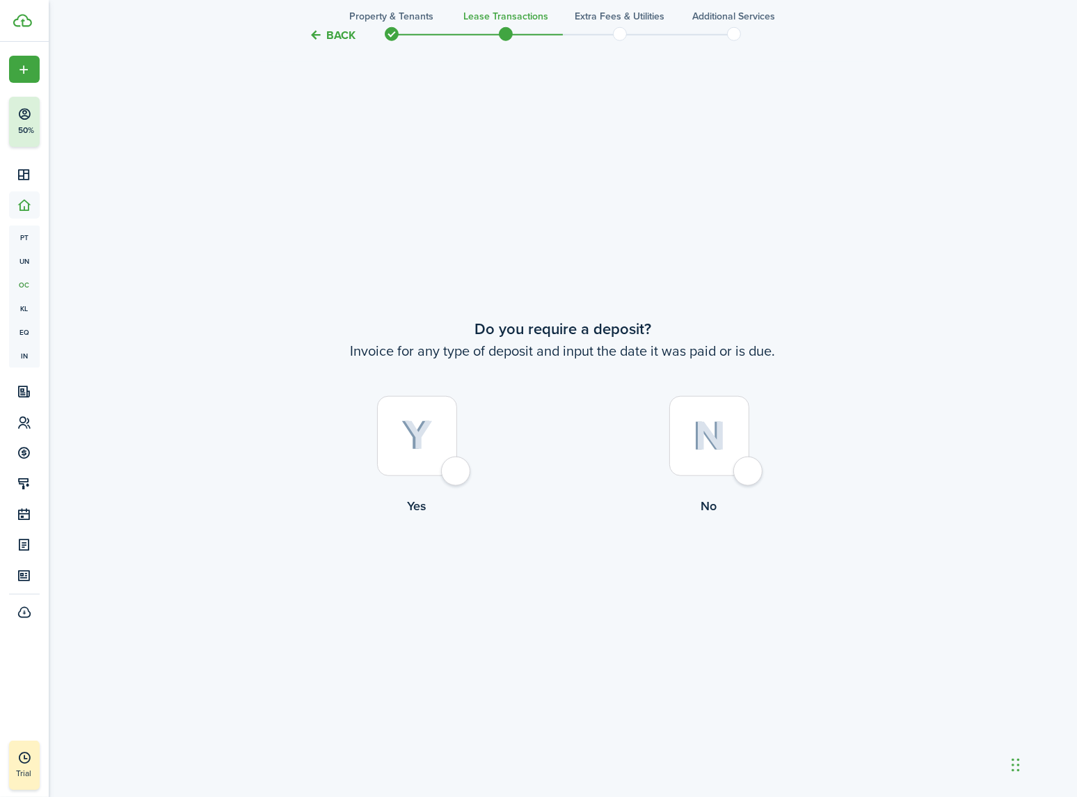
click at [531, 363] on lease-wizard-deposit-choice "Do you require a deposit? Invoice for any type of deposit and input the date it…" at bounding box center [563, 419] width 585 height 205
drag, startPoint x: 350, startPoint y: 349, endPoint x: 791, endPoint y: 354, distance: 441.3
click at [791, 354] on wizard-step-header-description "Invoice for any type of deposit and input the date it was paid or is due." at bounding box center [563, 350] width 585 height 21
click at [832, 361] on wizard-step-header-description "Invoice for any type of deposit and input the date it was paid or is due." at bounding box center [563, 350] width 585 height 21
drag, startPoint x: 537, startPoint y: 353, endPoint x: 616, endPoint y: 358, distance: 78.8
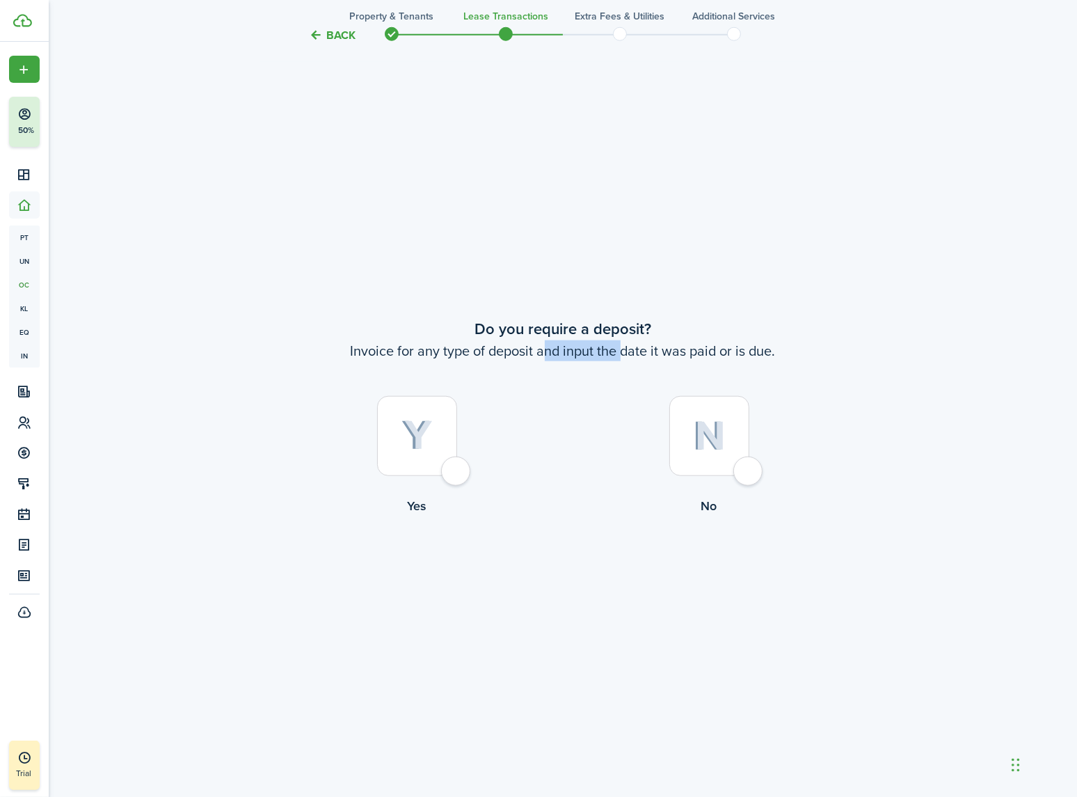
click at [616, 358] on wizard-step-header-description "Invoice for any type of deposit and input the date it was paid or is due." at bounding box center [563, 350] width 585 height 21
click at [750, 473] on div at bounding box center [710, 436] width 80 height 80
radio input "true"
click at [750, 466] on div at bounding box center [710, 436] width 80 height 80
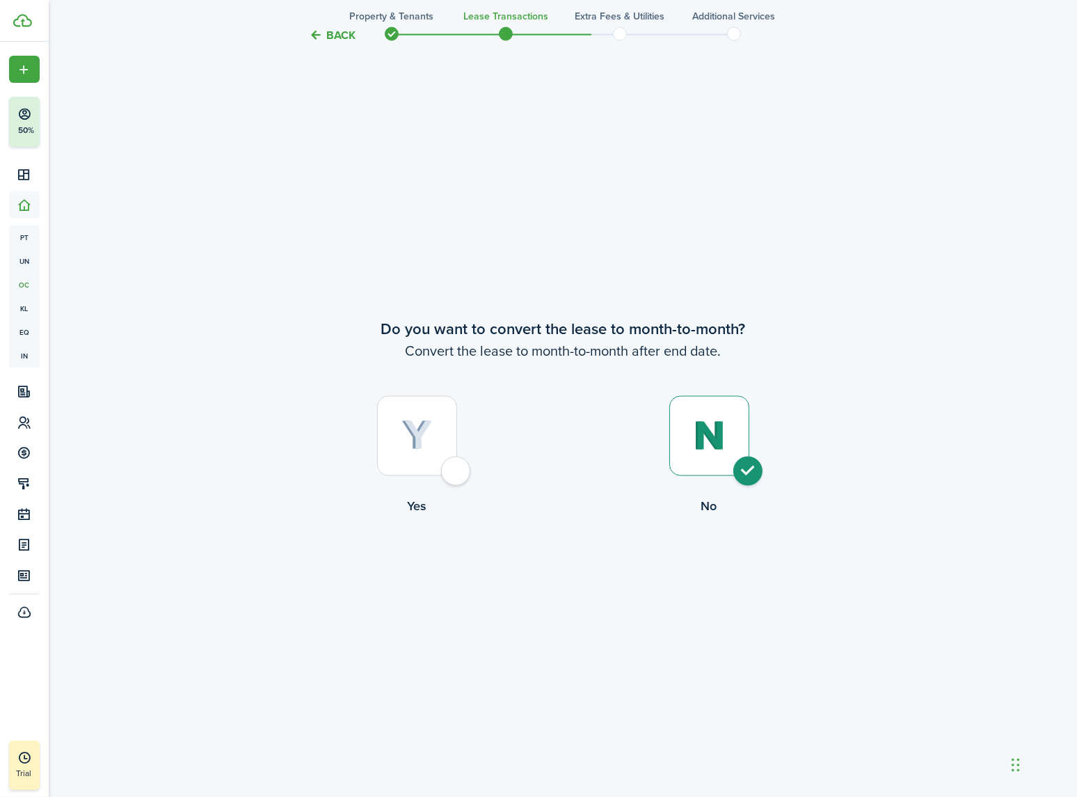
radio input "true"
click at [557, 570] on button "Continue" at bounding box center [563, 572] width 77 height 31
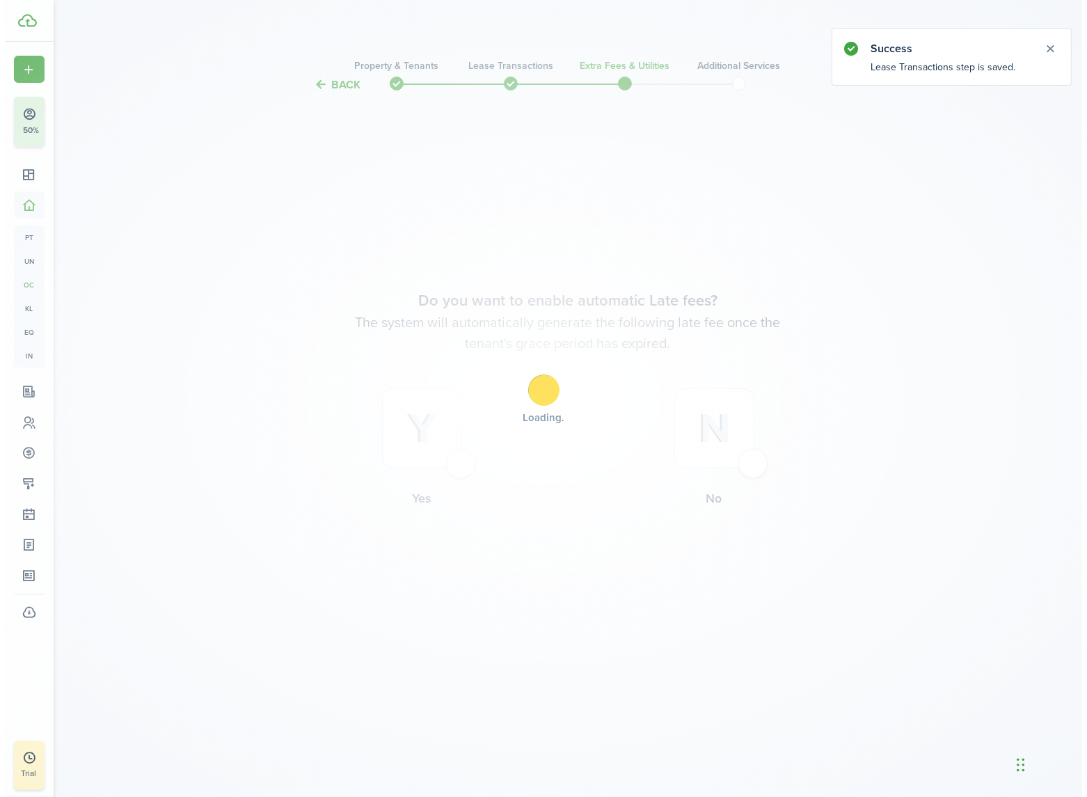
scroll to position [0, 0]
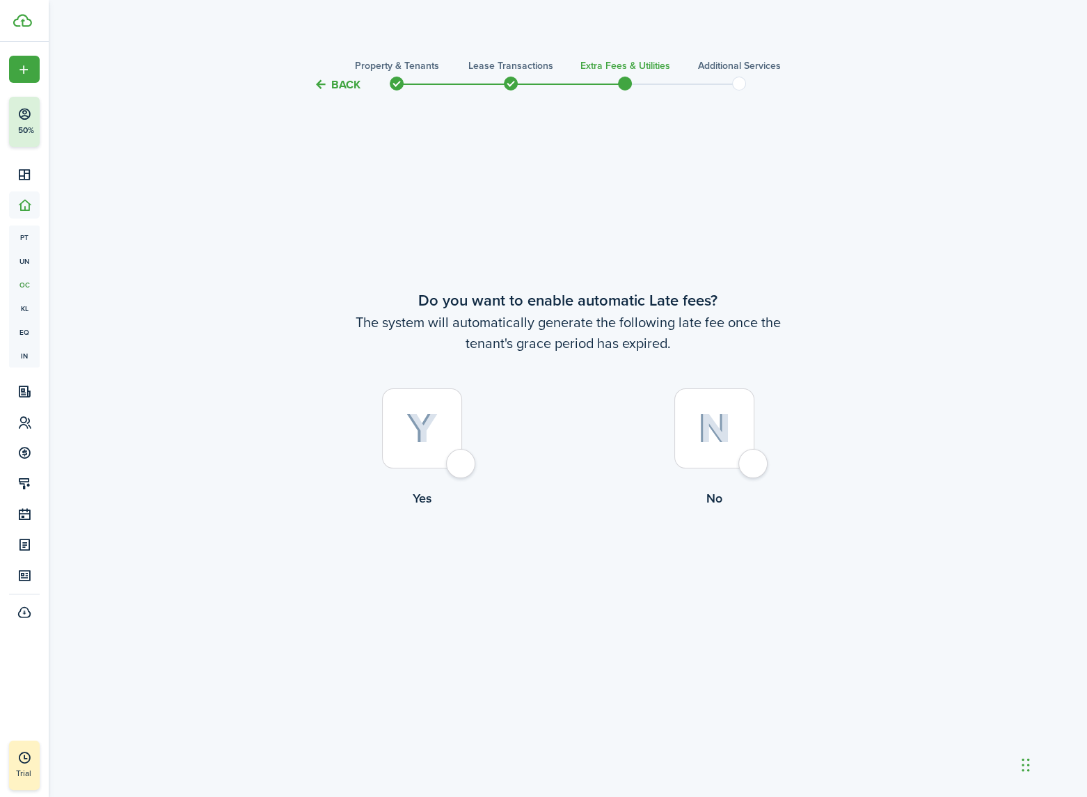
click at [750, 457] on div at bounding box center [714, 428] width 80 height 80
radio input "true"
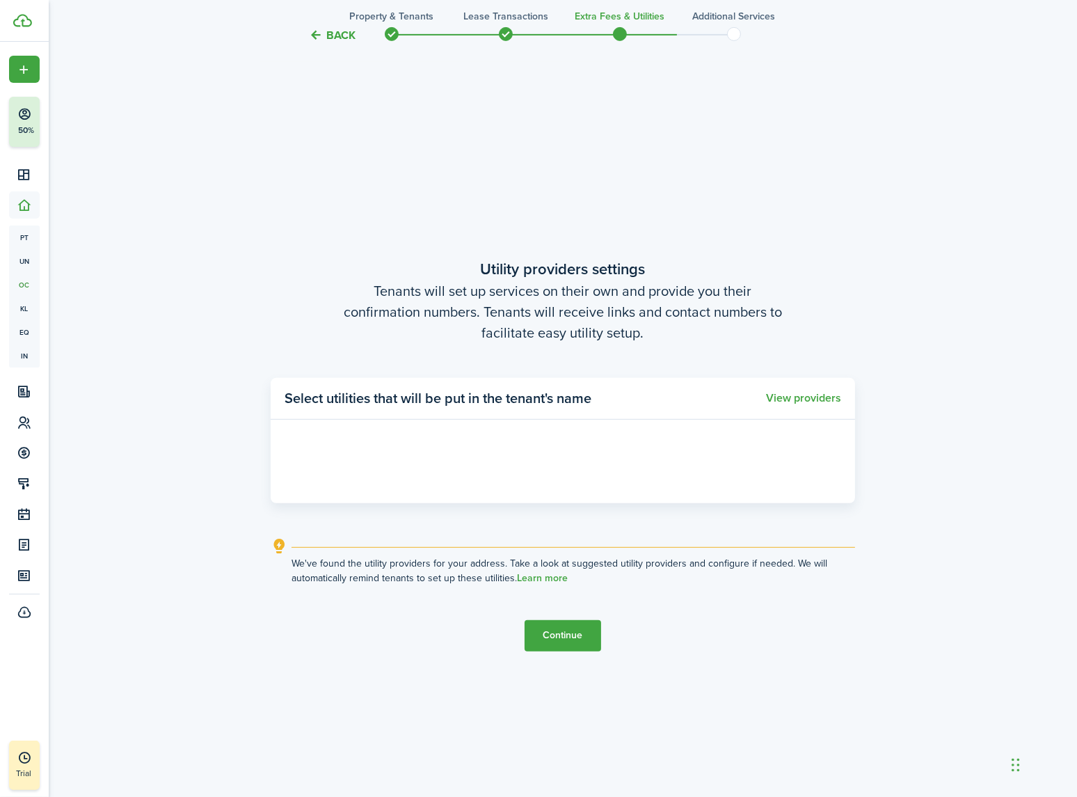
scroll to position [704, 0]
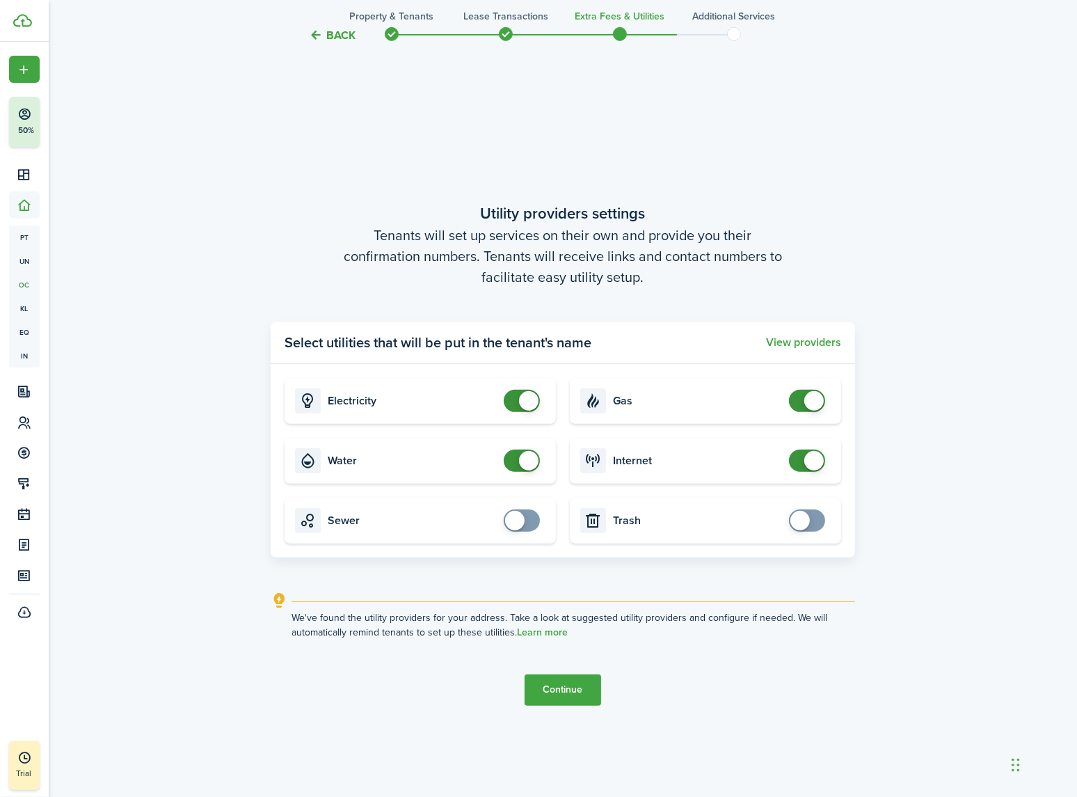
checkbox input "false"
click at [528, 461] on span at bounding box center [528, 460] width 19 height 19
checkbox input "false"
click at [805, 401] on span at bounding box center [814, 400] width 19 height 19
click at [571, 689] on button "Continue" at bounding box center [563, 689] width 77 height 31
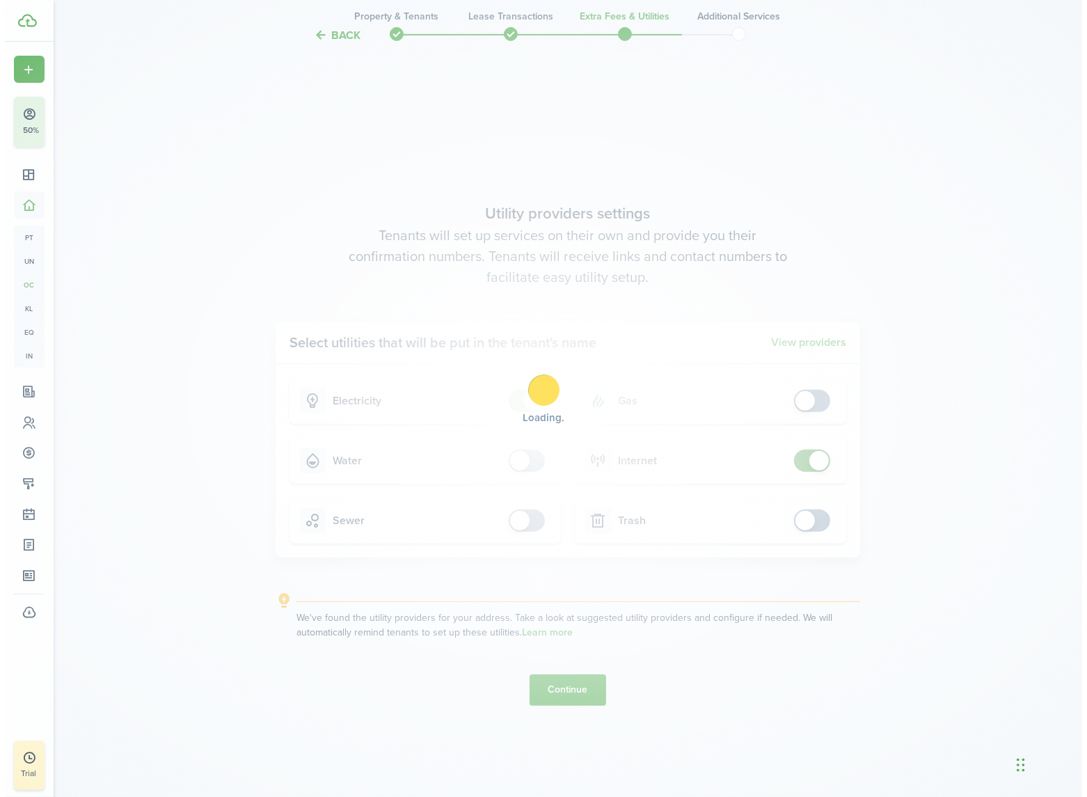
scroll to position [0, 0]
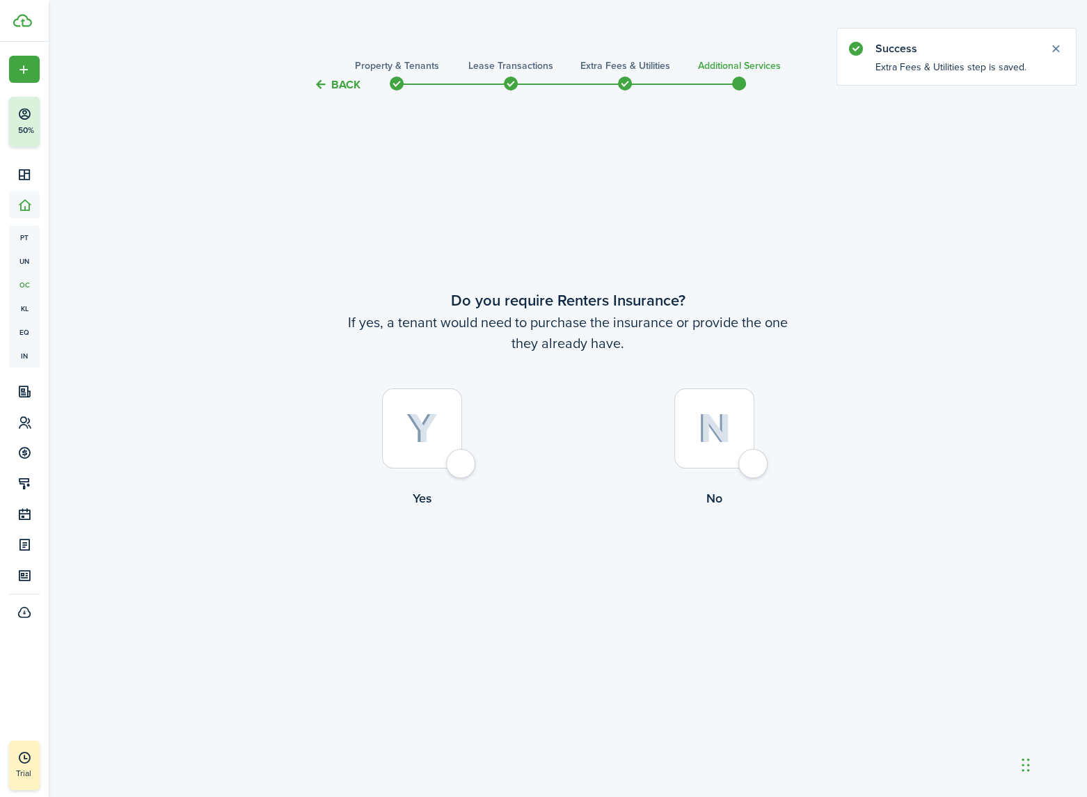
click at [461, 480] on label "Yes" at bounding box center [422, 451] width 292 height 126
radio input "true"
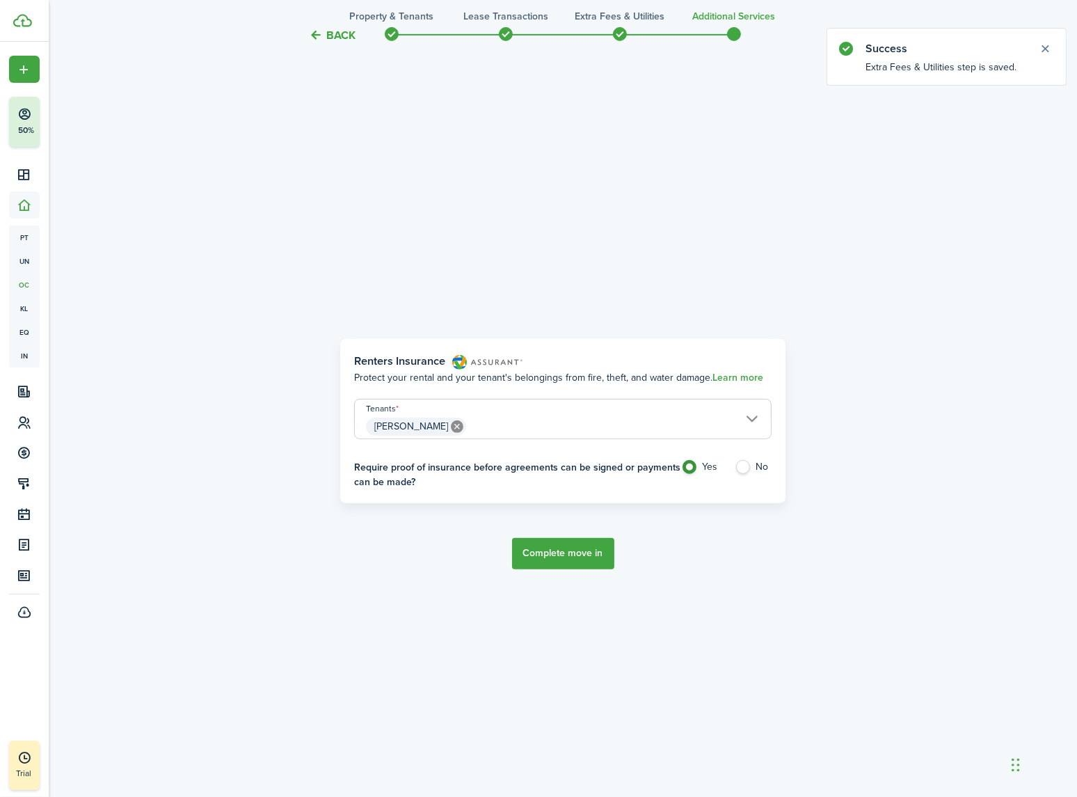
scroll to position [704, 0]
click at [576, 552] on button "Complete move in" at bounding box center [563, 552] width 102 height 31
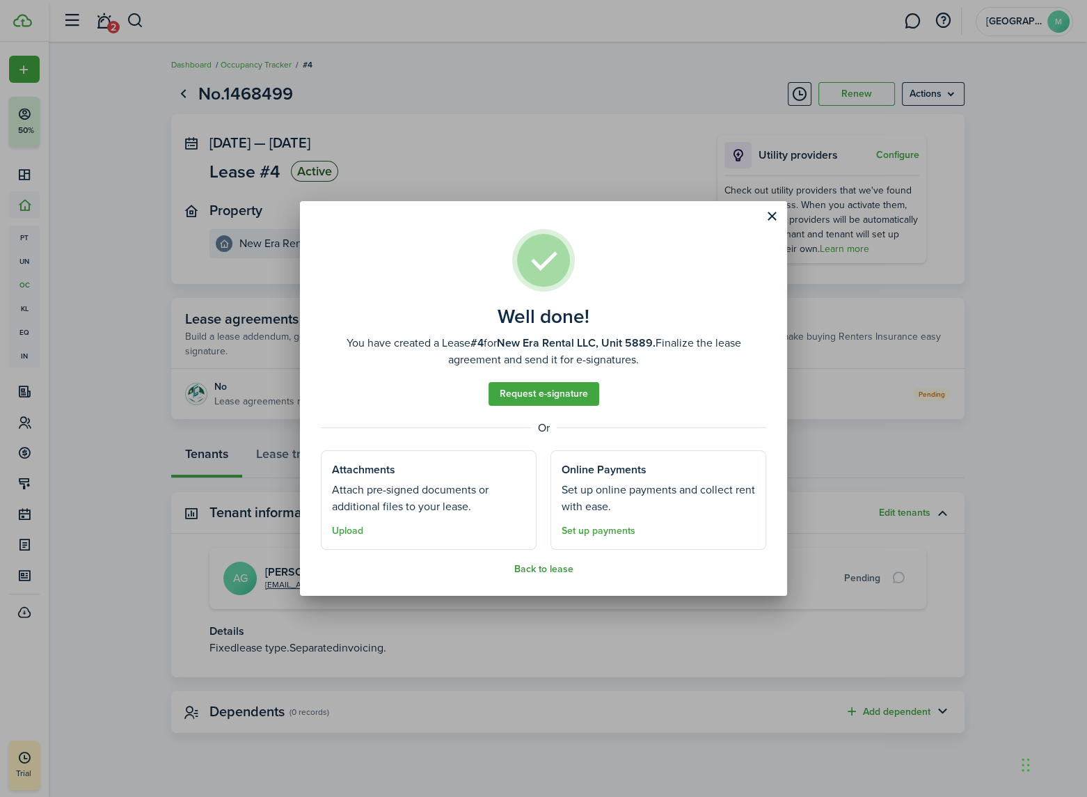
click at [544, 568] on button "Back to lease" at bounding box center [543, 569] width 59 height 11
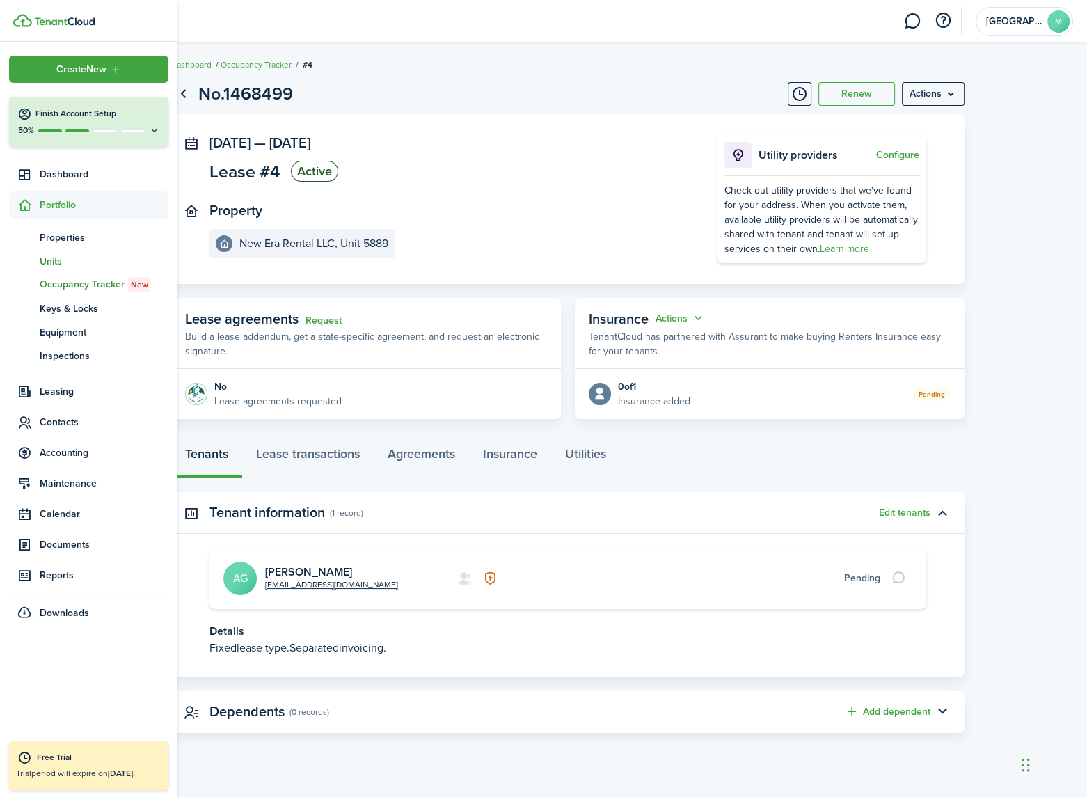
click at [56, 263] on span "Units" at bounding box center [104, 261] width 129 height 15
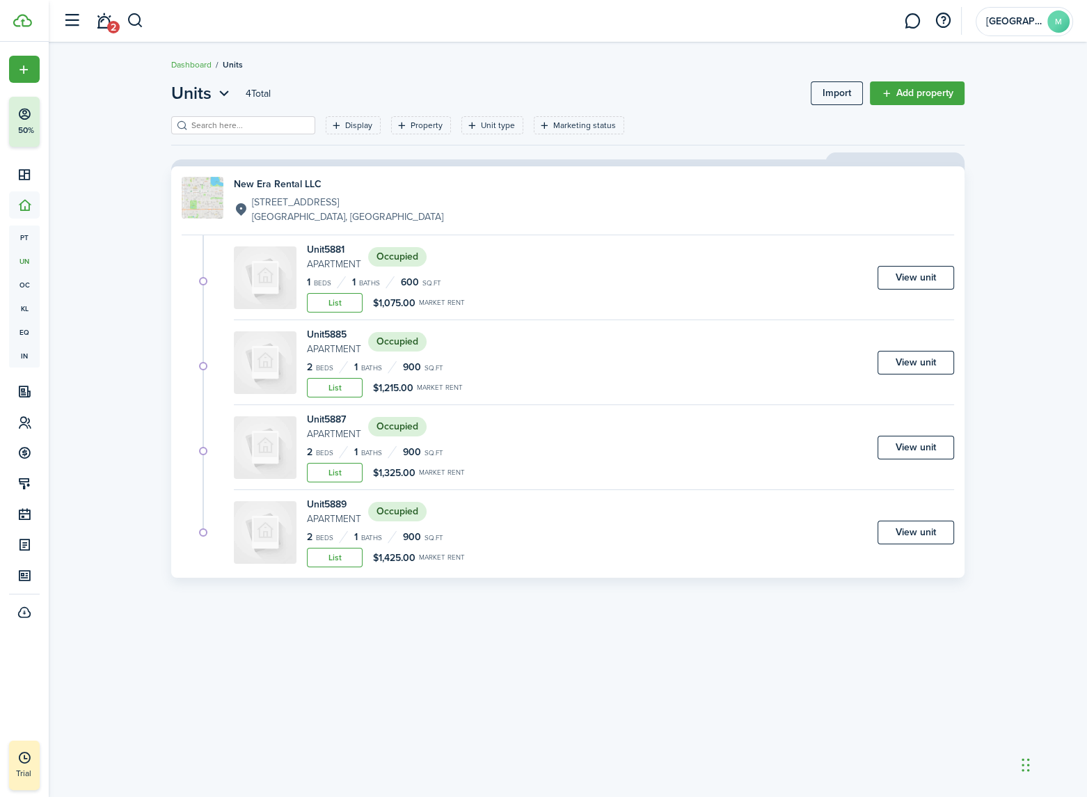
click at [327, 196] on p "5885 W 11th Ave" at bounding box center [347, 202] width 191 height 15
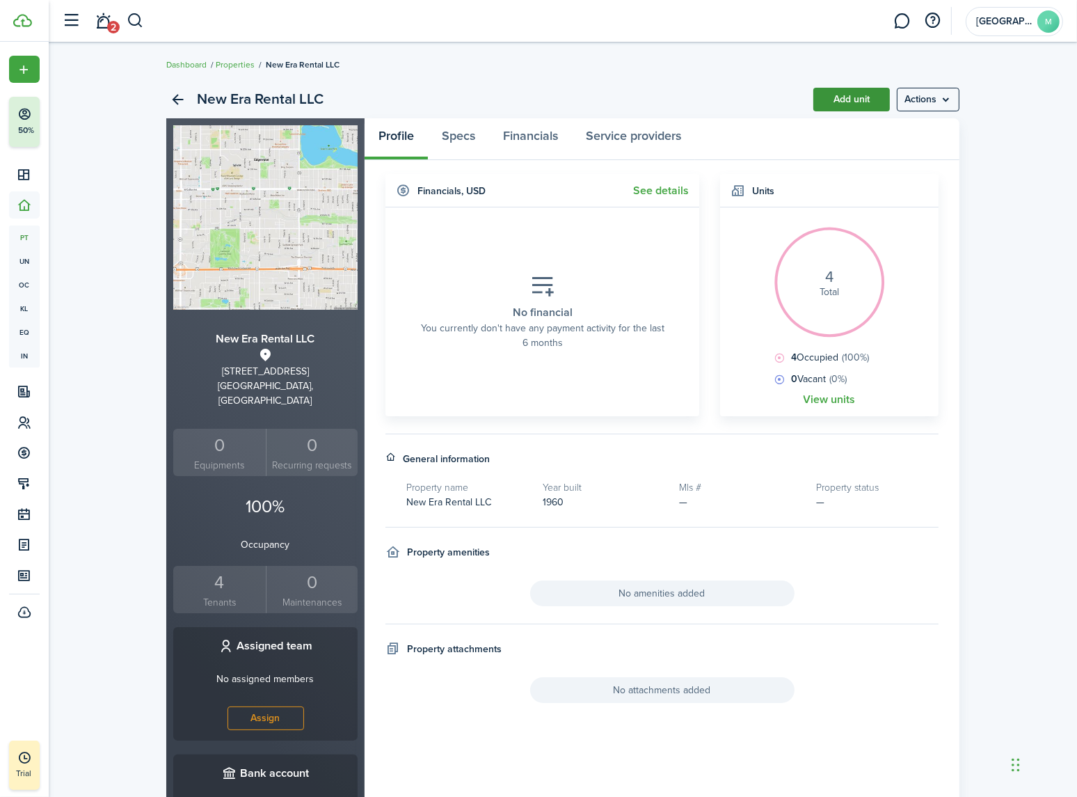
click at [839, 97] on link "Add unit" at bounding box center [852, 100] width 77 height 24
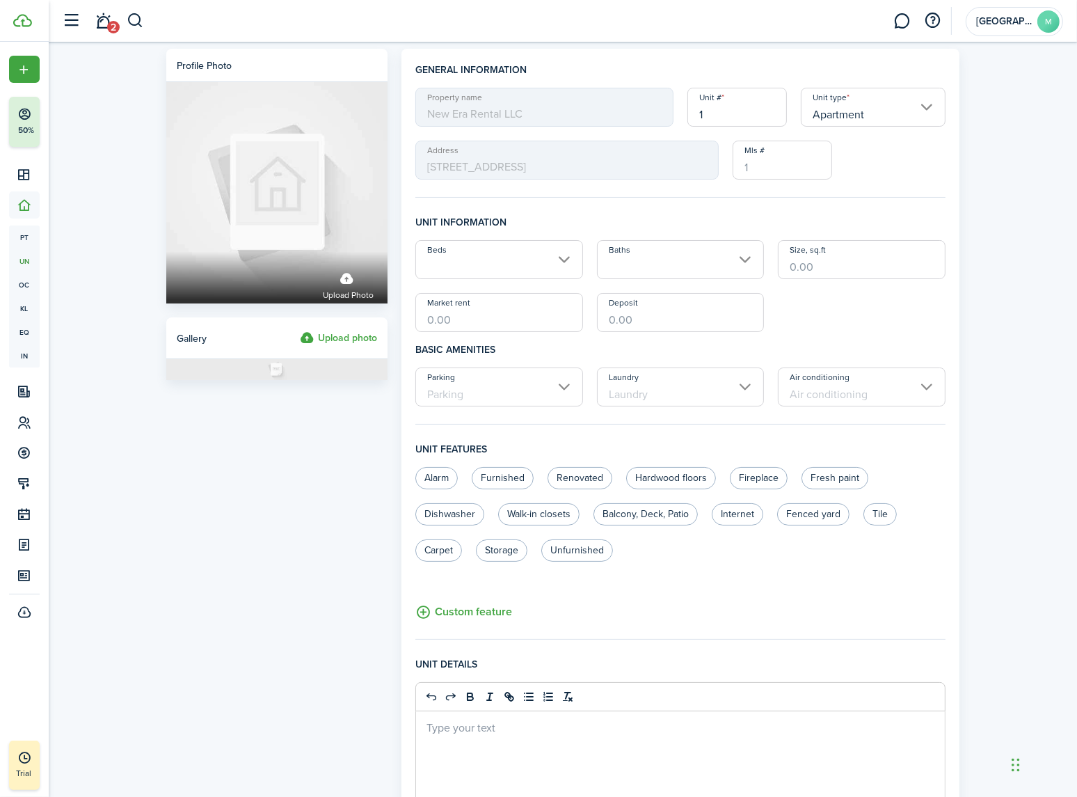
drag, startPoint x: 674, startPoint y: 113, endPoint x: 664, endPoint y: 113, distance: 9.7
click at [662, 113] on div "Property name New Era Rental LLC Unit # 1 Unit type Apartment Address 5885 W 11…" at bounding box center [681, 134] width 544 height 92
type input "5891"
click at [468, 251] on input "Beds" at bounding box center [499, 259] width 168 height 39
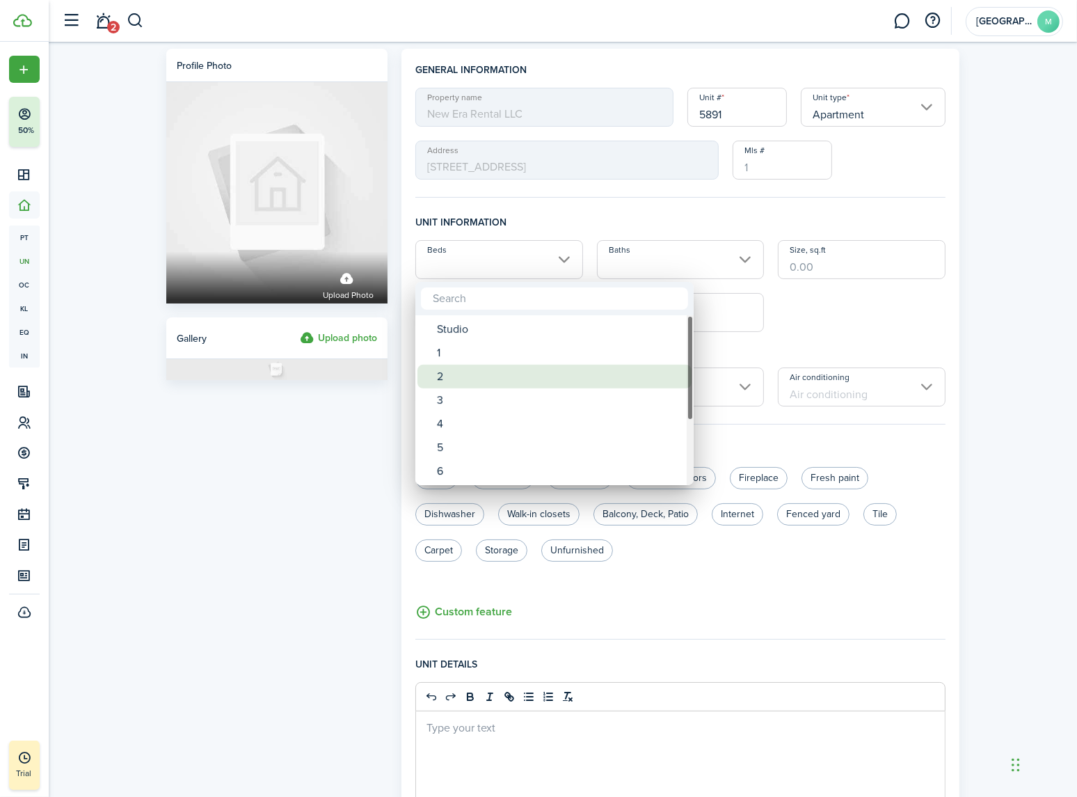
click at [441, 374] on div "2" at bounding box center [560, 377] width 246 height 24
type input "2"
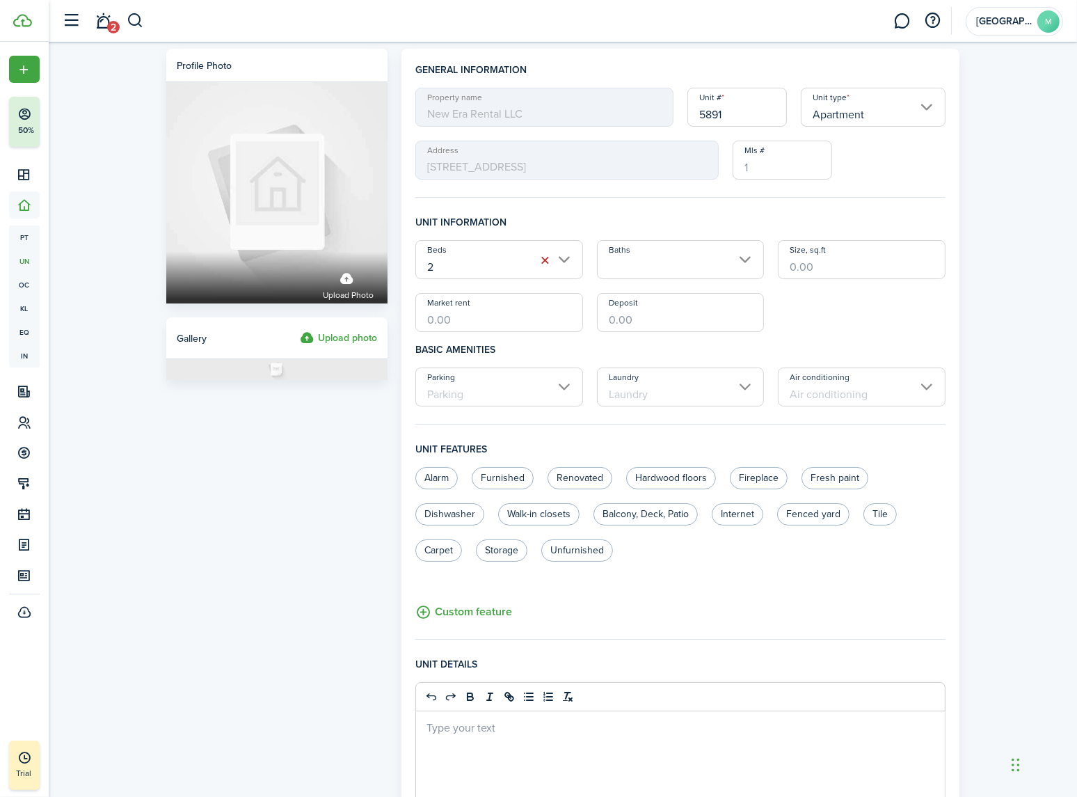
click at [663, 258] on input "Baths" at bounding box center [681, 259] width 168 height 39
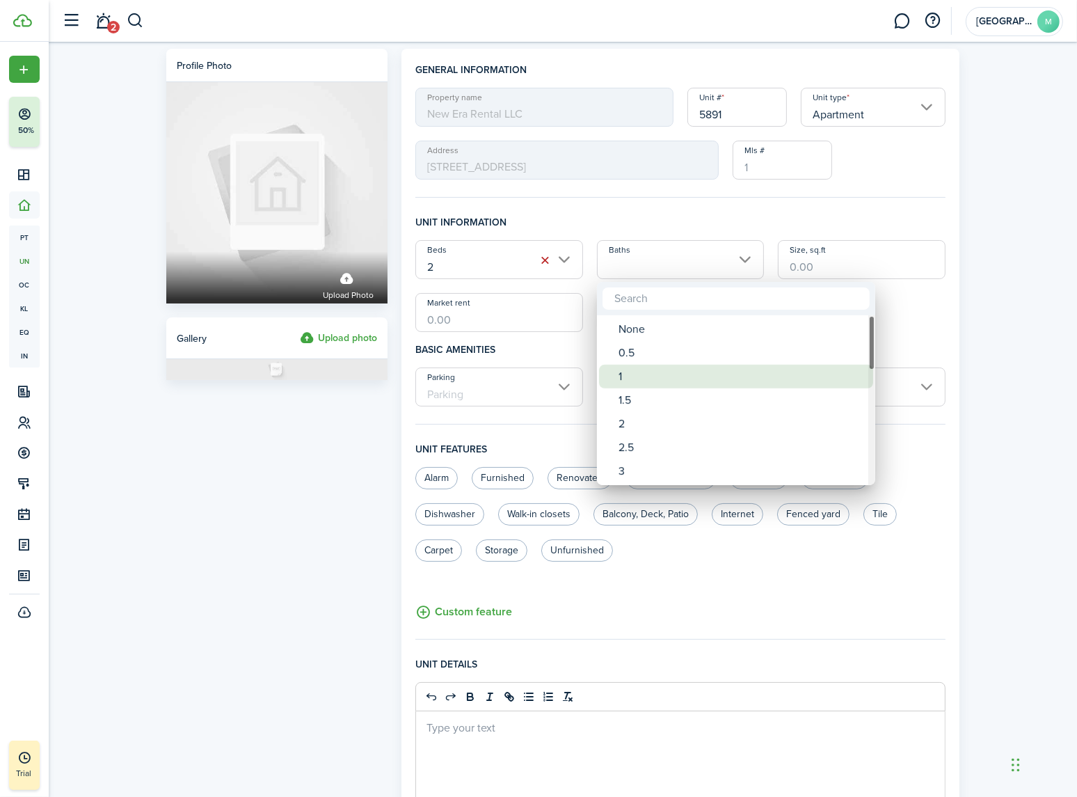
click at [626, 369] on div "1" at bounding box center [742, 377] width 246 height 24
type input "1"
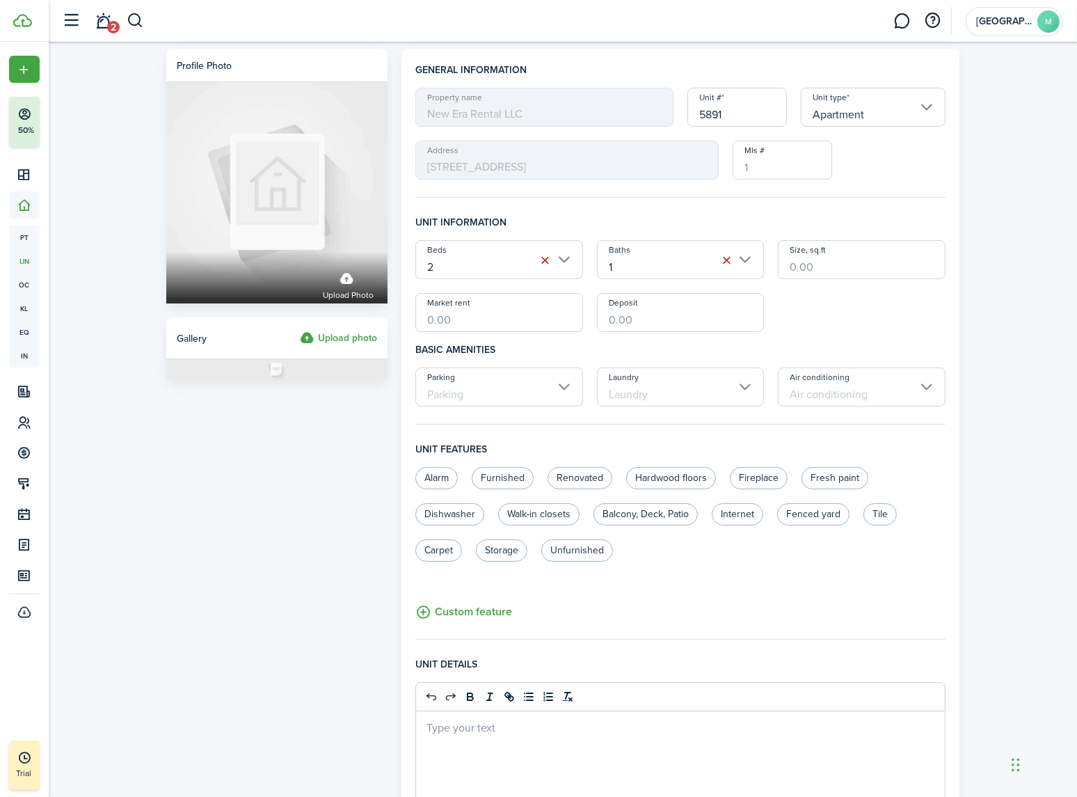
click at [819, 269] on input "Size, sq.ft" at bounding box center [862, 259] width 168 height 39
type input "900"
type input "$1,210.00"
click at [512, 378] on input "Parking" at bounding box center [499, 386] width 168 height 39
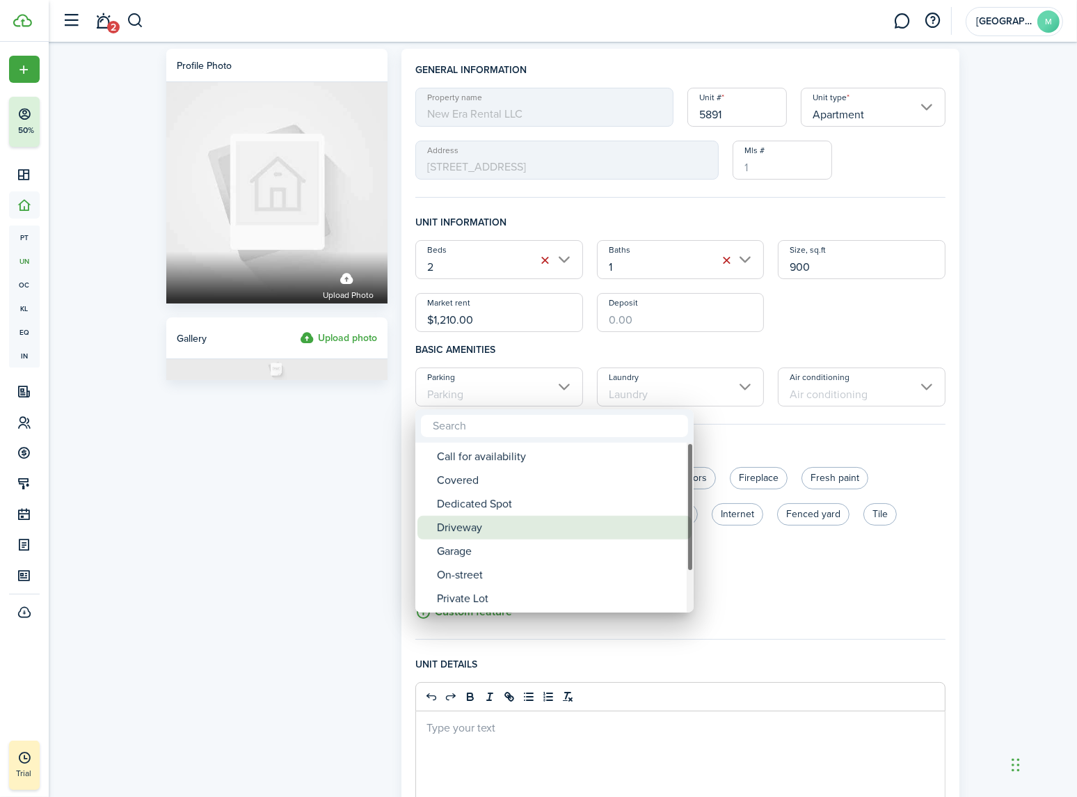
click at [477, 533] on div "Driveway" at bounding box center [560, 528] width 246 height 24
type input "Driveway"
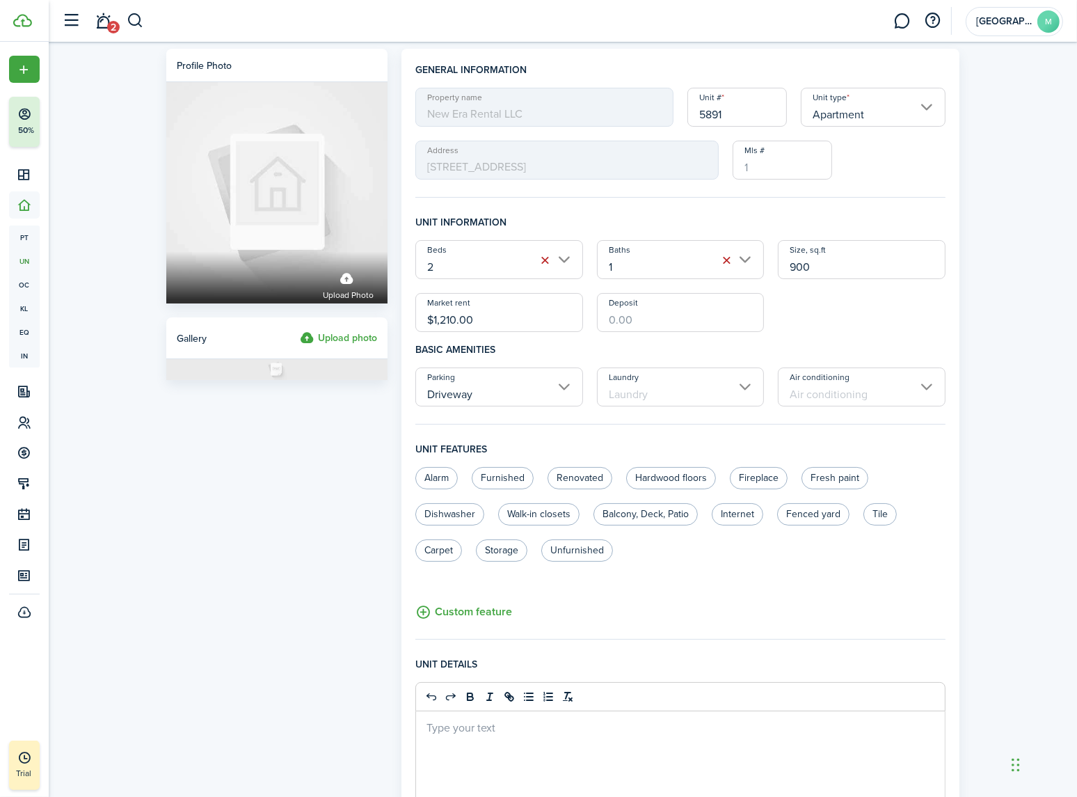
click at [647, 397] on input "Laundry" at bounding box center [681, 386] width 168 height 39
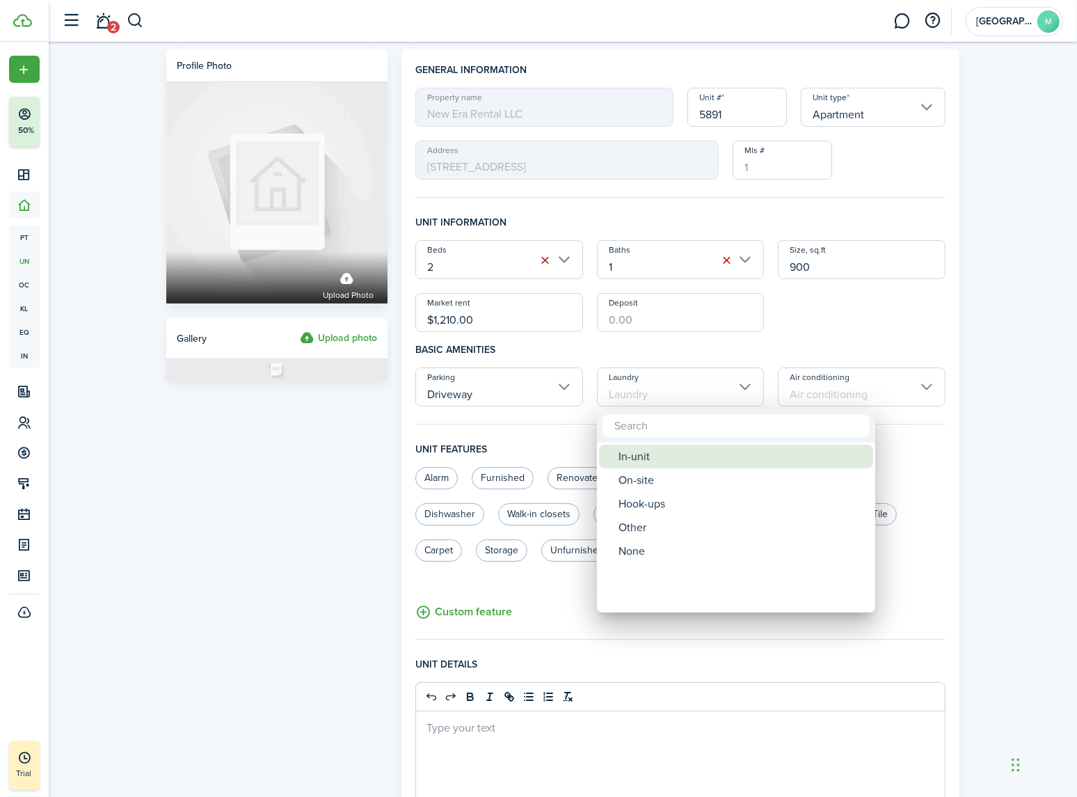
click at [639, 453] on div "In-unit" at bounding box center [742, 457] width 246 height 24
type input "In-unit"
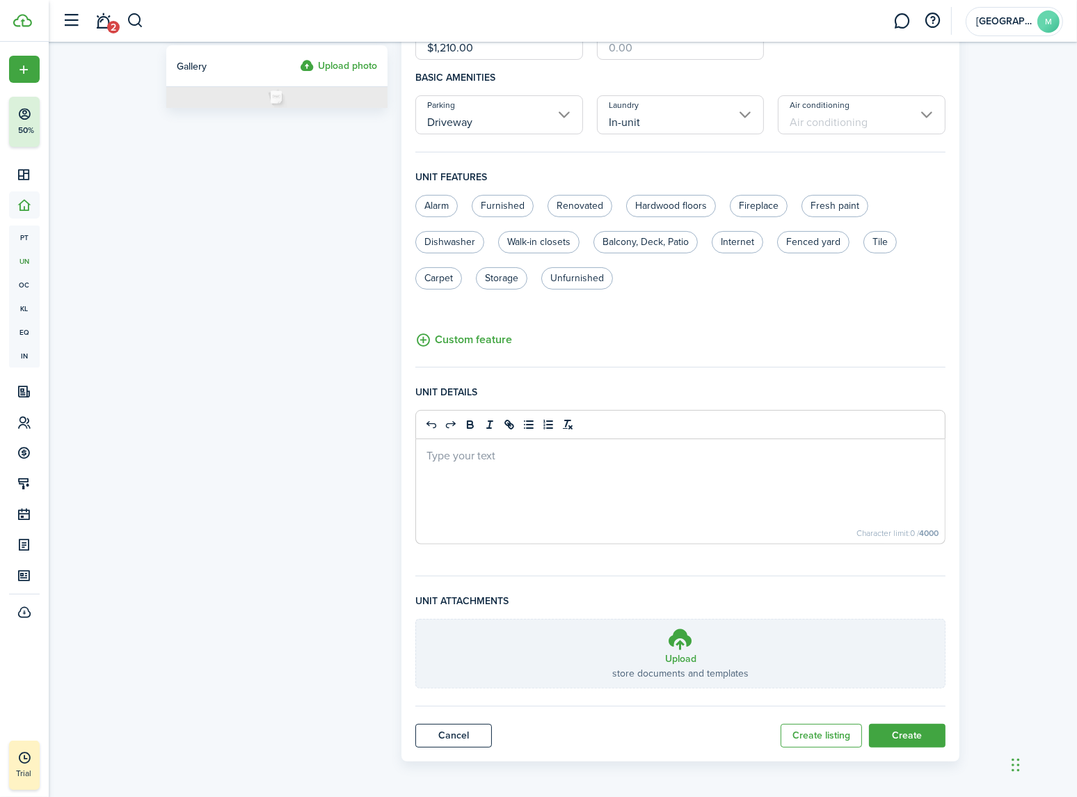
scroll to position [273, 0]
click at [902, 735] on button "Create" at bounding box center [907, 735] width 77 height 24
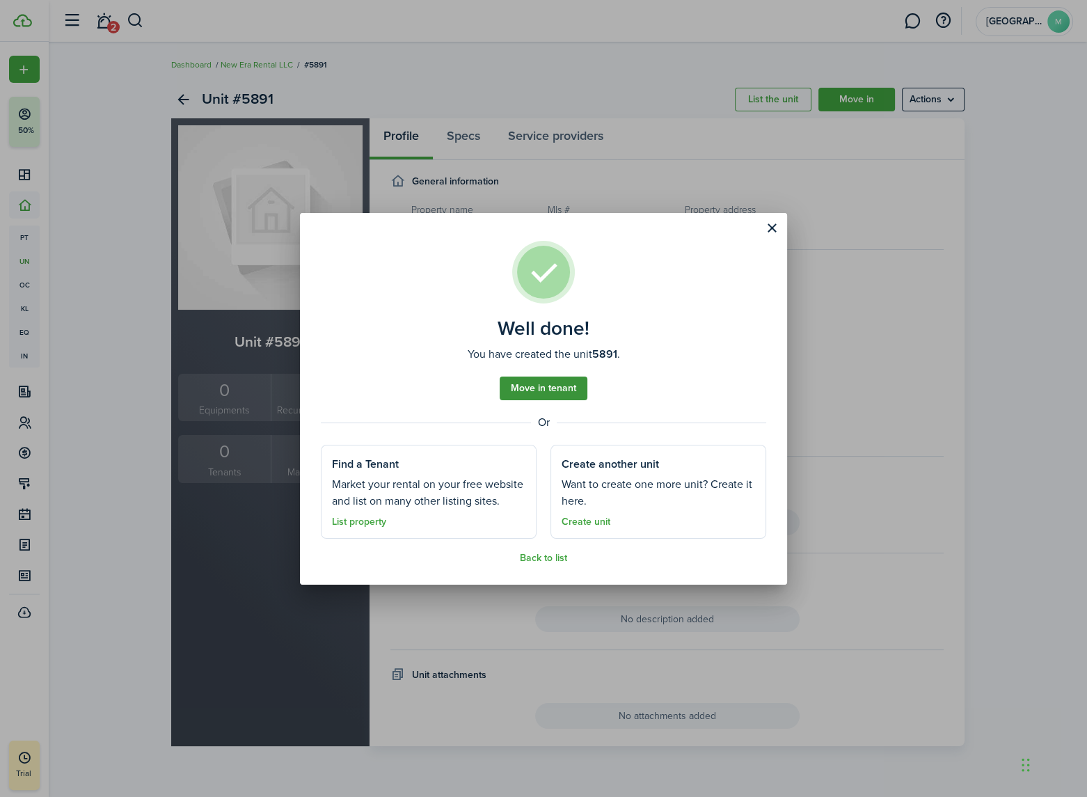
click at [546, 394] on link "Move in tenant" at bounding box center [544, 389] width 88 height 24
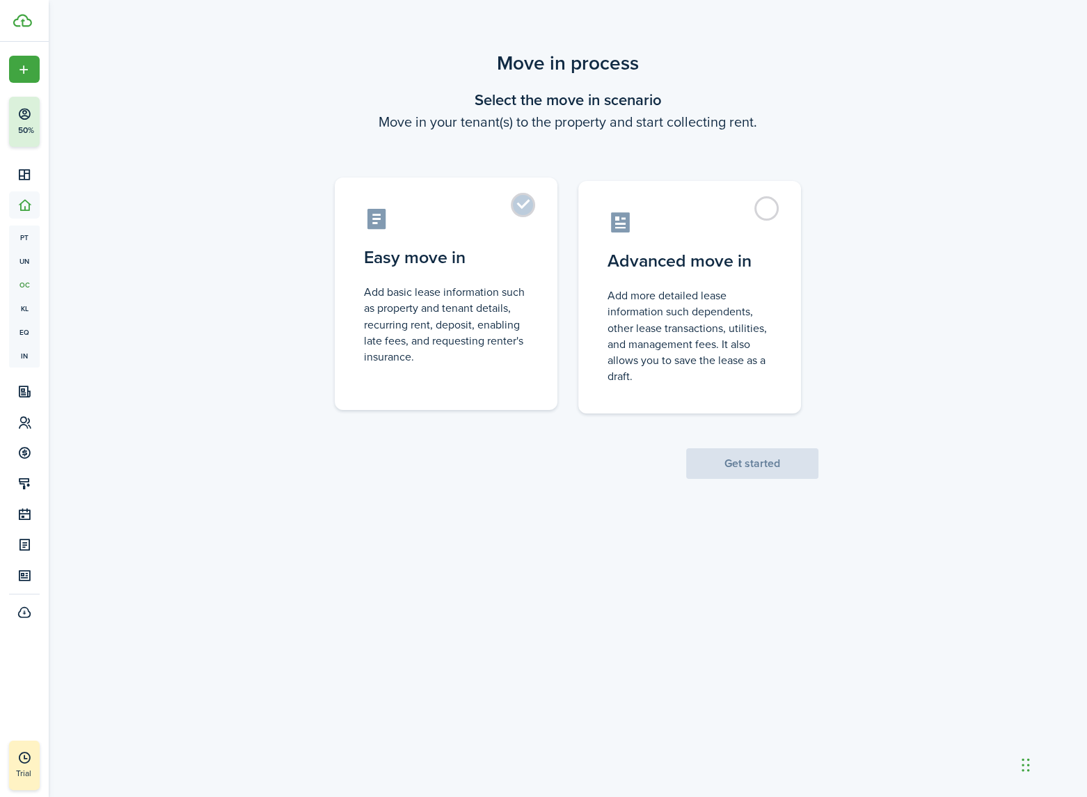
click at [523, 216] on label "Easy move in Add basic lease information such as property and tenant details, r…" at bounding box center [446, 293] width 223 height 232
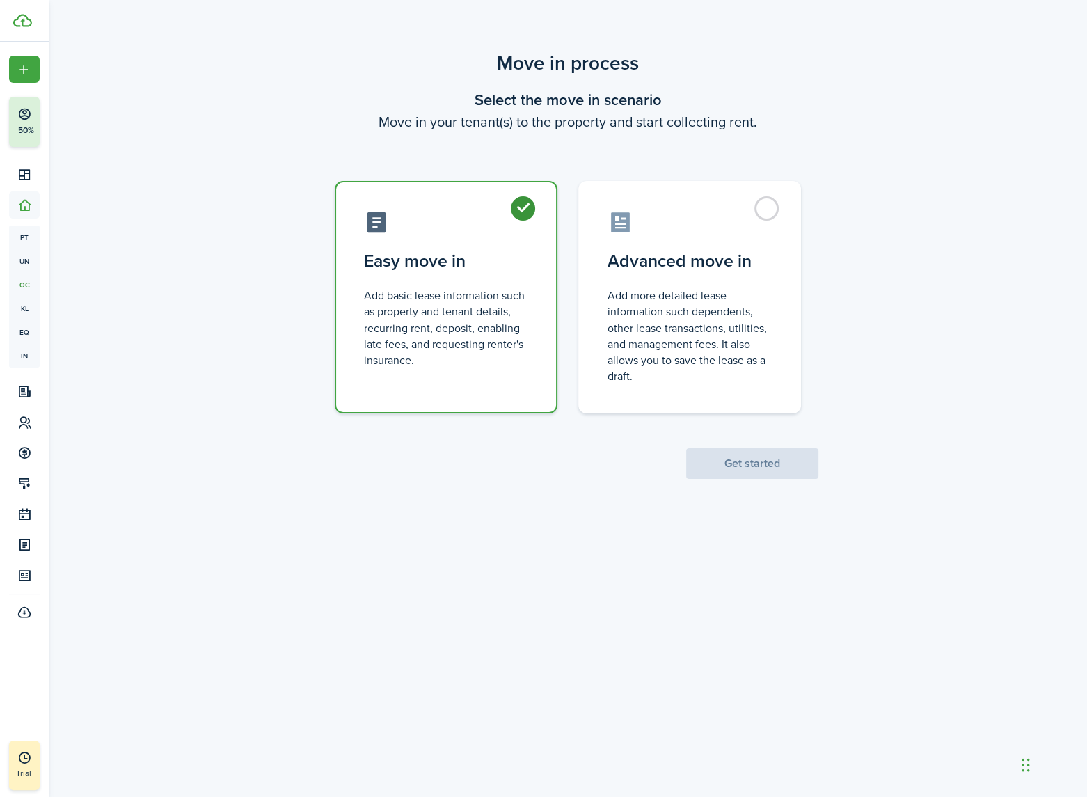
radio input "true"
click at [752, 466] on button "Get started" at bounding box center [752, 463] width 132 height 31
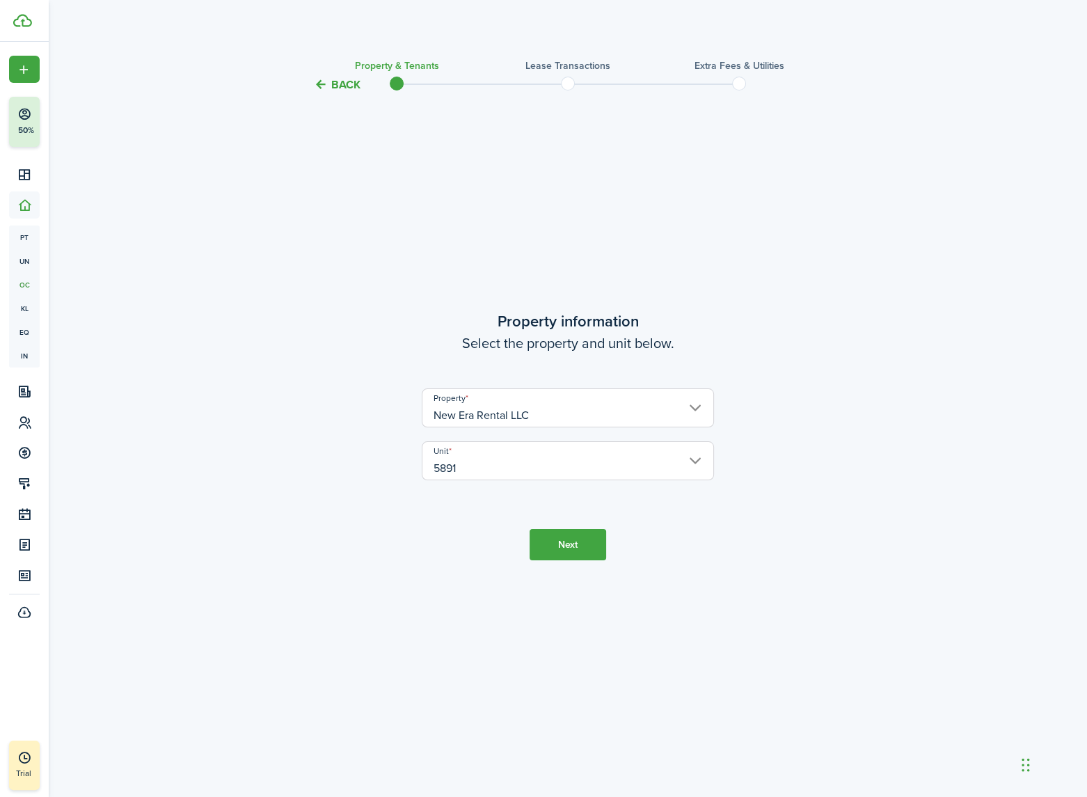
click at [569, 546] on button "Next" at bounding box center [568, 544] width 77 height 31
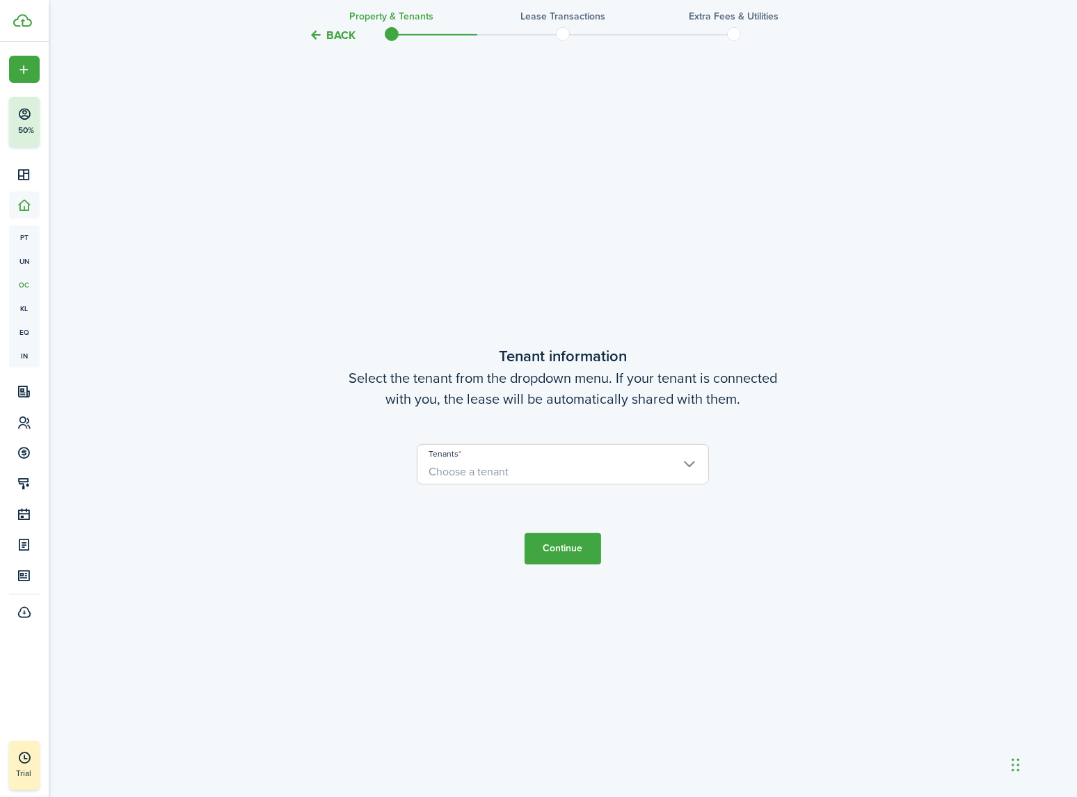
scroll to position [704, 0]
click at [494, 470] on span "Choose a tenant" at bounding box center [469, 471] width 80 height 16
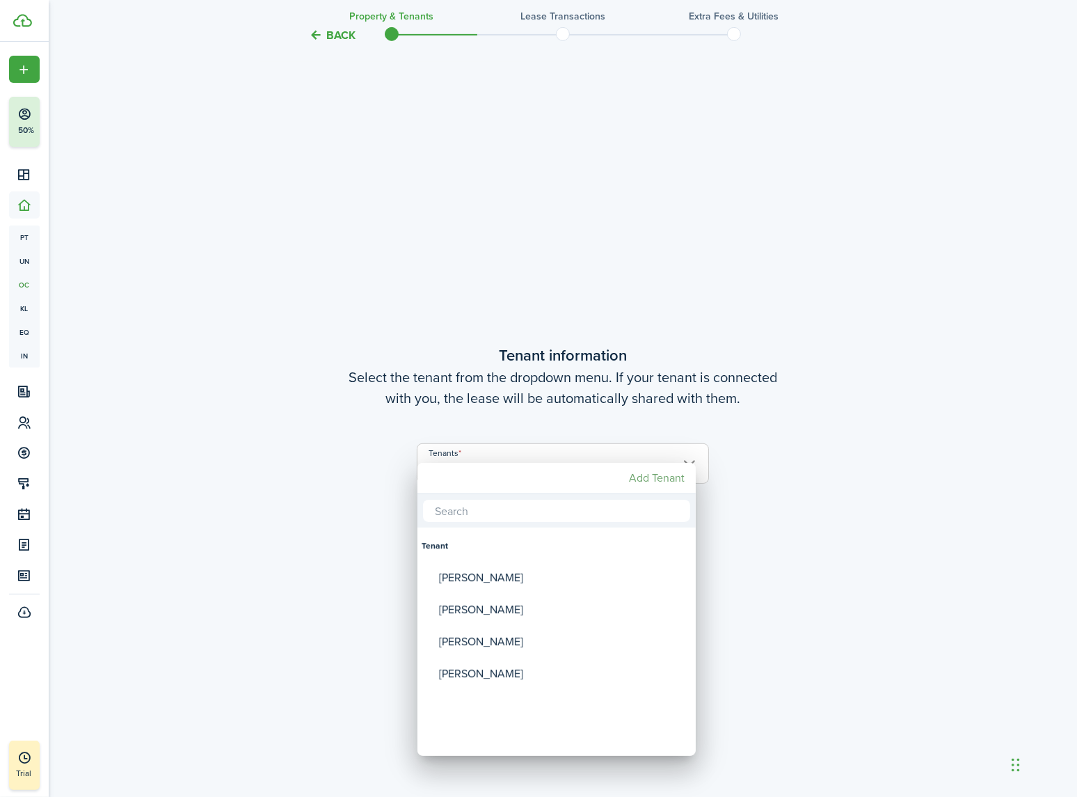
click at [658, 476] on mbsc-button "Add Tenant" at bounding box center [657, 478] width 67 height 25
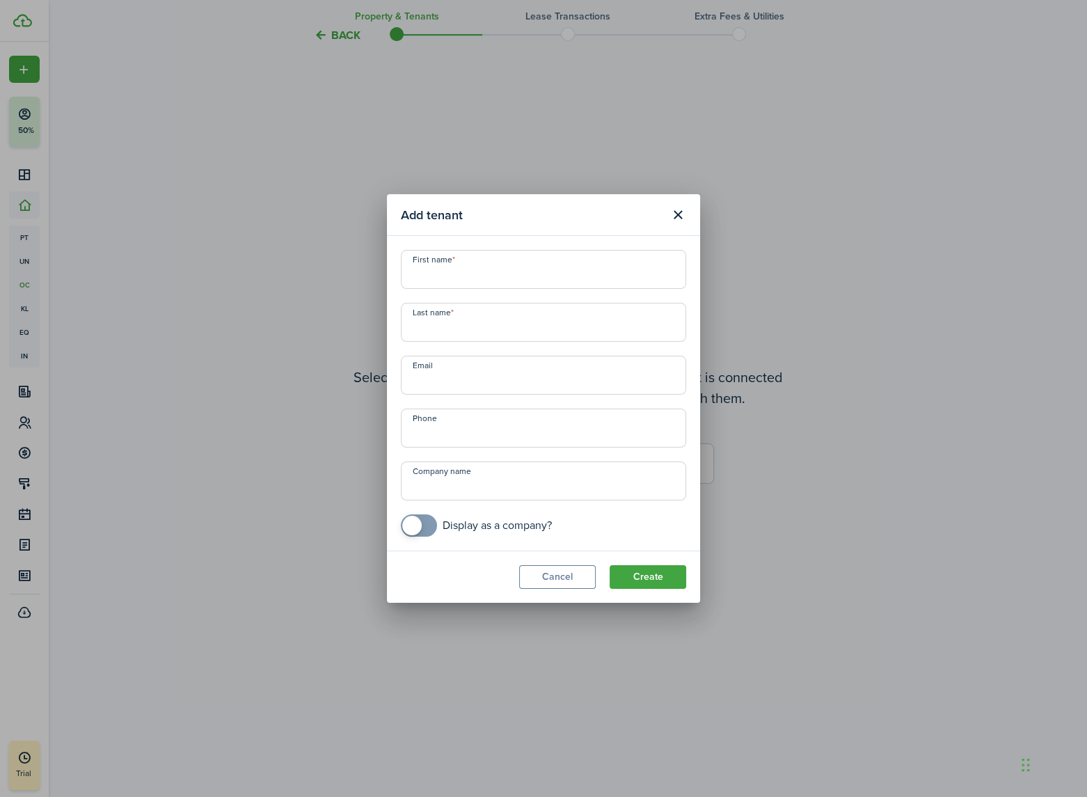
click at [442, 273] on input "First name" at bounding box center [543, 269] width 285 height 39
paste input "Tamara Fowler"
type input "Tamara Fowler"
type input "Fowler"
click at [517, 282] on input "Tamara Fowler" at bounding box center [543, 269] width 285 height 39
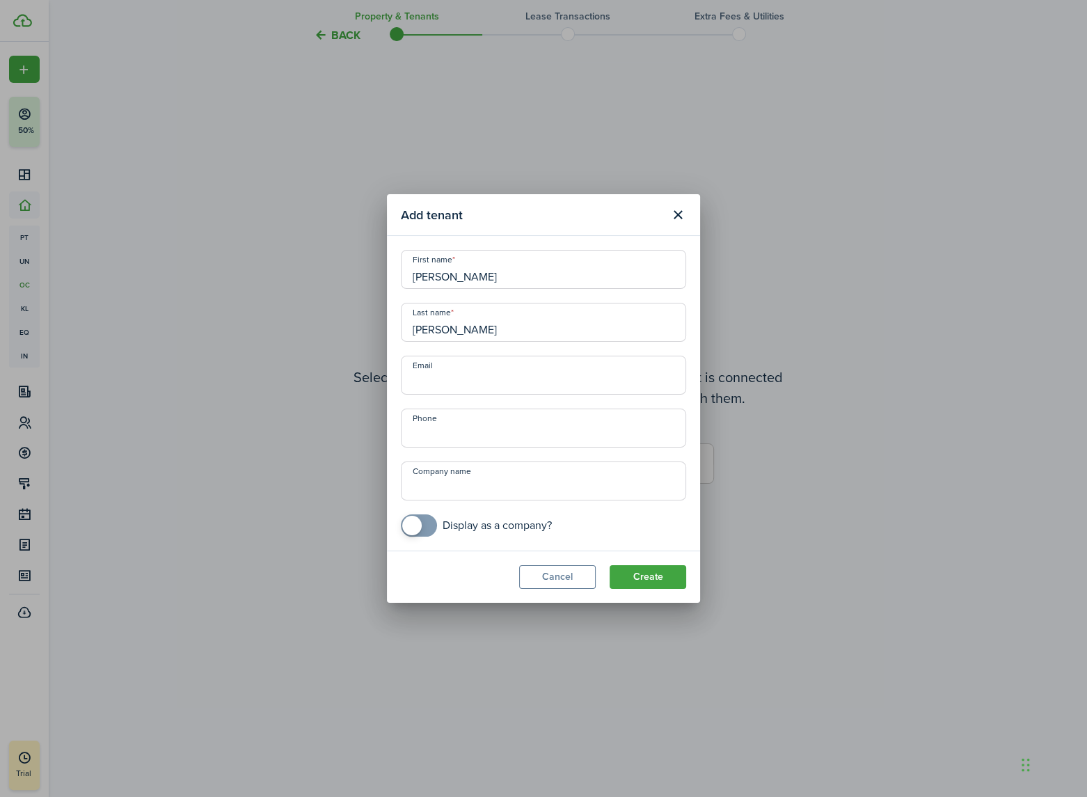
type input "Tamara"
paste input "tamamy2@aol.com"
type input "tamamy2@aol.com"
type input "+1 303-669-9778"
click at [647, 576] on button "Create" at bounding box center [648, 577] width 77 height 24
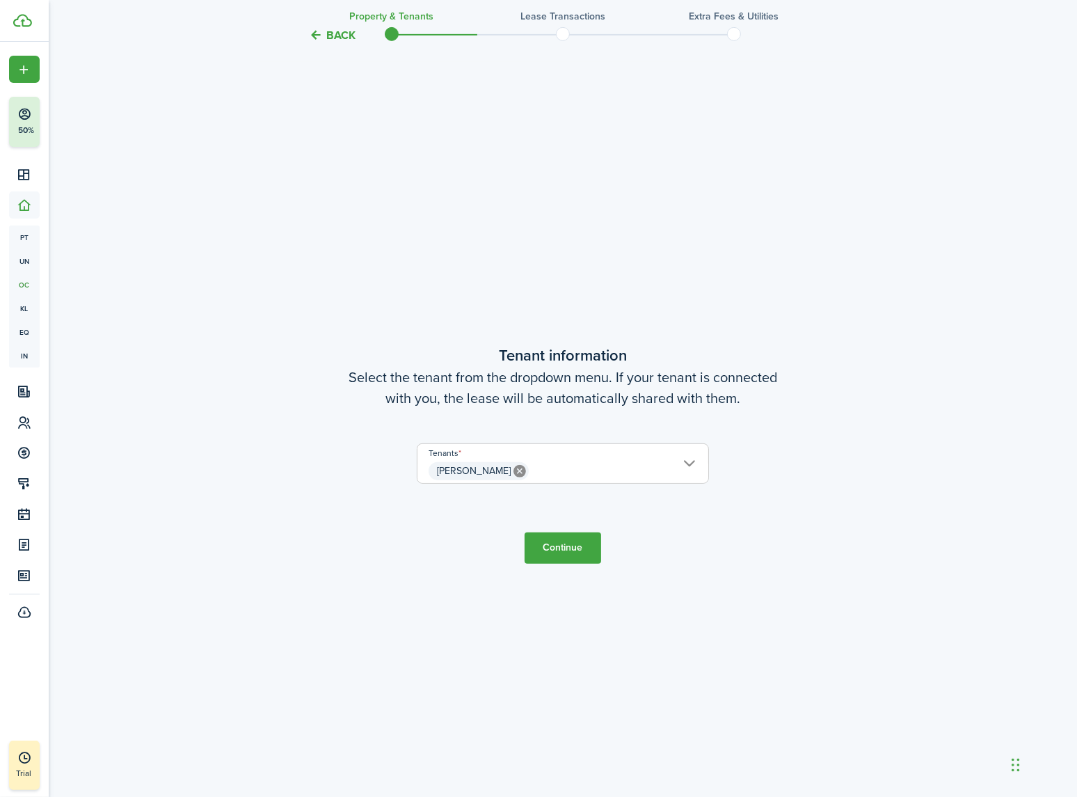
click at [564, 547] on button "Continue" at bounding box center [563, 547] width 77 height 31
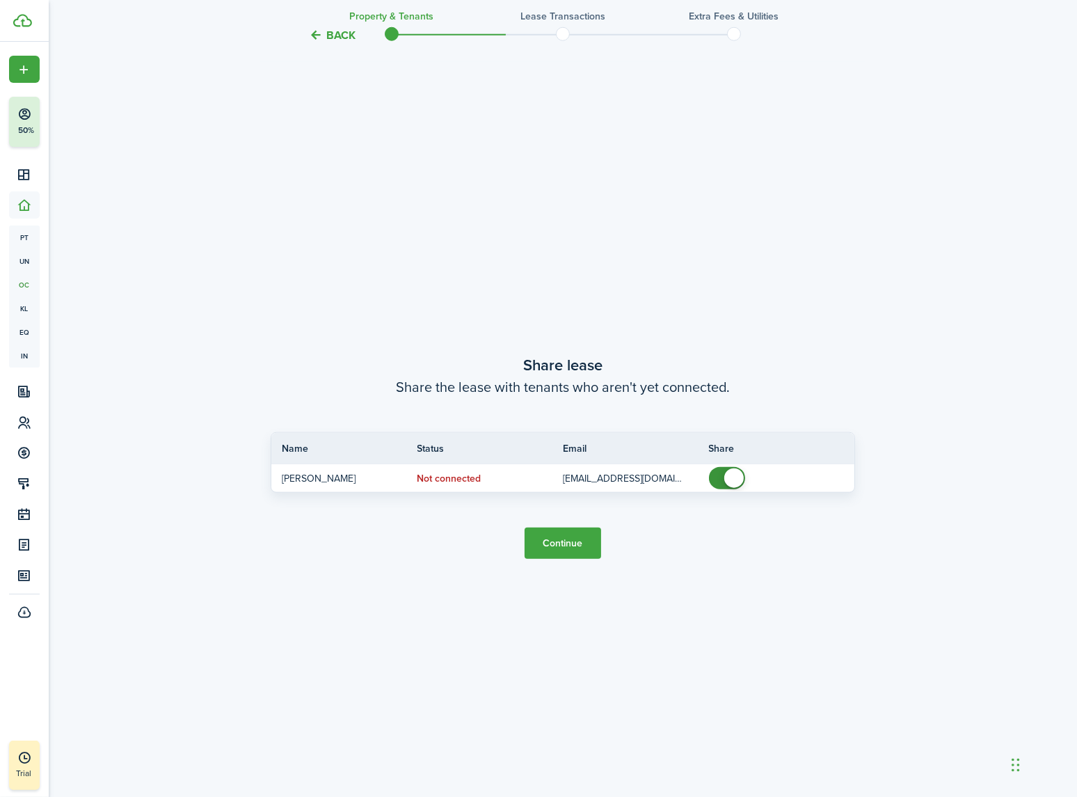
scroll to position [1501, 0]
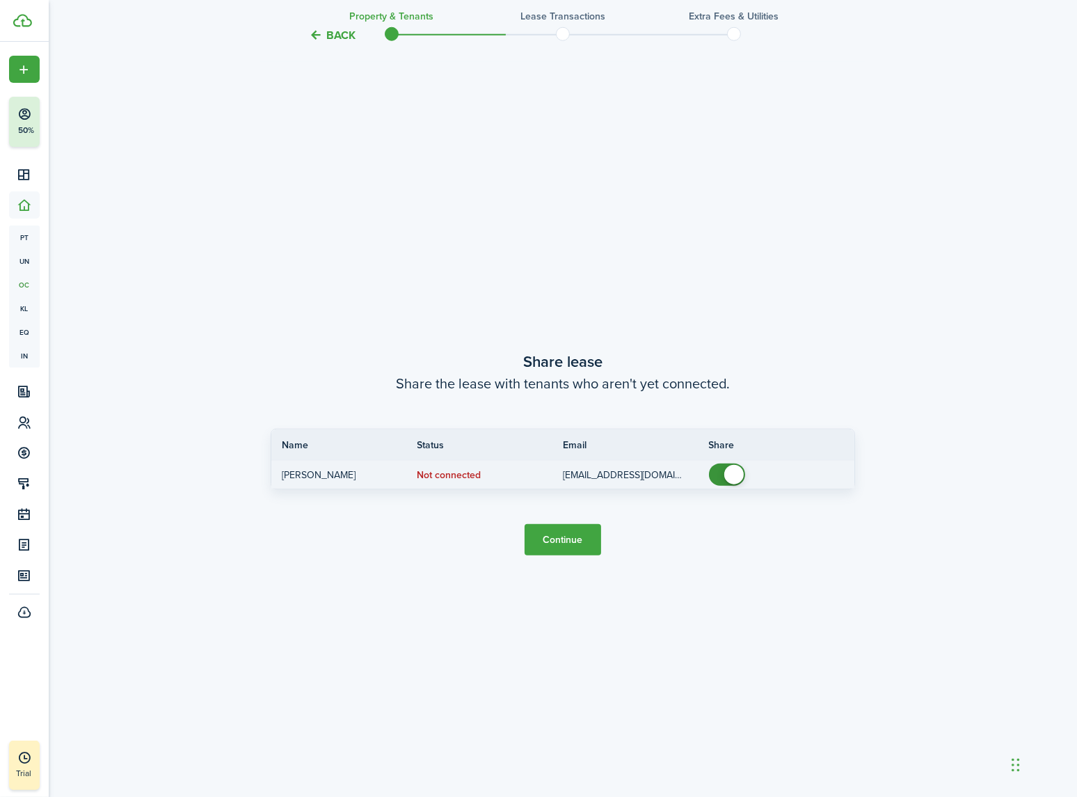
checkbox input "false"
click at [731, 477] on span at bounding box center [733, 474] width 19 height 19
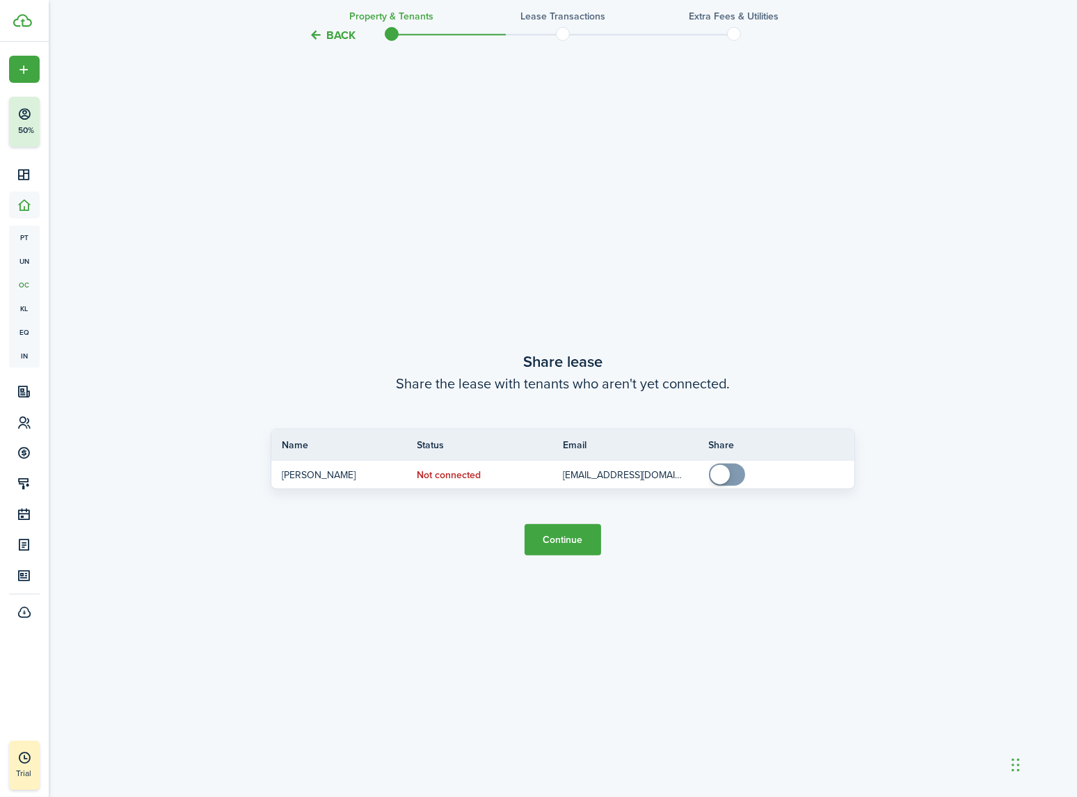
click at [551, 548] on button "Continue" at bounding box center [563, 539] width 77 height 31
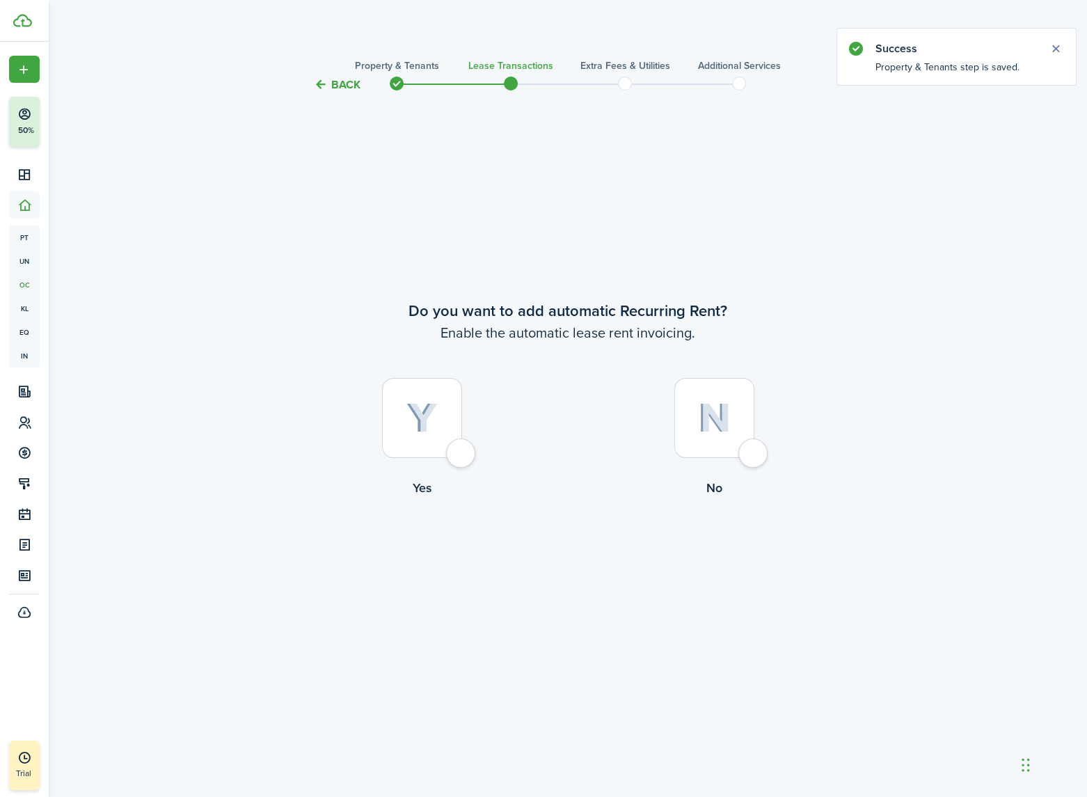
click at [462, 448] on div at bounding box center [422, 418] width 80 height 80
radio input "true"
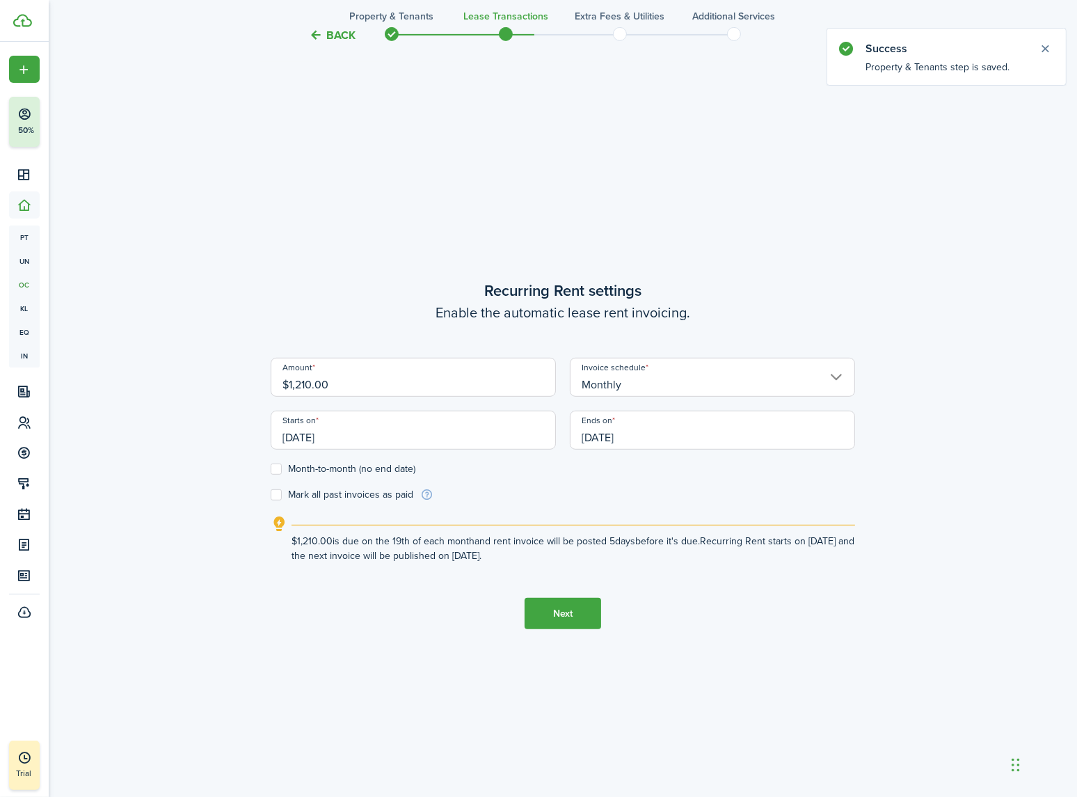
scroll to position [704, 0]
click at [562, 613] on button "Next" at bounding box center [563, 612] width 77 height 31
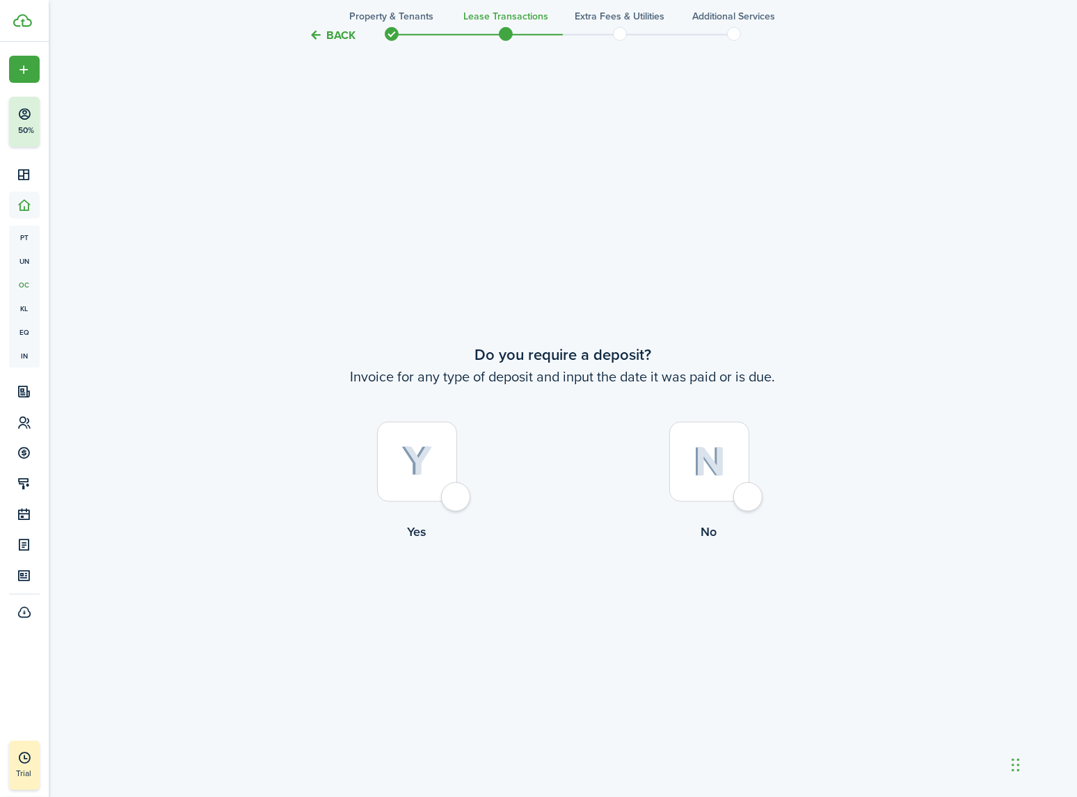
scroll to position [1501, 0]
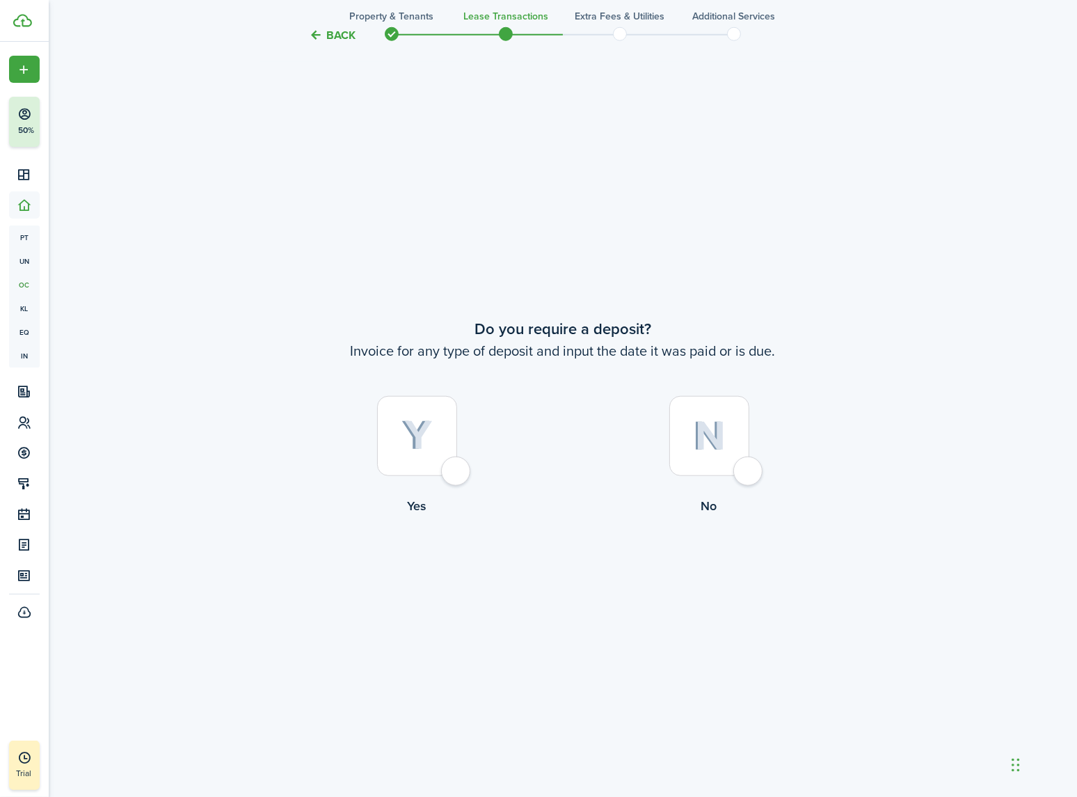
click at [741, 468] on div at bounding box center [710, 436] width 80 height 80
radio input "true"
click at [452, 476] on div at bounding box center [417, 436] width 80 height 80
radio input "true"
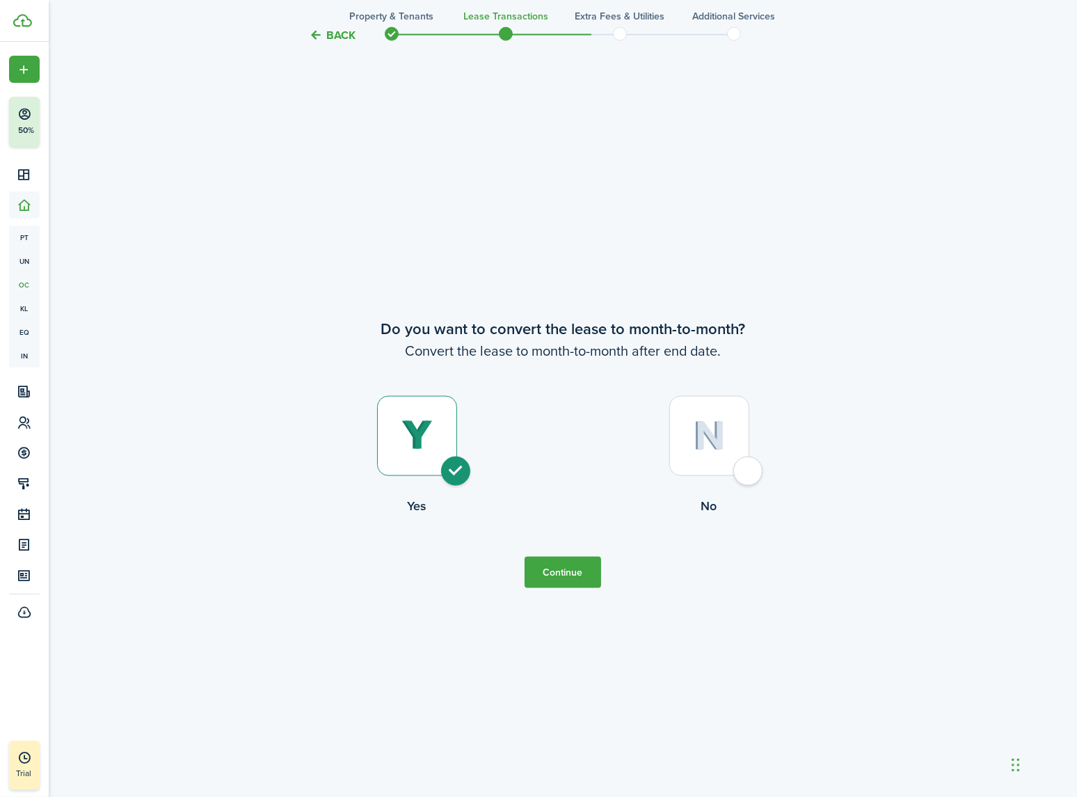
click at [555, 574] on button "Continue" at bounding box center [563, 572] width 77 height 31
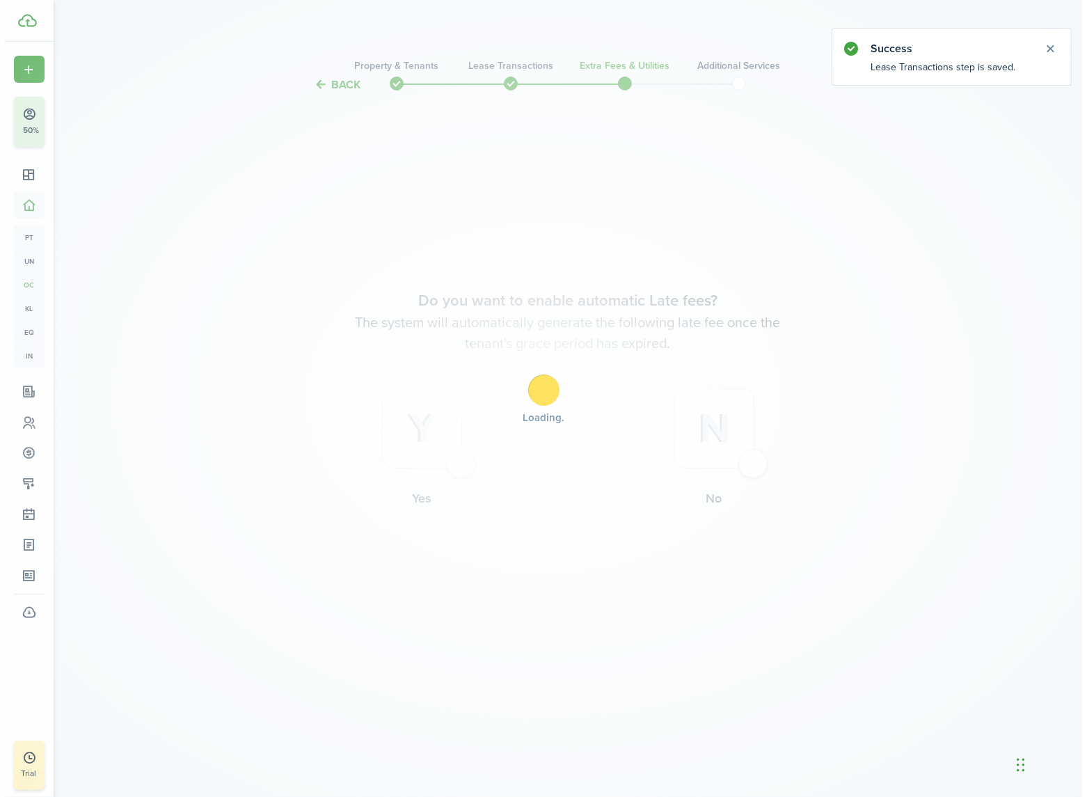
scroll to position [0, 0]
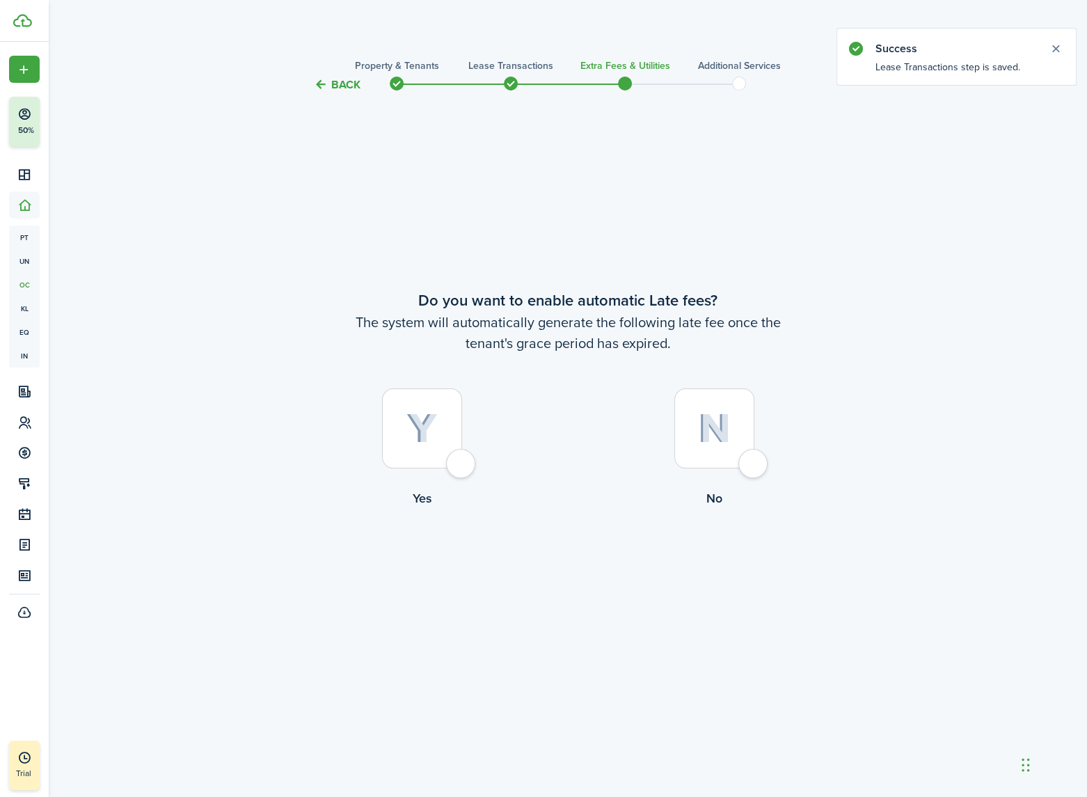
click at [749, 466] on div at bounding box center [714, 428] width 80 height 80
radio input "true"
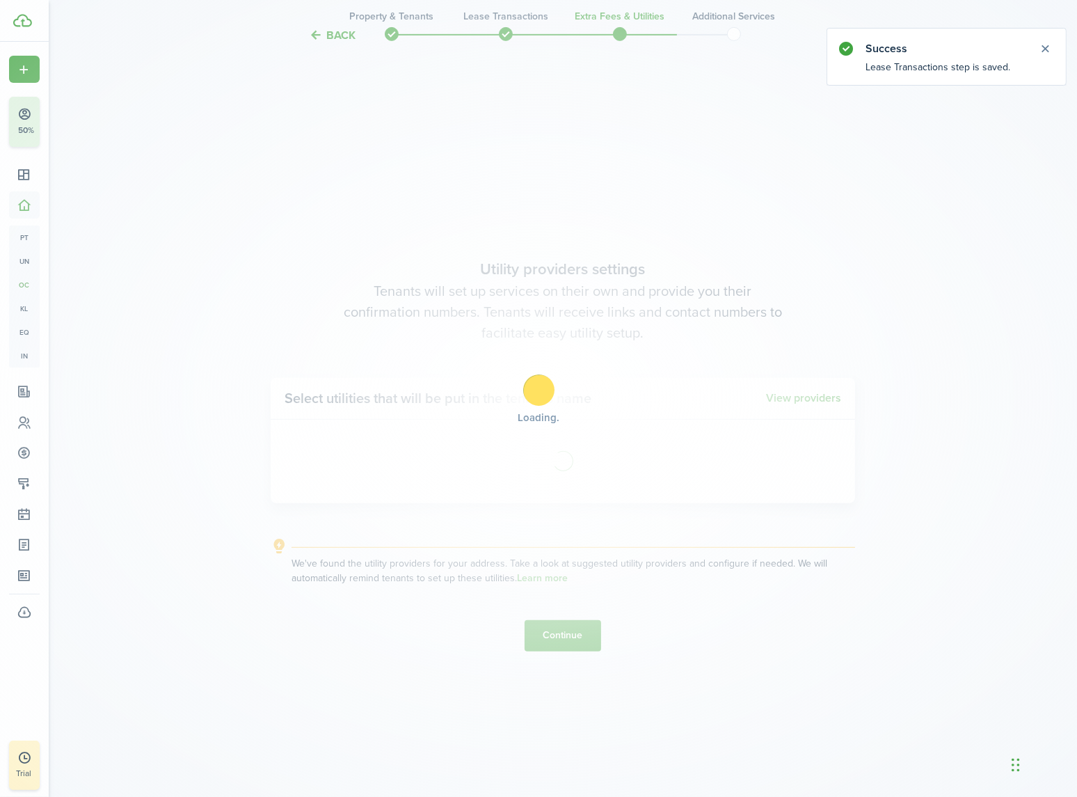
scroll to position [704, 0]
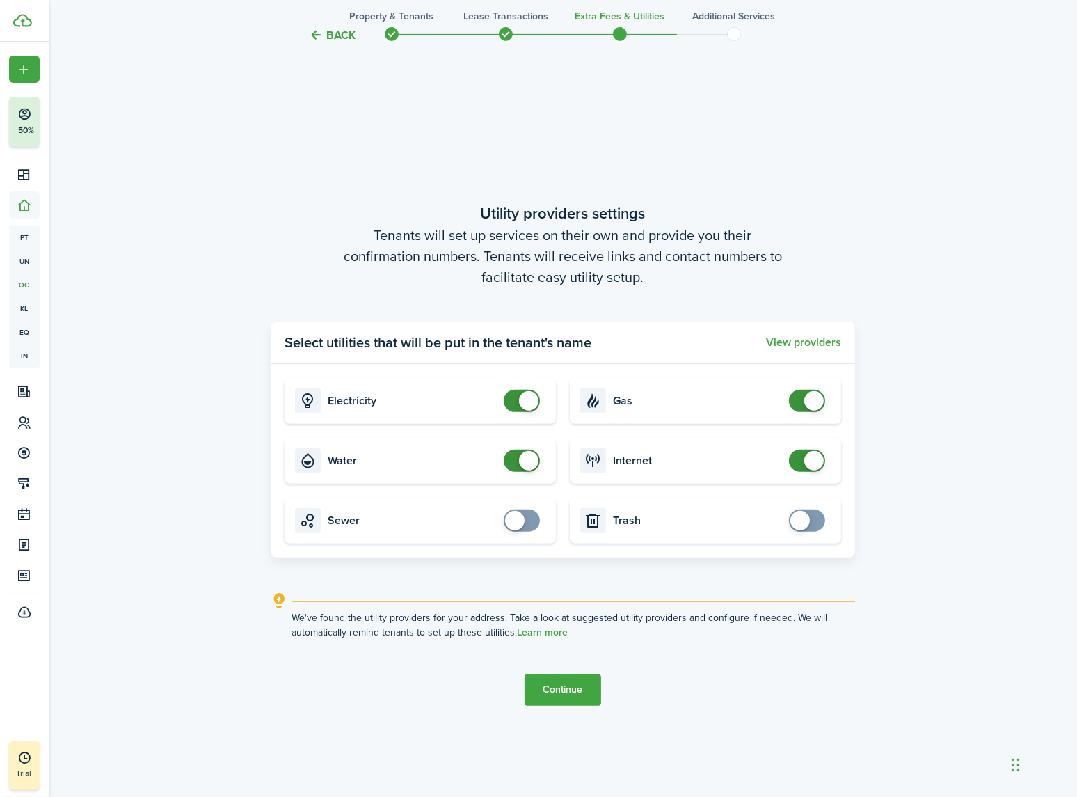
checkbox input "false"
click at [524, 459] on span at bounding box center [528, 460] width 19 height 19
checkbox input "false"
click at [802, 399] on span at bounding box center [807, 401] width 14 height 22
click at [557, 690] on button "Continue" at bounding box center [563, 689] width 77 height 31
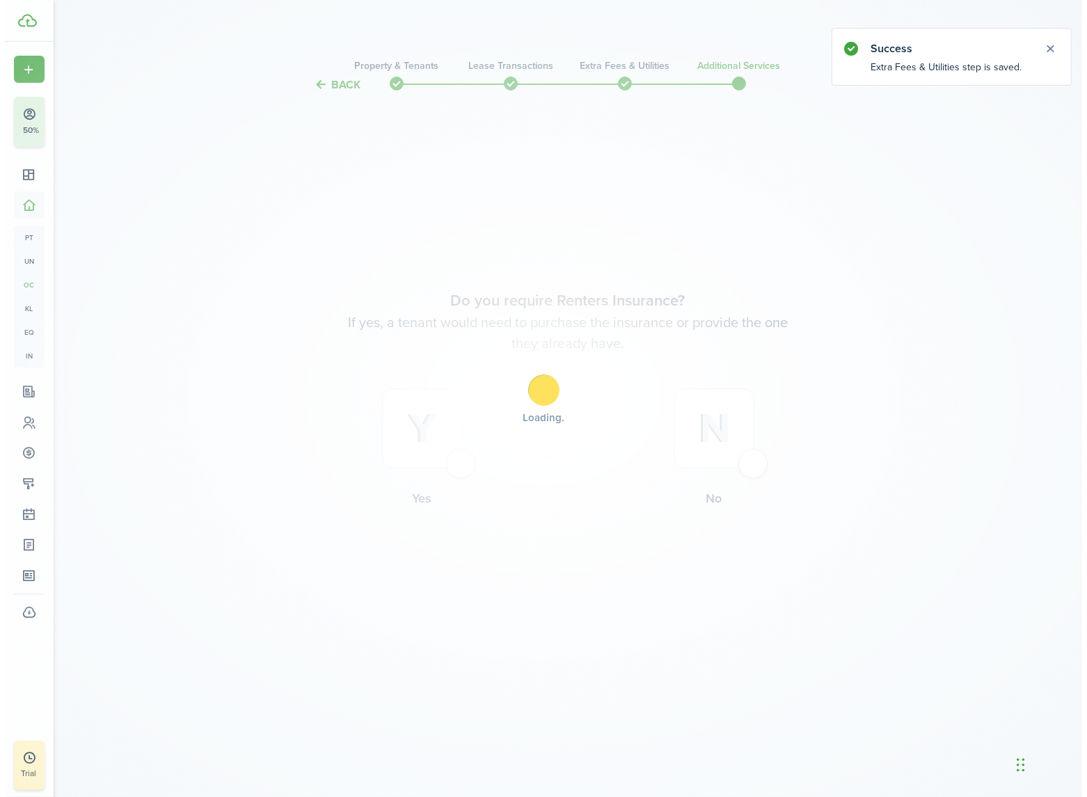
scroll to position [0, 0]
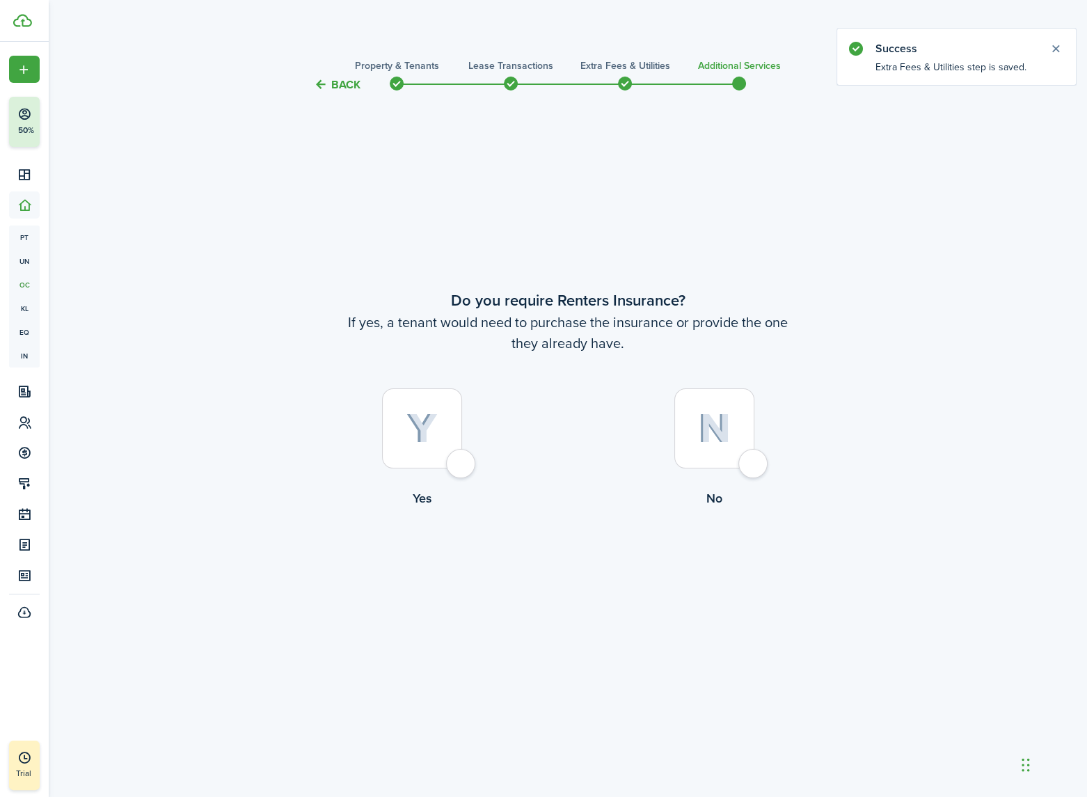
click at [461, 466] on div at bounding box center [422, 428] width 80 height 80
radio input "true"
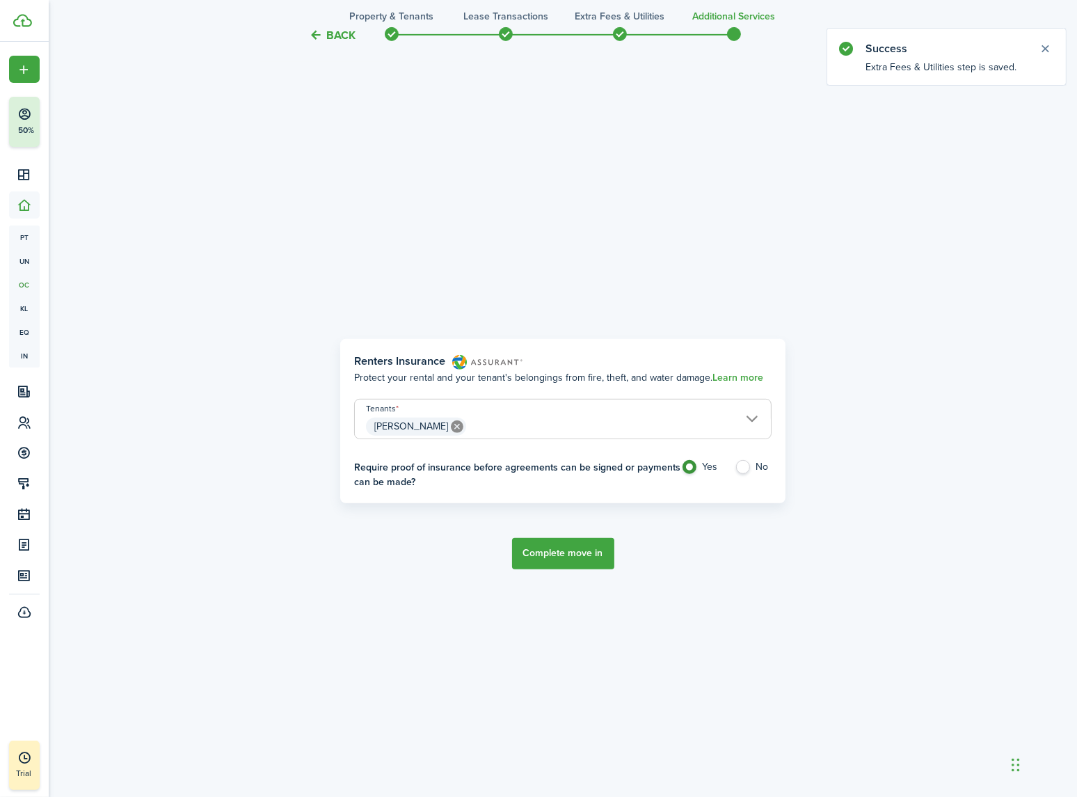
scroll to position [704, 0]
click at [566, 555] on button "Complete move in" at bounding box center [563, 552] width 102 height 31
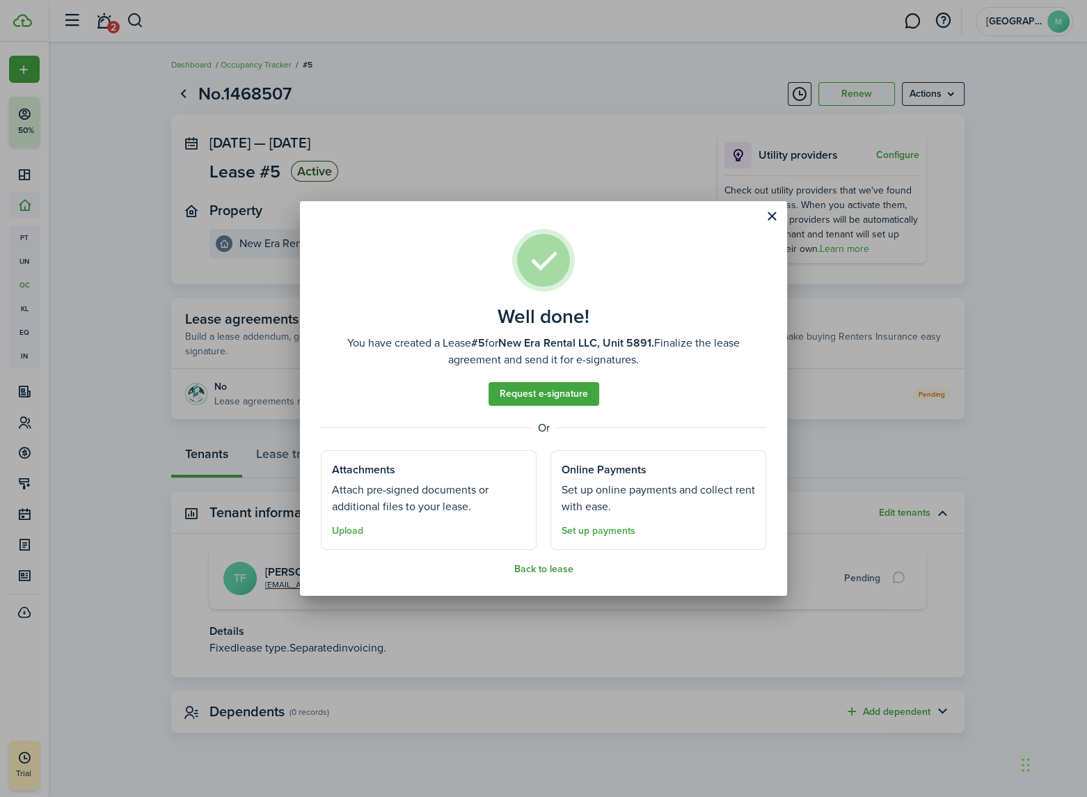
click at [551, 569] on button "Back to lease" at bounding box center [543, 569] width 59 height 11
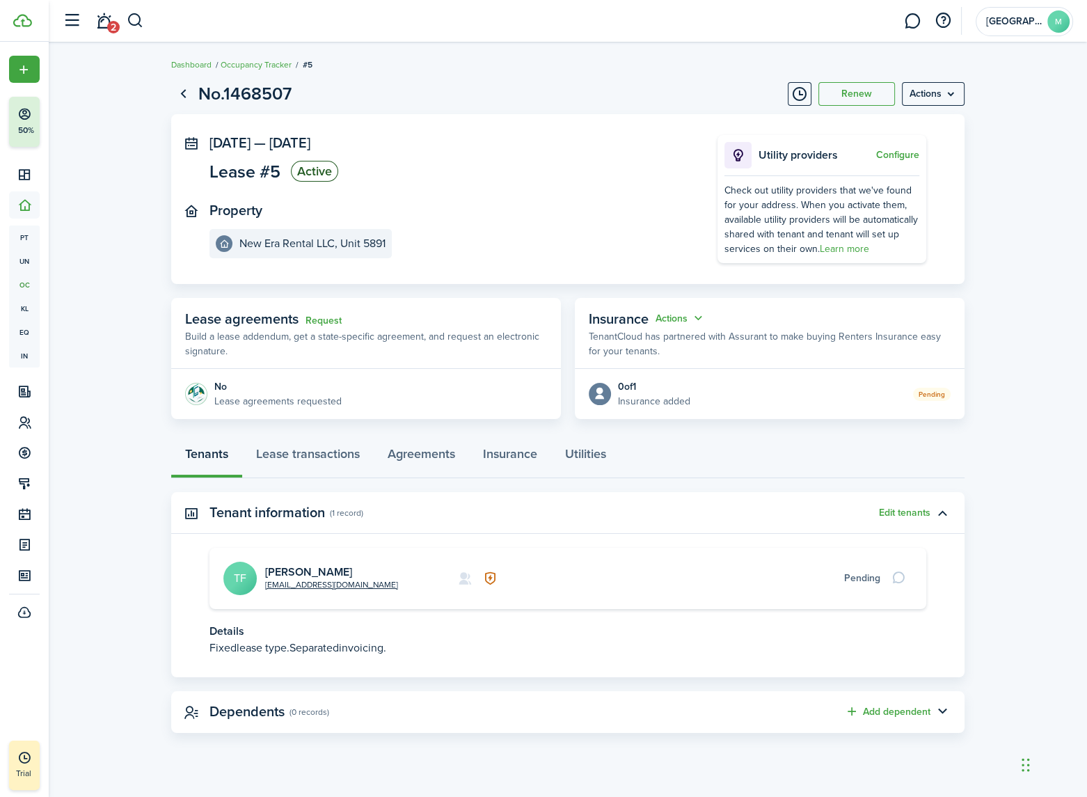
click at [640, 581] on card-additional-info "Pending" at bounding box center [704, 578] width 351 height 15
click at [464, 578] on icon at bounding box center [465, 578] width 15 height 14
click at [937, 97] on menu-btn "Actions" at bounding box center [933, 94] width 63 height 24
click at [1030, 198] on lease-view "No.1468507 Renew Actions Sep 19, 2025 — Sep 19, 2026 Lease #5 Active Property N…" at bounding box center [568, 407] width 1038 height 666
click at [425, 458] on link "Agreements" at bounding box center [421, 457] width 95 height 42
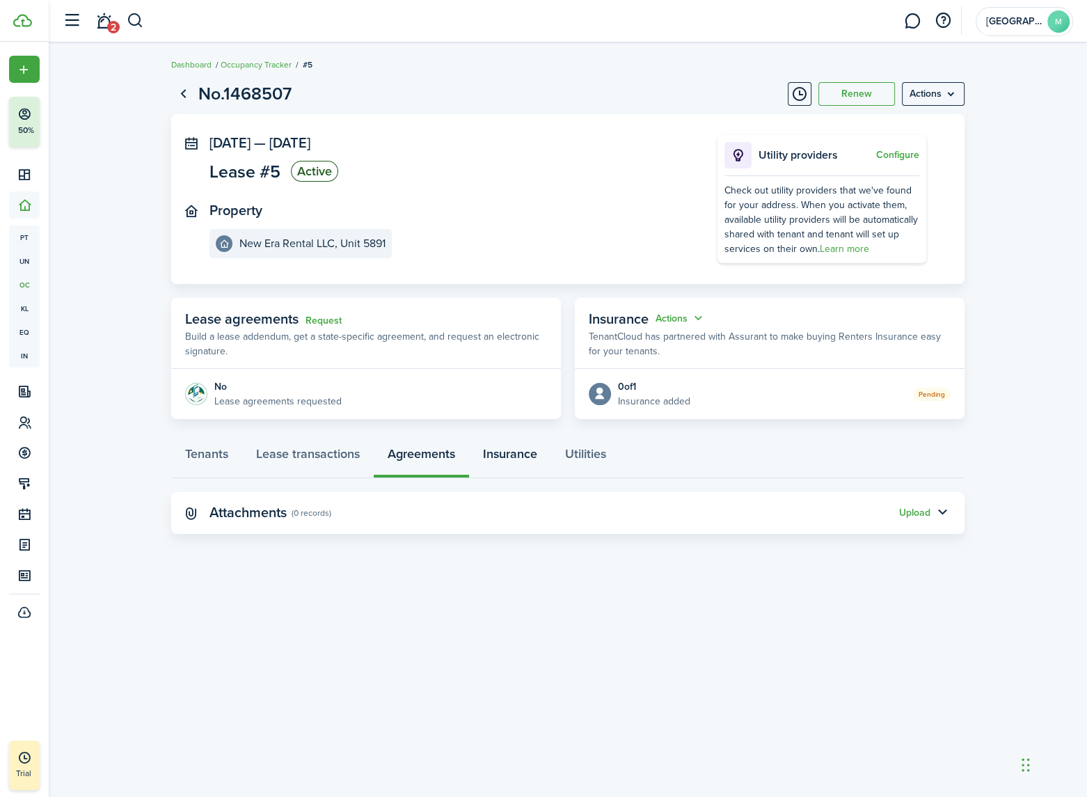
click at [489, 458] on link "Insurance" at bounding box center [510, 457] width 82 height 42
click at [585, 458] on link "Utilities" at bounding box center [585, 457] width 69 height 42
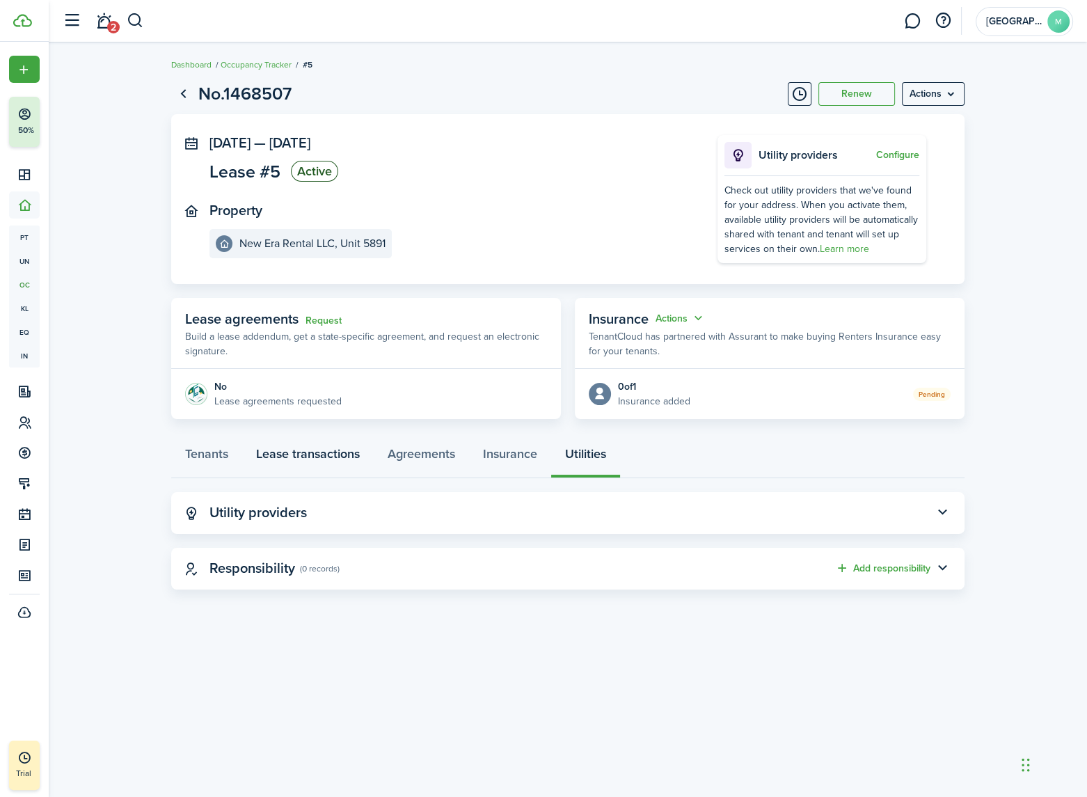
click at [305, 457] on link "Lease transactions" at bounding box center [308, 457] width 132 height 42
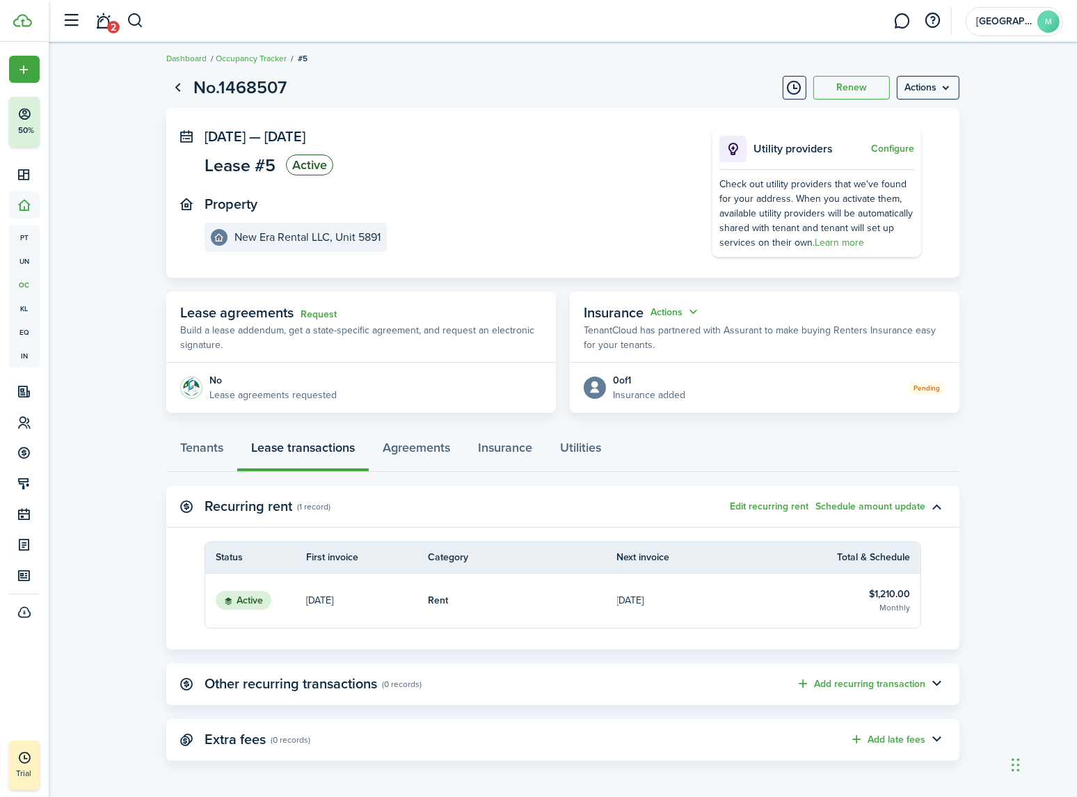
scroll to position [7, 0]
click at [193, 446] on link "Tenants" at bounding box center [201, 450] width 71 height 42
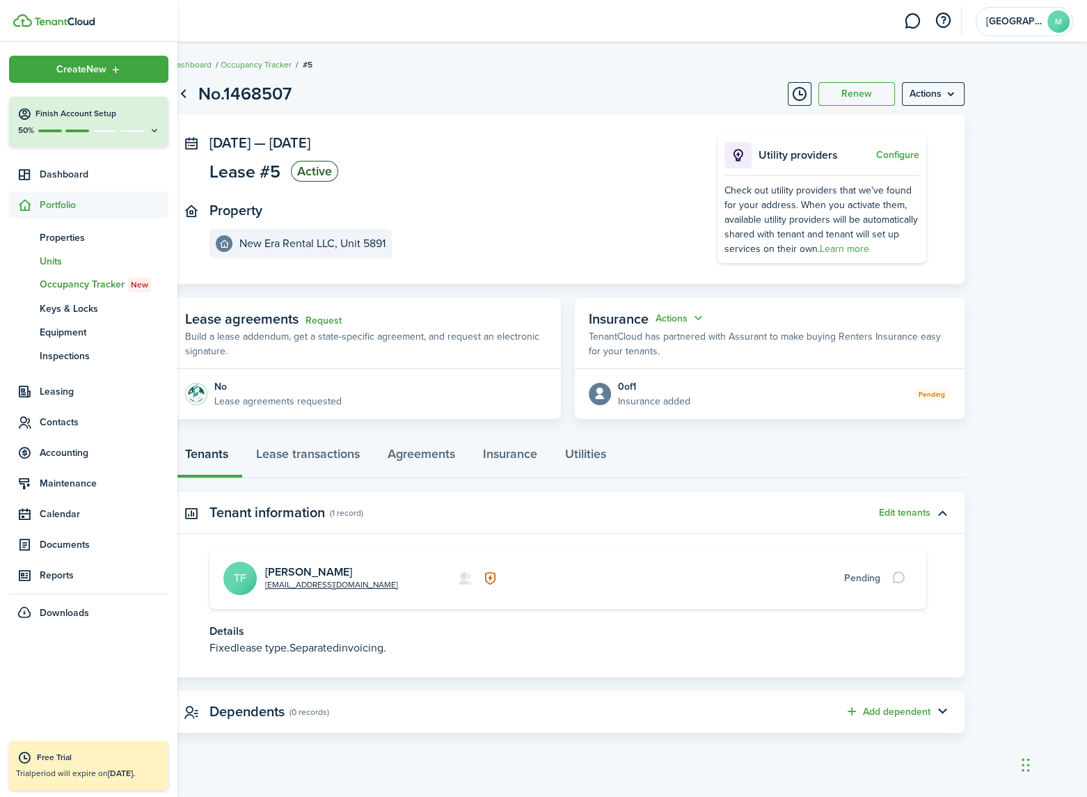
click at [55, 261] on span "Units" at bounding box center [104, 261] width 129 height 15
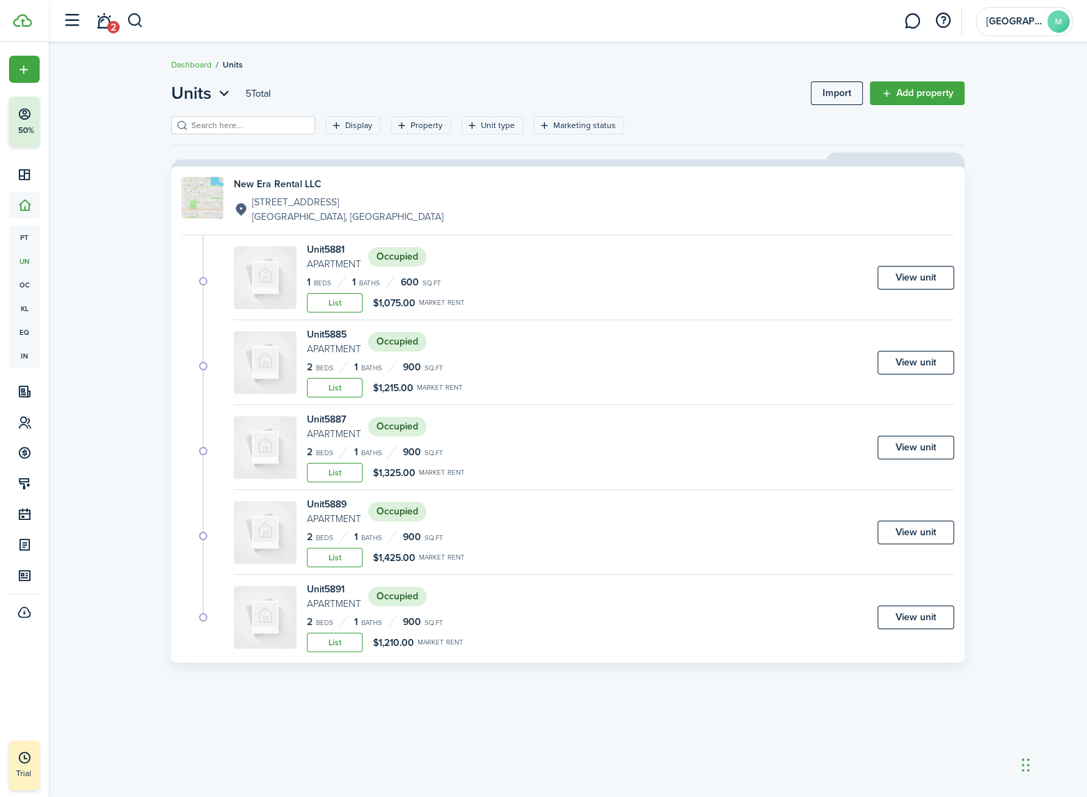
click at [390, 201] on link "New Era Rental LLC 5885 W 11th Ave Lakewood, CO, 80214, US" at bounding box center [568, 200] width 773 height 47
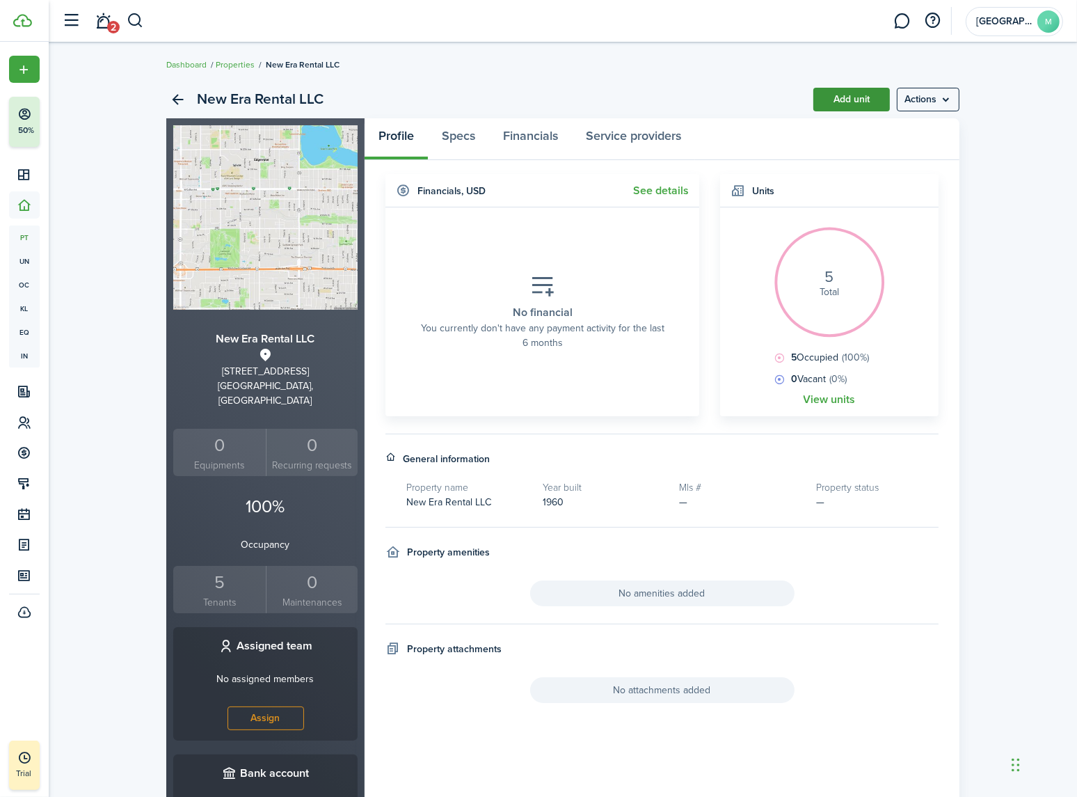
click at [857, 95] on link "Add unit" at bounding box center [852, 100] width 77 height 24
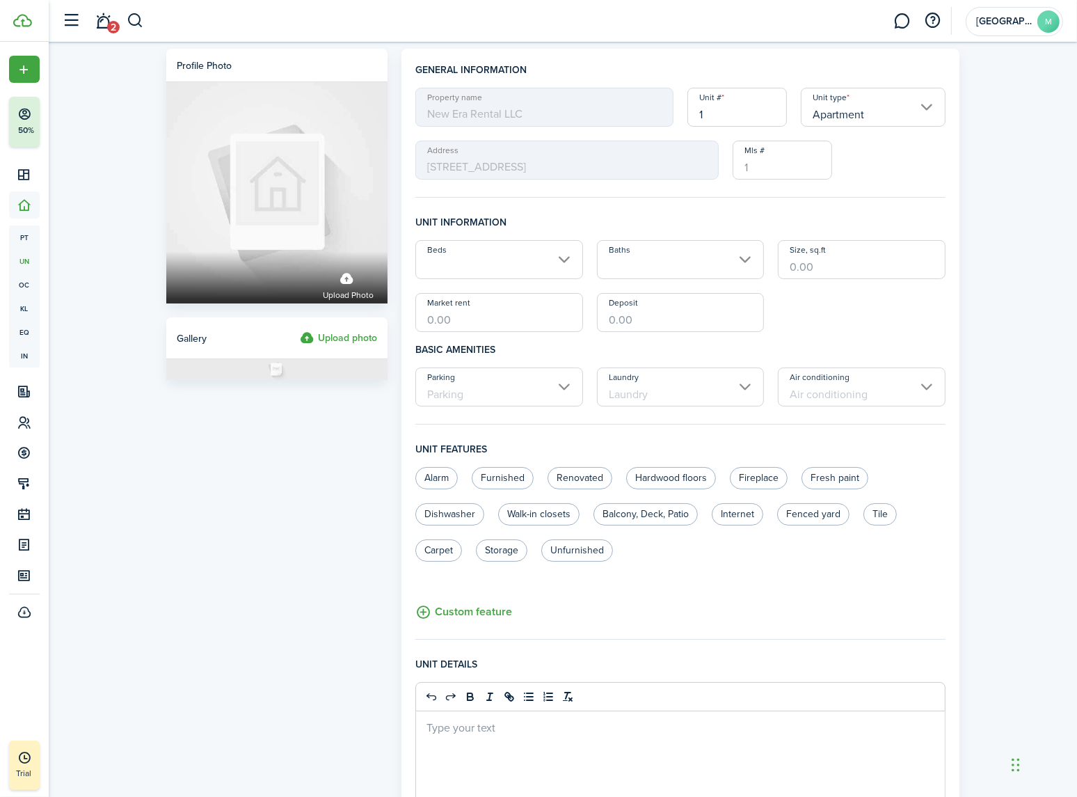
click at [633, 117] on div "Property name New Era Rental LLC Unit # 1 Unit type Apartment Address 5885 W 11…" at bounding box center [681, 134] width 544 height 92
type input "2"
type input "5893"
click at [561, 259] on input "Beds" at bounding box center [499, 259] width 168 height 39
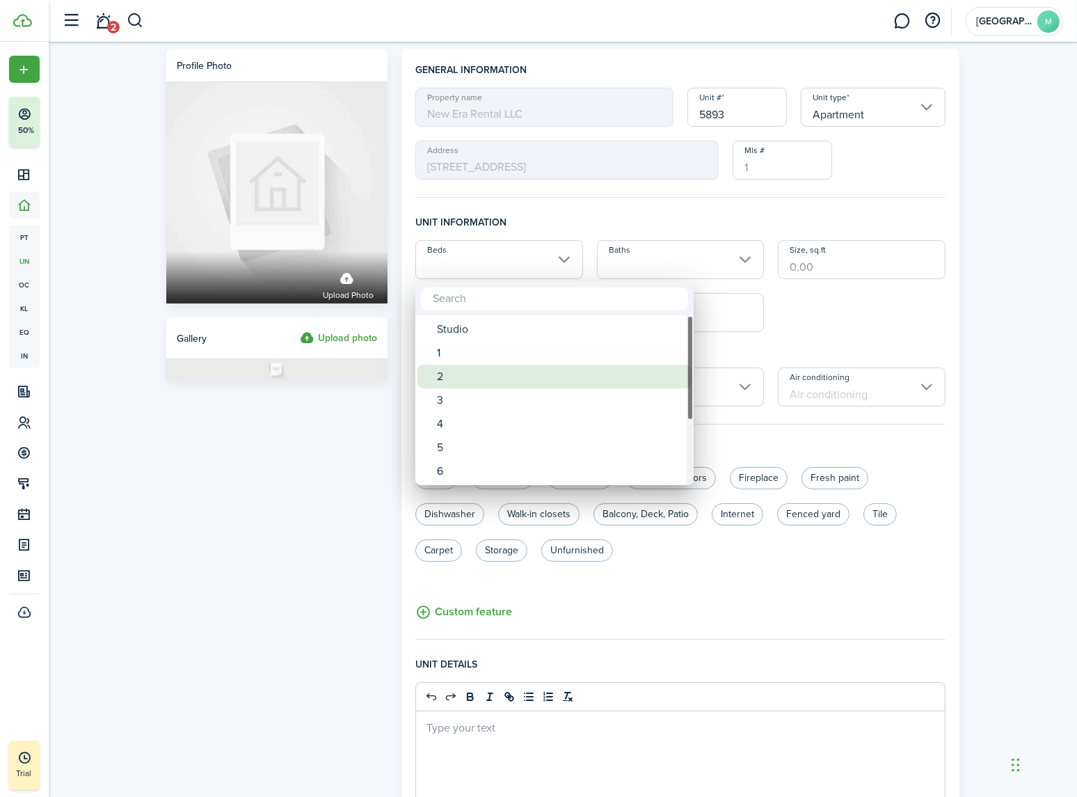
click at [473, 366] on div "2" at bounding box center [560, 377] width 246 height 24
type input "2"
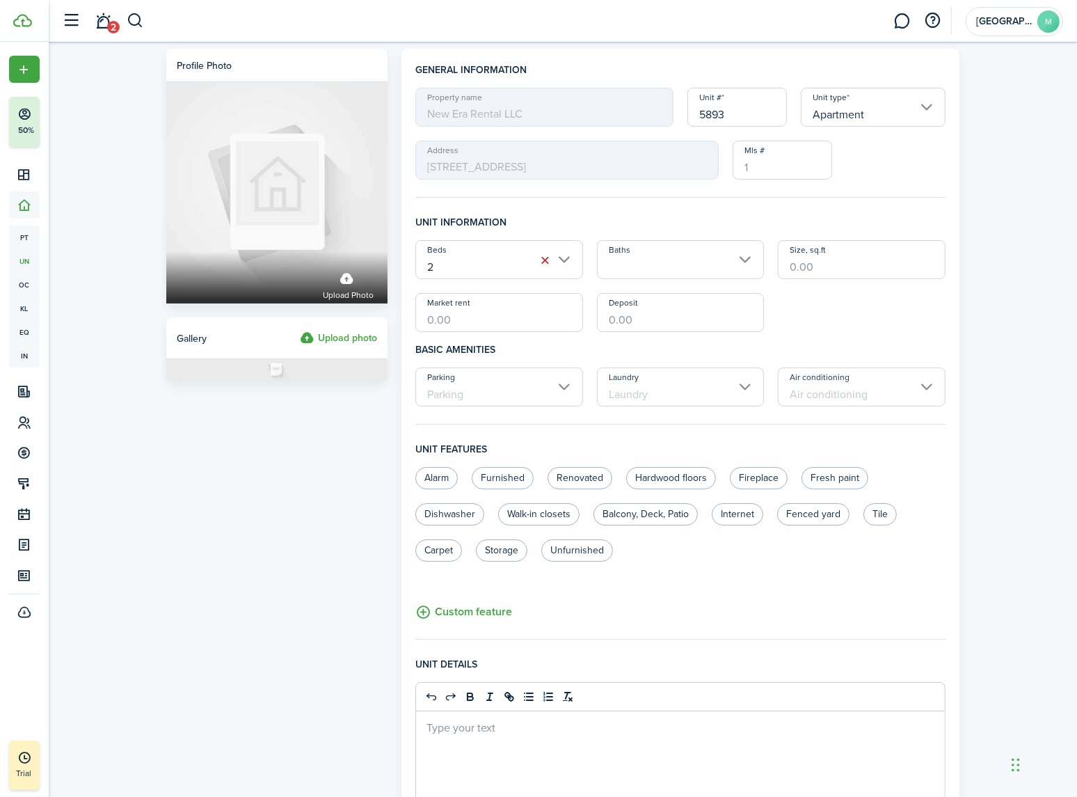
click at [647, 252] on input "Baths" at bounding box center [681, 259] width 168 height 39
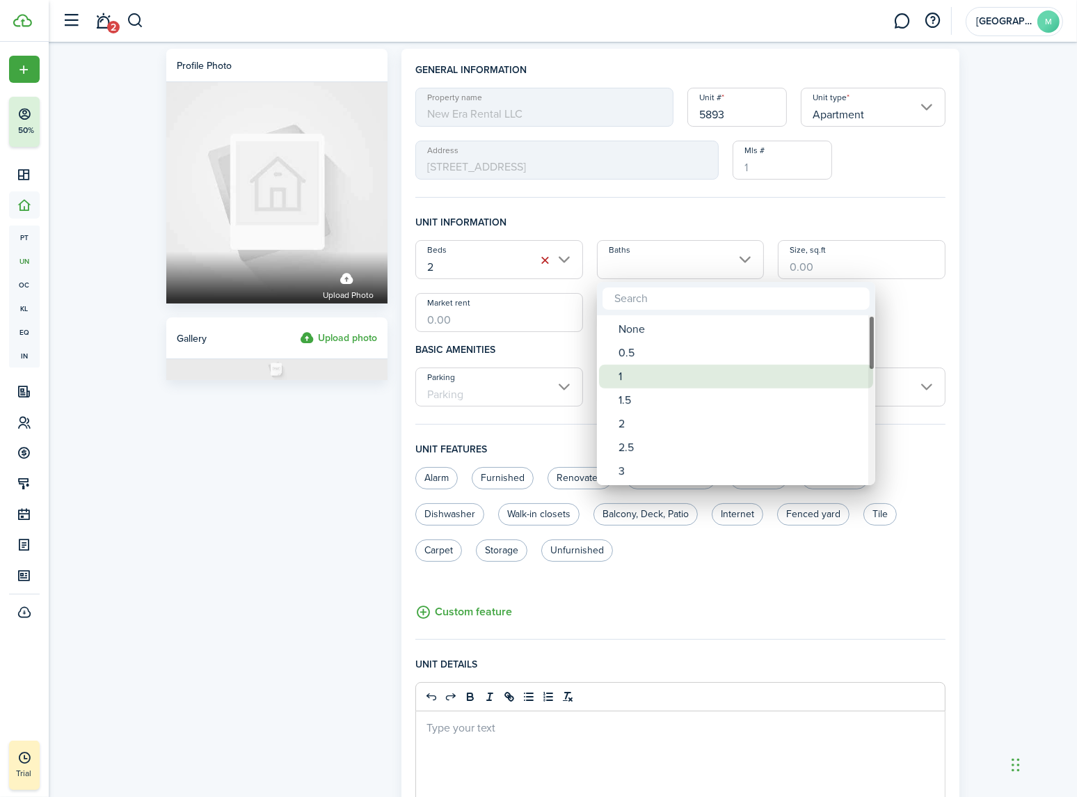
click at [624, 370] on div "1" at bounding box center [742, 377] width 246 height 24
type input "1"
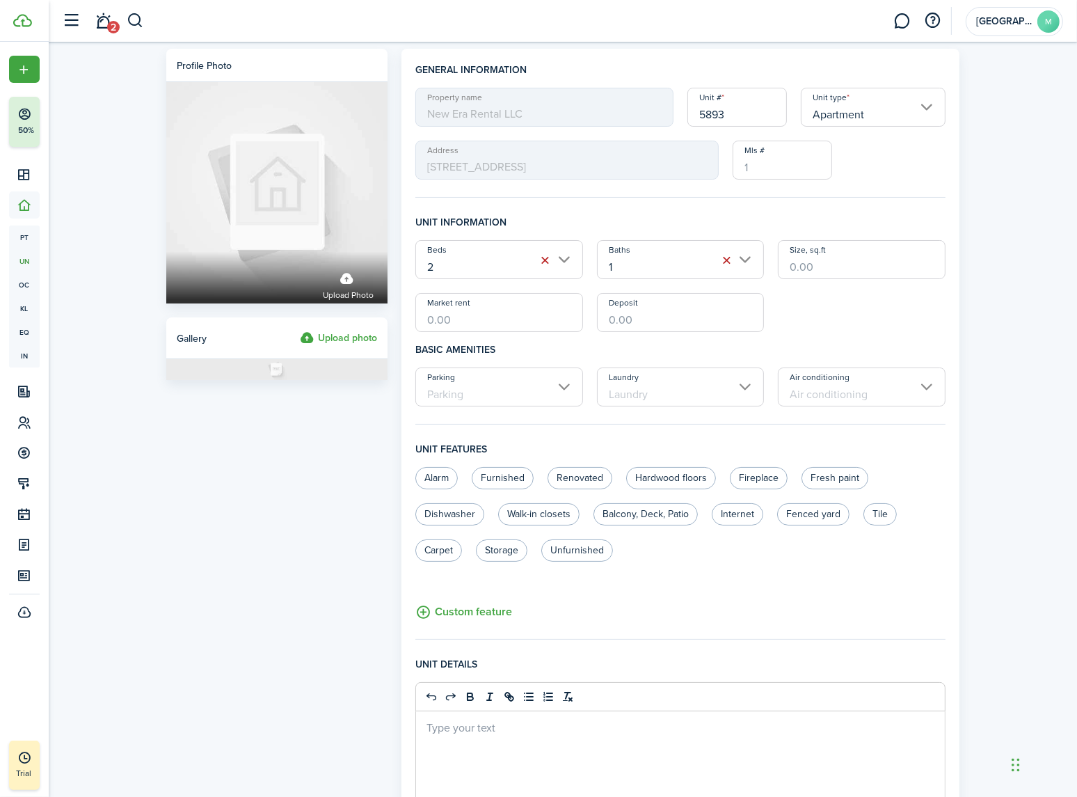
click at [817, 271] on input "Size, sq.ft" at bounding box center [862, 259] width 168 height 39
type input "900"
click at [515, 379] on input "Parking" at bounding box center [499, 386] width 168 height 39
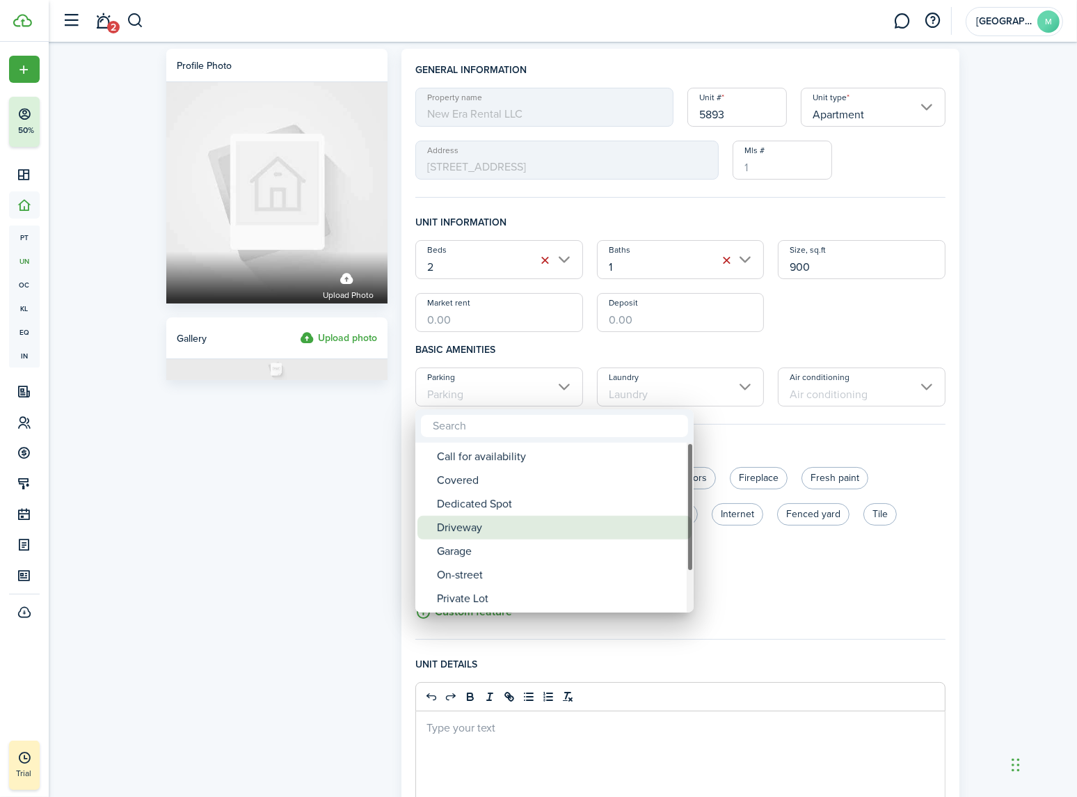
drag, startPoint x: 464, startPoint y: 524, endPoint x: 637, endPoint y: 433, distance: 195.8
click at [464, 524] on div "Driveway" at bounding box center [560, 528] width 246 height 24
type input "Driveway"
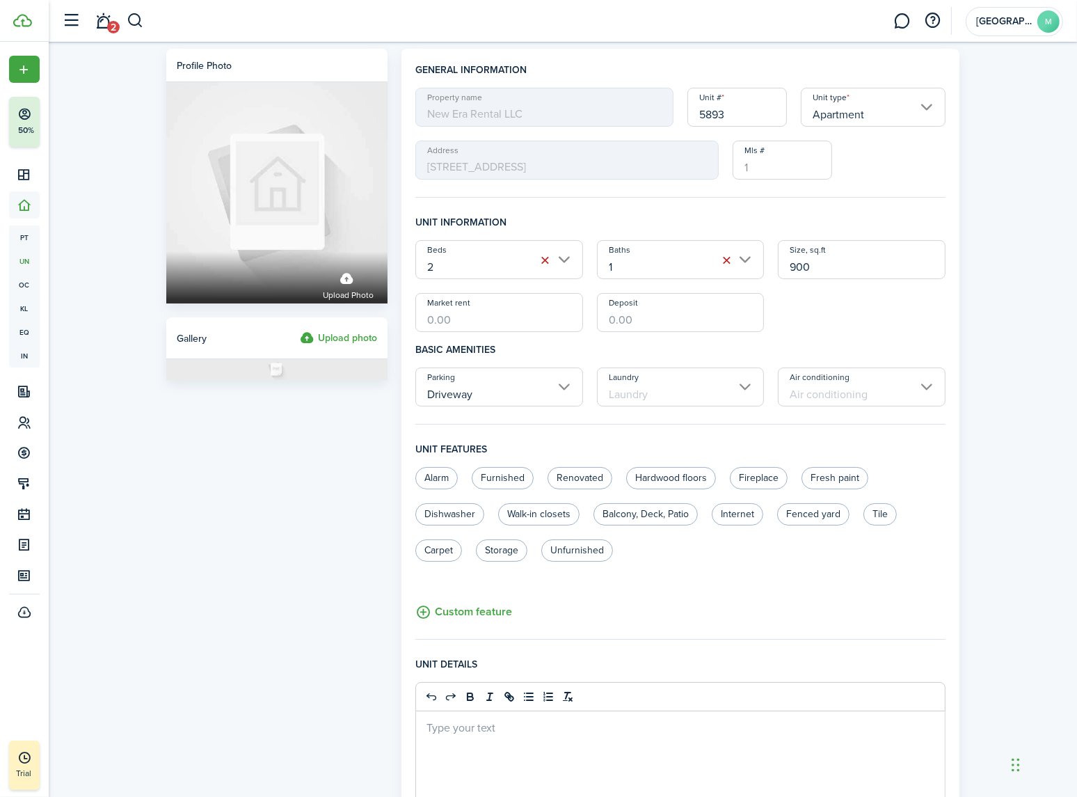
click at [648, 395] on input "Laundry" at bounding box center [681, 386] width 168 height 39
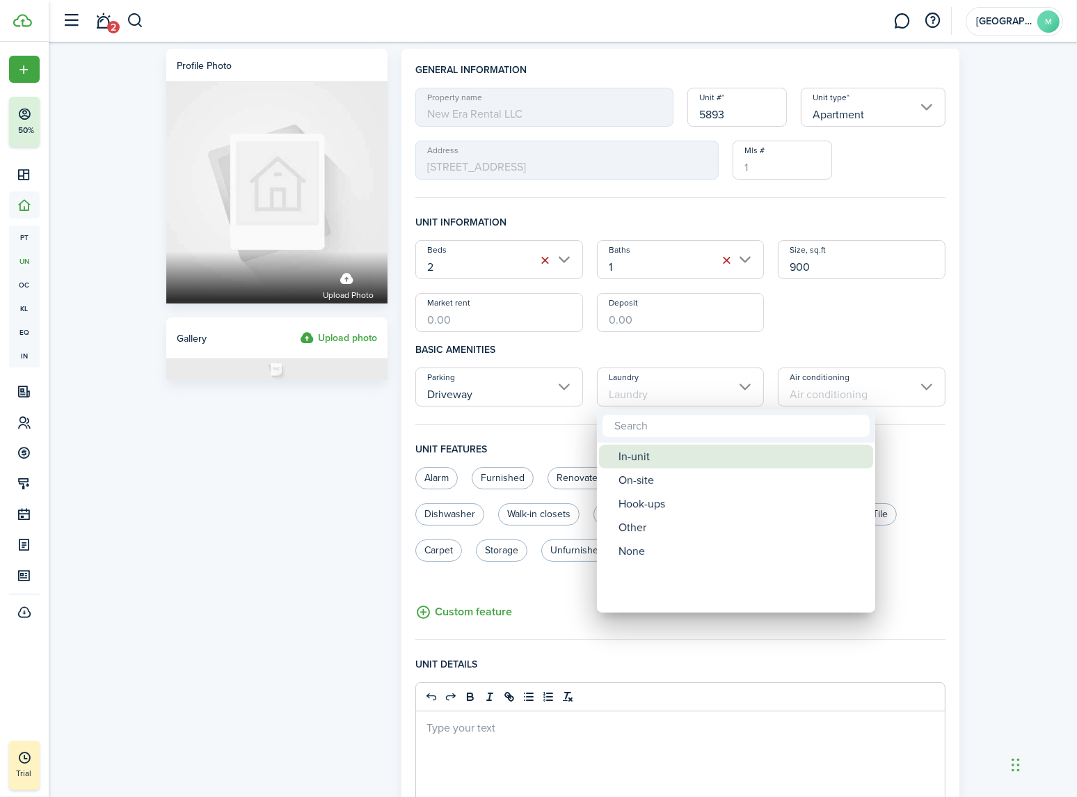
click at [640, 459] on div "In-unit" at bounding box center [742, 457] width 246 height 24
type input "In-unit"
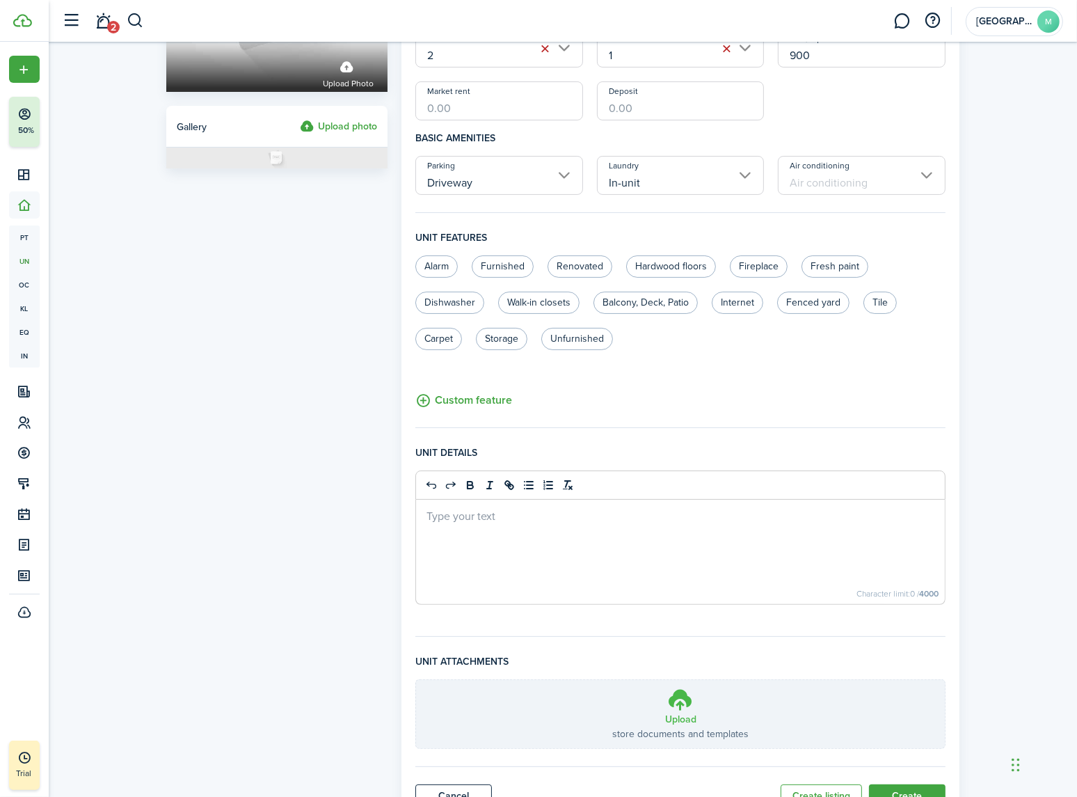
scroll to position [273, 0]
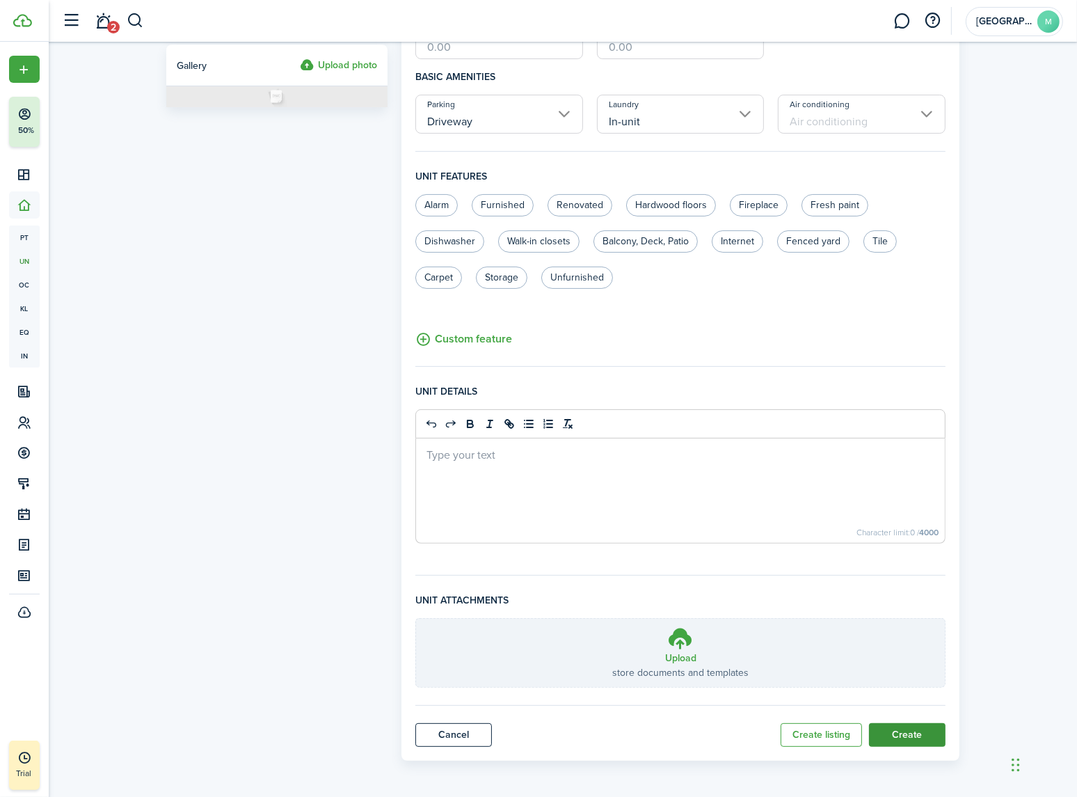
click at [916, 735] on button "Create" at bounding box center [907, 735] width 77 height 24
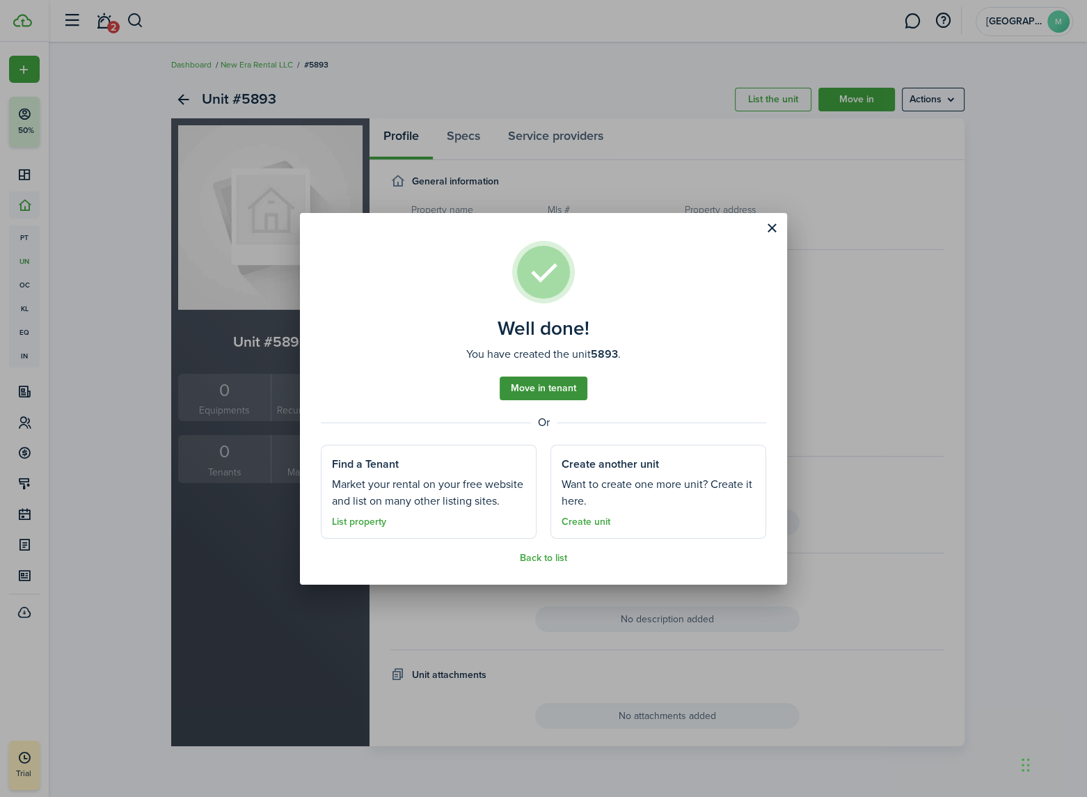
click at [532, 387] on link "Move in tenant" at bounding box center [544, 389] width 88 height 24
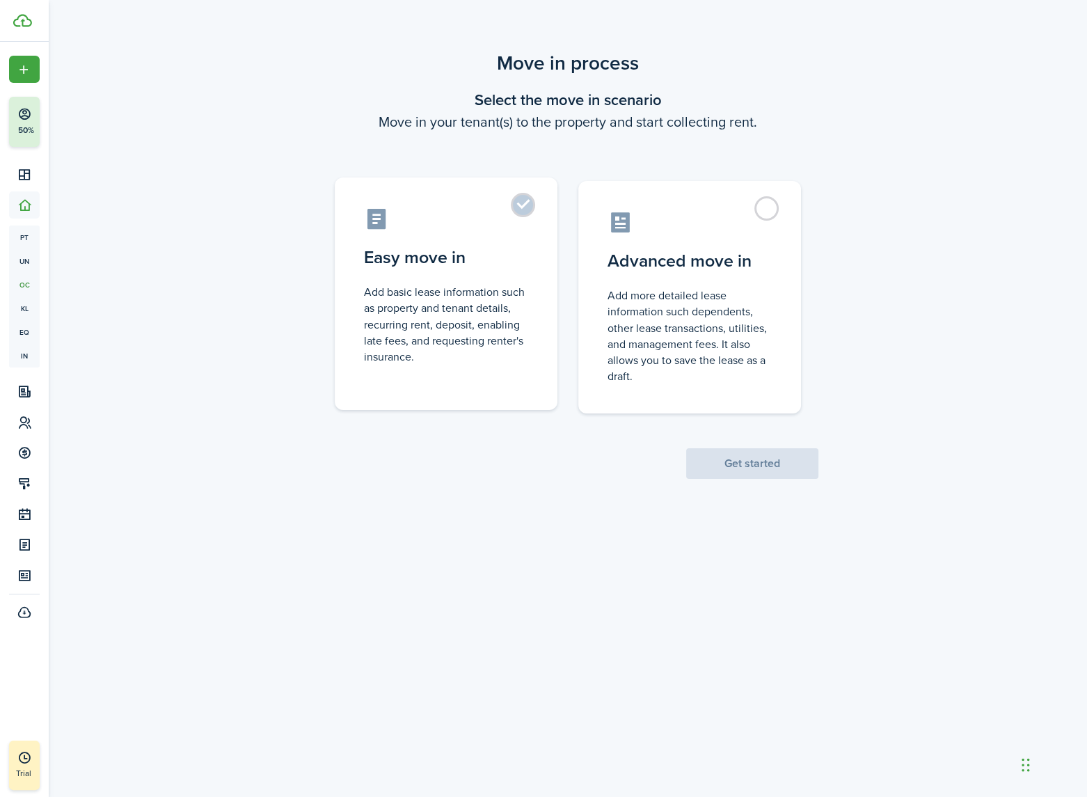
click at [510, 202] on label "Easy move in Add basic lease information such as property and tenant details, r…" at bounding box center [446, 293] width 223 height 232
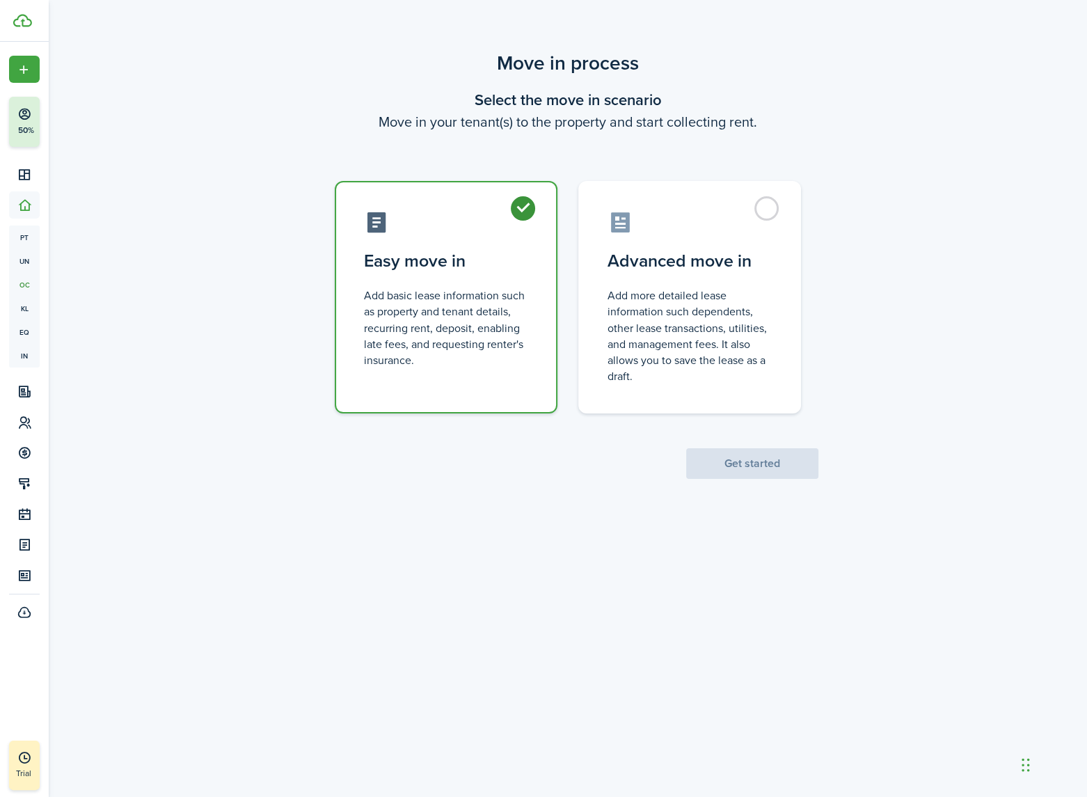
radio input "true"
click at [759, 466] on button "Get started" at bounding box center [752, 463] width 132 height 31
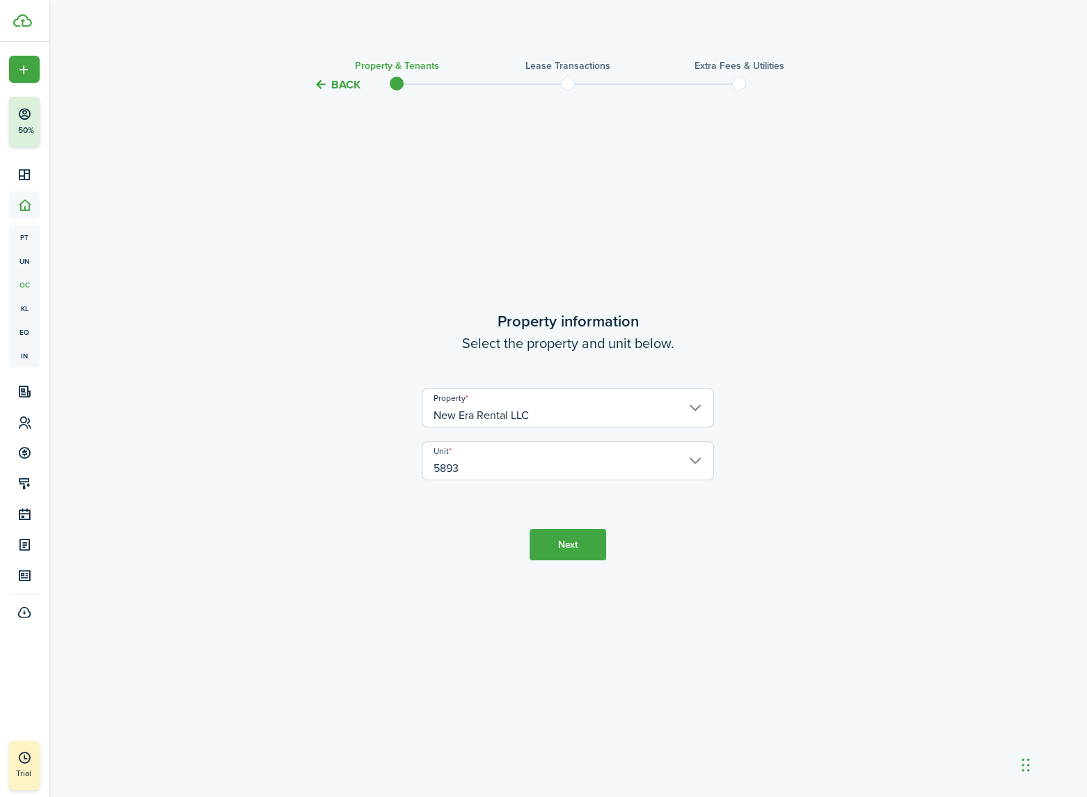
click at [571, 549] on button "Next" at bounding box center [568, 544] width 77 height 31
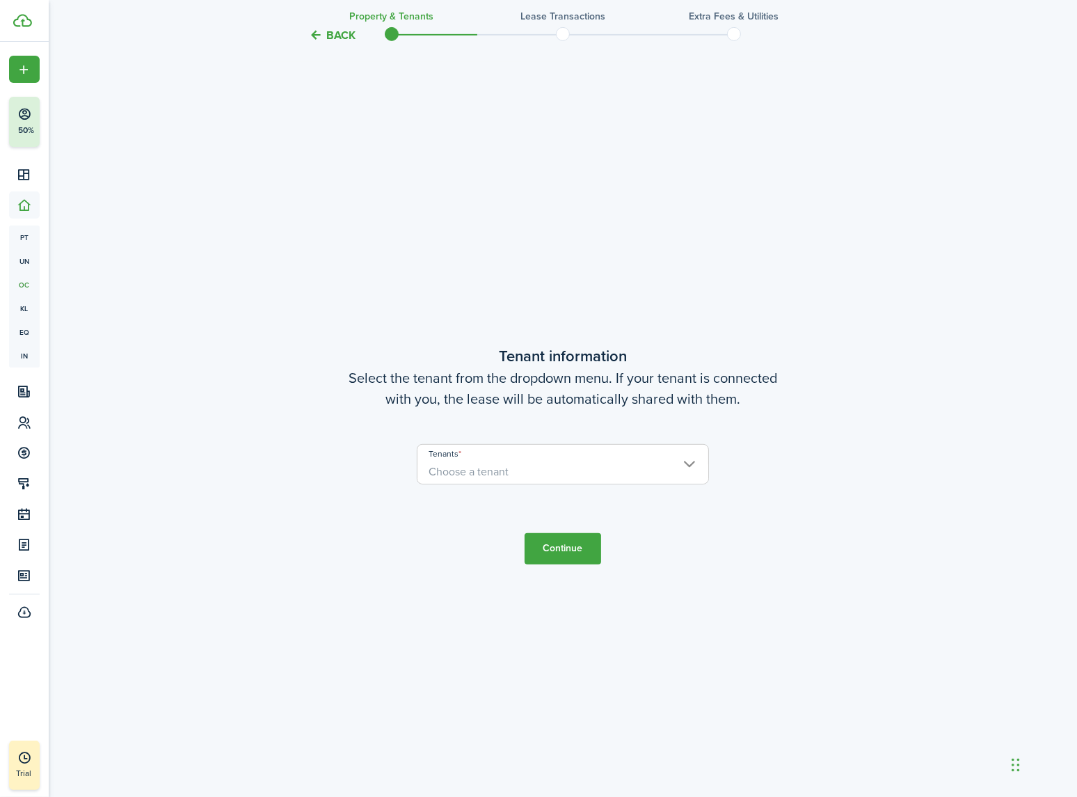
scroll to position [704, 0]
click at [498, 472] on span "Choose a tenant" at bounding box center [469, 471] width 80 height 16
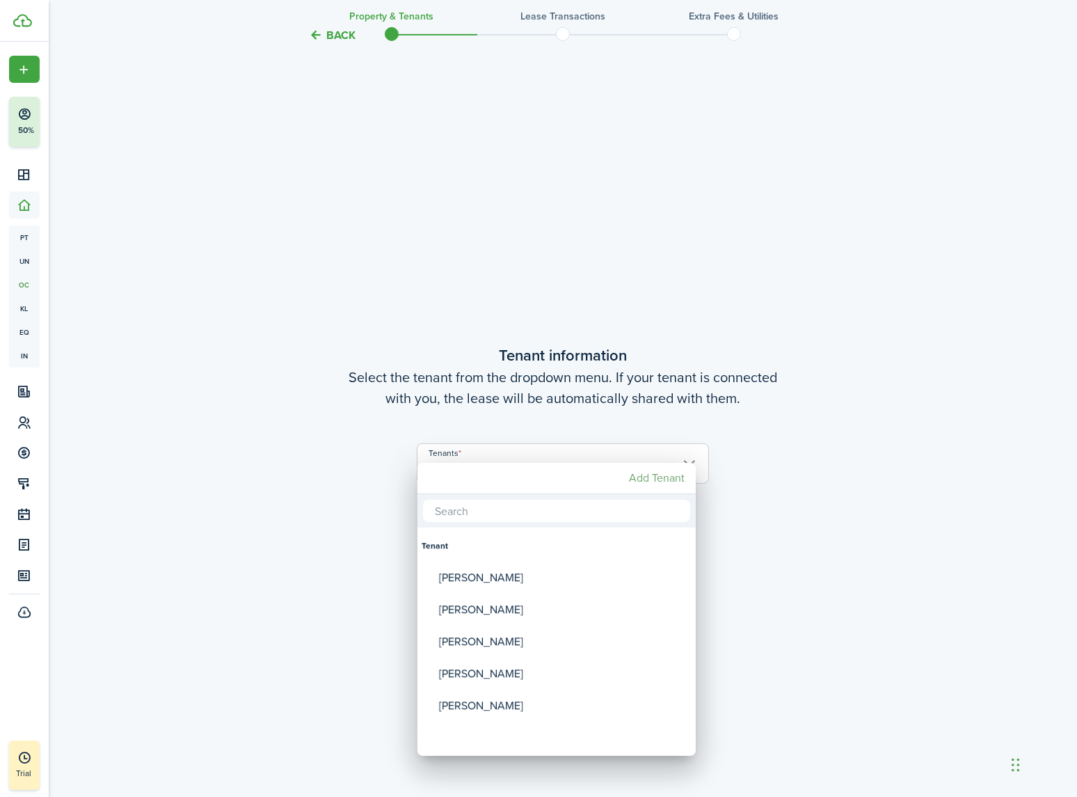
click at [654, 479] on mbsc-button "Add Tenant" at bounding box center [657, 478] width 67 height 25
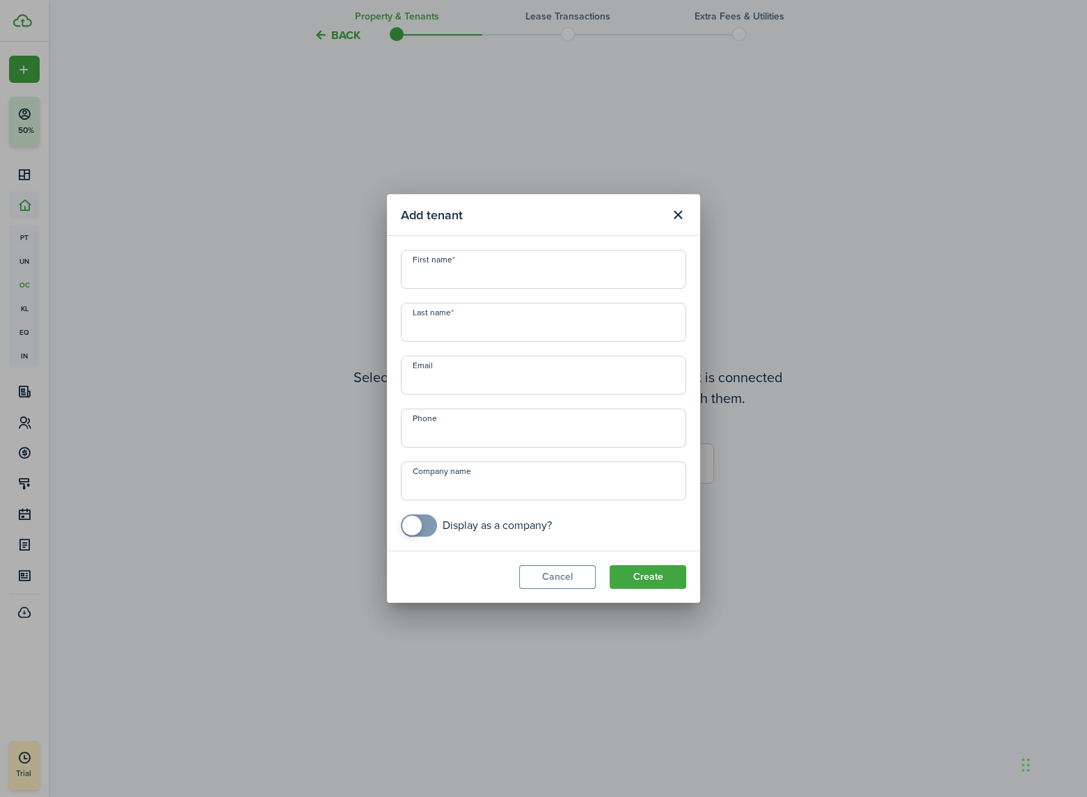
click at [445, 275] on input "First name" at bounding box center [543, 269] width 285 height 39
paste input "Sadie A. Montano"
type input "Sadie A. Montano"
type input "Montano"
click at [530, 286] on input "Sadie A. Montano" at bounding box center [543, 269] width 285 height 39
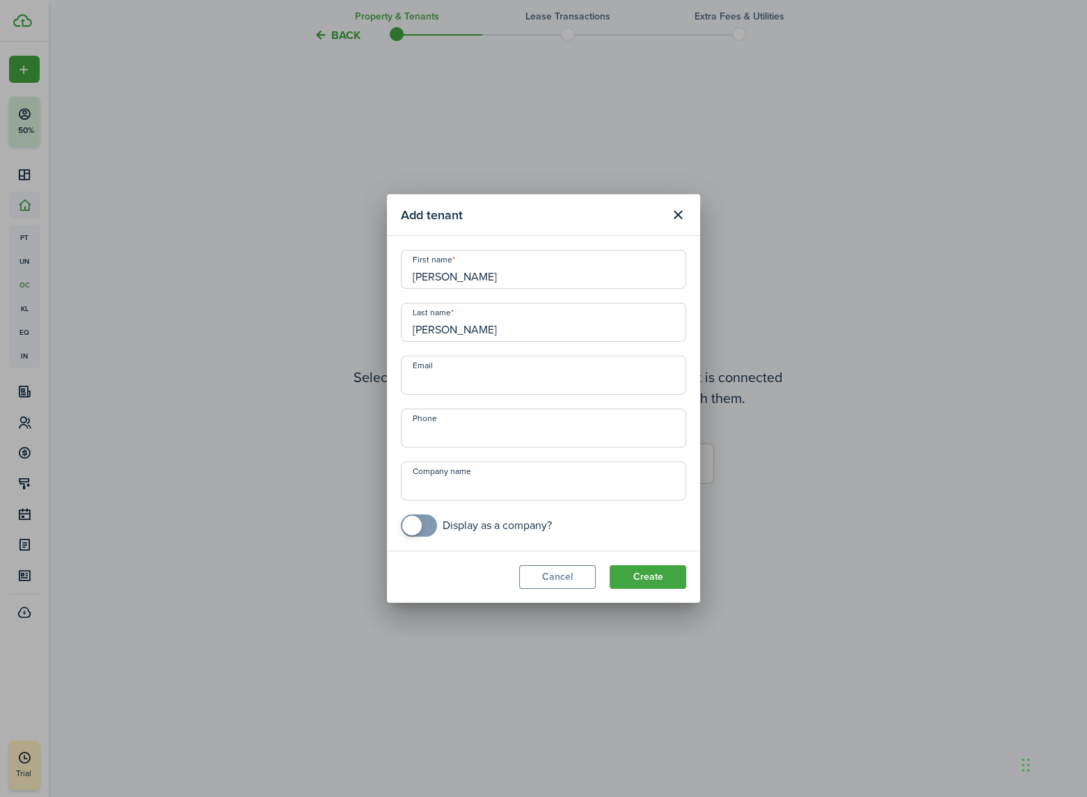
type input "Sadie A."
paste input "sadiemontano5150@gmail.com"
type input "sadiemontano5150@gmail.com"
type input "+1 720-809-8644"
click at [643, 578] on button "Create" at bounding box center [648, 577] width 77 height 24
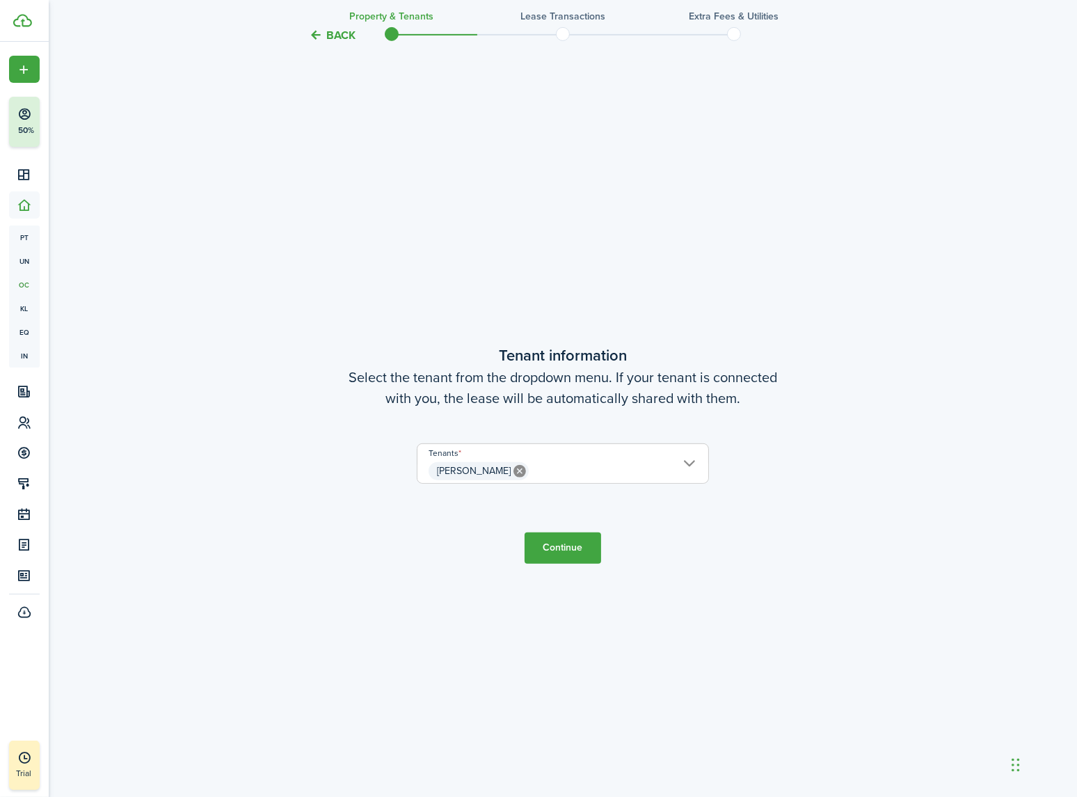
click at [564, 547] on button "Continue" at bounding box center [563, 547] width 77 height 31
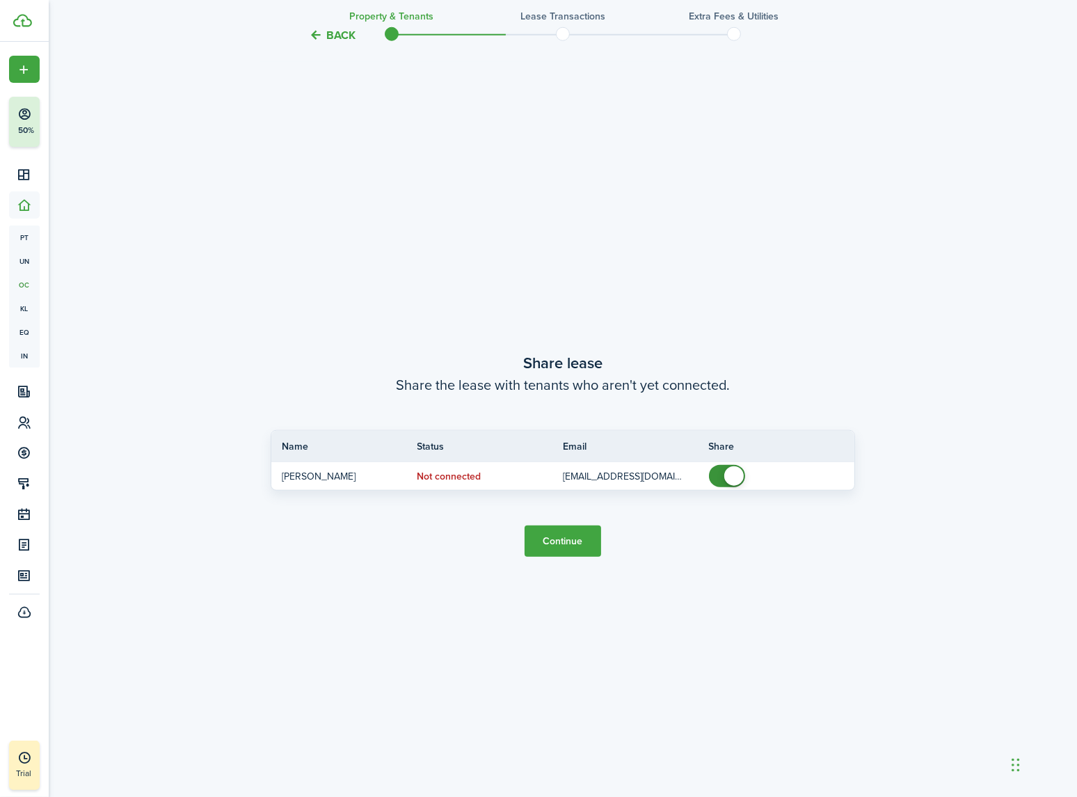
scroll to position [1501, 0]
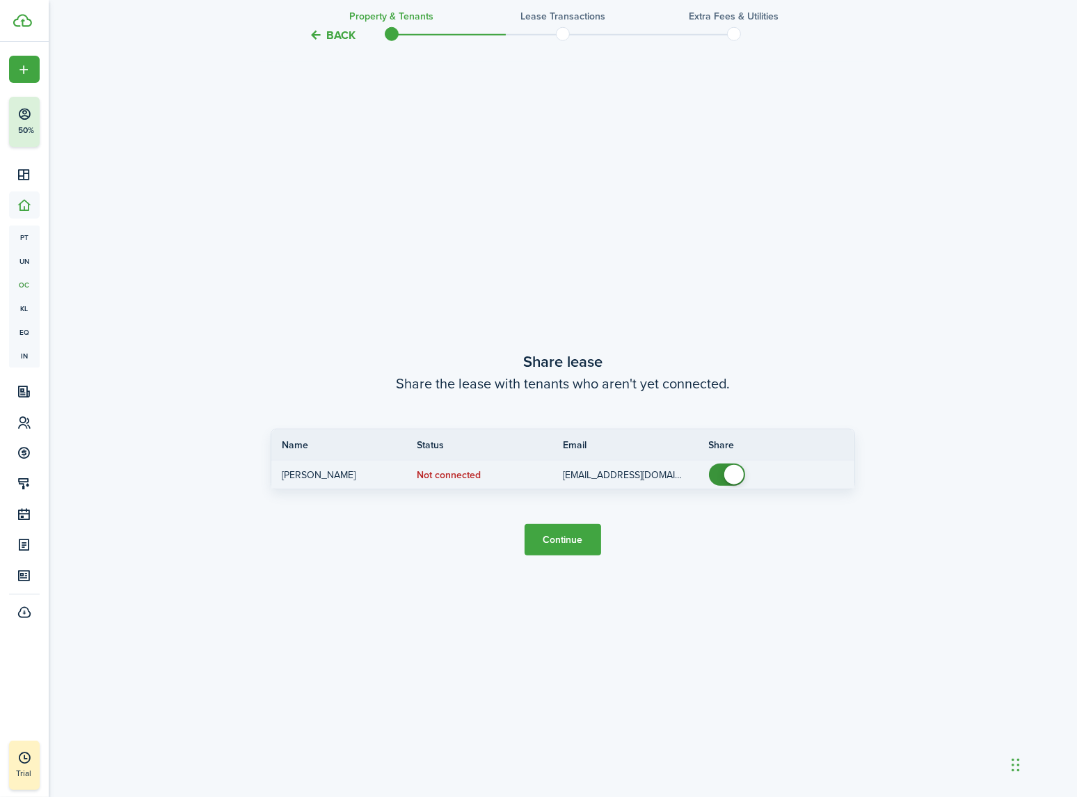
checkbox input "false"
click at [727, 477] on span at bounding box center [733, 474] width 19 height 19
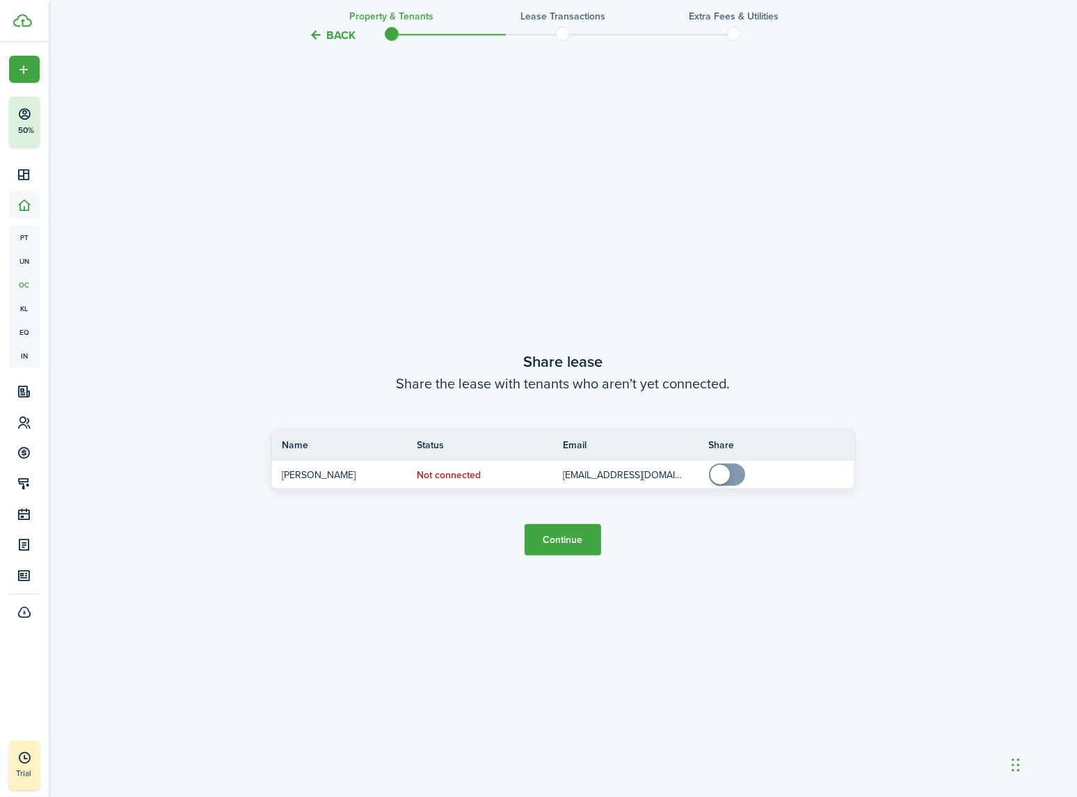
click at [576, 538] on button "Continue" at bounding box center [563, 539] width 77 height 31
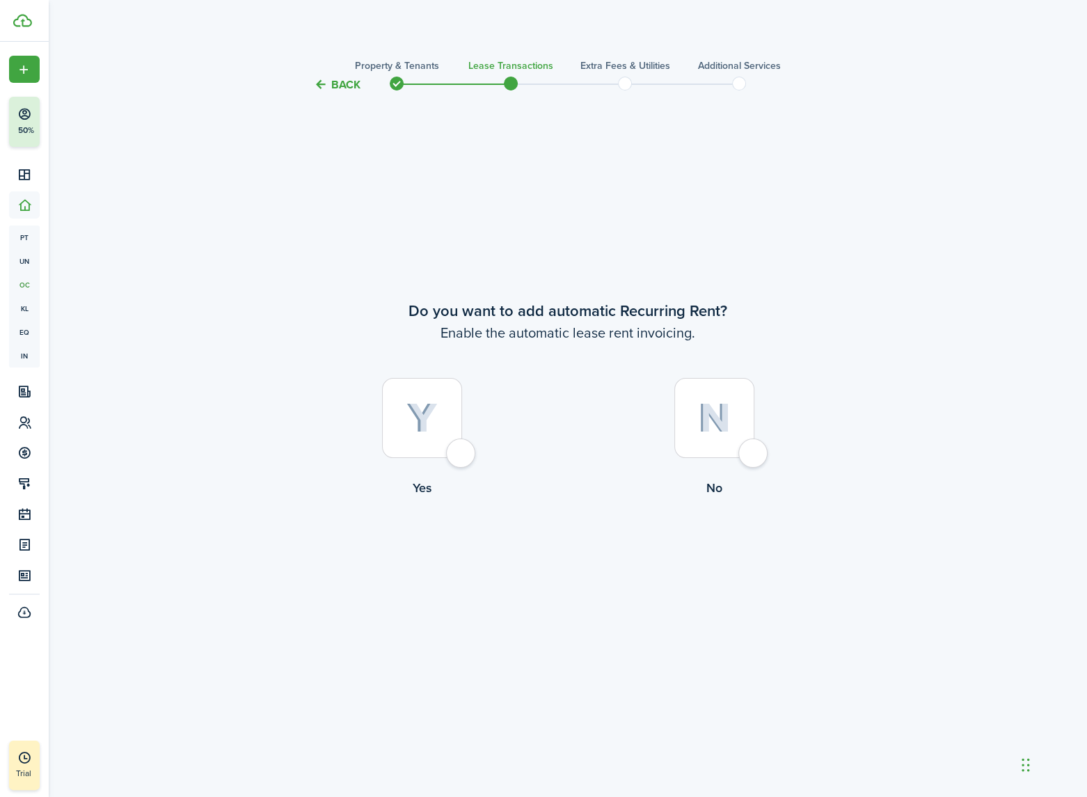
click at [459, 454] on div at bounding box center [422, 418] width 80 height 80
radio input "true"
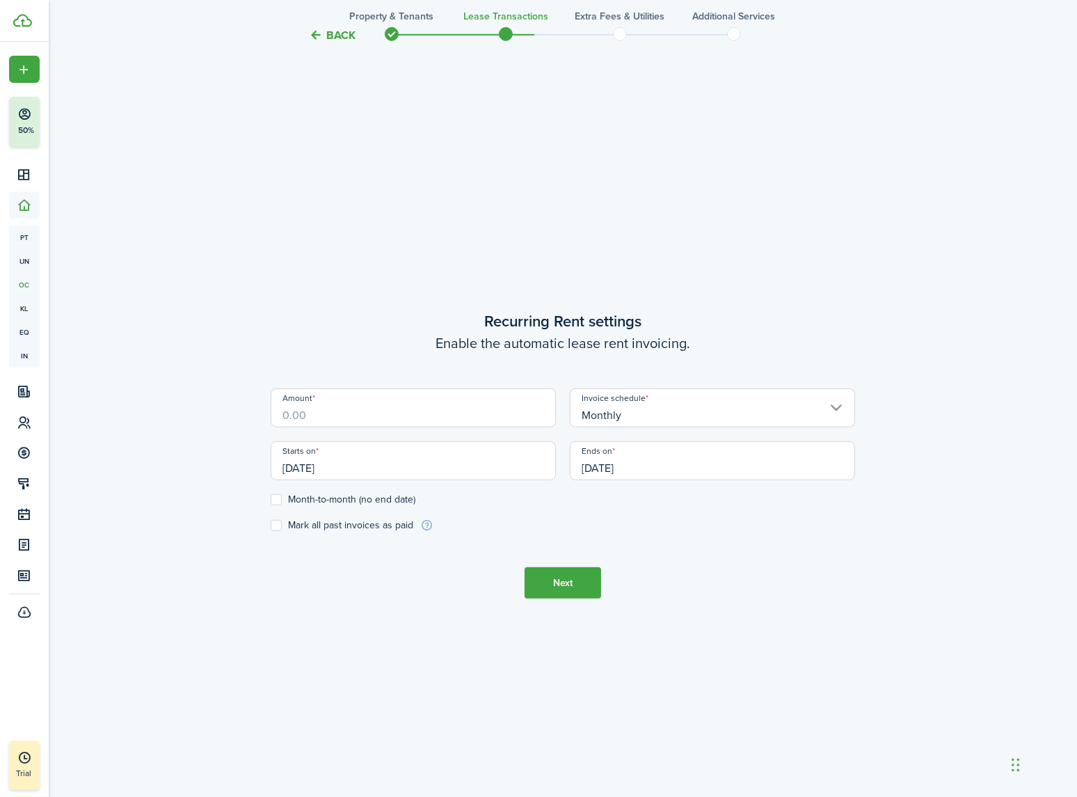
scroll to position [704, 0]
click at [560, 587] on button "Next" at bounding box center [563, 582] width 77 height 31
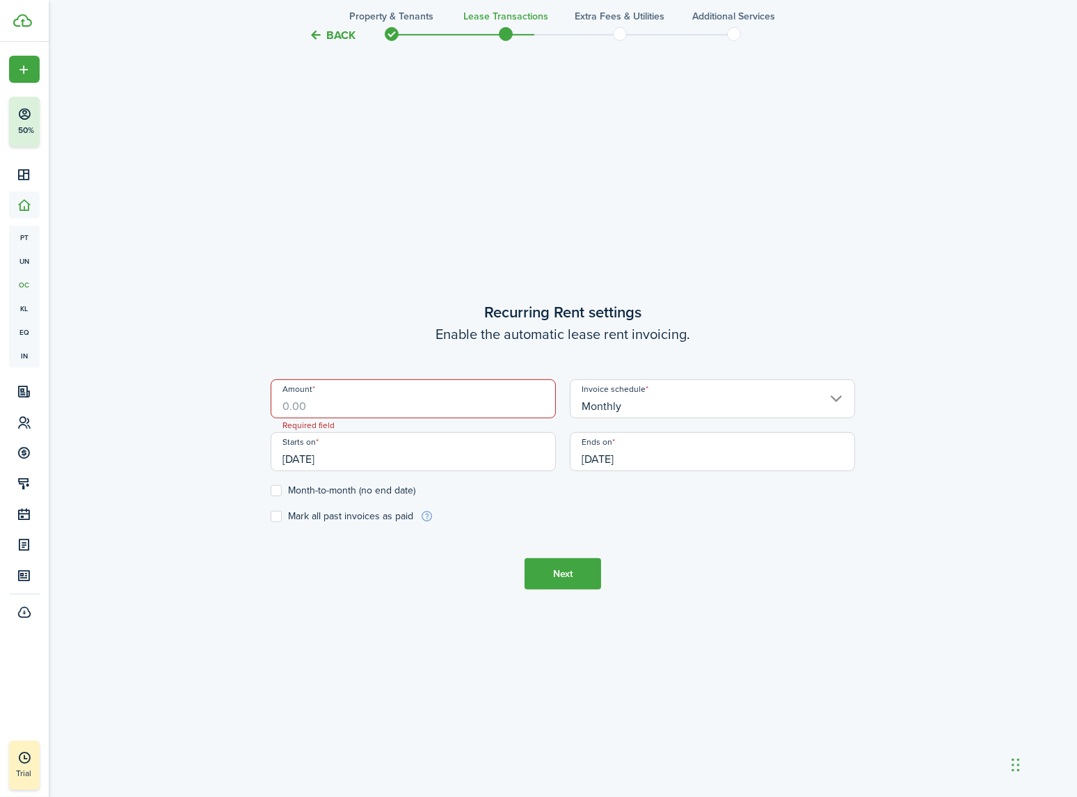
click at [333, 413] on input "Amount" at bounding box center [413, 398] width 285 height 39
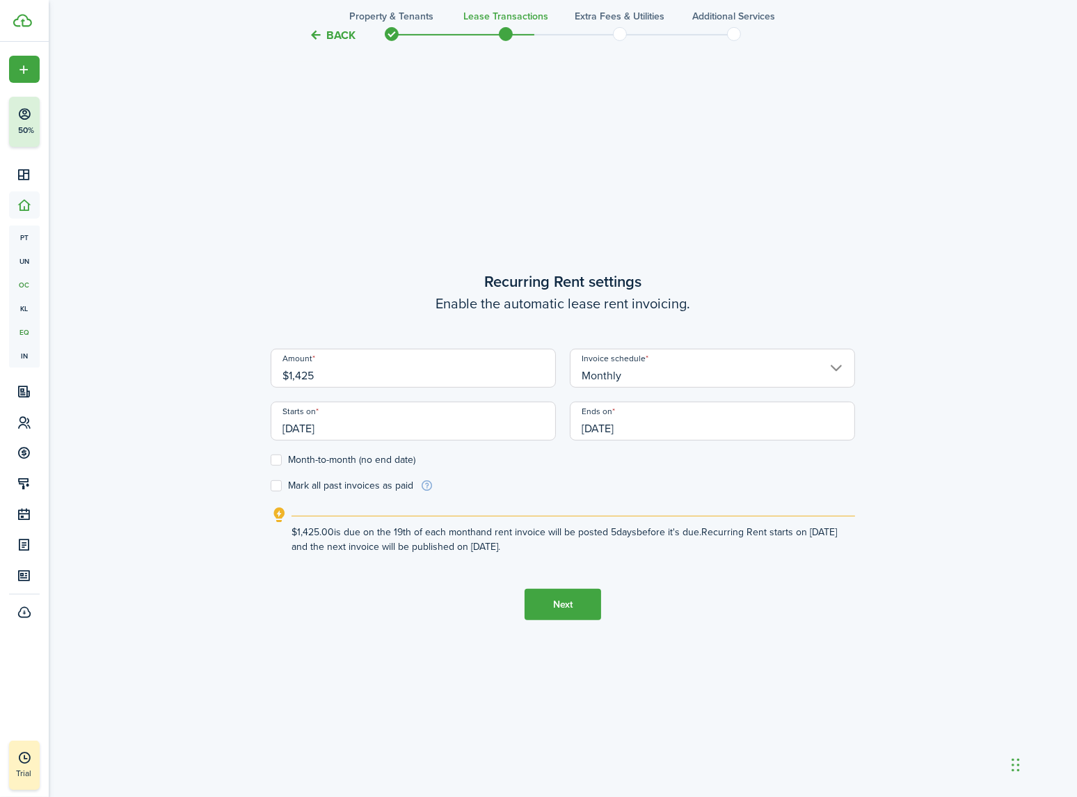
type input "$1,425.00"
click at [567, 600] on button "Next" at bounding box center [563, 604] width 77 height 31
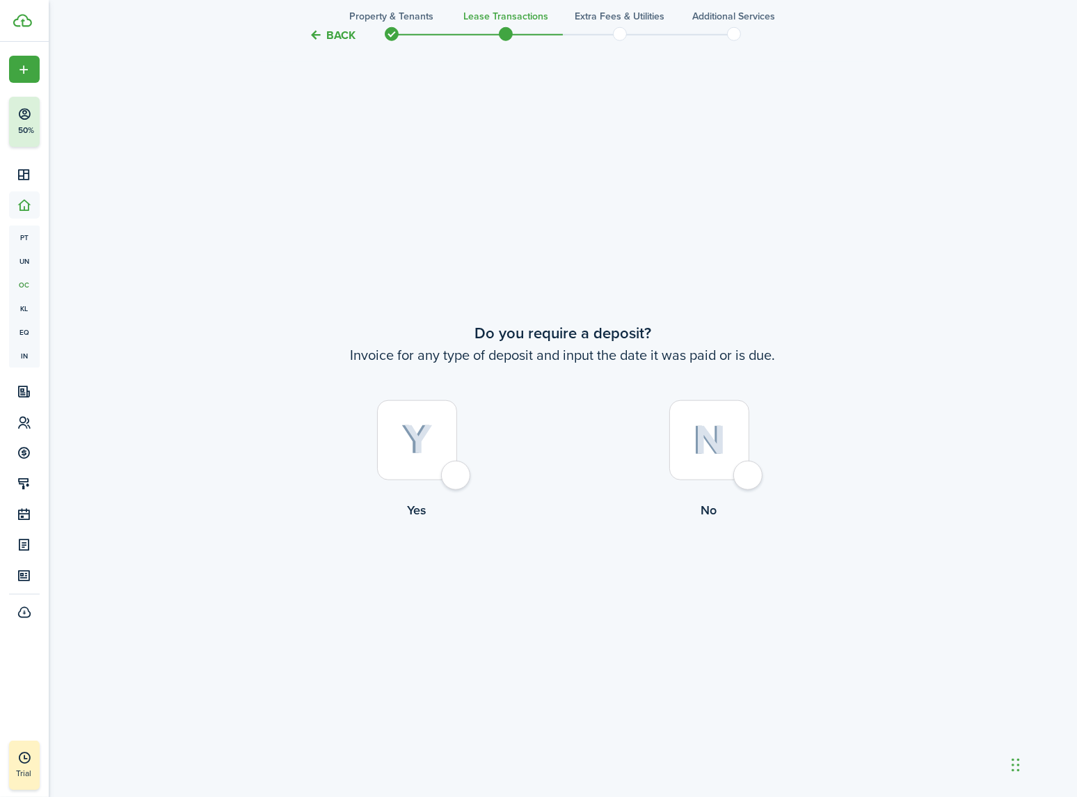
scroll to position [1501, 0]
click at [740, 473] on div at bounding box center [710, 436] width 80 height 80
radio input "true"
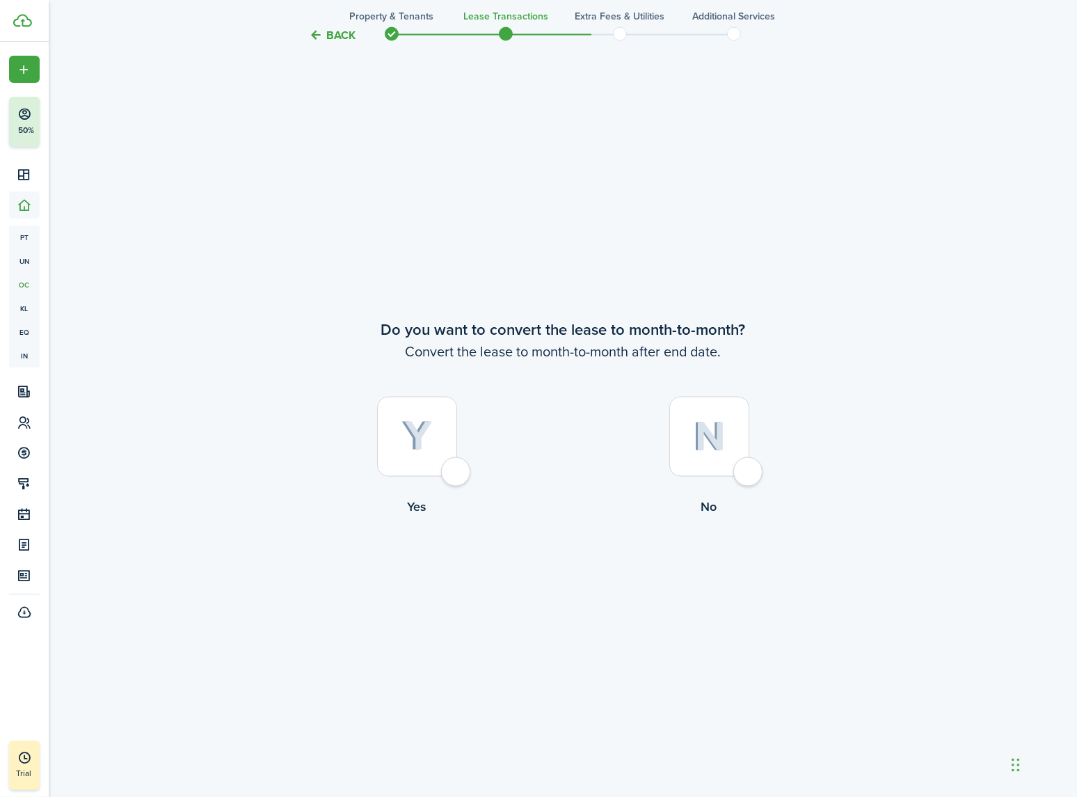
scroll to position [2298, 0]
click at [745, 473] on div at bounding box center [710, 436] width 80 height 80
radio input "true"
click at [572, 573] on button "Continue" at bounding box center [563, 572] width 77 height 31
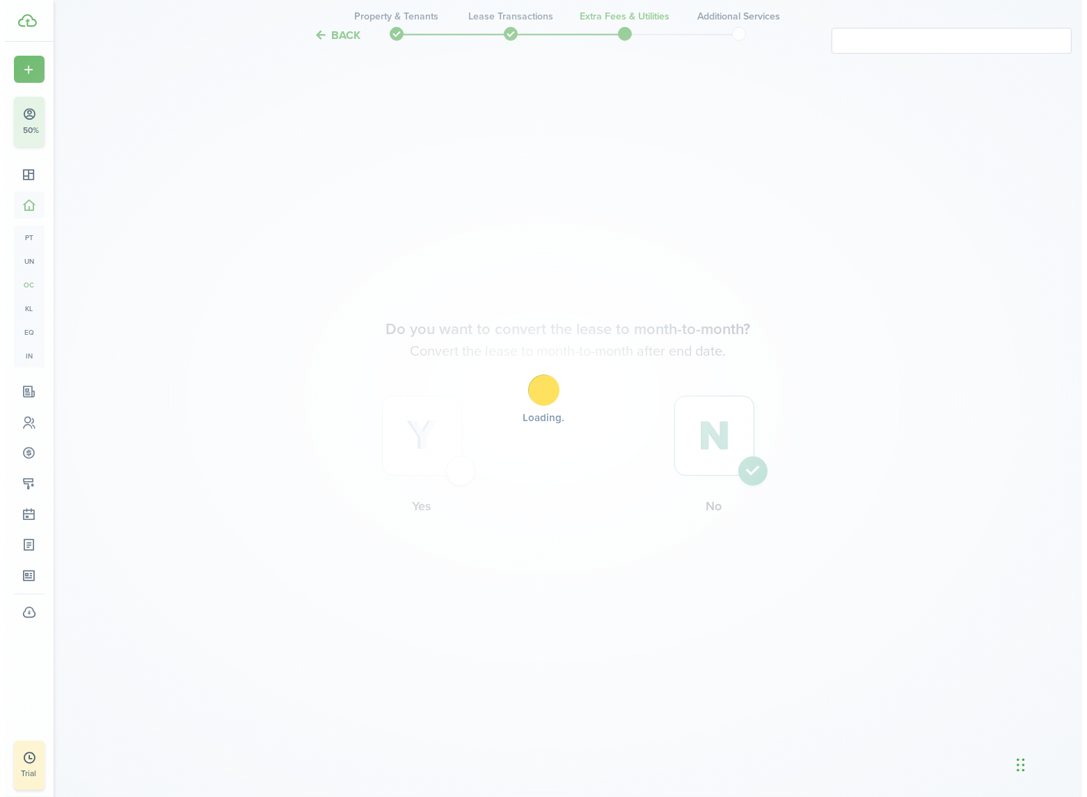
scroll to position [0, 0]
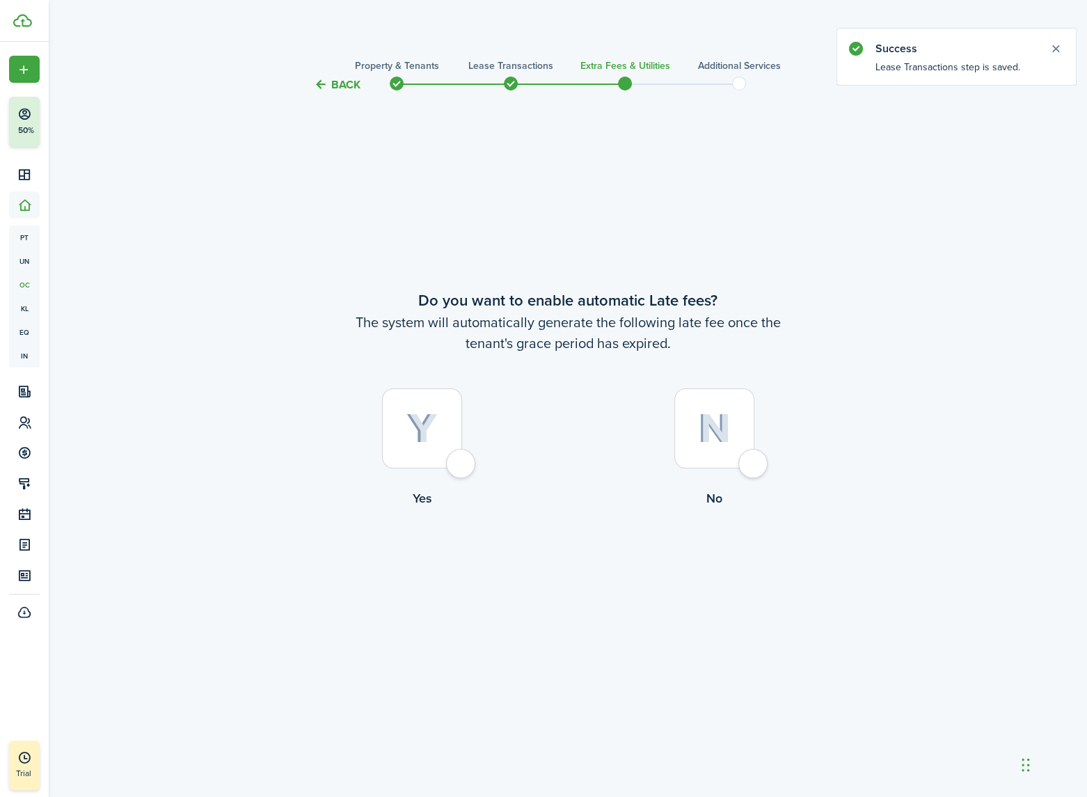
click at [747, 464] on div at bounding box center [714, 428] width 80 height 80
radio input "true"
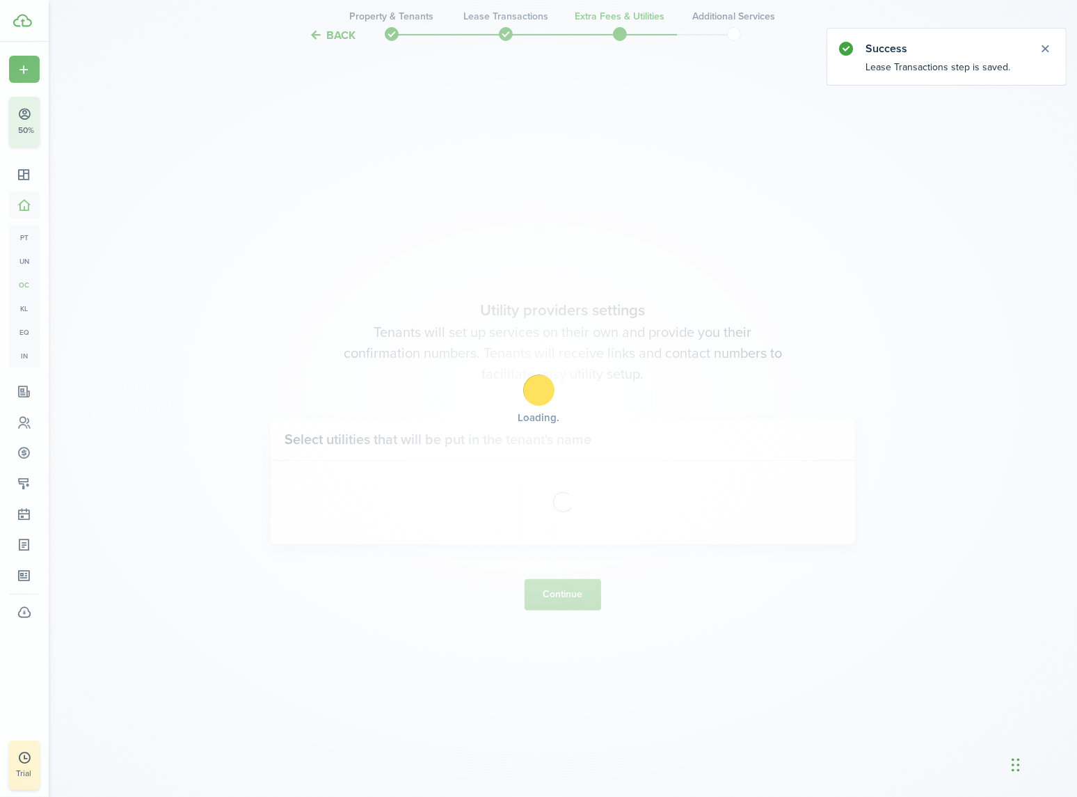
scroll to position [704, 0]
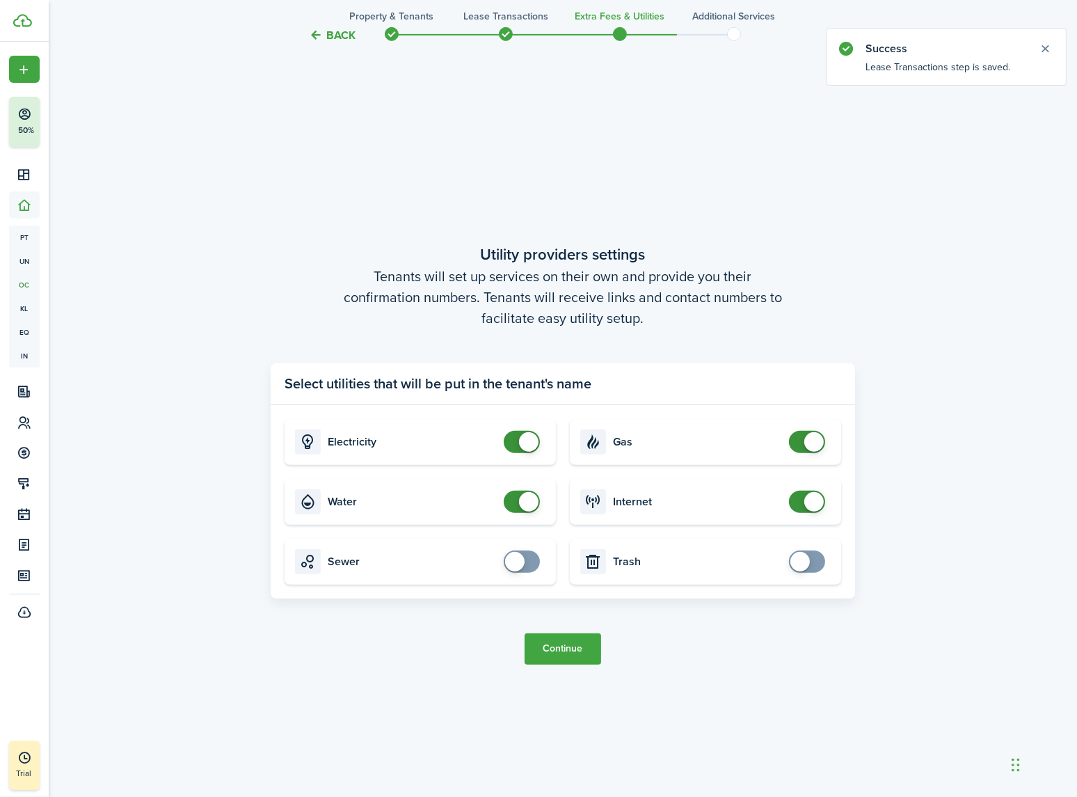
checkbox input "false"
click at [525, 497] on span at bounding box center [528, 501] width 19 height 19
checkbox input "false"
click at [809, 441] on span at bounding box center [814, 441] width 19 height 19
click at [564, 654] on button "Continue" at bounding box center [563, 648] width 77 height 31
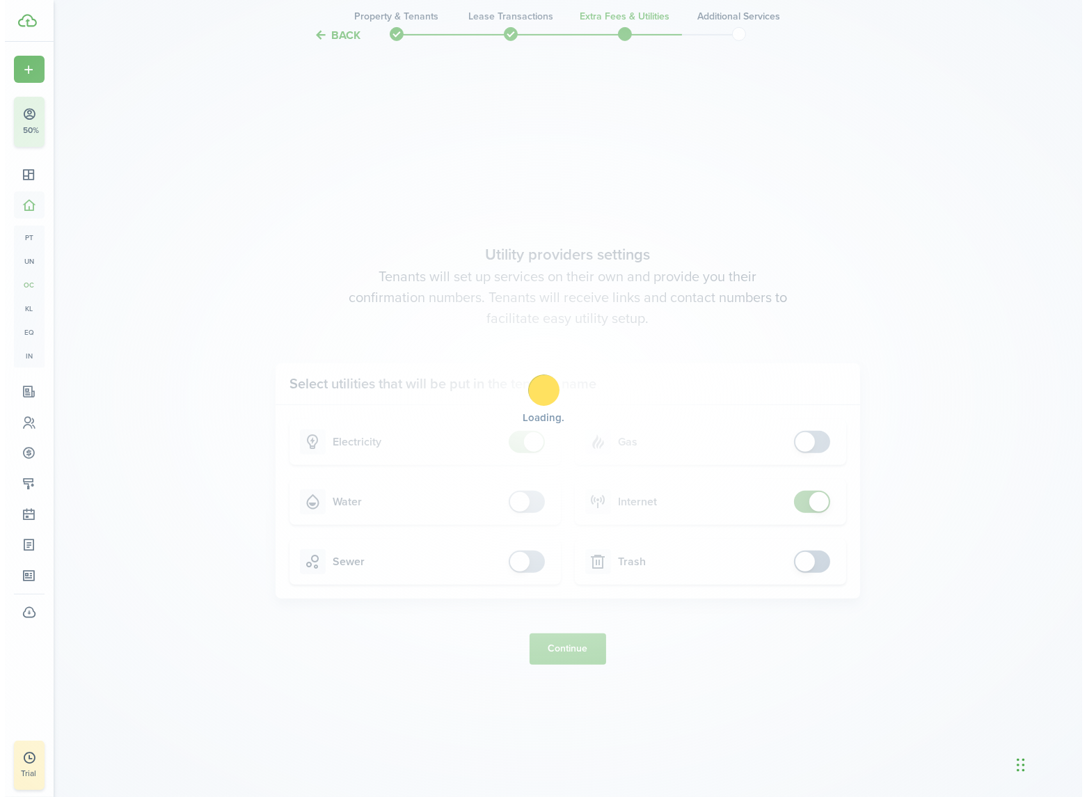
scroll to position [0, 0]
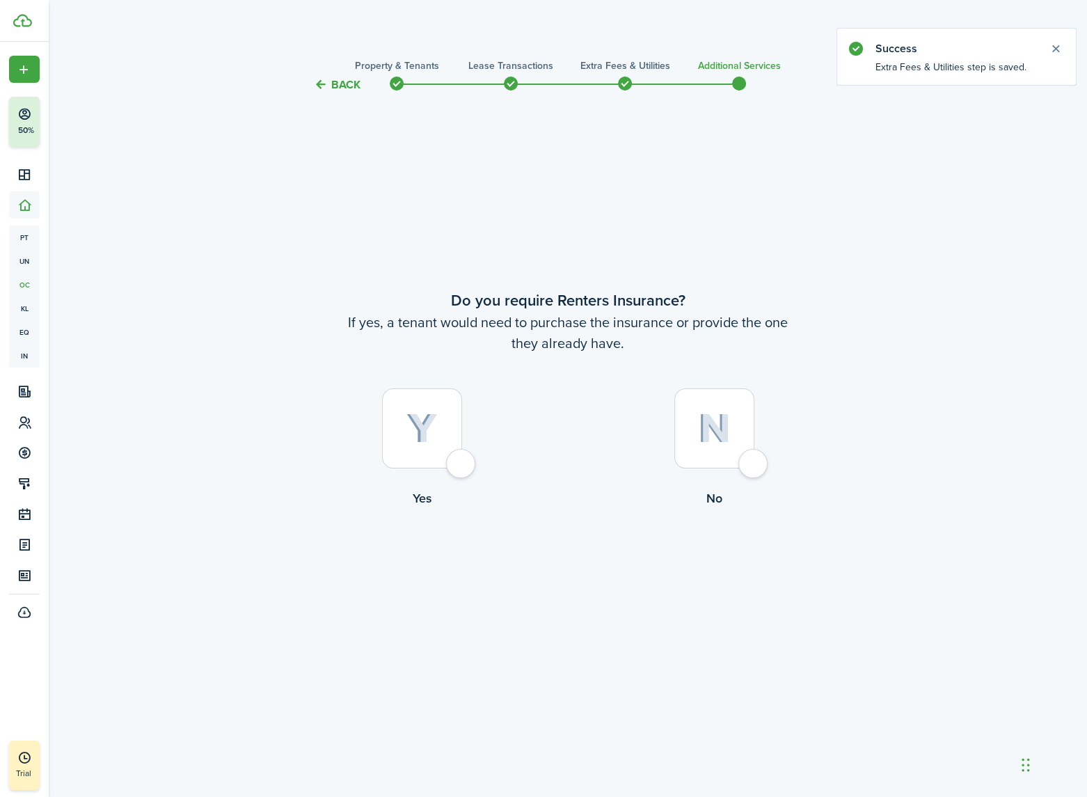
click at [461, 462] on div at bounding box center [422, 428] width 80 height 80
radio input "true"
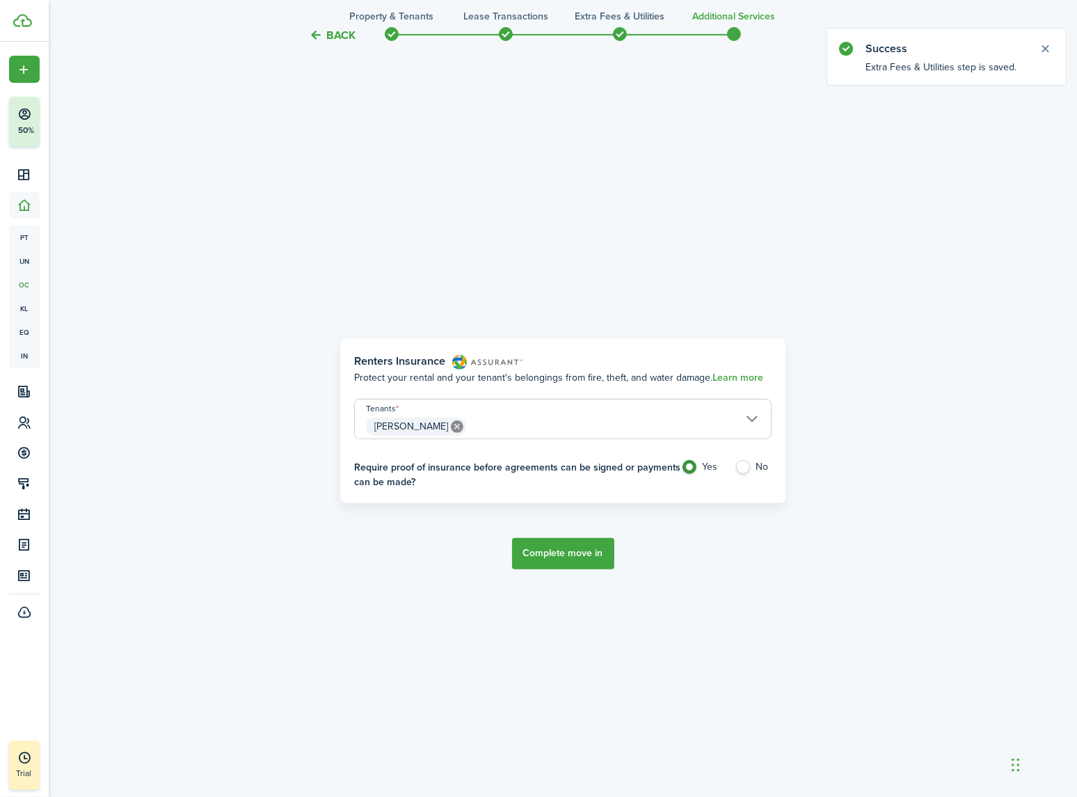
scroll to position [704, 0]
click at [568, 552] on button "Complete move in" at bounding box center [563, 552] width 102 height 31
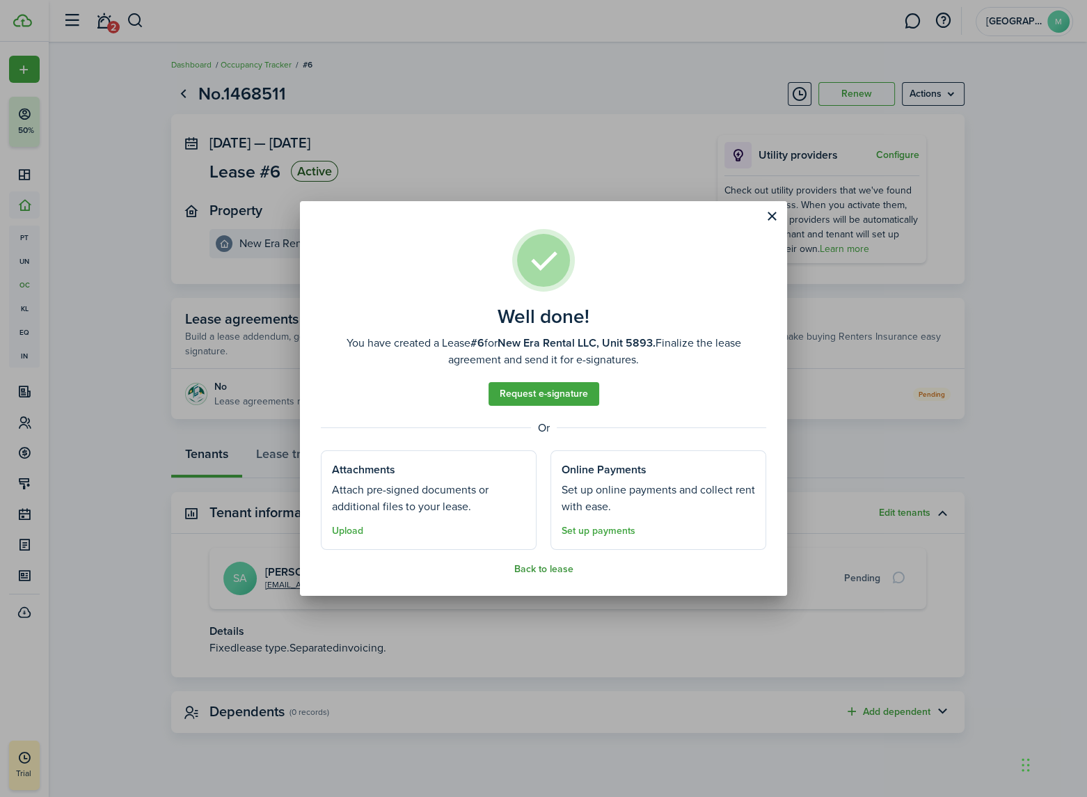
click at [536, 568] on button "Back to lease" at bounding box center [543, 569] width 59 height 11
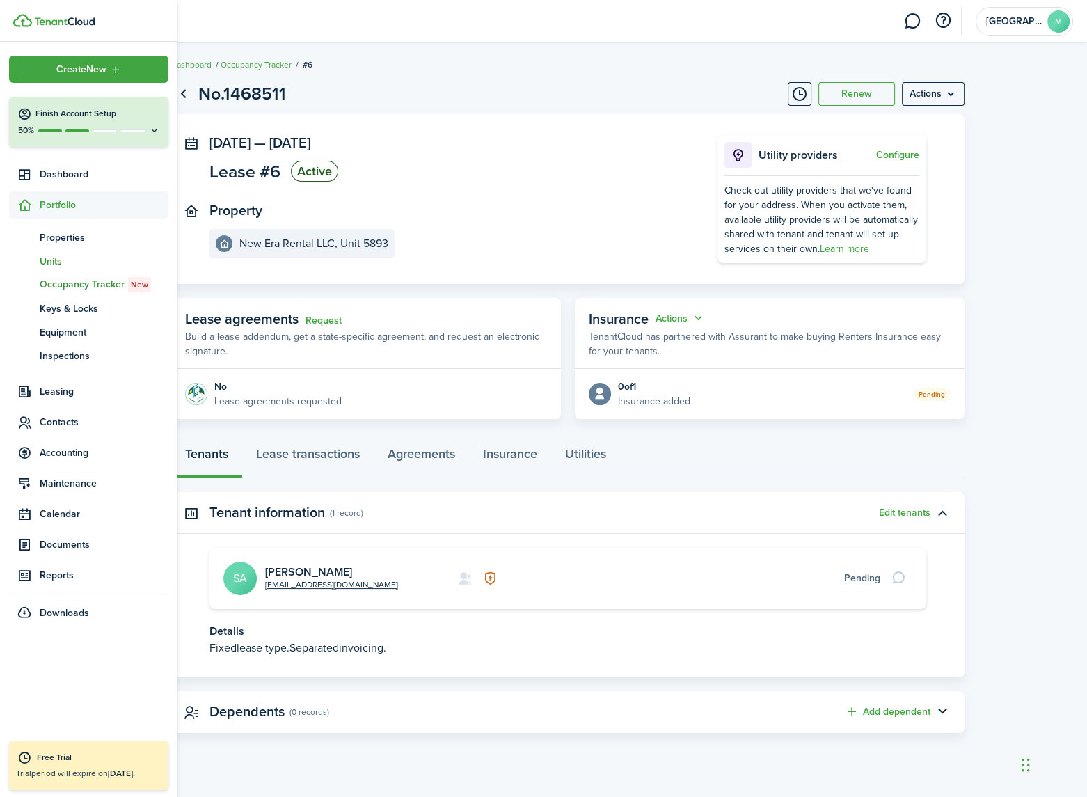
click at [49, 253] on link "un Units" at bounding box center [88, 261] width 159 height 24
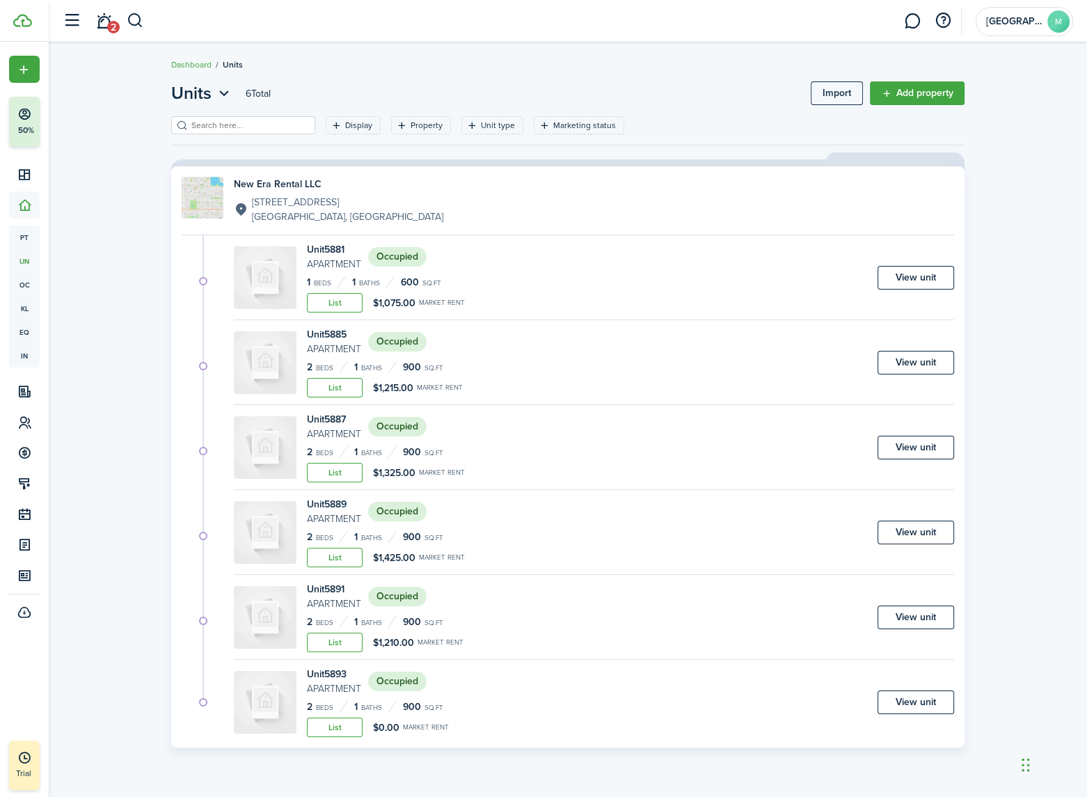
click at [365, 205] on link "New Era Rental LLC 5885 W 11th Ave Lakewood, CO, 80214, US" at bounding box center [568, 200] width 773 height 47
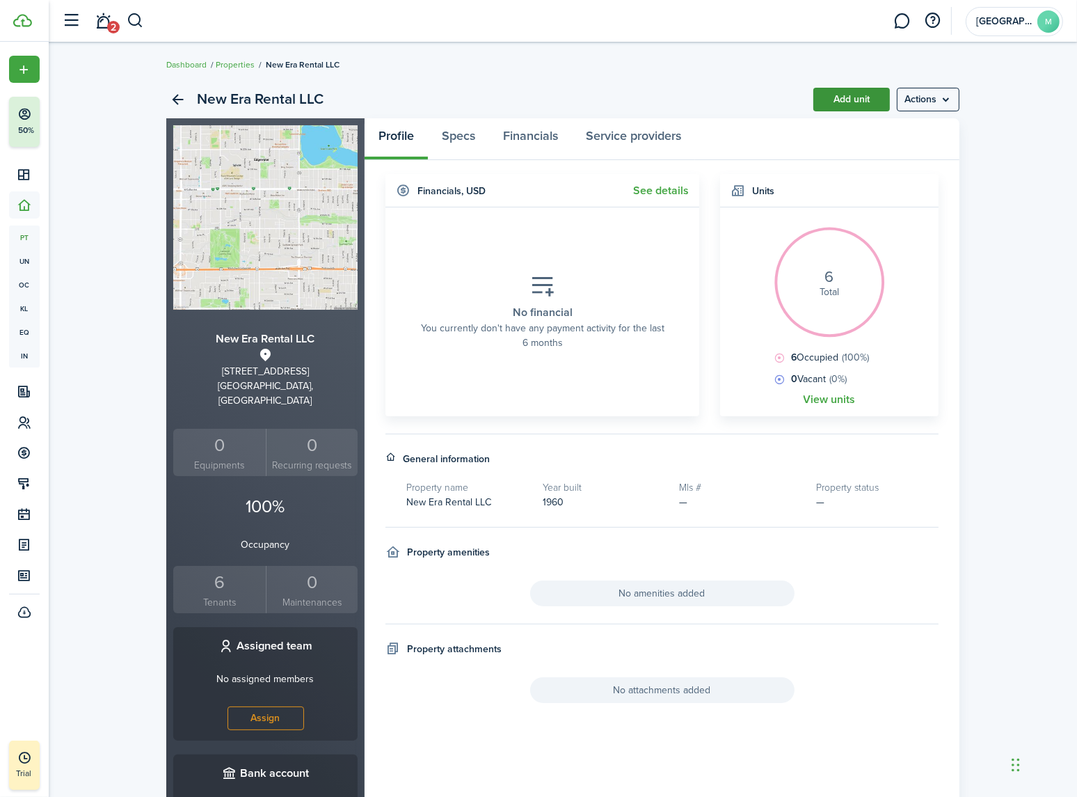
click at [846, 101] on link "Add unit" at bounding box center [852, 100] width 77 height 24
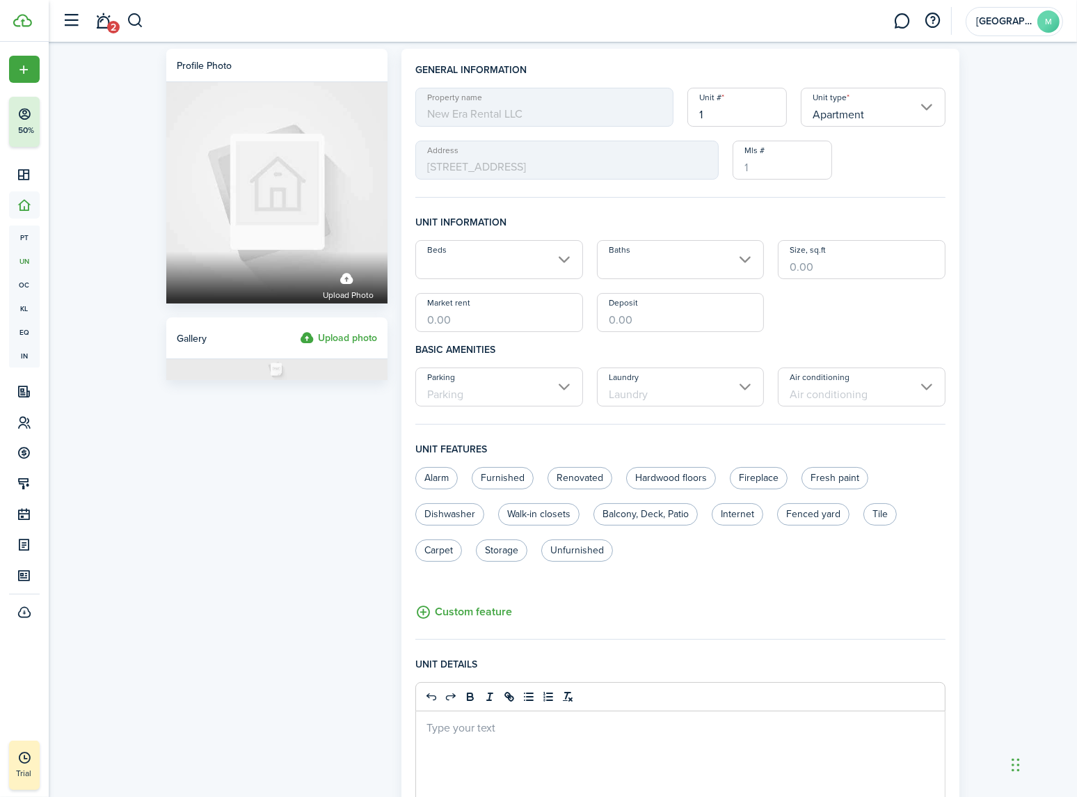
click at [605, 119] on div "Property name New Era Rental LLC Unit # 1 Unit type Apartment Address 5885 W 11…" at bounding box center [681, 134] width 544 height 92
type input "5895"
click at [450, 264] on input "Beds" at bounding box center [499, 259] width 168 height 39
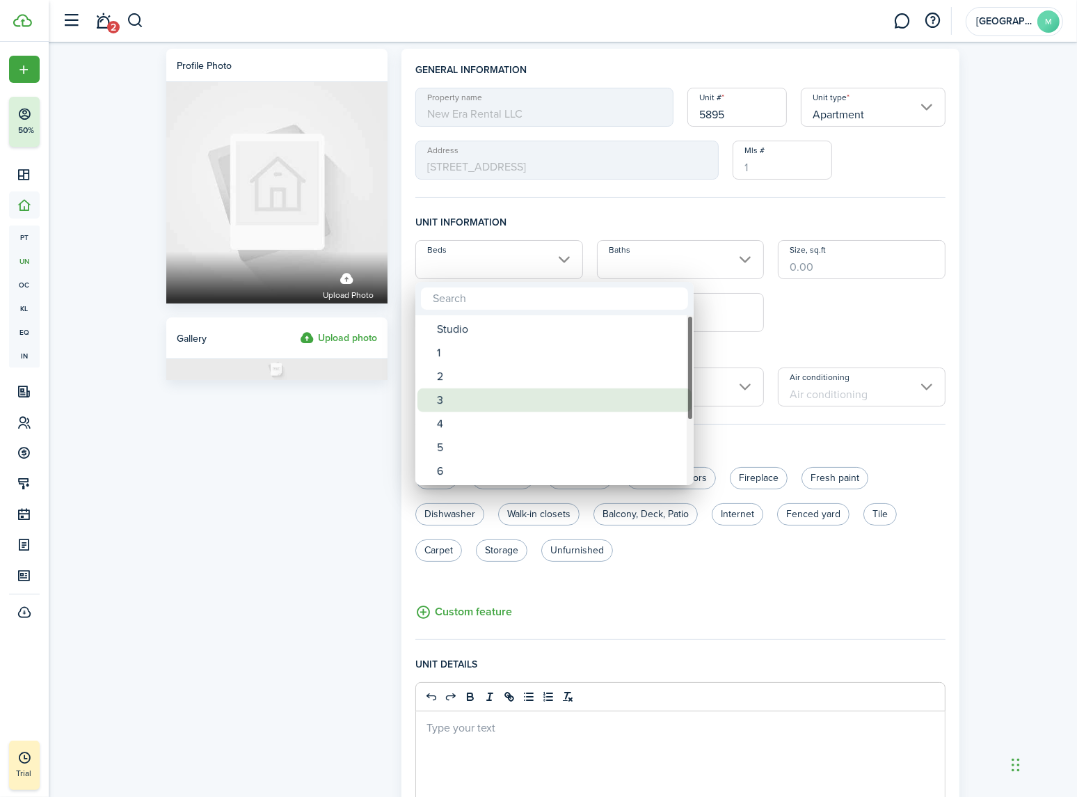
click at [448, 390] on div "3" at bounding box center [560, 400] width 246 height 24
type input "3"
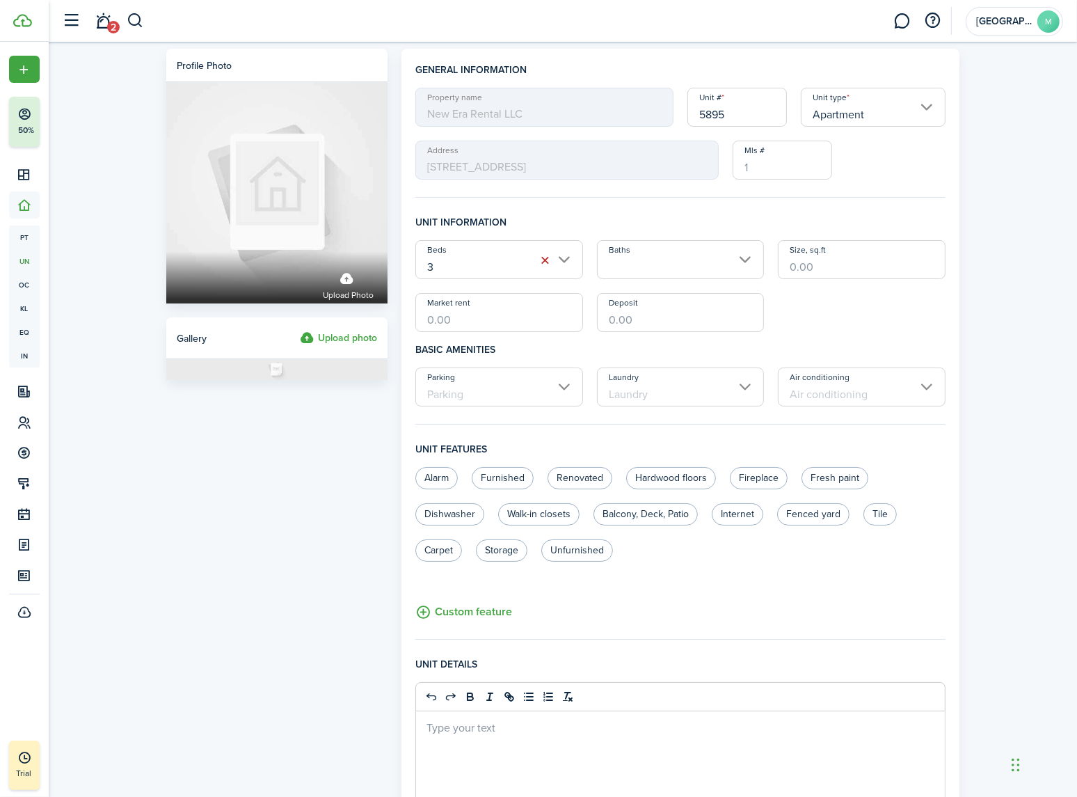
click at [655, 255] on input "Baths" at bounding box center [681, 259] width 168 height 39
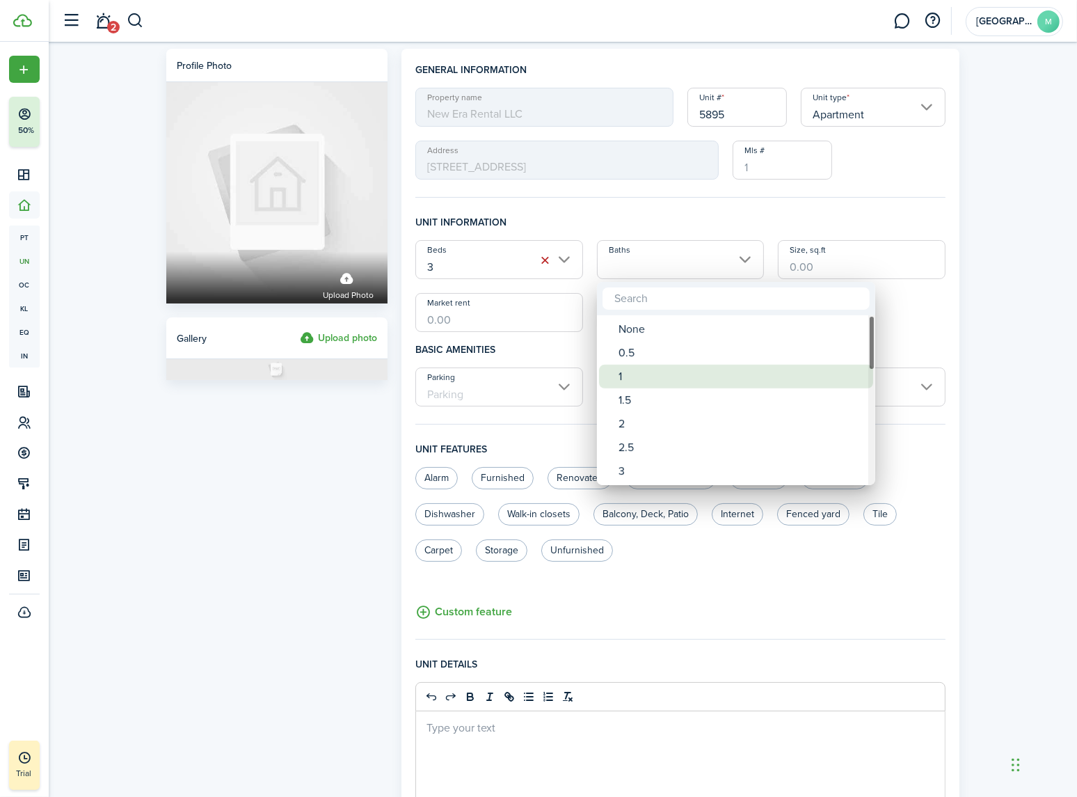
click at [626, 369] on div "1" at bounding box center [742, 377] width 246 height 24
type input "1"
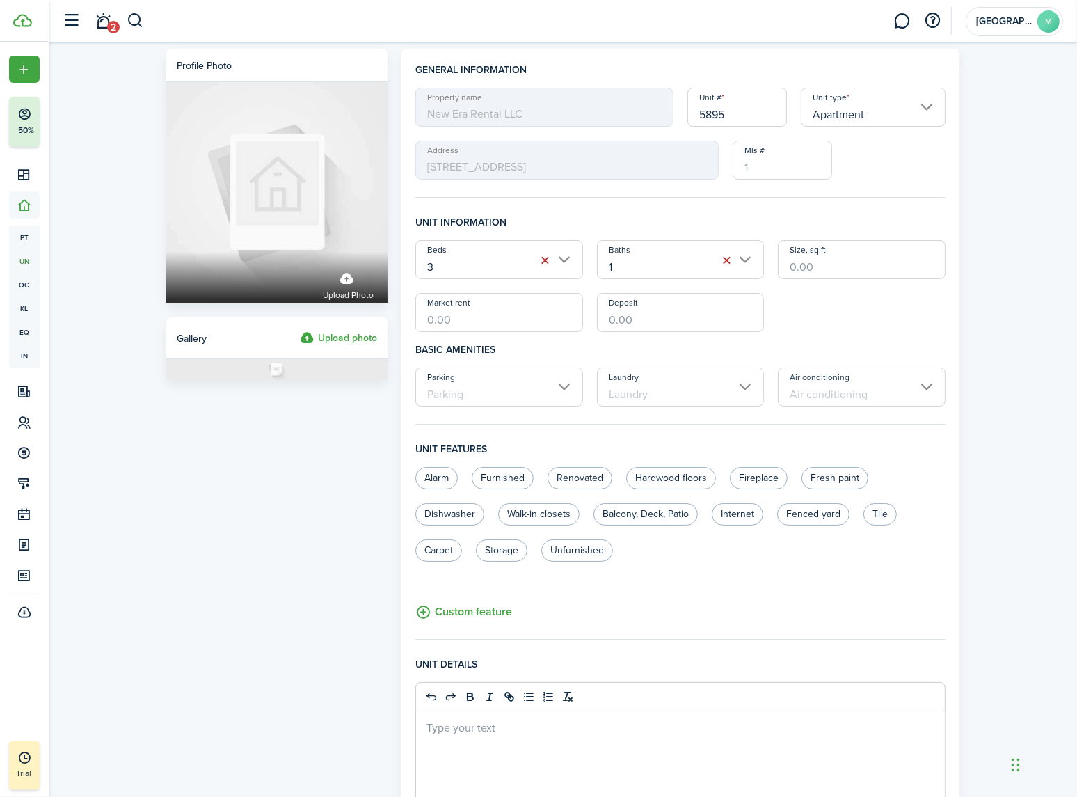
click at [835, 269] on input "Size, sq.ft" at bounding box center [862, 259] width 168 height 39
type input "1,050"
click at [505, 393] on input "Parking" at bounding box center [499, 386] width 168 height 39
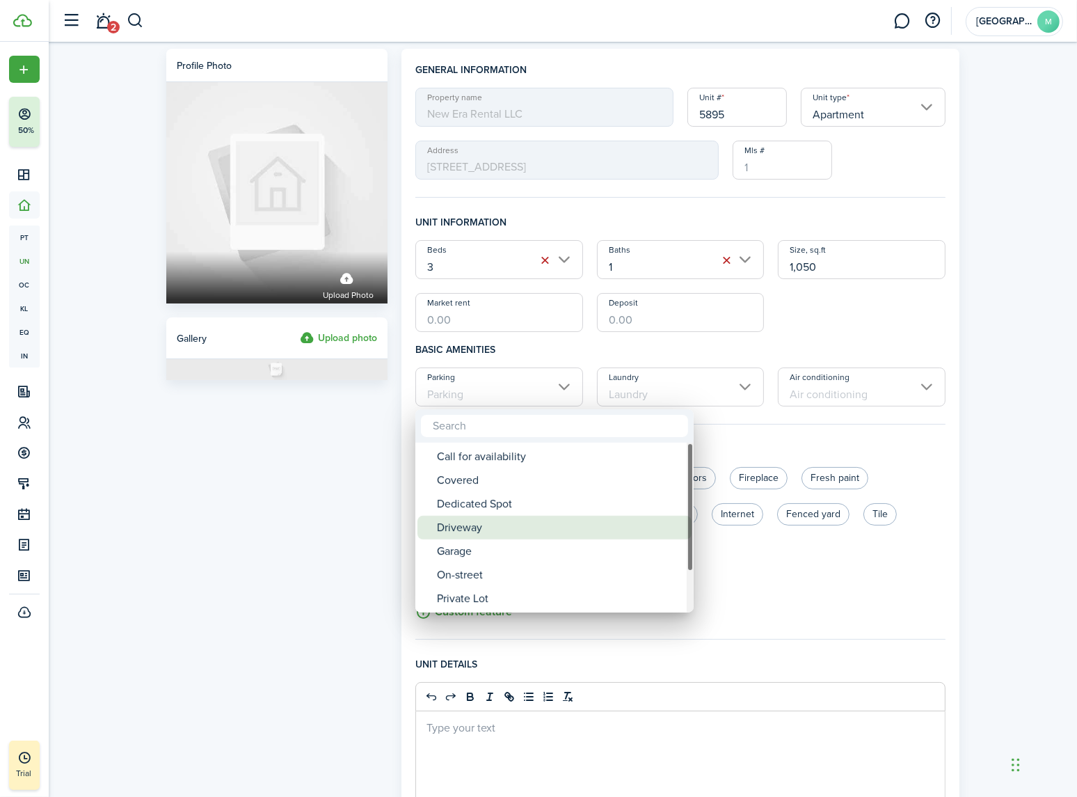
click at [476, 530] on div "Driveway" at bounding box center [560, 528] width 246 height 24
type input "Driveway"
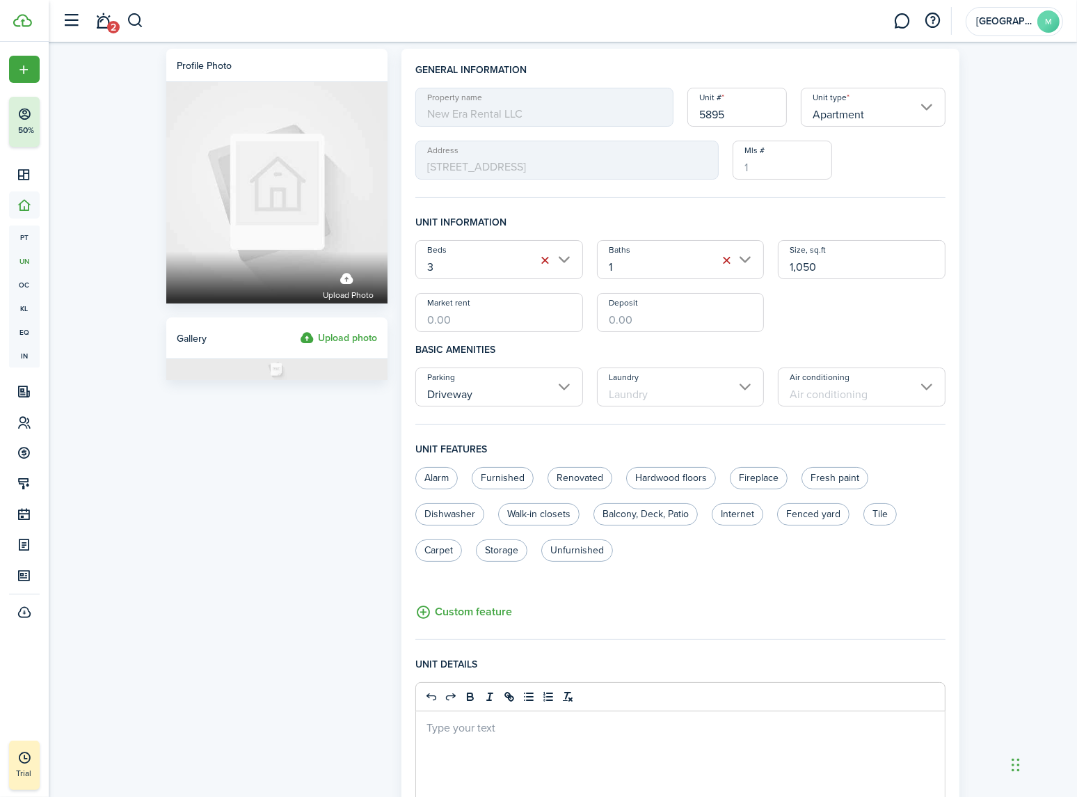
click at [660, 368] on input "Laundry" at bounding box center [681, 386] width 168 height 39
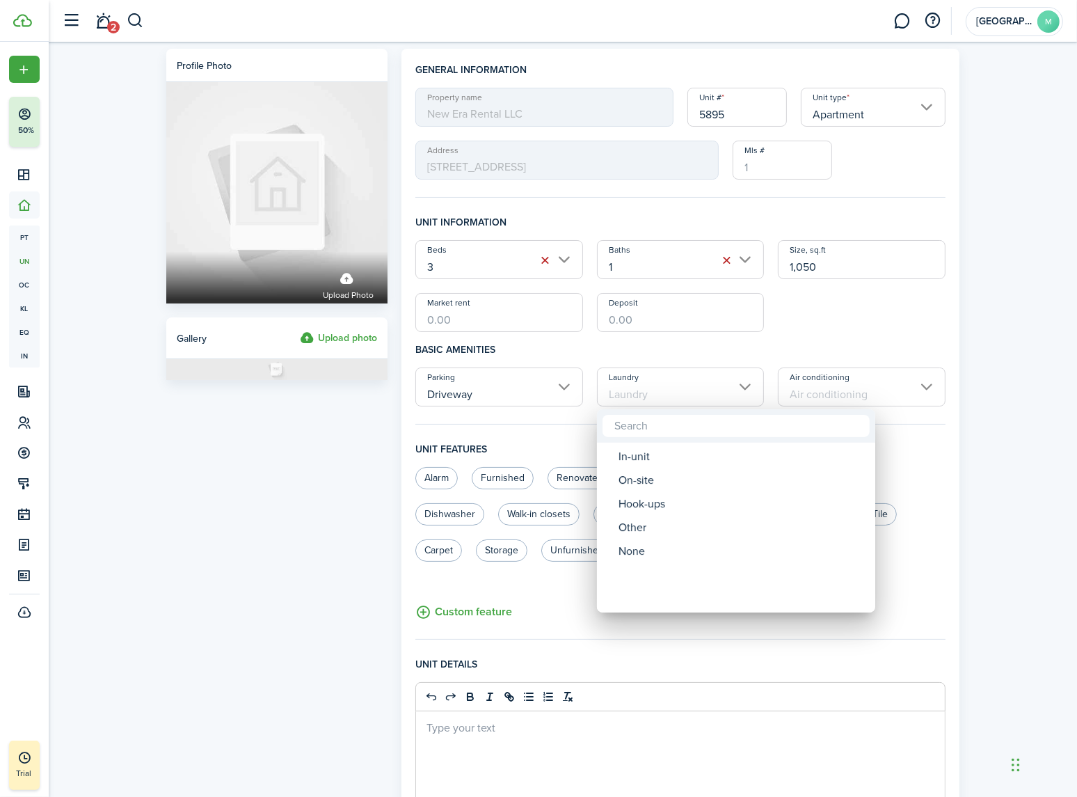
click at [656, 384] on div at bounding box center [539, 399] width 1300 height 1020
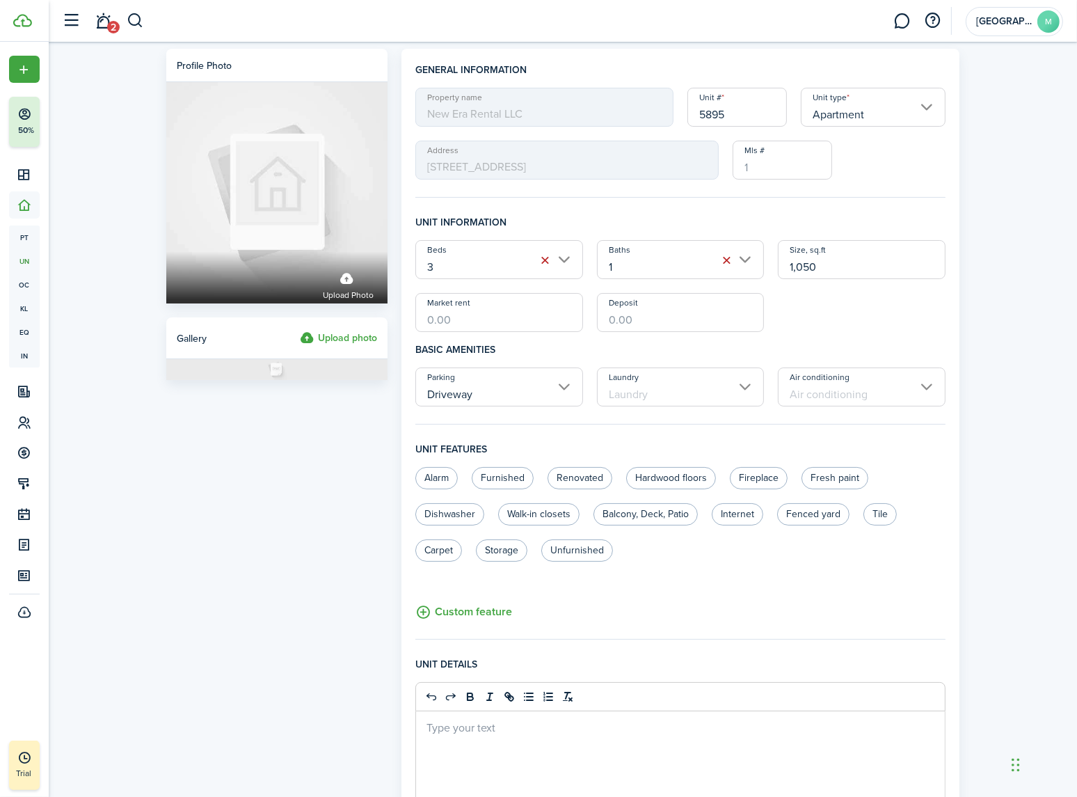
click at [655, 403] on input "Laundry" at bounding box center [681, 386] width 168 height 39
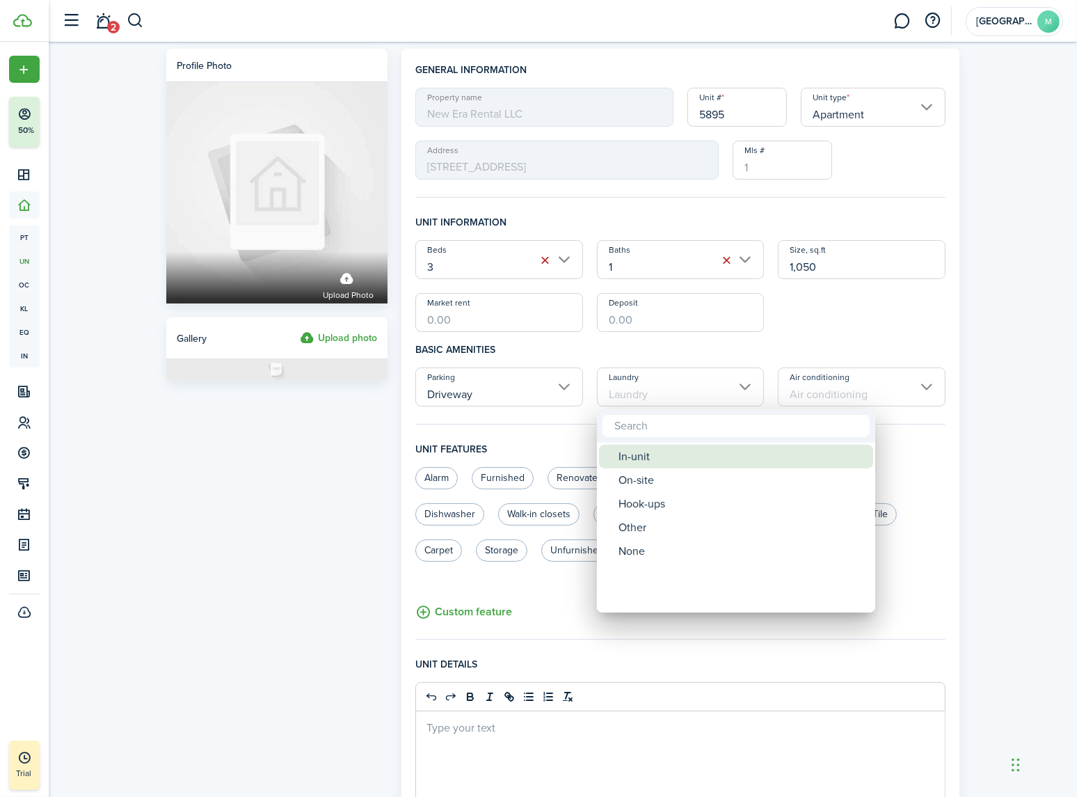
click at [642, 457] on div "In-unit" at bounding box center [742, 457] width 246 height 24
type input "In-unit"
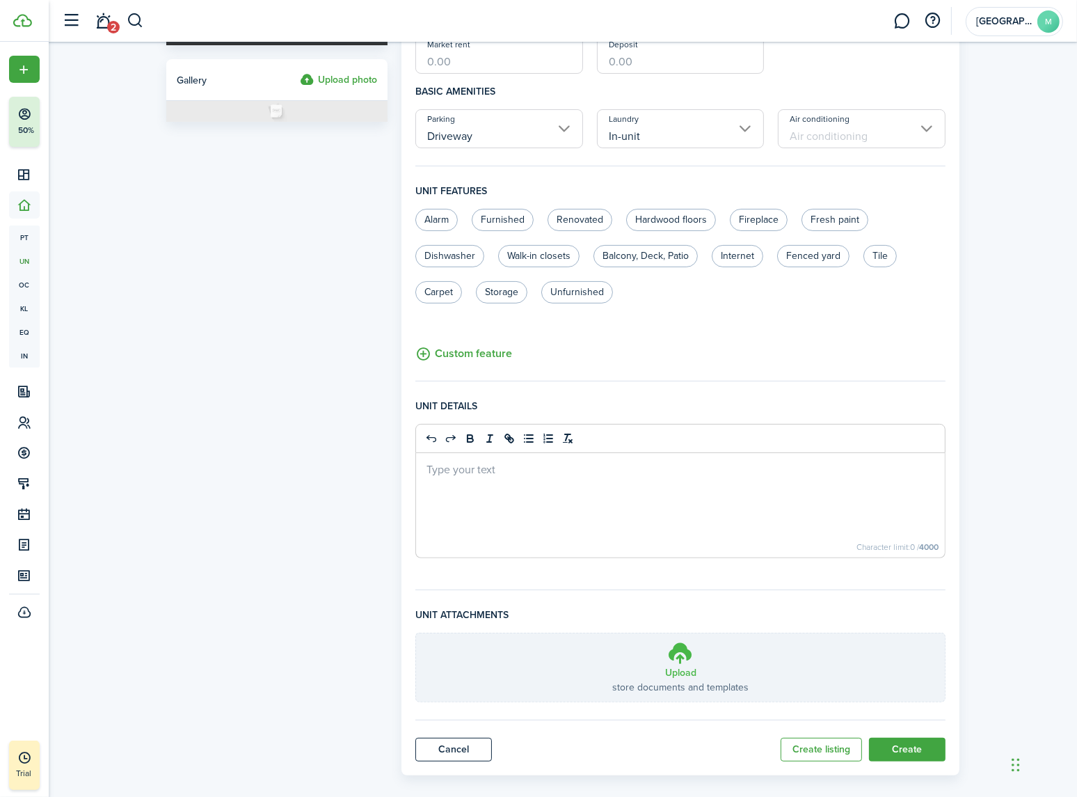
scroll to position [273, 0]
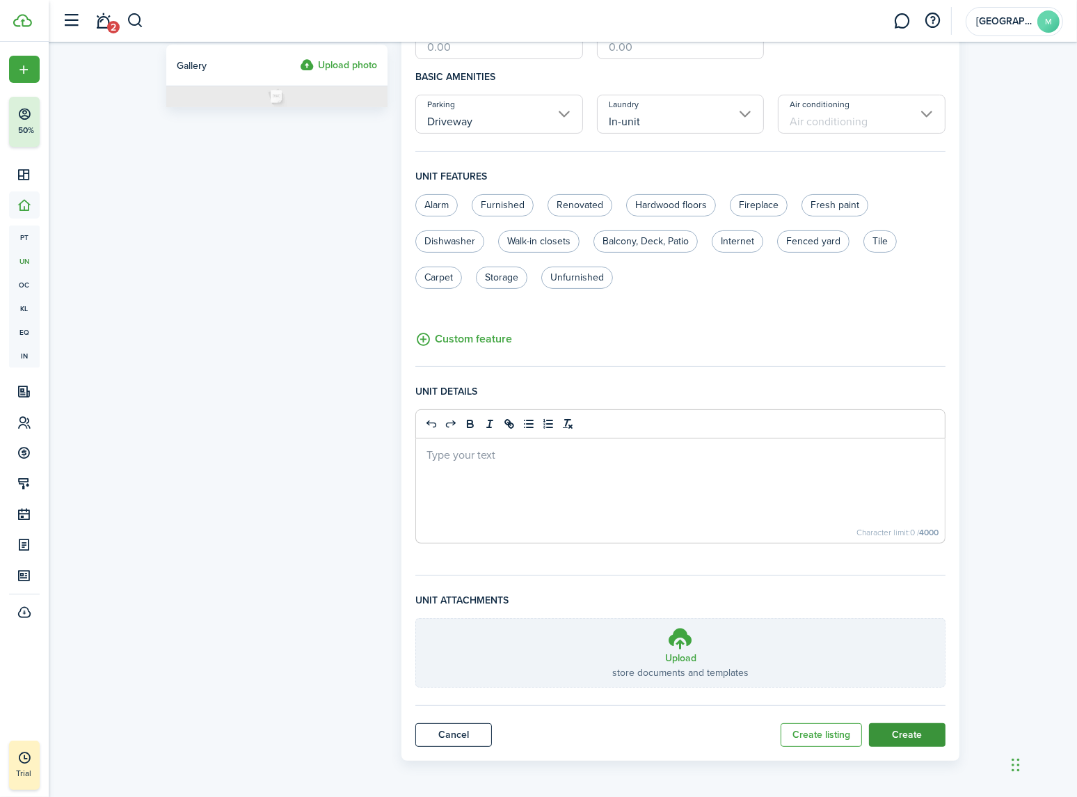
click at [912, 737] on button "Create" at bounding box center [907, 735] width 77 height 24
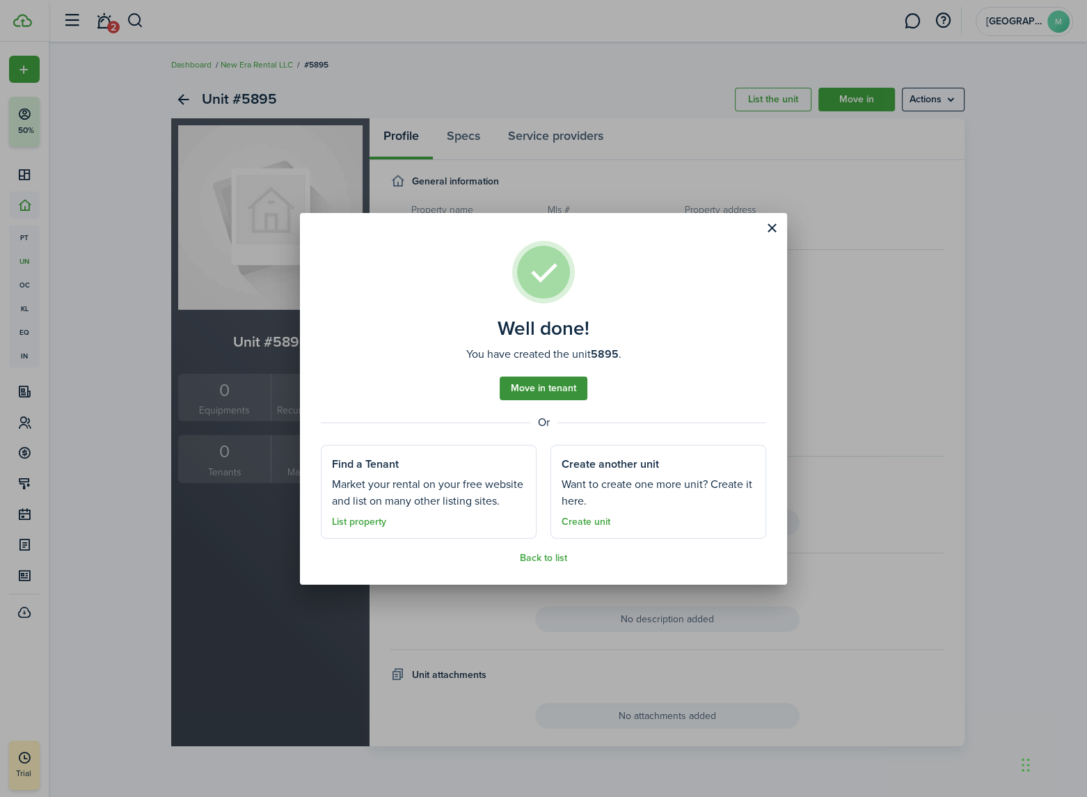
click at [537, 386] on link "Move in tenant" at bounding box center [544, 389] width 88 height 24
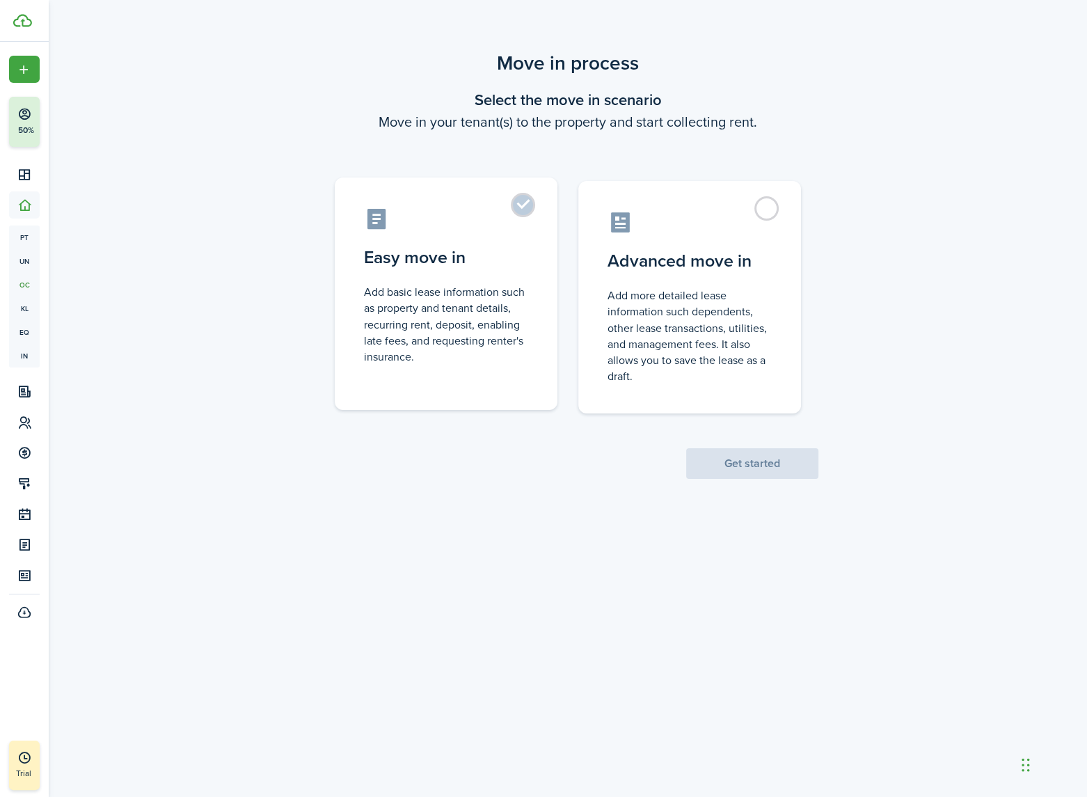
click at [454, 241] on label "Easy move in Add basic lease information such as property and tenant details, r…" at bounding box center [446, 293] width 223 height 232
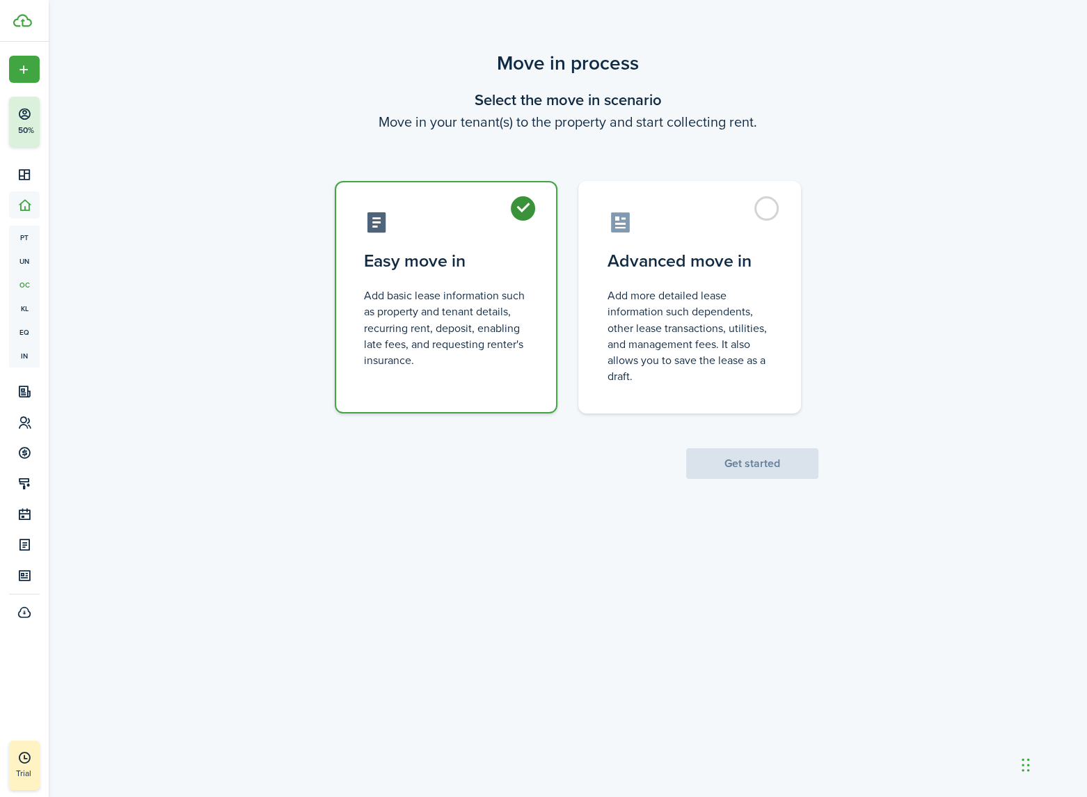
radio input "true"
click at [747, 466] on button "Get started" at bounding box center [752, 463] width 132 height 31
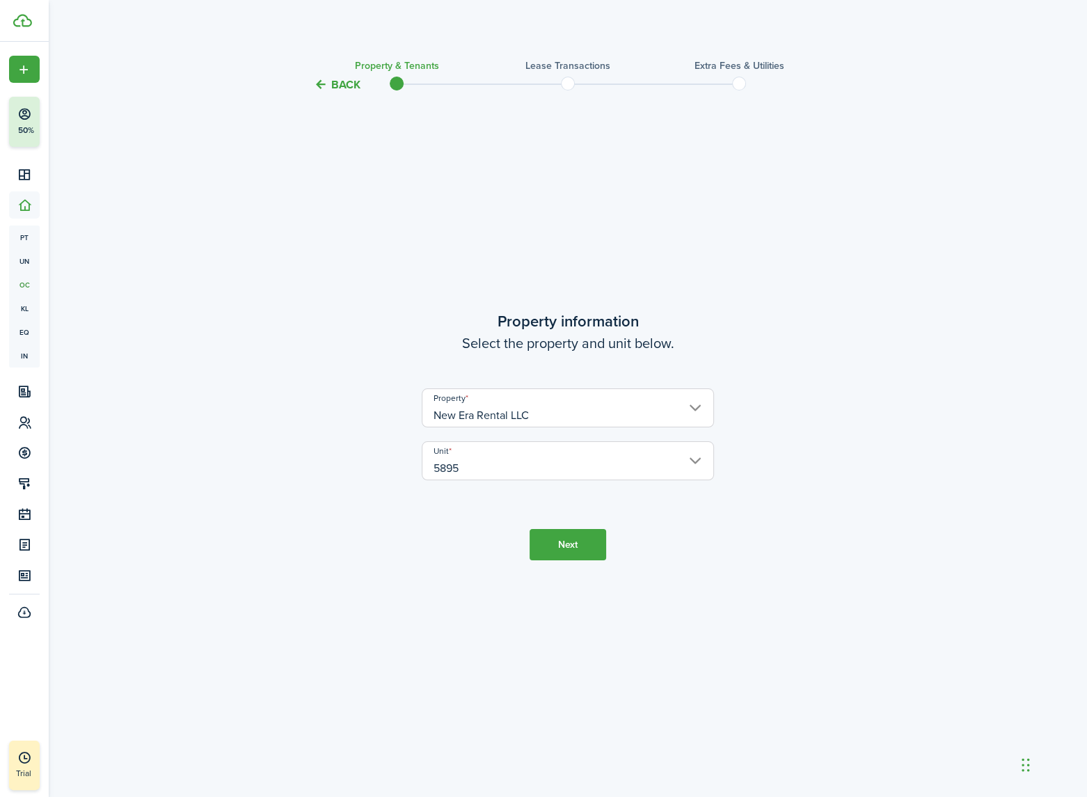
click at [583, 544] on button "Next" at bounding box center [568, 544] width 77 height 31
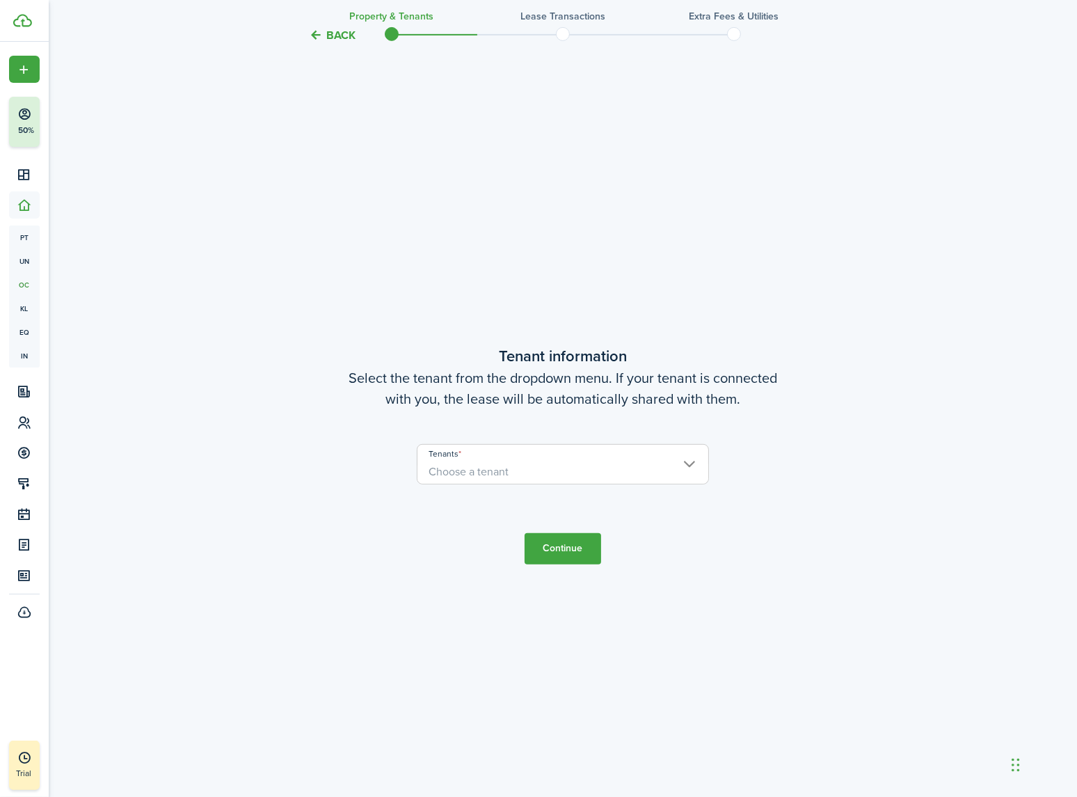
scroll to position [704, 0]
click at [530, 468] on span "Choose a tenant" at bounding box center [563, 471] width 291 height 24
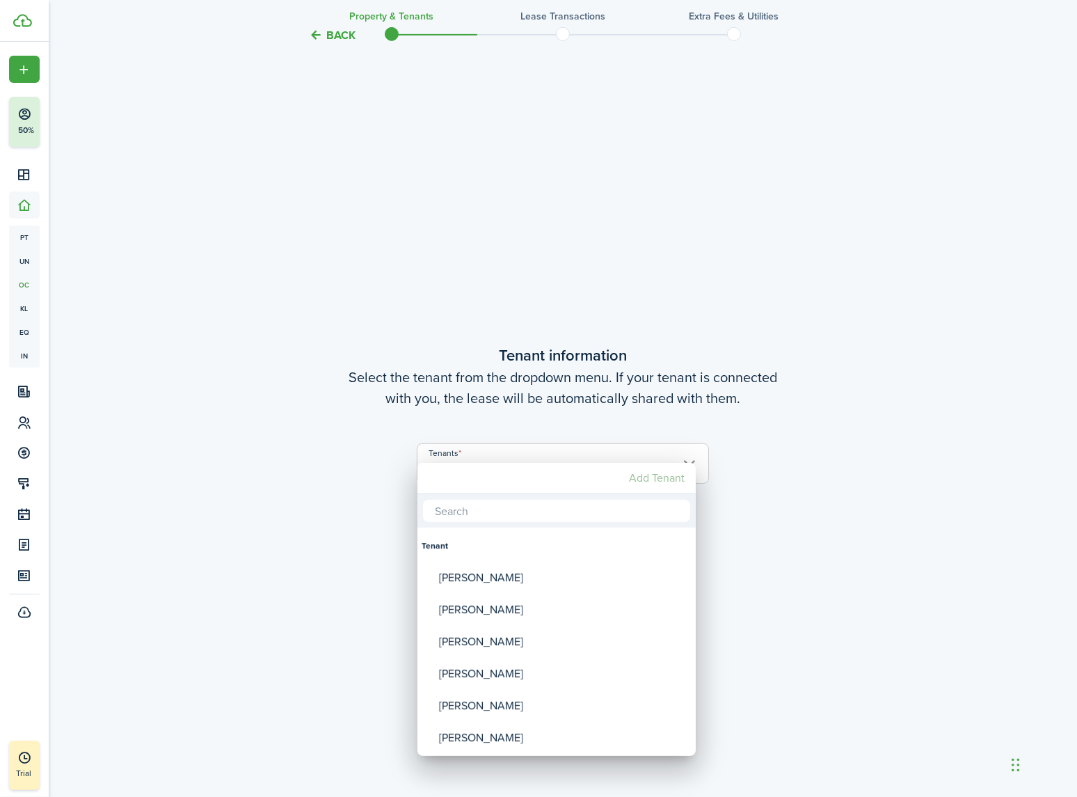
click at [660, 474] on mbsc-button "Add Tenant" at bounding box center [657, 478] width 67 height 25
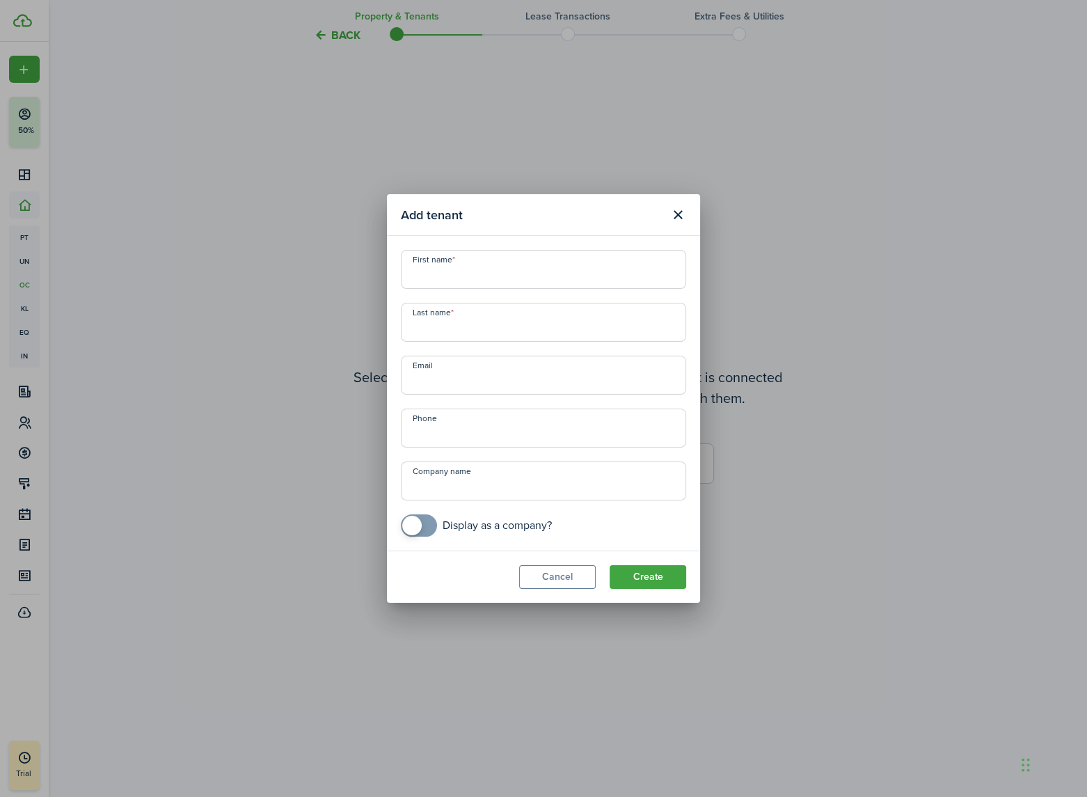
click at [459, 271] on input "First name" at bounding box center [543, 269] width 285 height 39
paste input "Jaime Lopez"
type input "Jaime"
click at [445, 335] on input "Lopex" at bounding box center [543, 322] width 285 height 39
type input "Lopez"
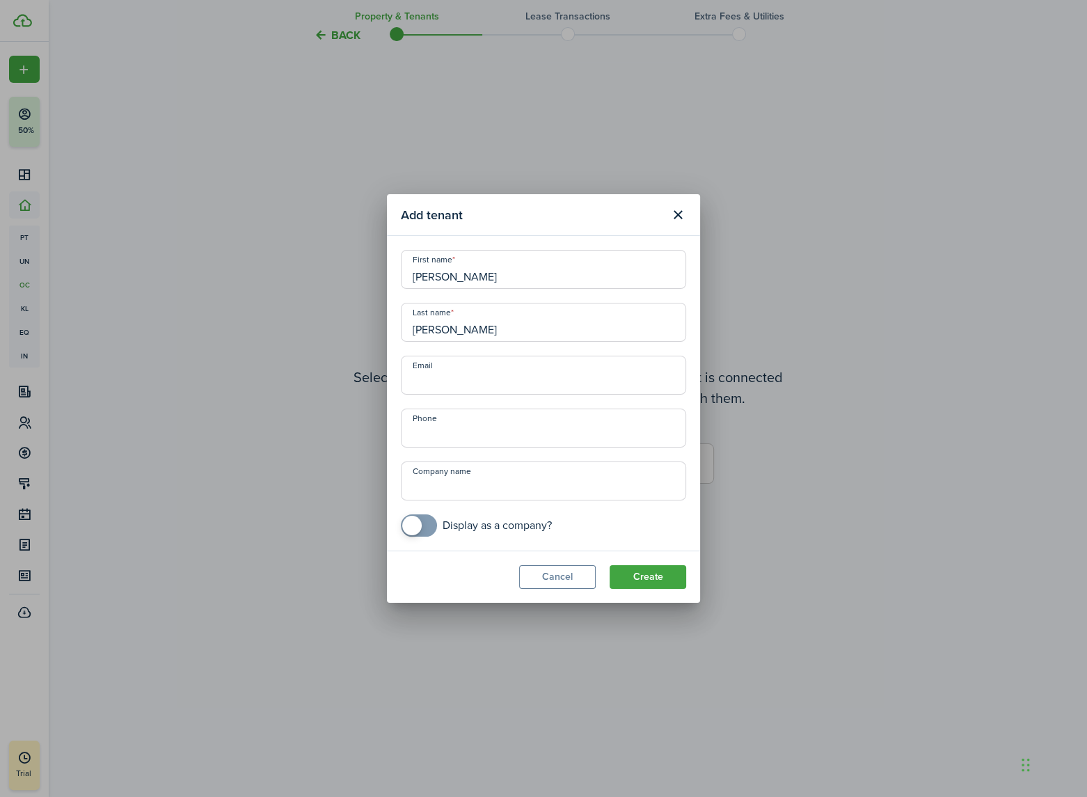
paste input "paisa1914@hotmail.com"
type input "paisa1914@hotmail.com"
type input "+1 720-933-6895"
click at [649, 585] on button "Create" at bounding box center [648, 577] width 77 height 24
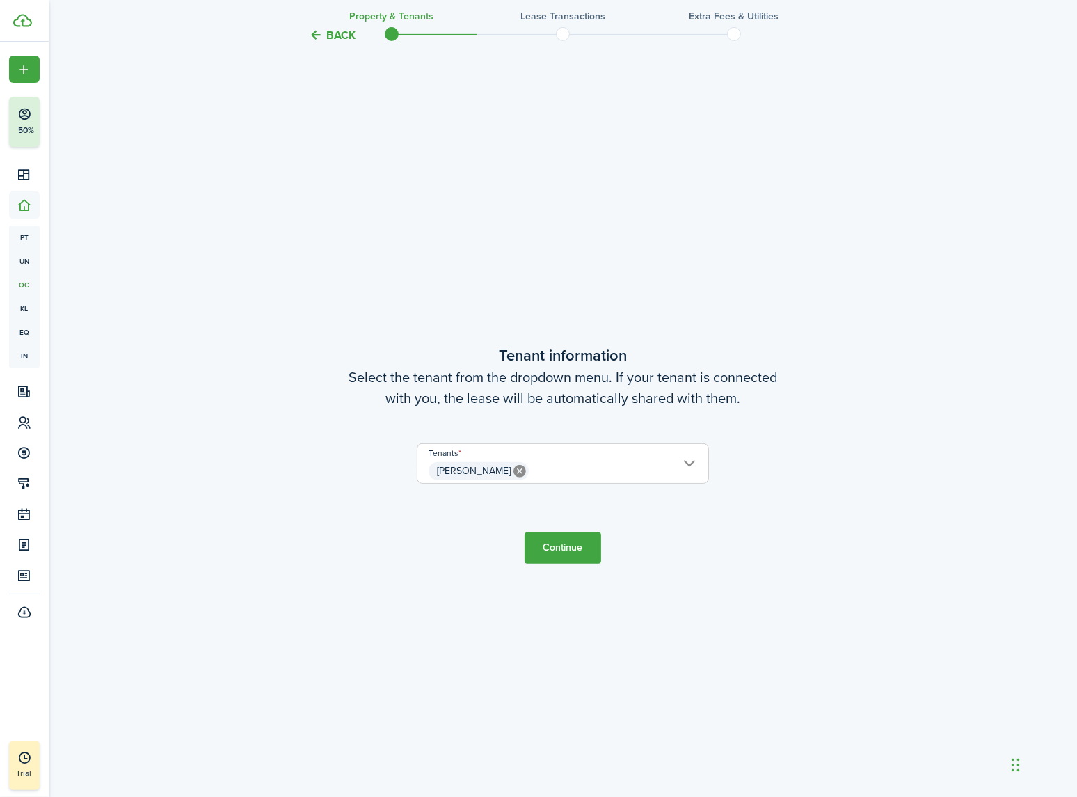
click at [567, 550] on button "Continue" at bounding box center [563, 547] width 77 height 31
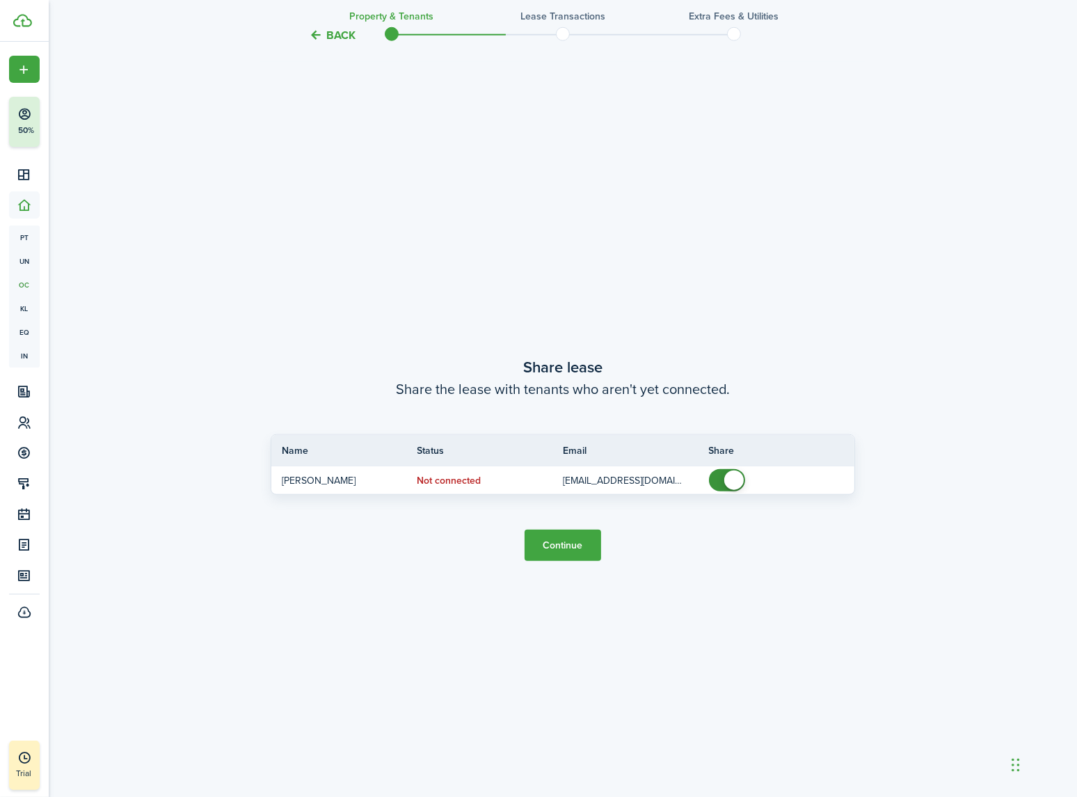
scroll to position [1501, 0]
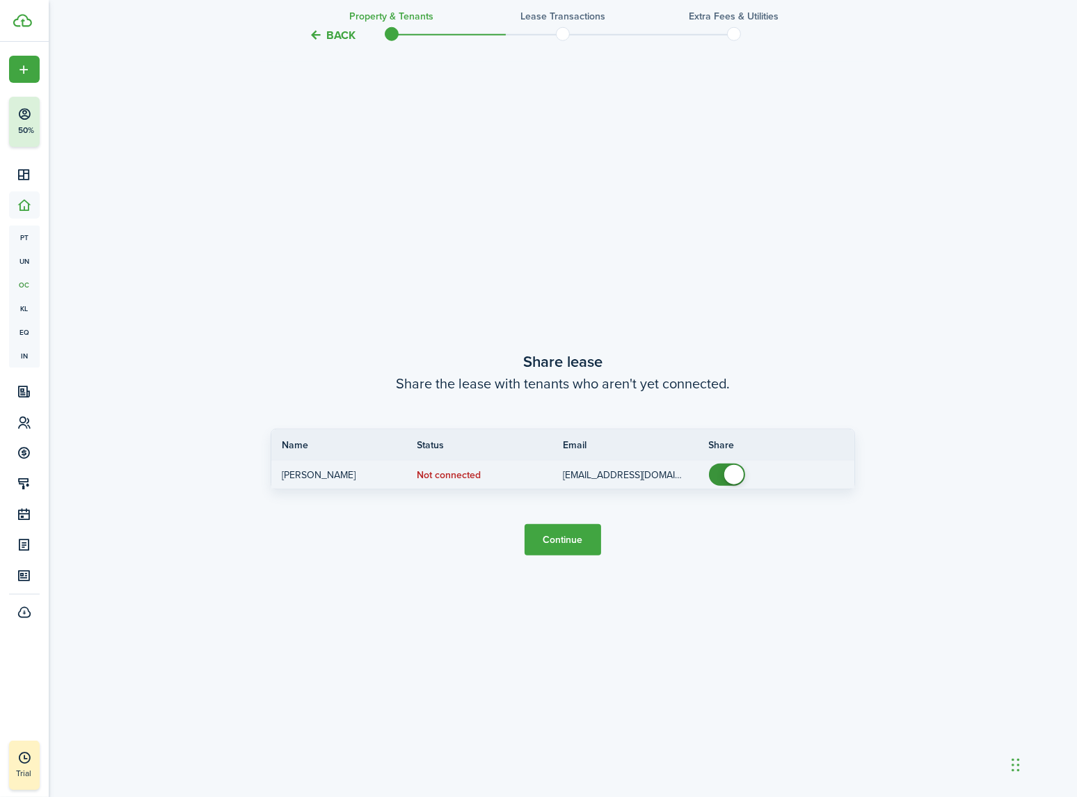
checkbox input "false"
click at [720, 481] on span at bounding box center [727, 475] width 14 height 22
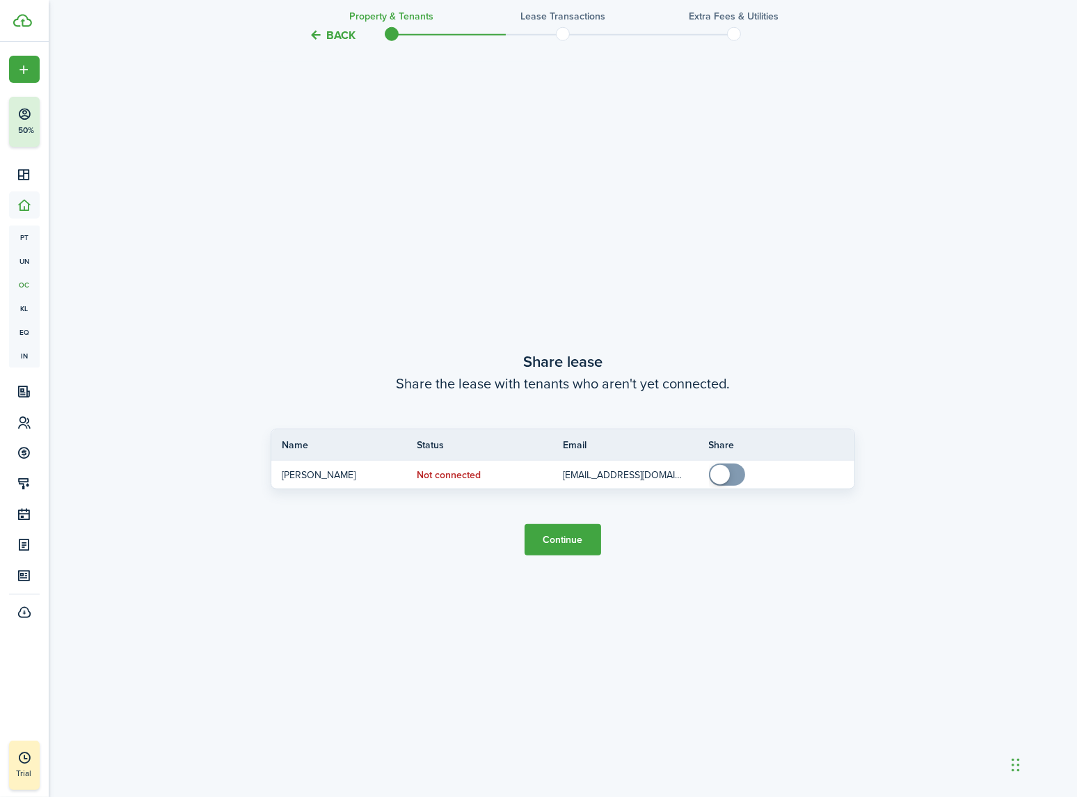
click at [571, 536] on button "Continue" at bounding box center [563, 539] width 77 height 31
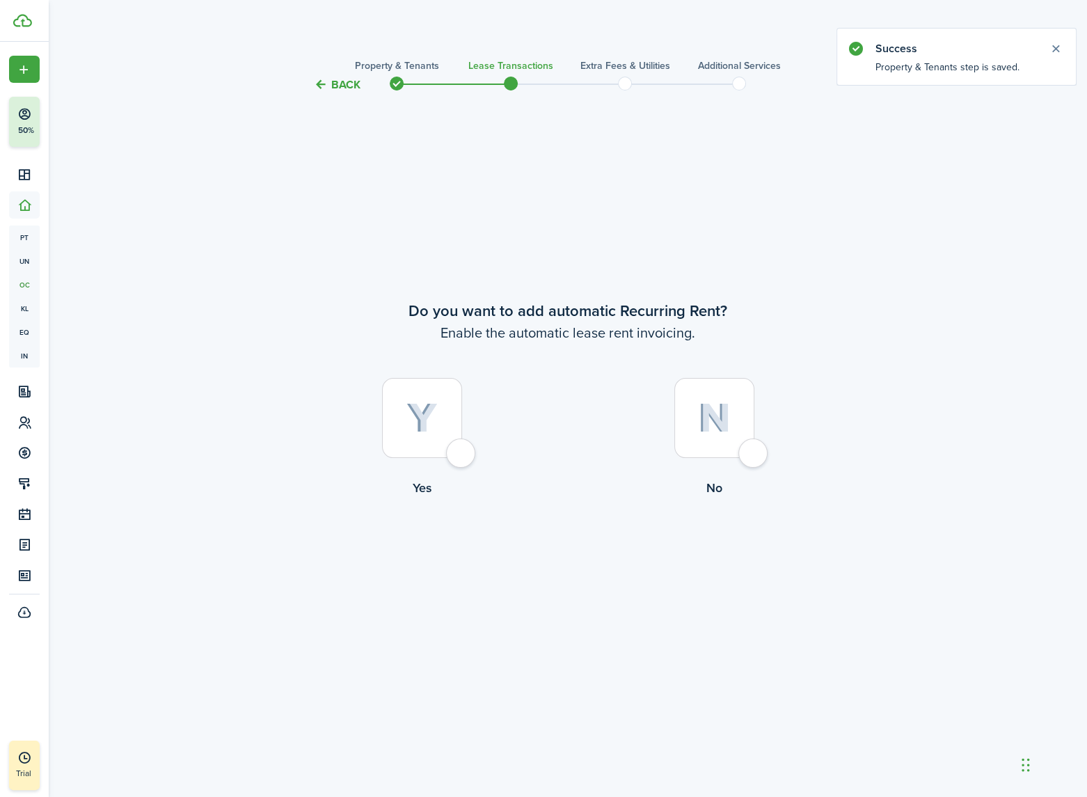
click at [454, 453] on div at bounding box center [422, 418] width 80 height 80
radio input "true"
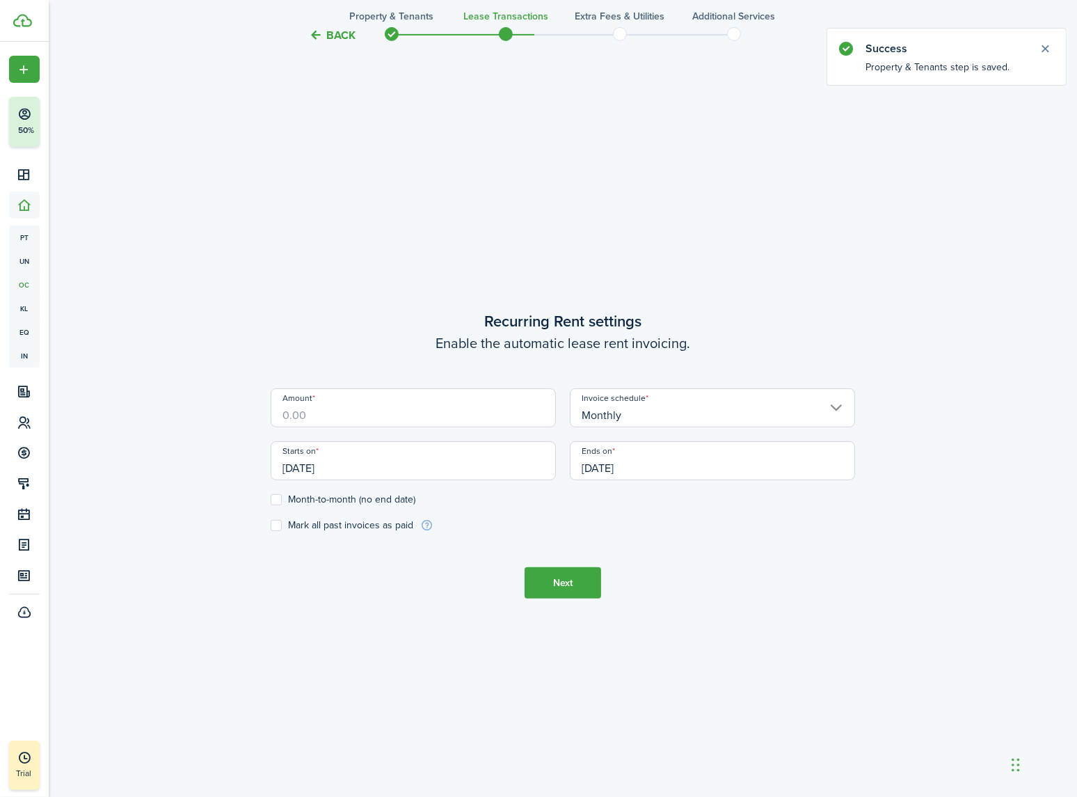
scroll to position [704, 0]
click at [318, 415] on input "Amount" at bounding box center [413, 407] width 285 height 39
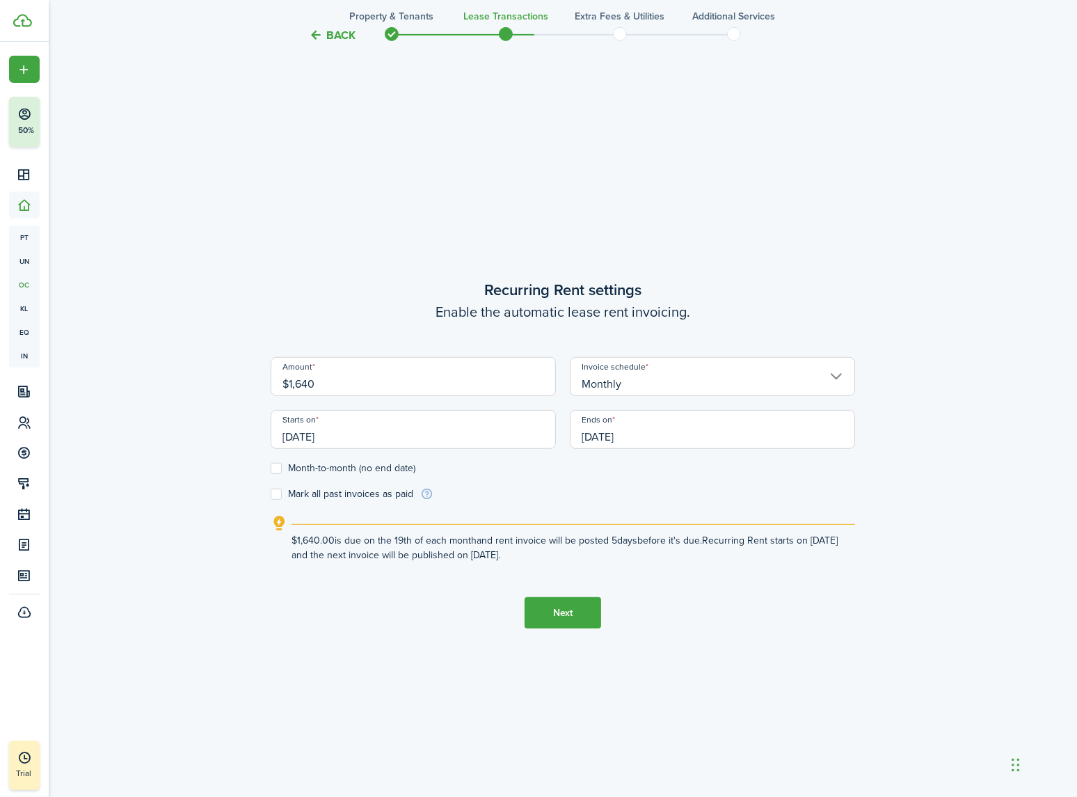
type input "$1,640.00"
click at [577, 614] on button "Next" at bounding box center [563, 612] width 77 height 31
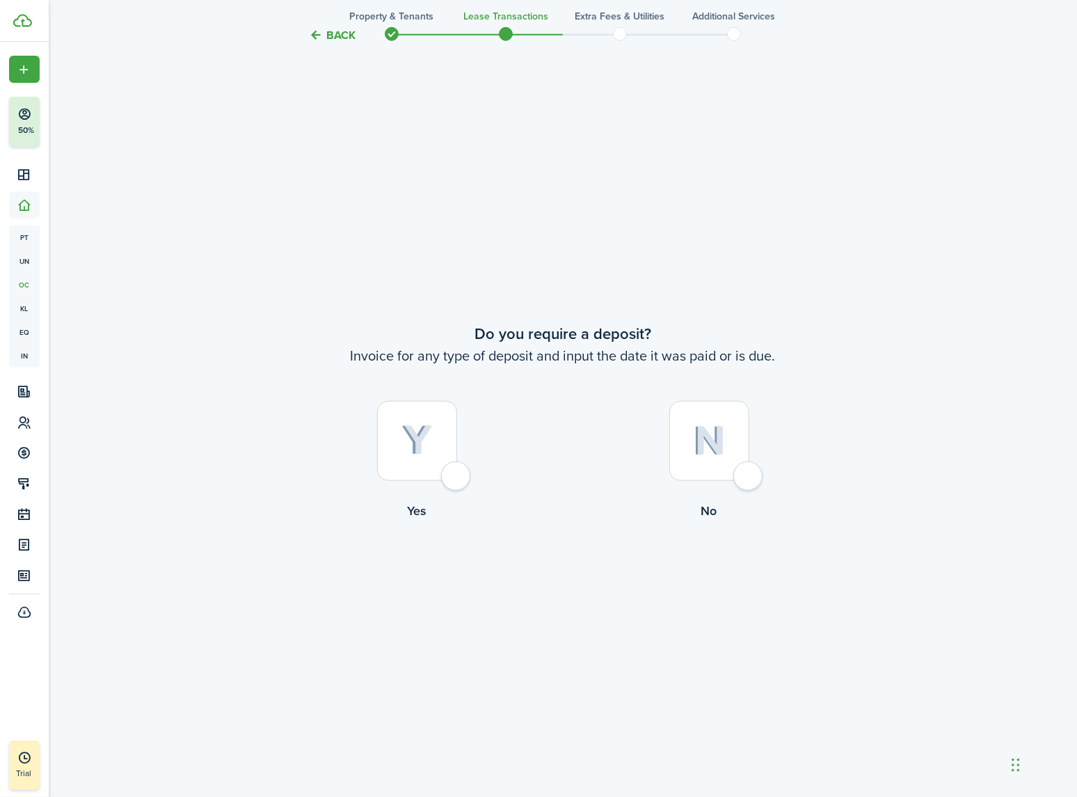
scroll to position [1501, 0]
click at [736, 470] on div at bounding box center [710, 436] width 80 height 80
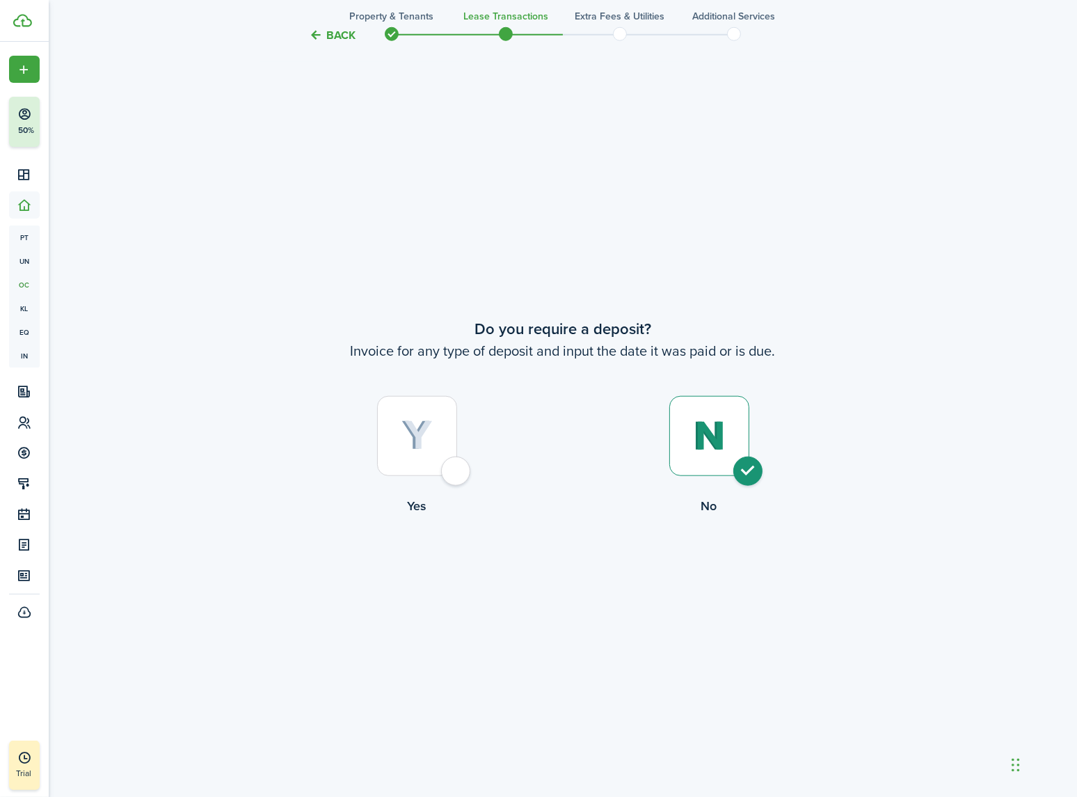
radio input "true"
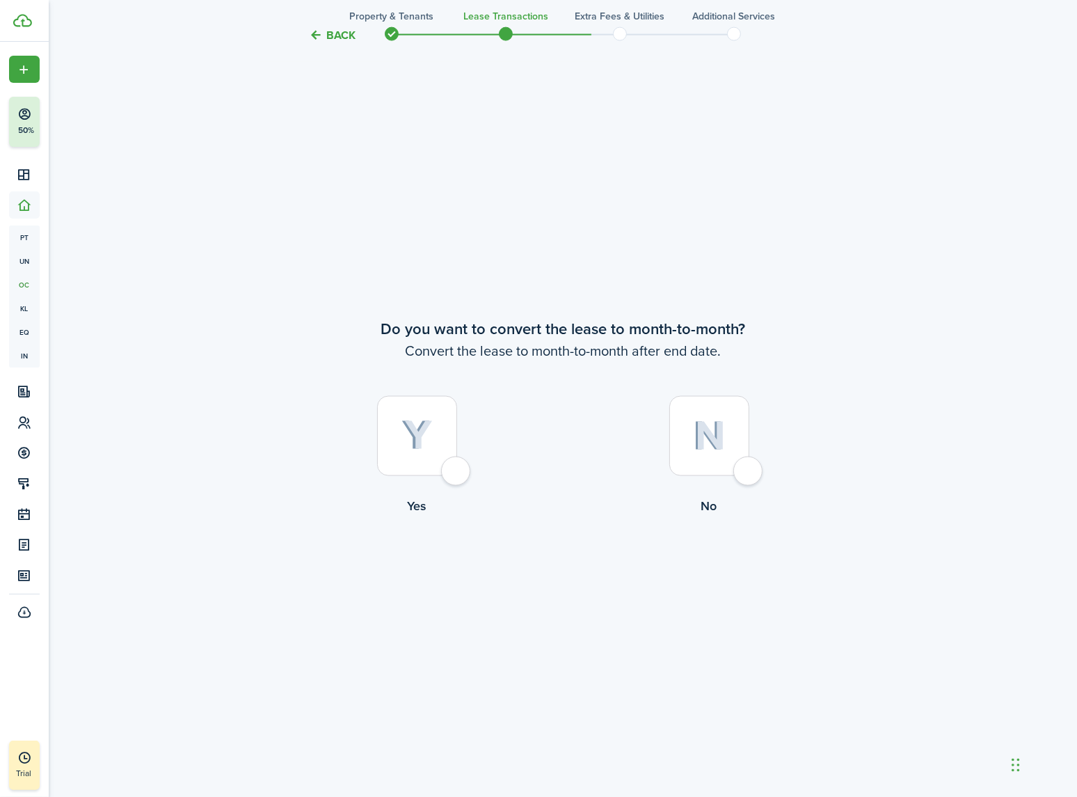
click at [750, 466] on div at bounding box center [710, 436] width 80 height 80
radio input "true"
click at [571, 580] on button "Continue" at bounding box center [563, 572] width 77 height 31
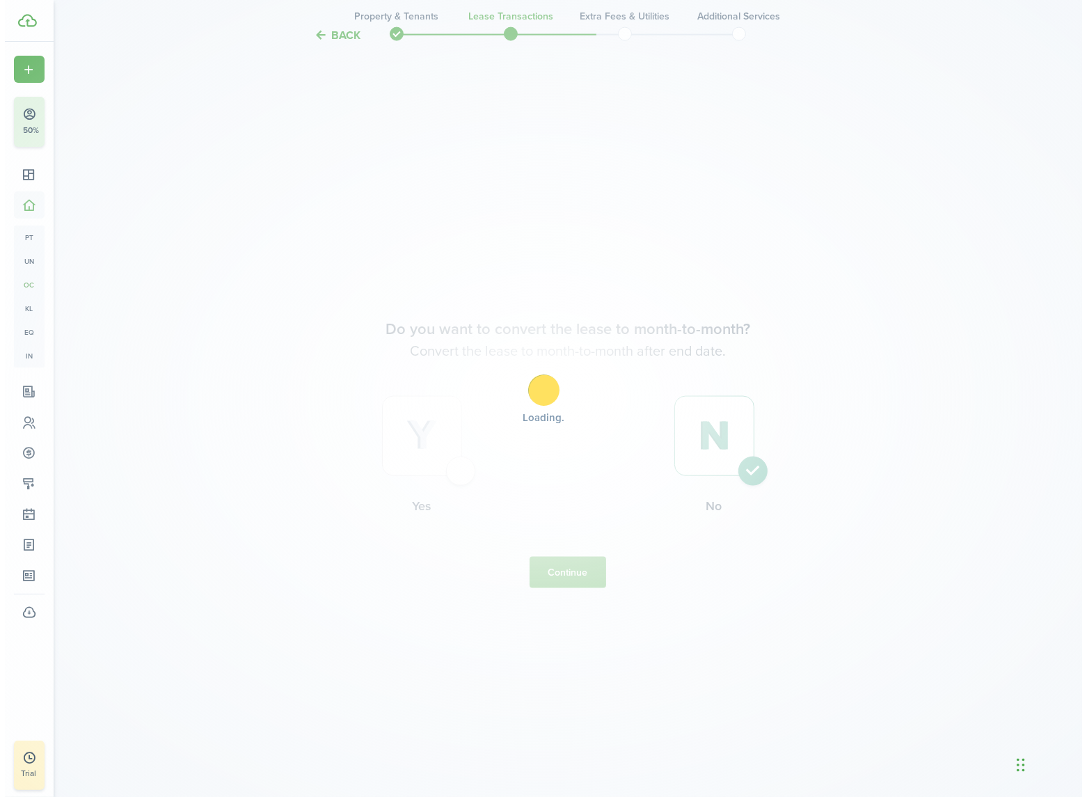
scroll to position [0, 0]
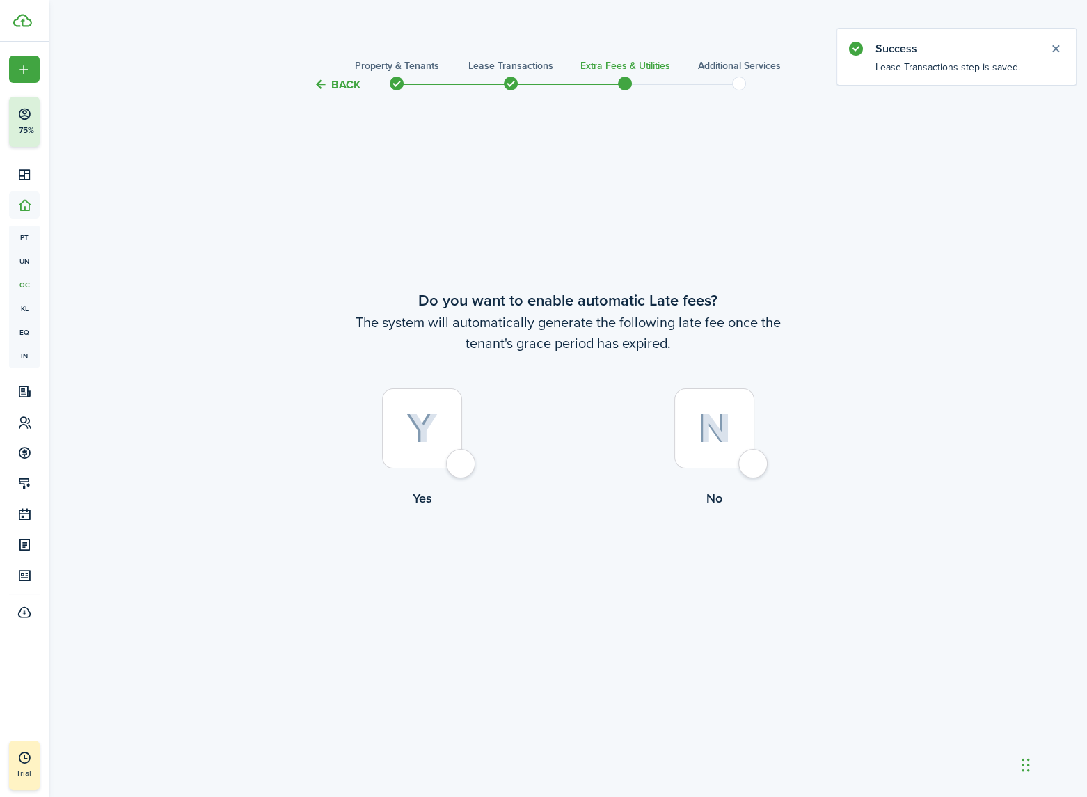
click at [745, 460] on div at bounding box center [714, 428] width 80 height 80
radio input "true"
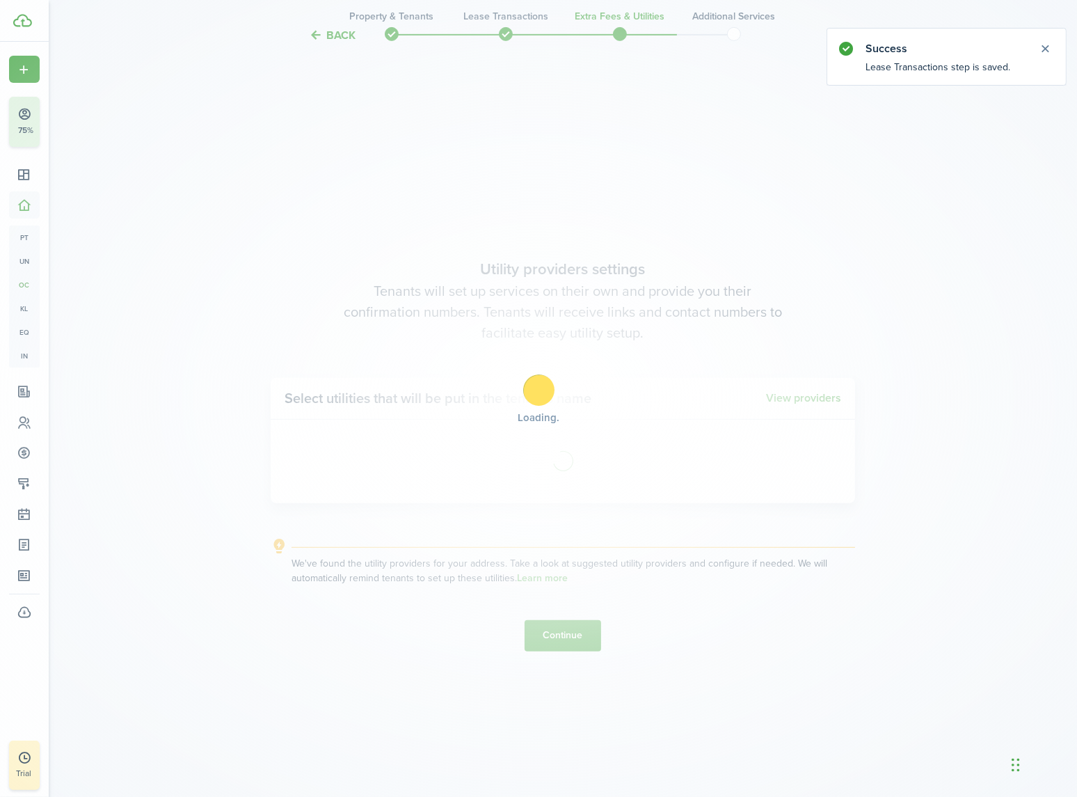
scroll to position [704, 0]
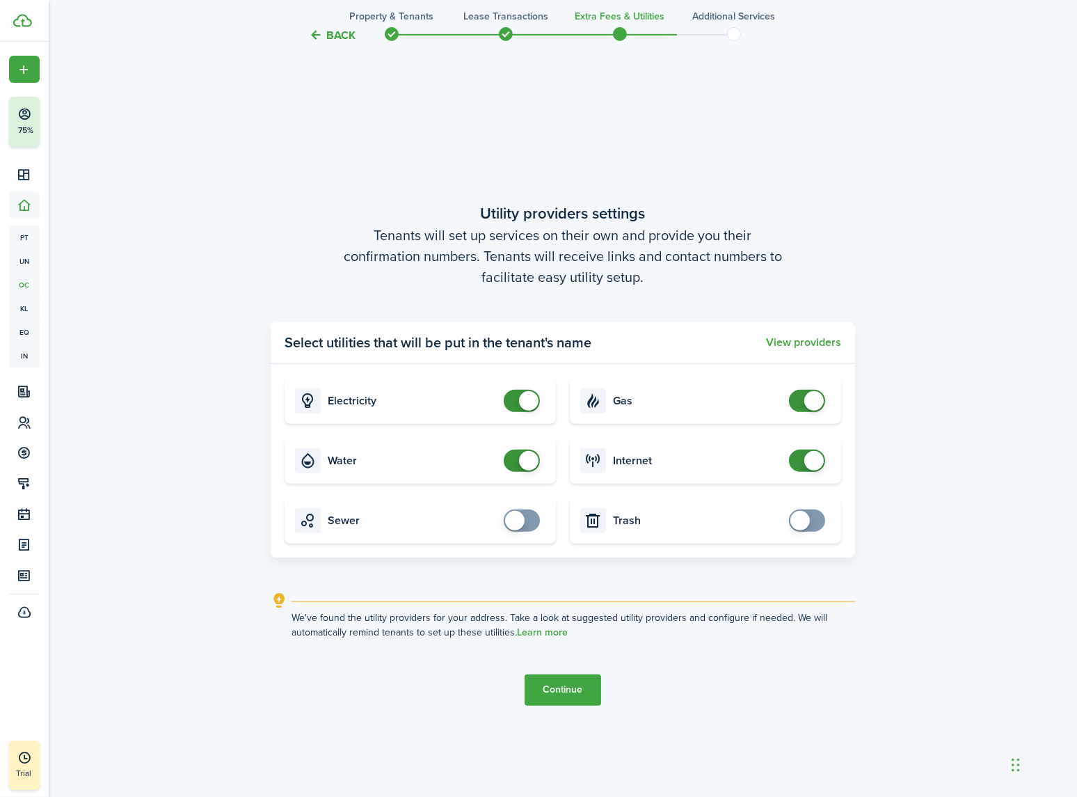
checkbox input "false"
click at [515, 460] on span at bounding box center [522, 461] width 14 height 22
checkbox input "false"
click at [812, 397] on span at bounding box center [814, 400] width 19 height 19
drag, startPoint x: 568, startPoint y: 688, endPoint x: 586, endPoint y: 687, distance: 18.1
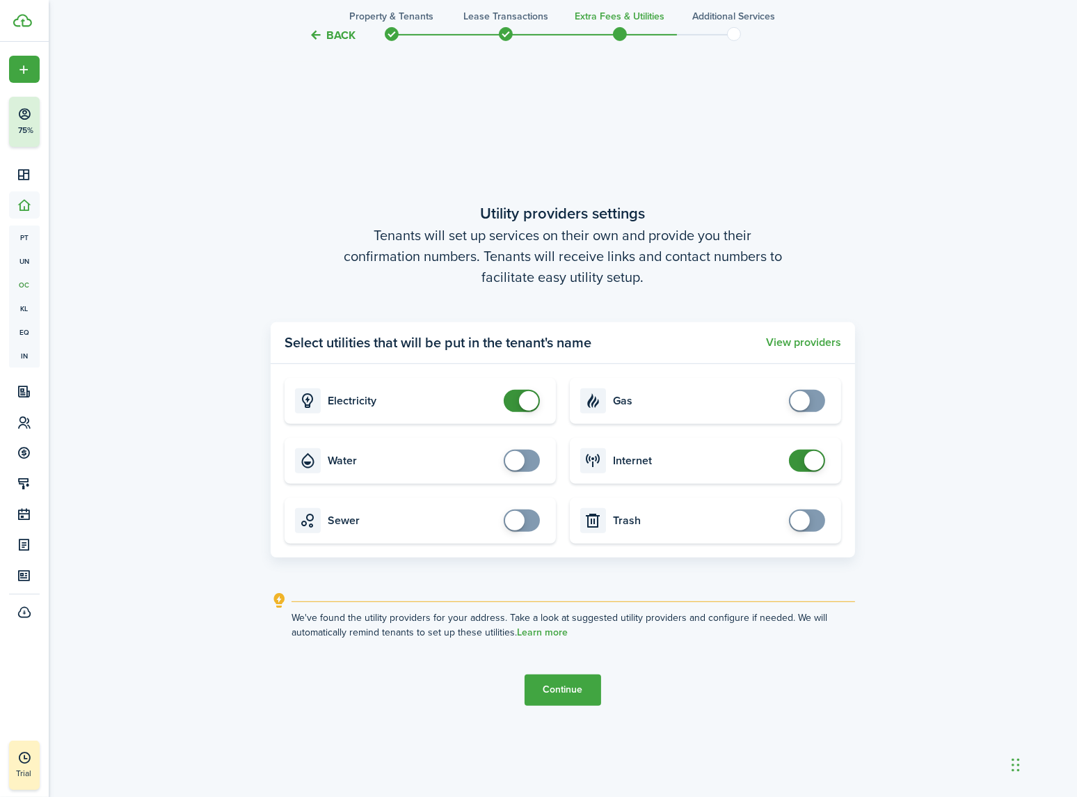
click at [569, 688] on button "Continue" at bounding box center [563, 689] width 77 height 31
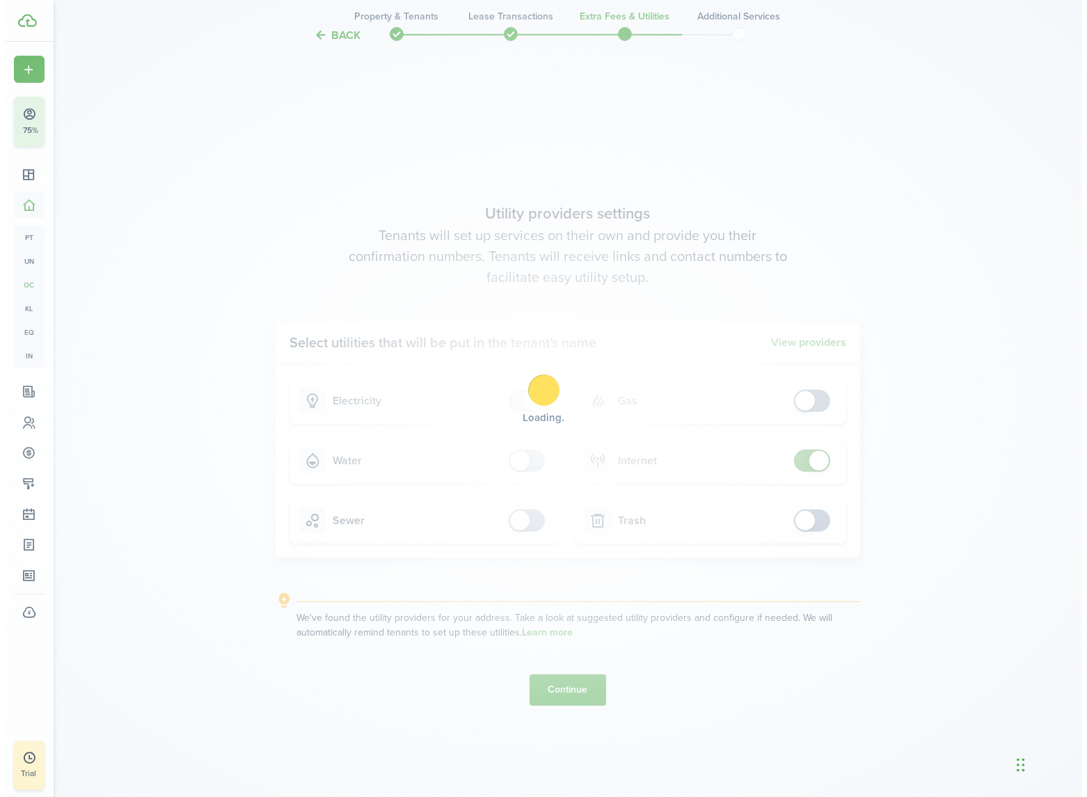
scroll to position [0, 0]
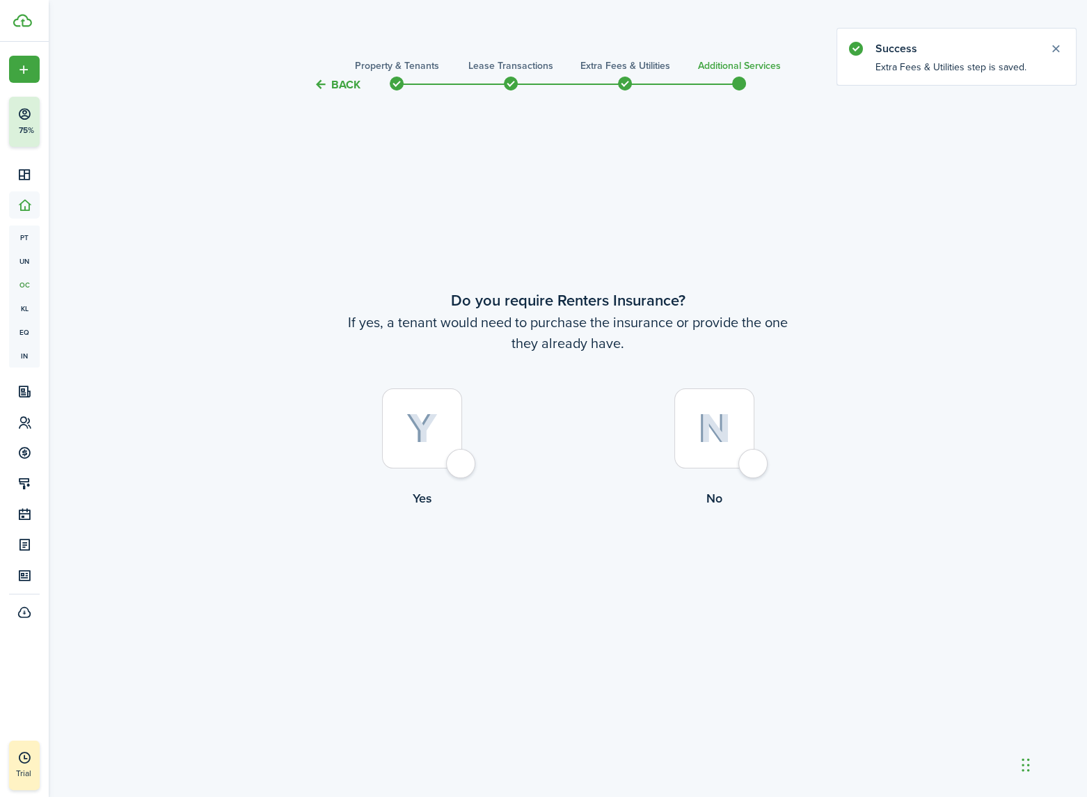
click at [459, 458] on div at bounding box center [422, 428] width 80 height 80
radio input "true"
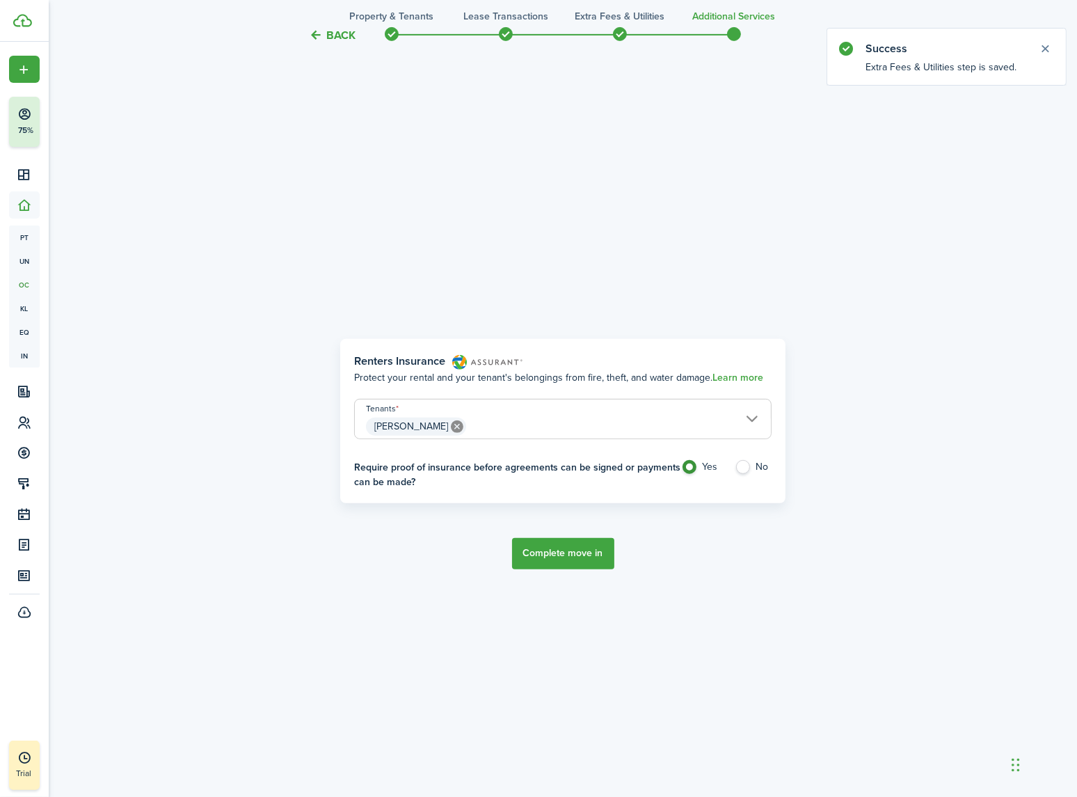
scroll to position [704, 0]
click at [559, 553] on button "Complete move in" at bounding box center [563, 552] width 102 height 31
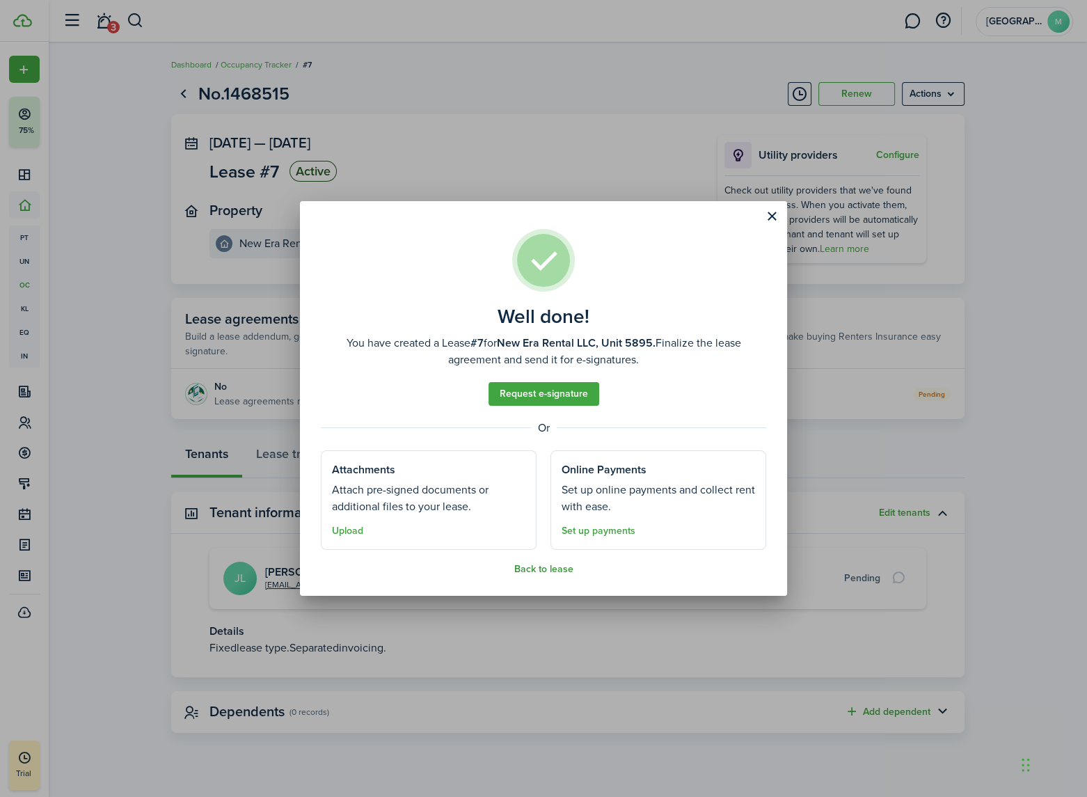
click at [535, 571] on button "Back to lease" at bounding box center [543, 569] width 59 height 11
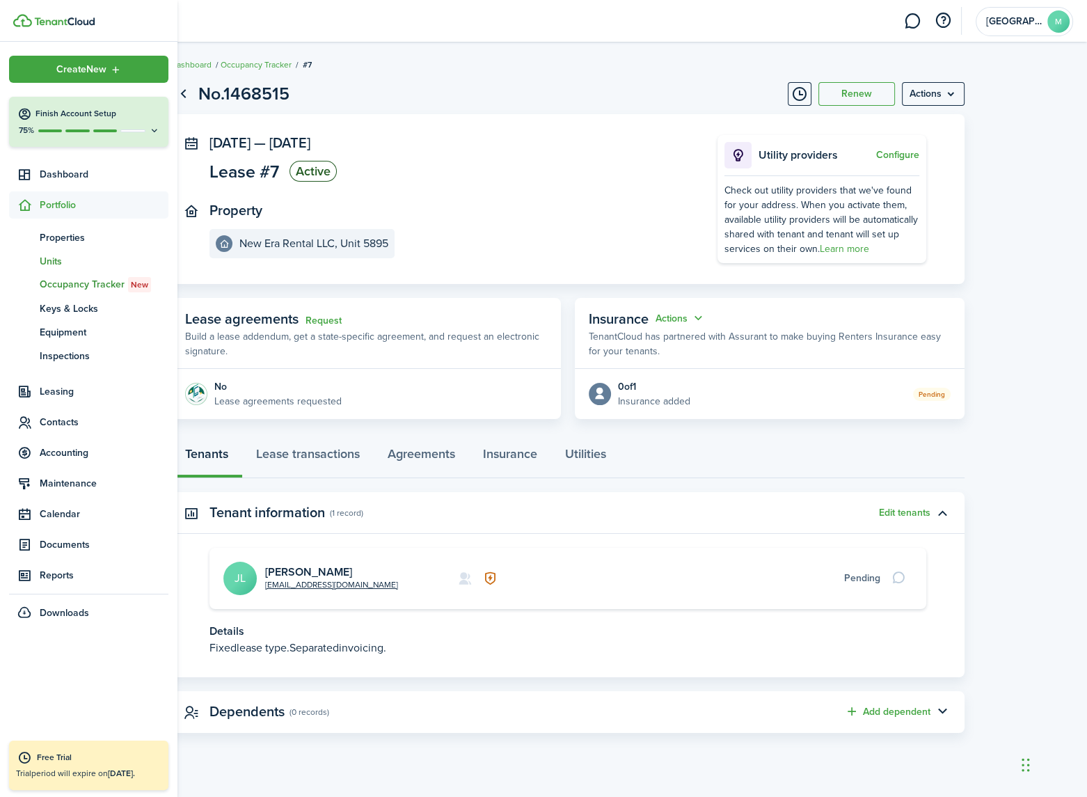
click at [64, 257] on span "Units" at bounding box center [104, 261] width 129 height 15
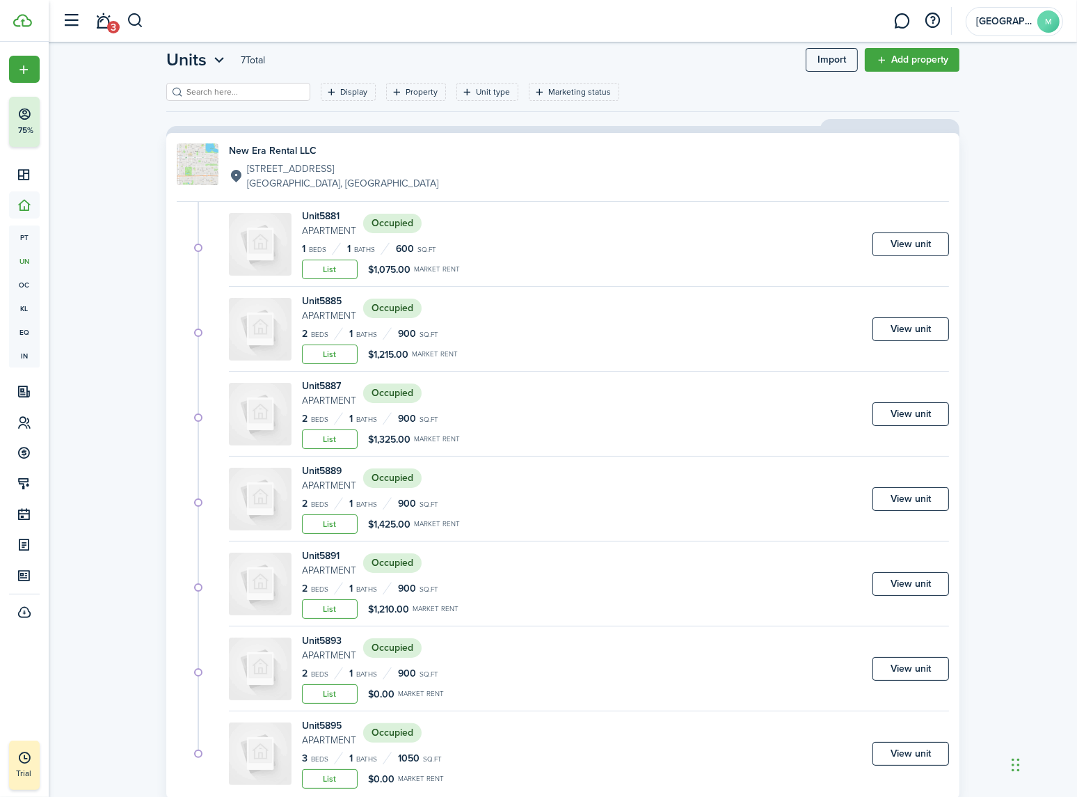
scroll to position [63, 0]
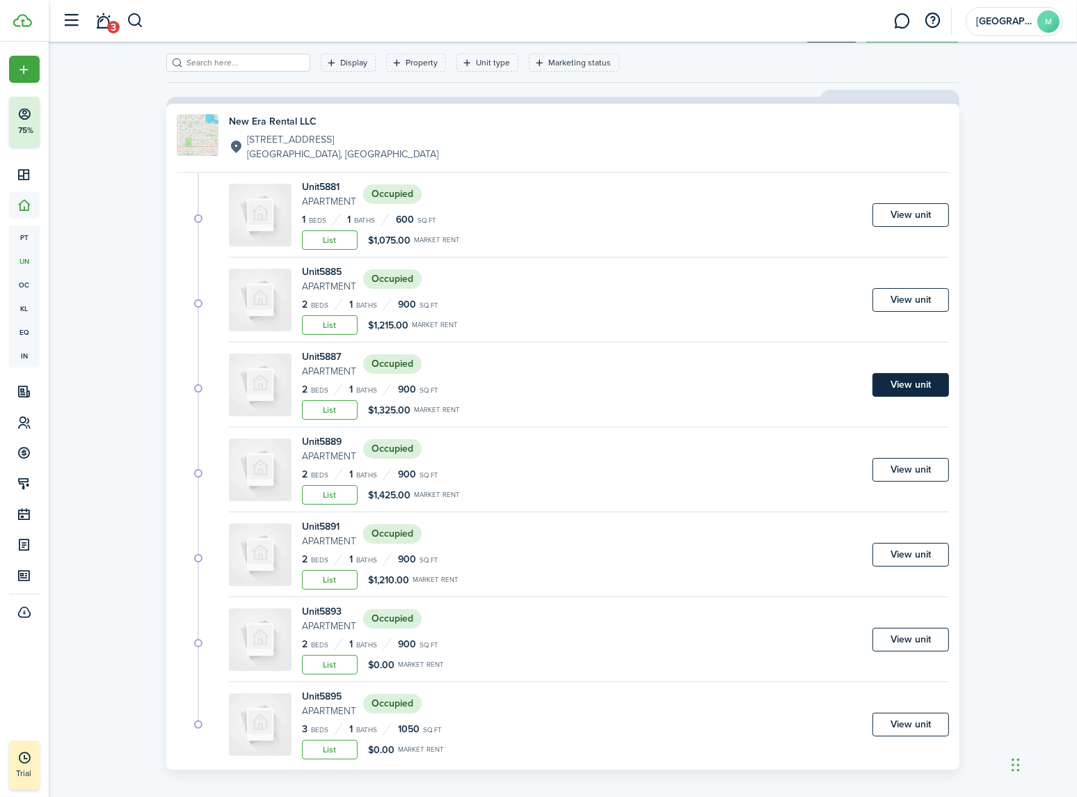
click at [893, 386] on link "View unit" at bounding box center [911, 385] width 77 height 24
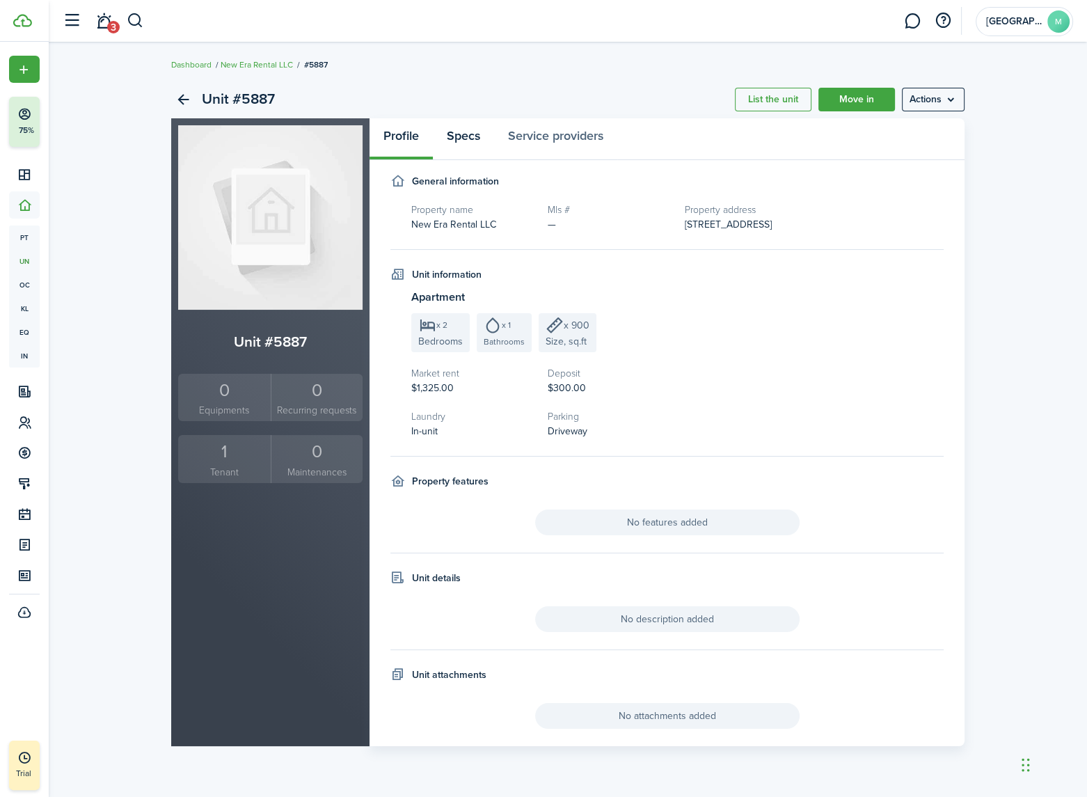
click at [470, 137] on link "Specs" at bounding box center [463, 139] width 61 height 42
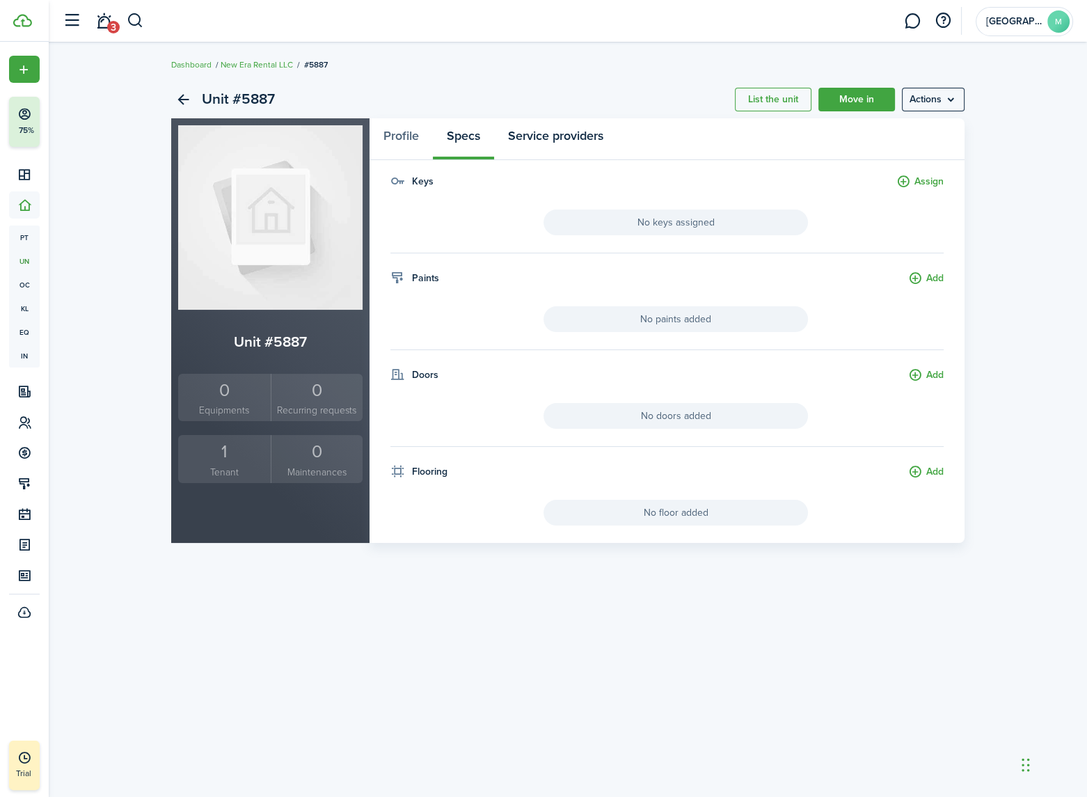
click at [551, 140] on link "Service providers" at bounding box center [555, 139] width 123 height 42
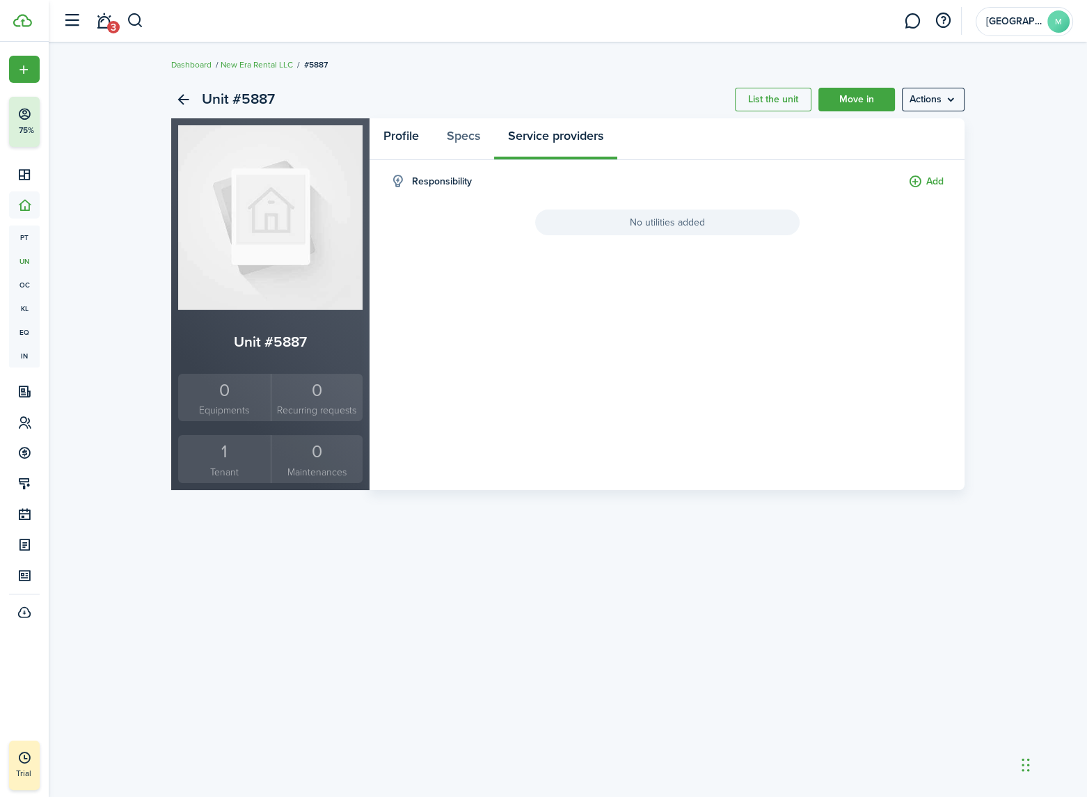
click at [403, 135] on link "Profile" at bounding box center [401, 139] width 63 height 42
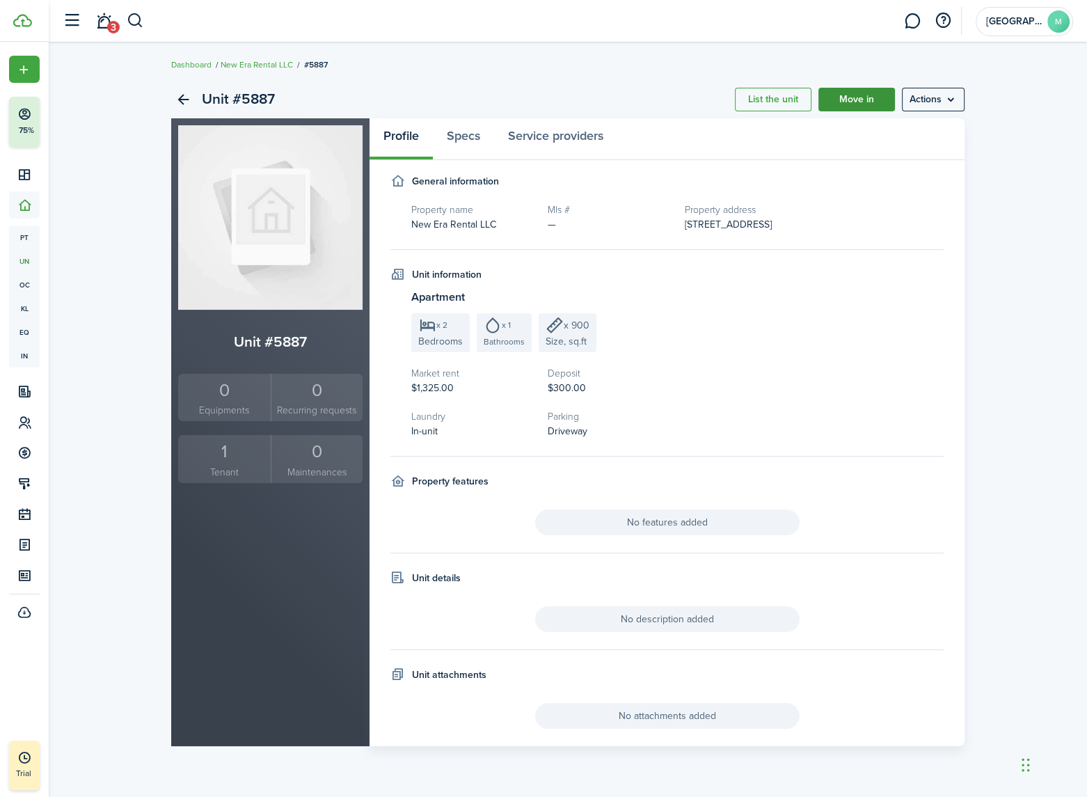
click at [860, 97] on link "Move in" at bounding box center [856, 100] width 77 height 24
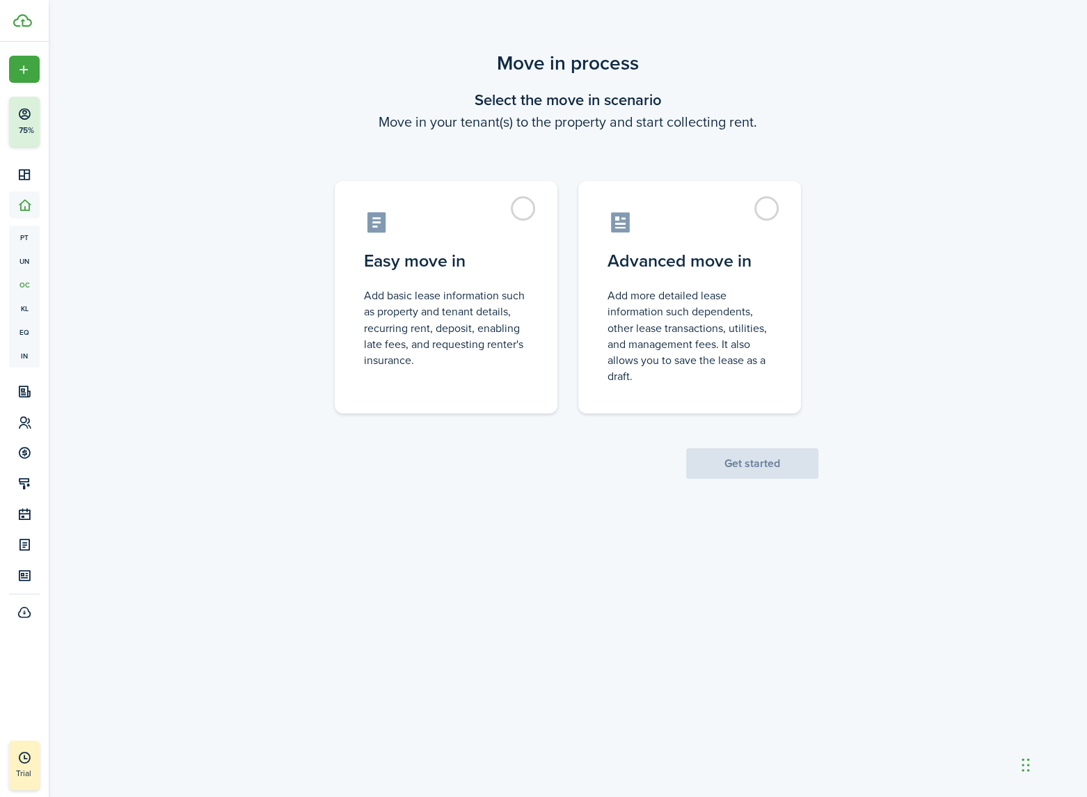
click at [302, 93] on div "Move in process Select the move in scenario Move in your tenant(s) to the prope…" at bounding box center [568, 264] width 1038 height 444
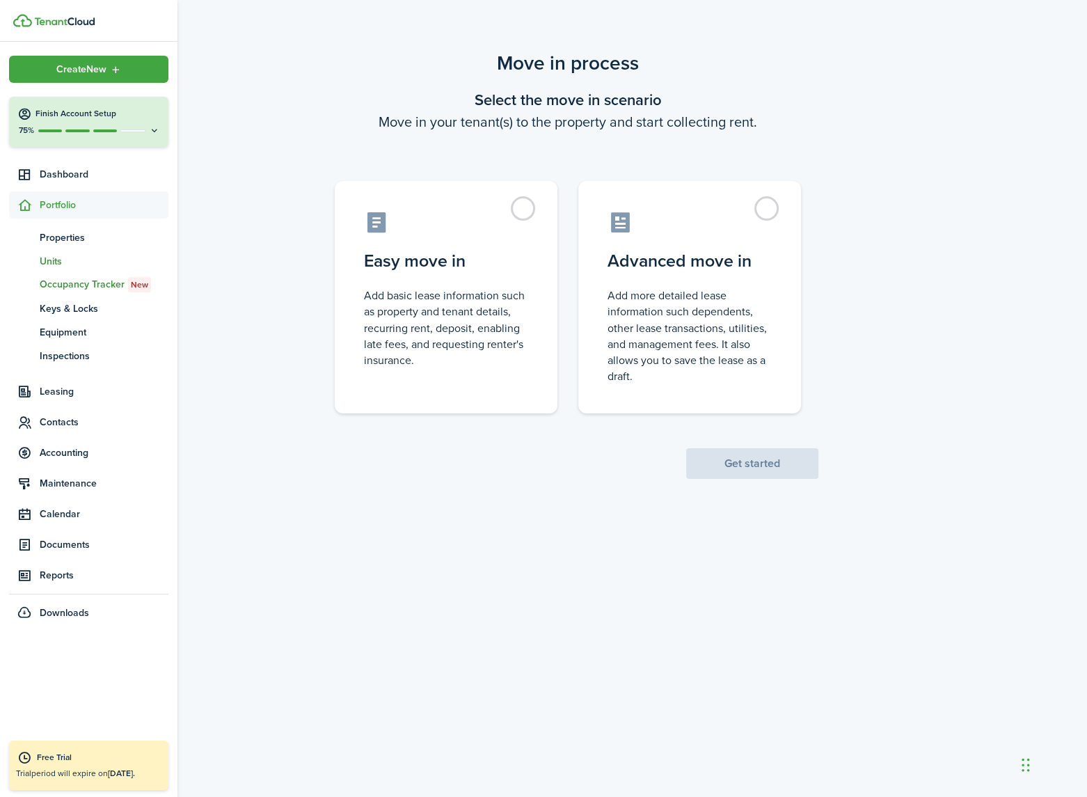
click at [59, 255] on span "Units" at bounding box center [104, 261] width 129 height 15
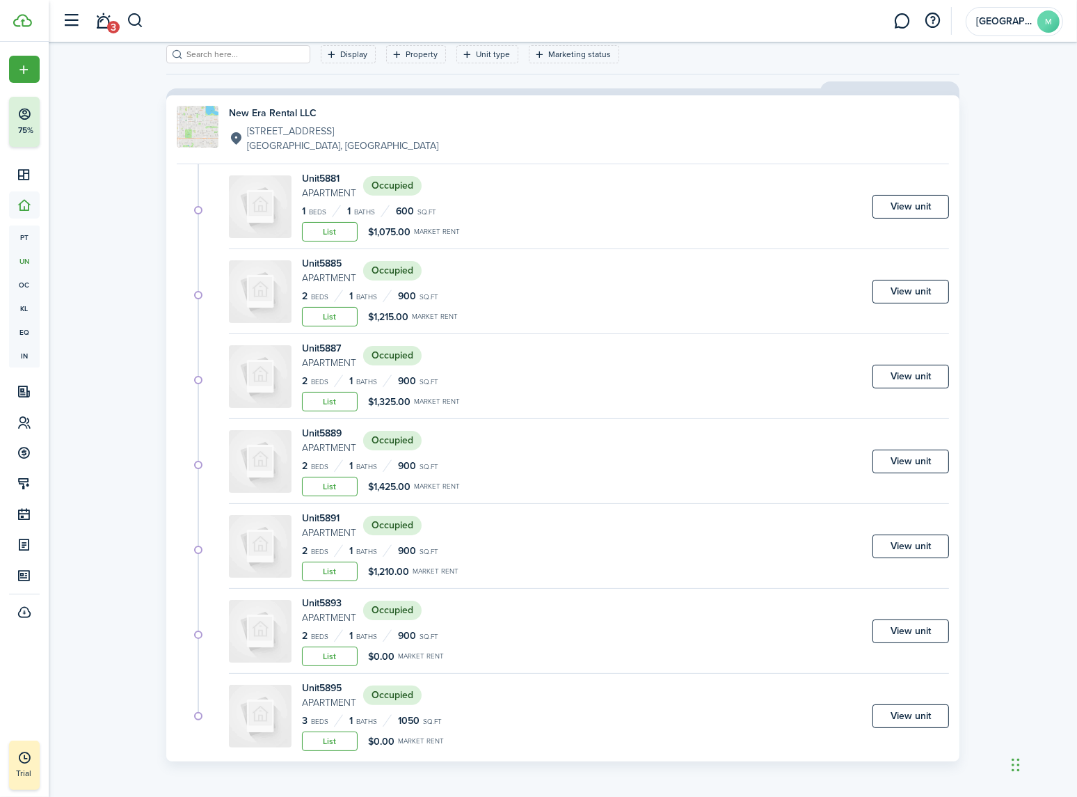
scroll to position [73, 0]
click at [541, 359] on div "Unit 5887 Apartment Occupied 2 Beds 1 Baths 900 sq.ft List $1,325.00 Market ren…" at bounding box center [589, 378] width 720 height 78
click at [244, 367] on img at bounding box center [260, 374] width 63 height 63
click at [919, 377] on link "View unit" at bounding box center [911, 375] width 77 height 24
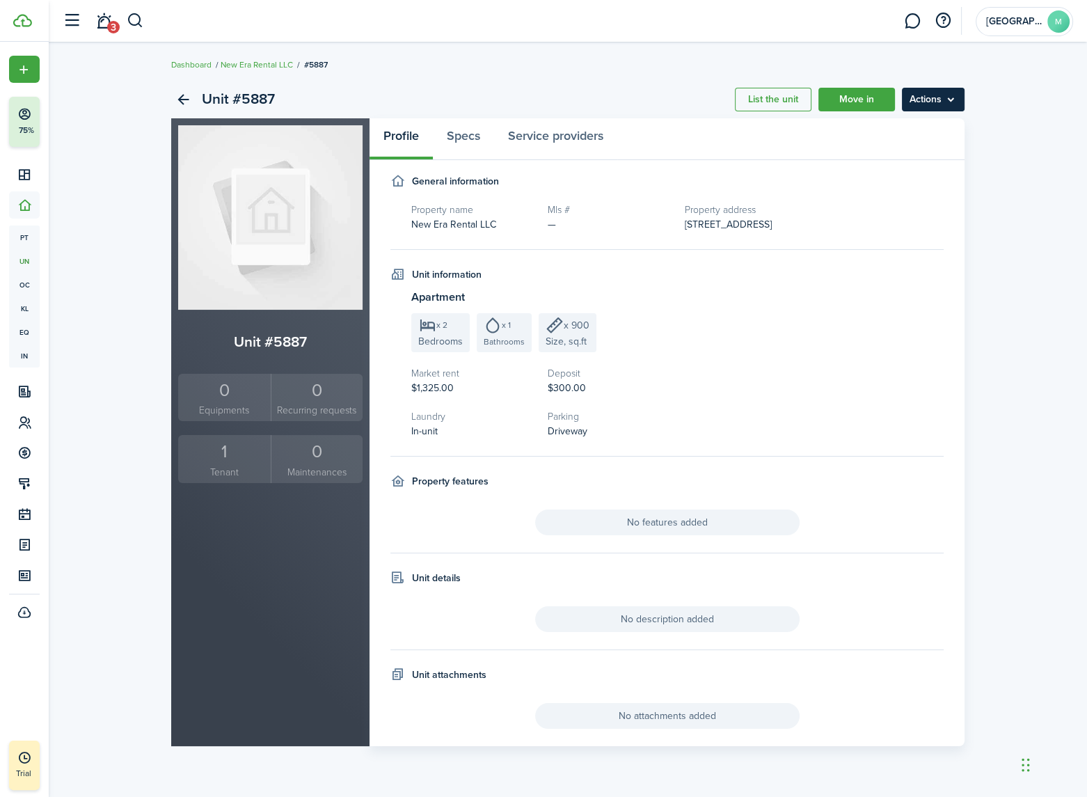
click at [925, 109] on menu-btn "Actions" at bounding box center [933, 100] width 63 height 24
click at [1007, 204] on div "Unit #5887 List the unit Move in Actions Unit #5887 0 Equipments 0 Recurring re…" at bounding box center [568, 413] width 1038 height 679
click at [867, 98] on link "Move in" at bounding box center [856, 100] width 77 height 24
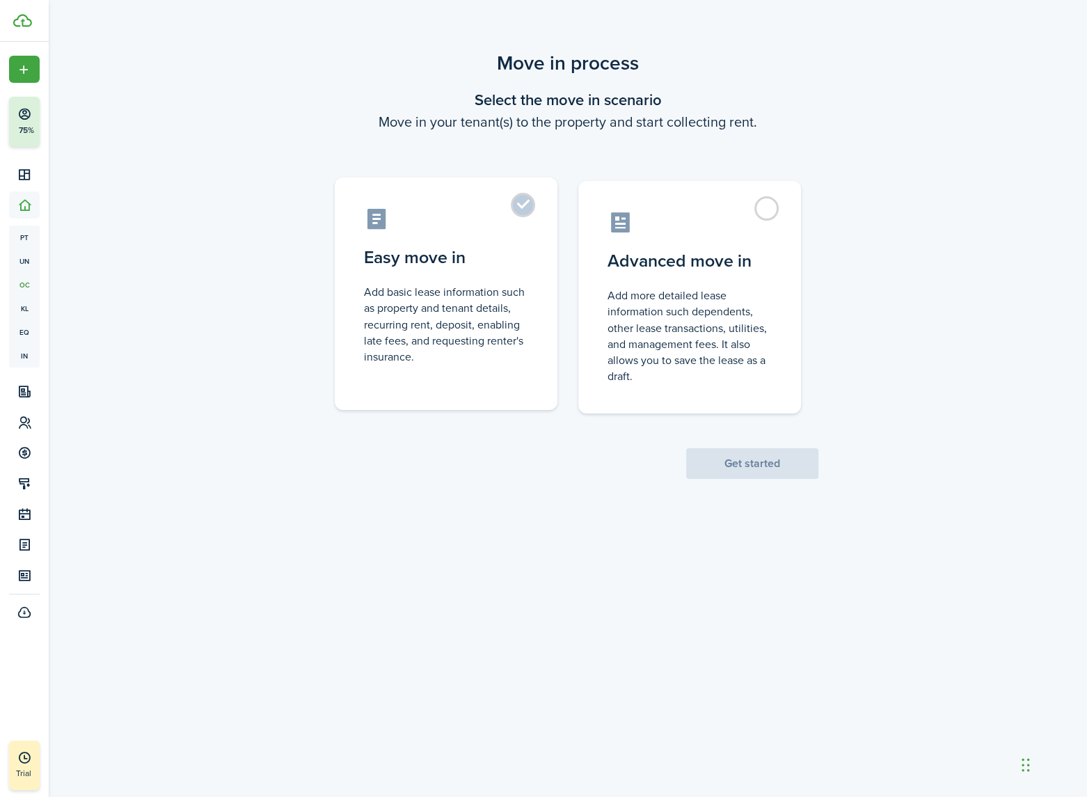
click at [445, 241] on label "Easy move in Add basic lease information such as property and tenant details, r…" at bounding box center [446, 293] width 223 height 232
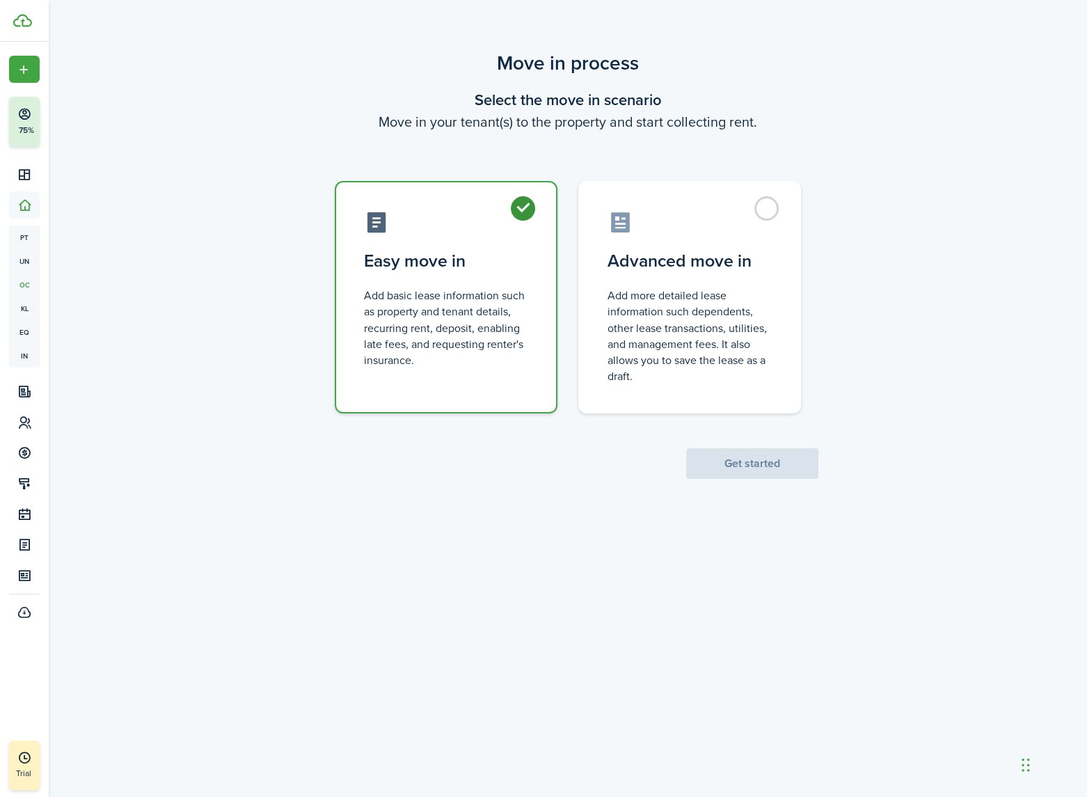
radio input "true"
click at [756, 456] on button "Get started" at bounding box center [752, 463] width 132 height 31
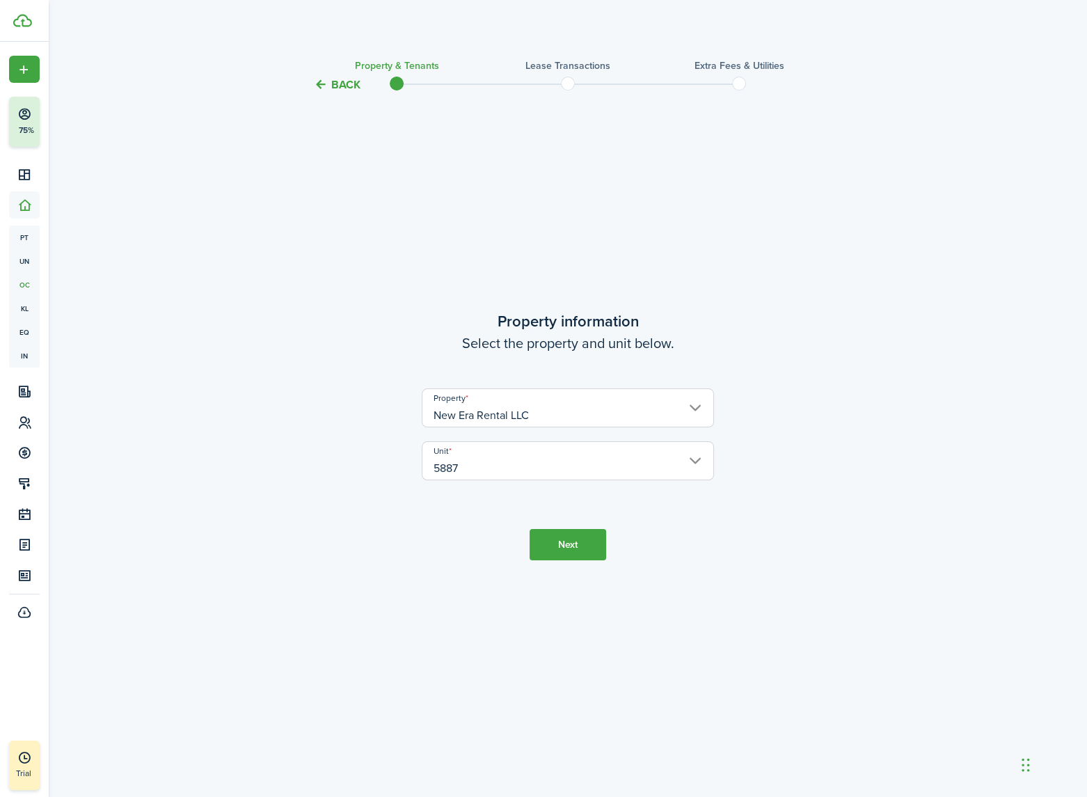
click at [494, 461] on input "5887" at bounding box center [568, 460] width 292 height 39
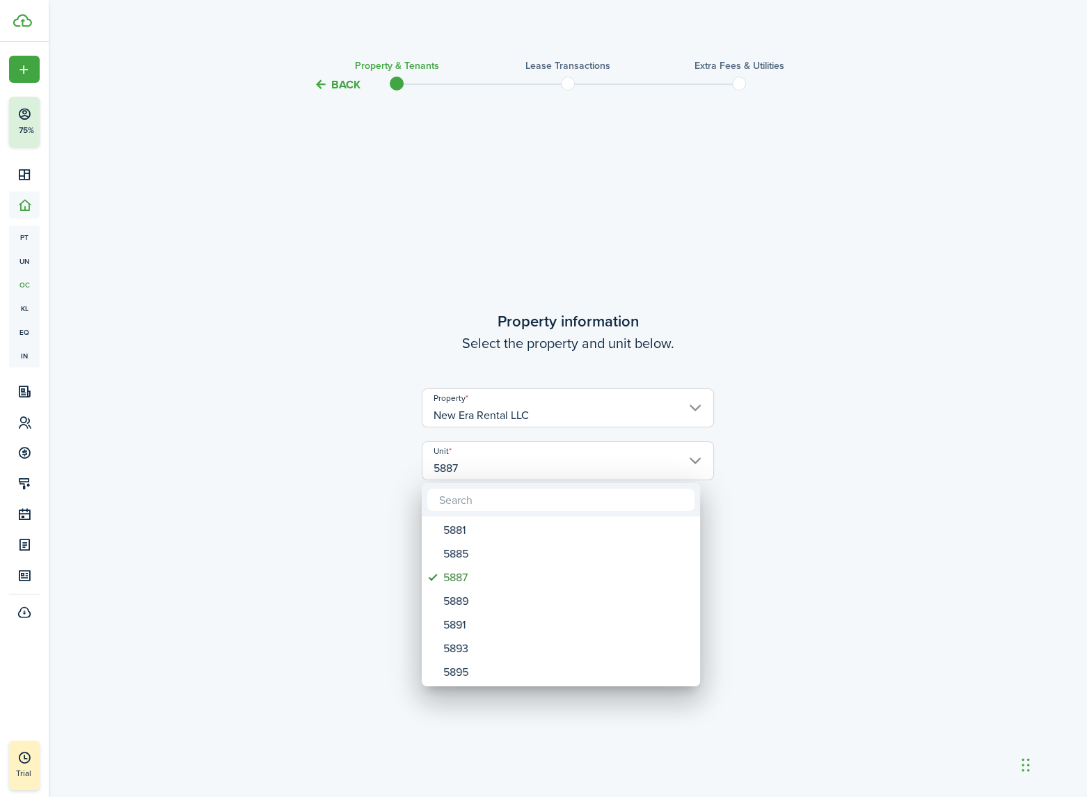
click at [905, 500] on div at bounding box center [544, 399] width 1310 height 1020
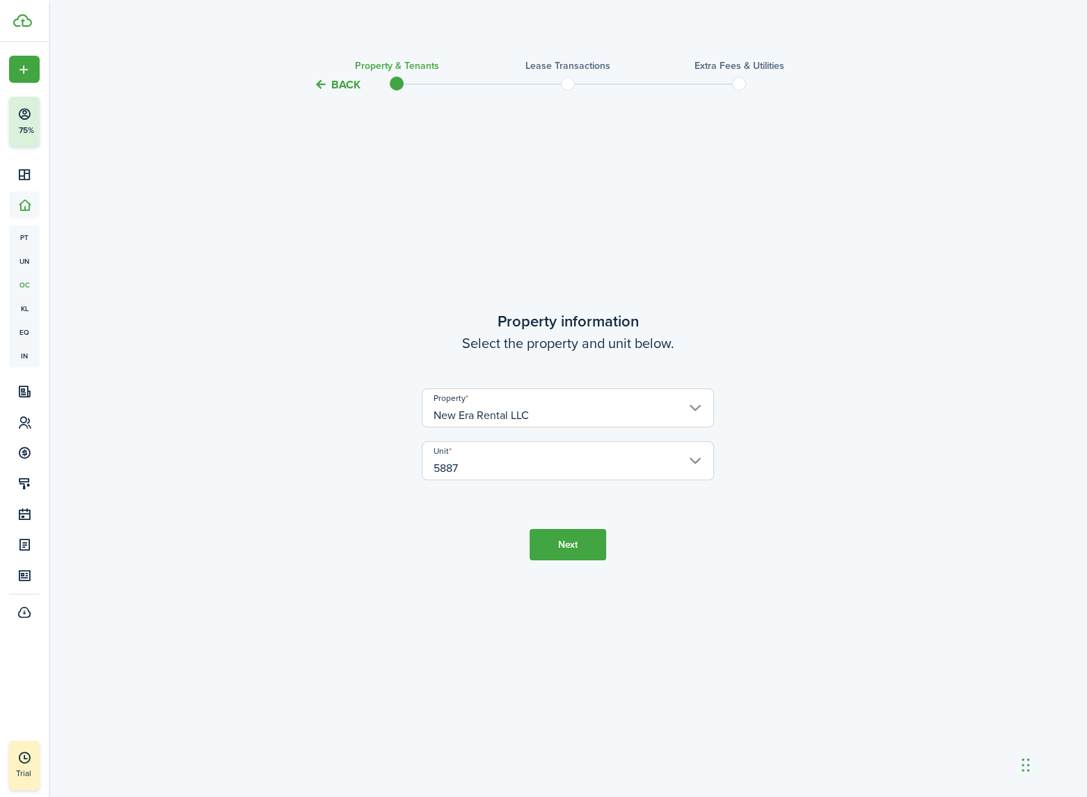
click at [564, 550] on button "Next" at bounding box center [568, 544] width 77 height 31
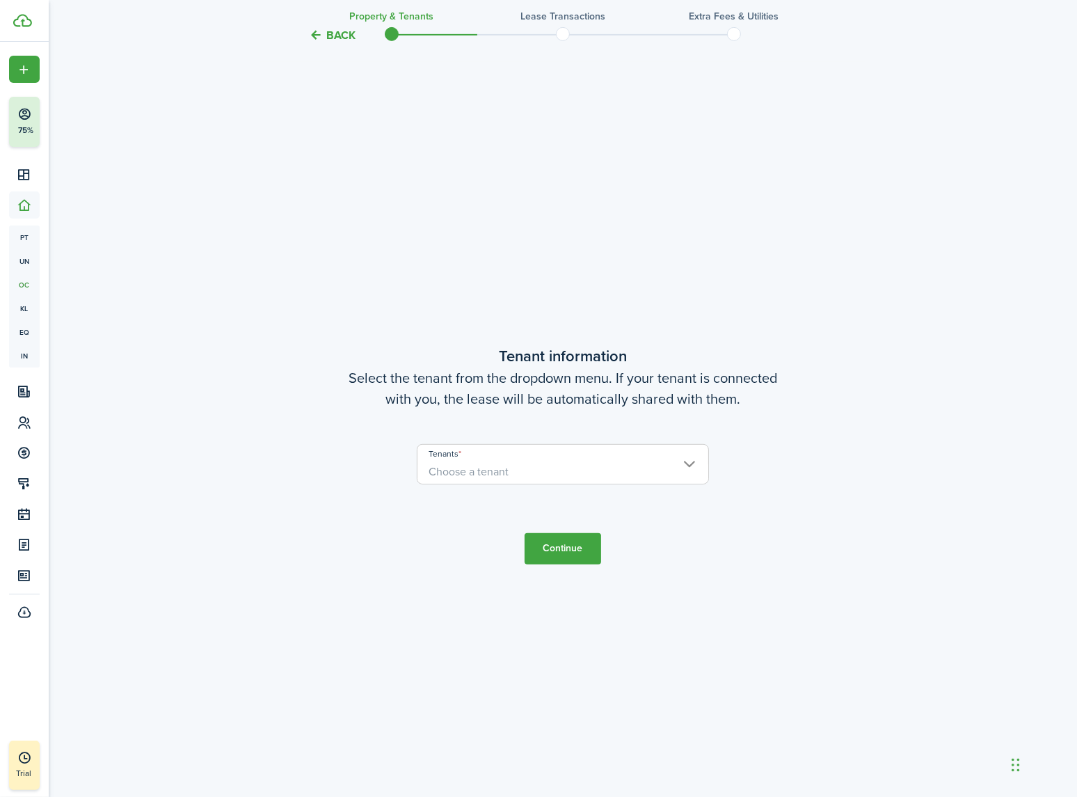
scroll to position [704, 0]
click at [567, 460] on span "Choose a tenant" at bounding box center [563, 471] width 291 height 24
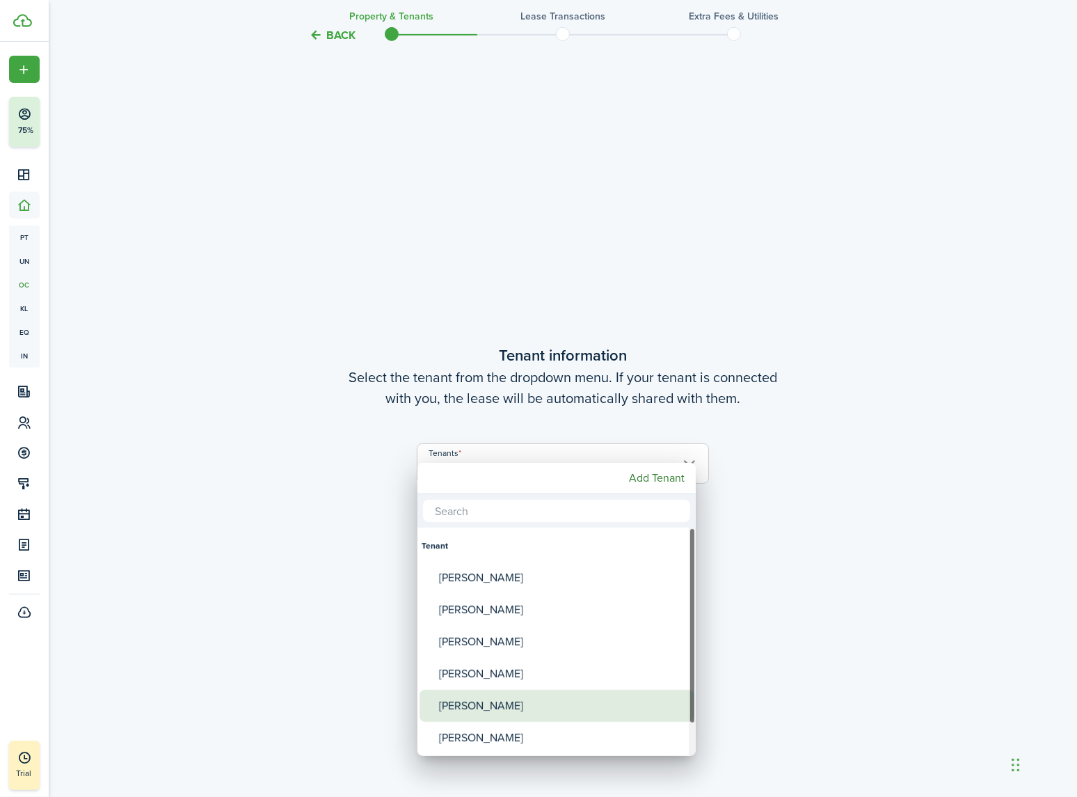
click at [500, 703] on div "Michael Thorp Thorp" at bounding box center [562, 706] width 246 height 32
type input "Michael Thorp Thorp"
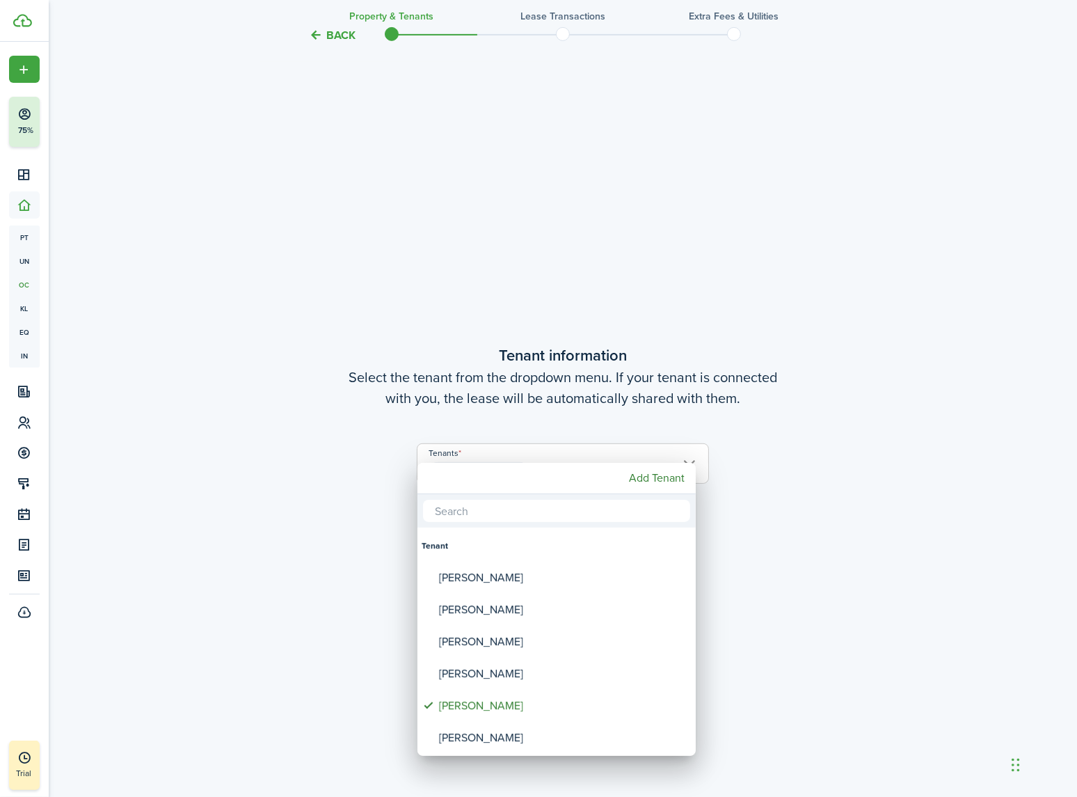
click at [830, 599] on div at bounding box center [539, 399] width 1300 height 1020
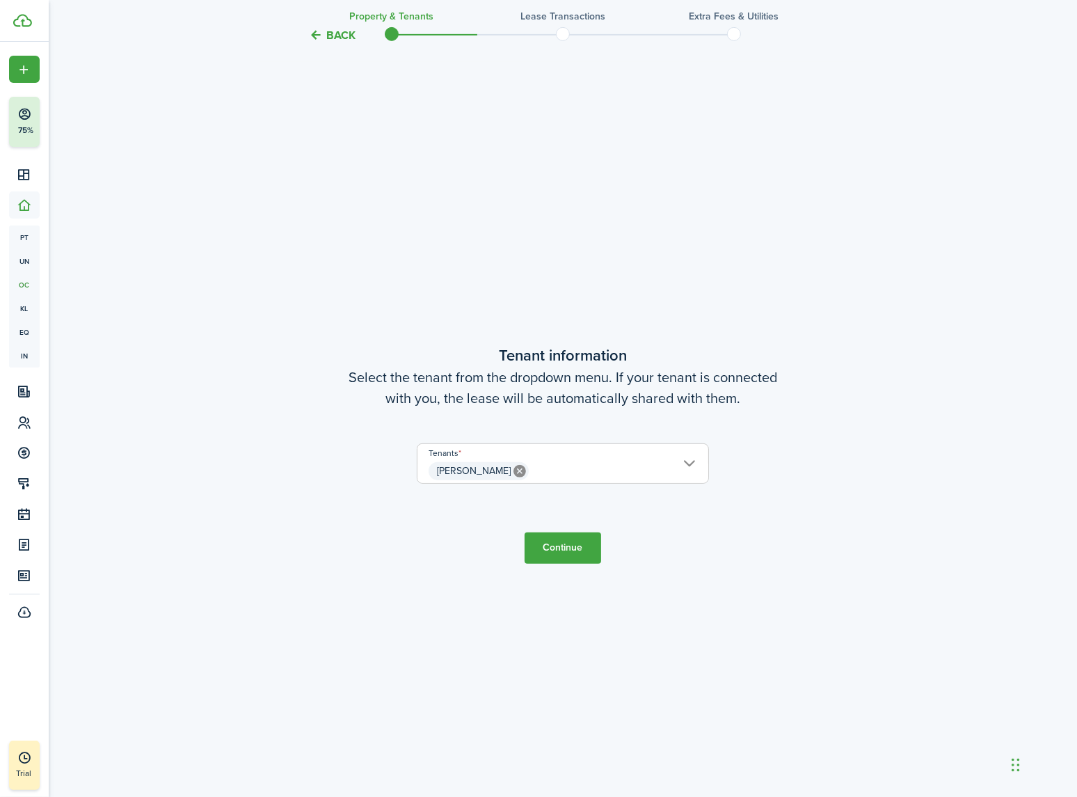
click at [573, 551] on button "Continue" at bounding box center [563, 547] width 77 height 31
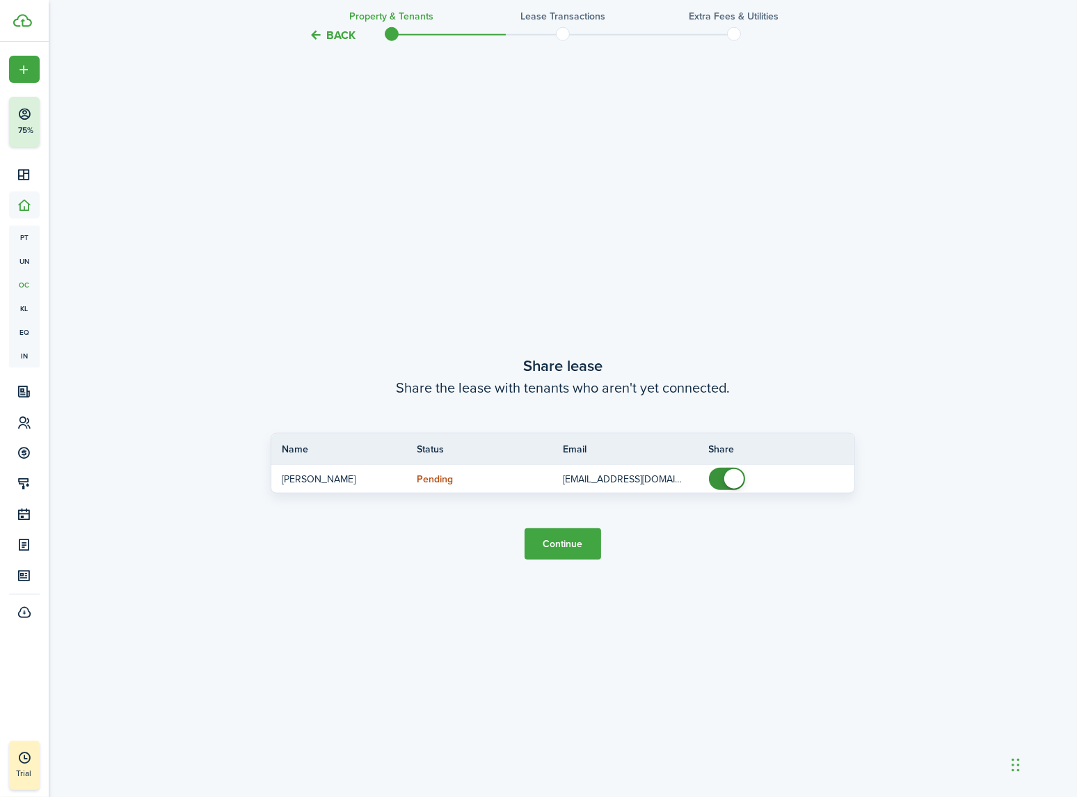
scroll to position [1501, 0]
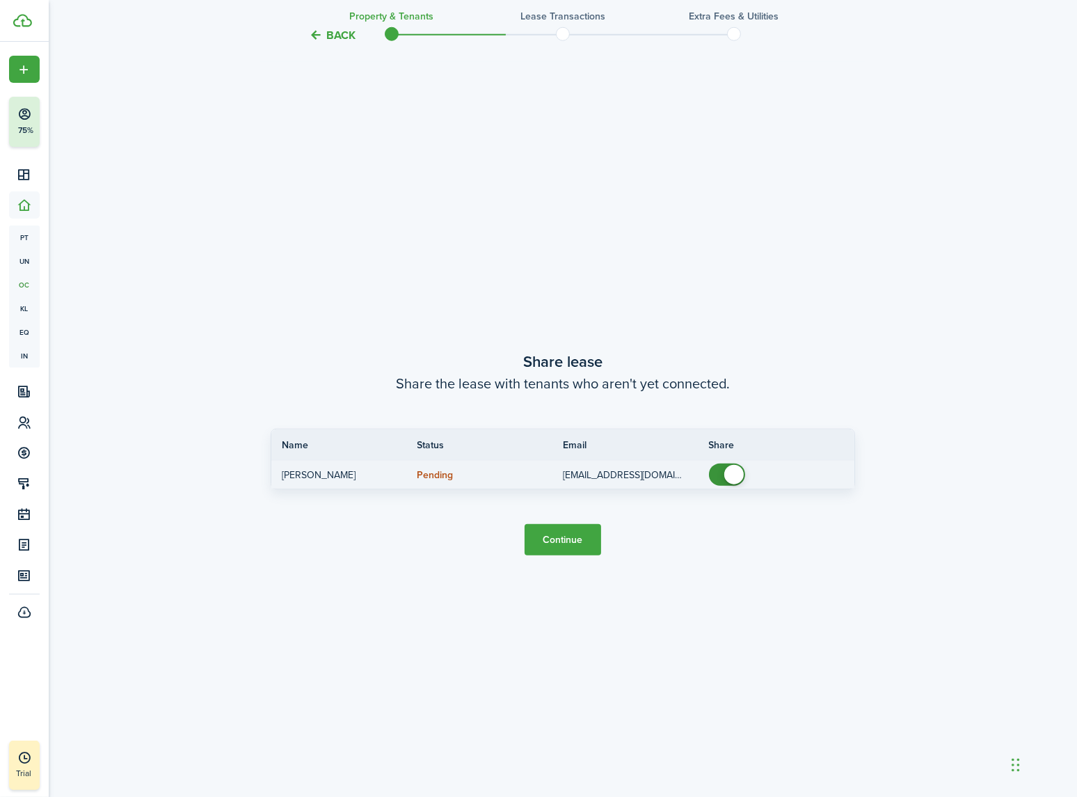
checkbox input "false"
click at [725, 479] on span at bounding box center [733, 474] width 19 height 19
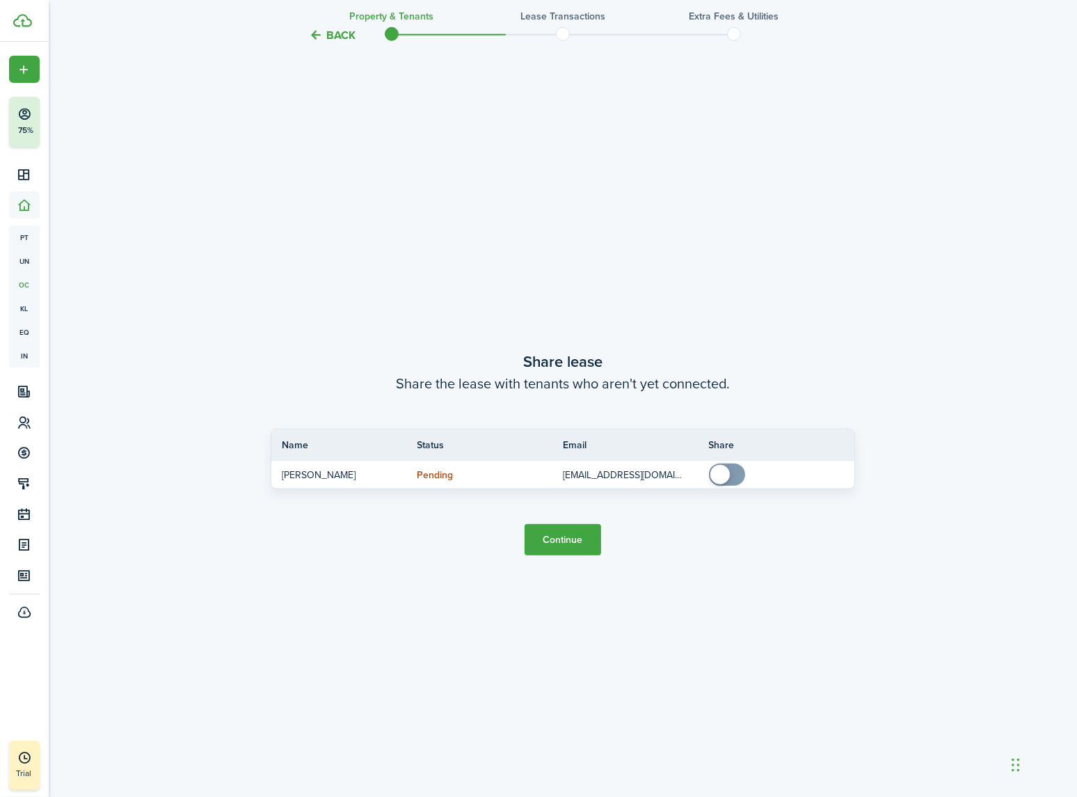
click at [560, 536] on button "Continue" at bounding box center [563, 539] width 77 height 31
